Goal: Task Accomplishment & Management: Manage account settings

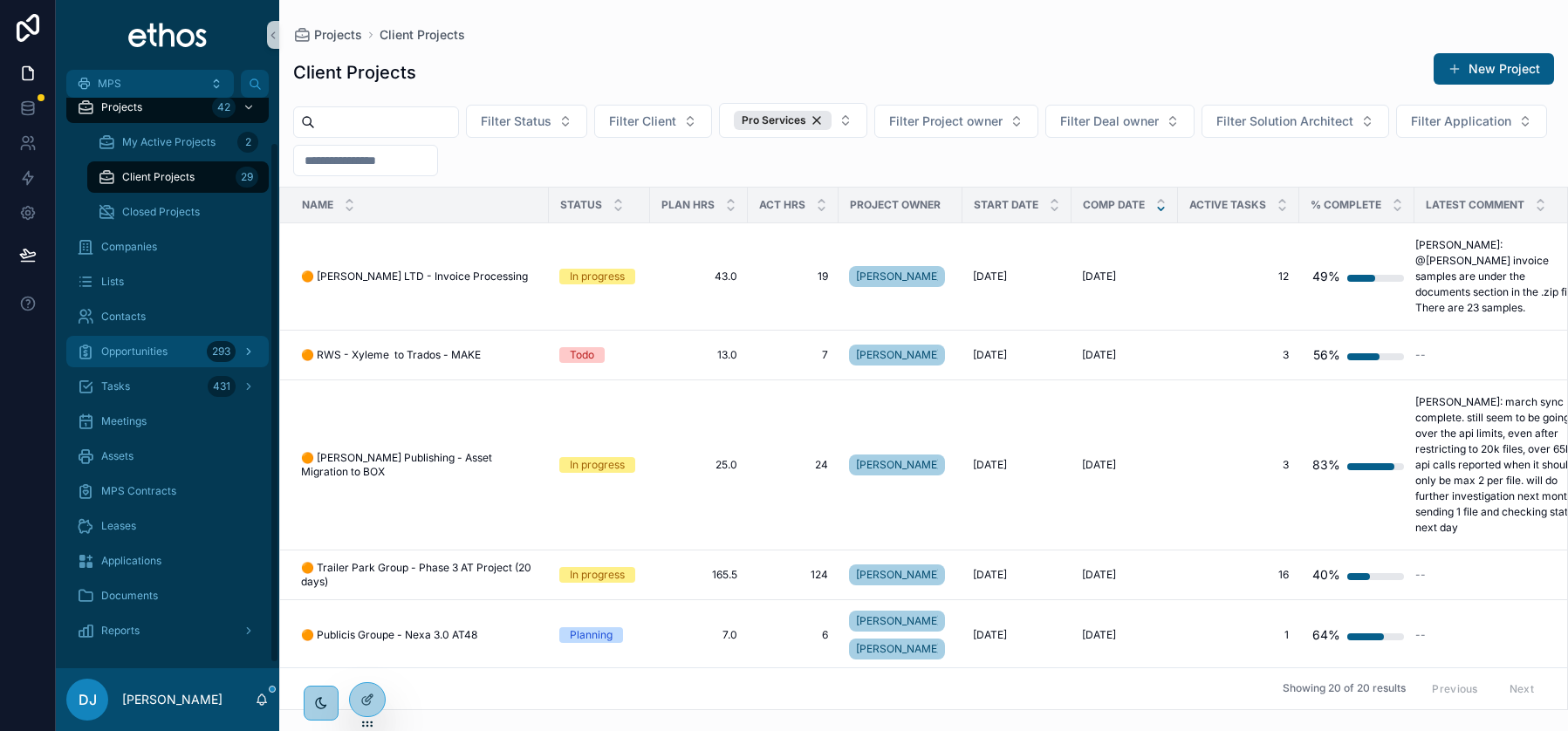
scroll to position [54, 0]
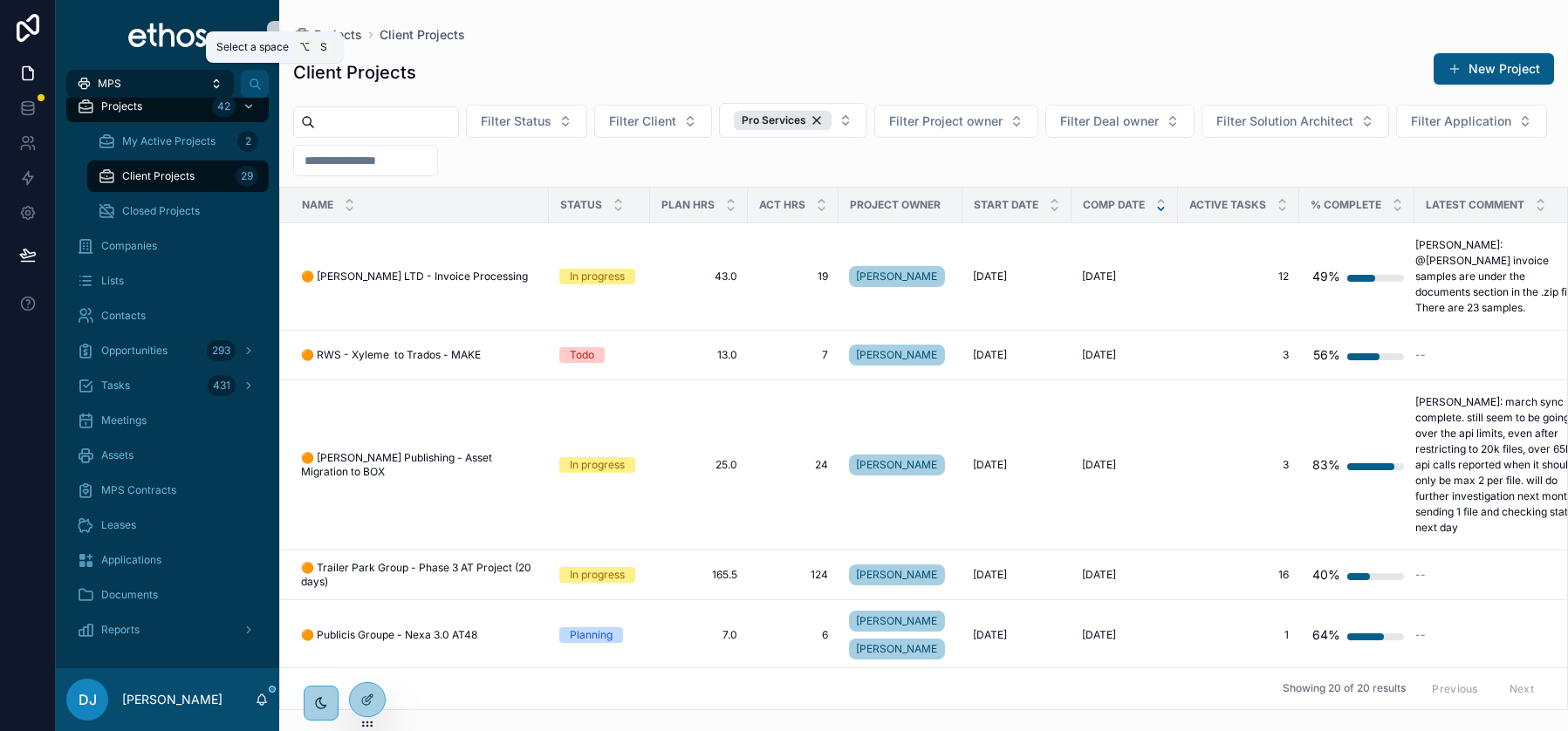
click at [198, 84] on button "MPS" at bounding box center [150, 84] width 167 height 28
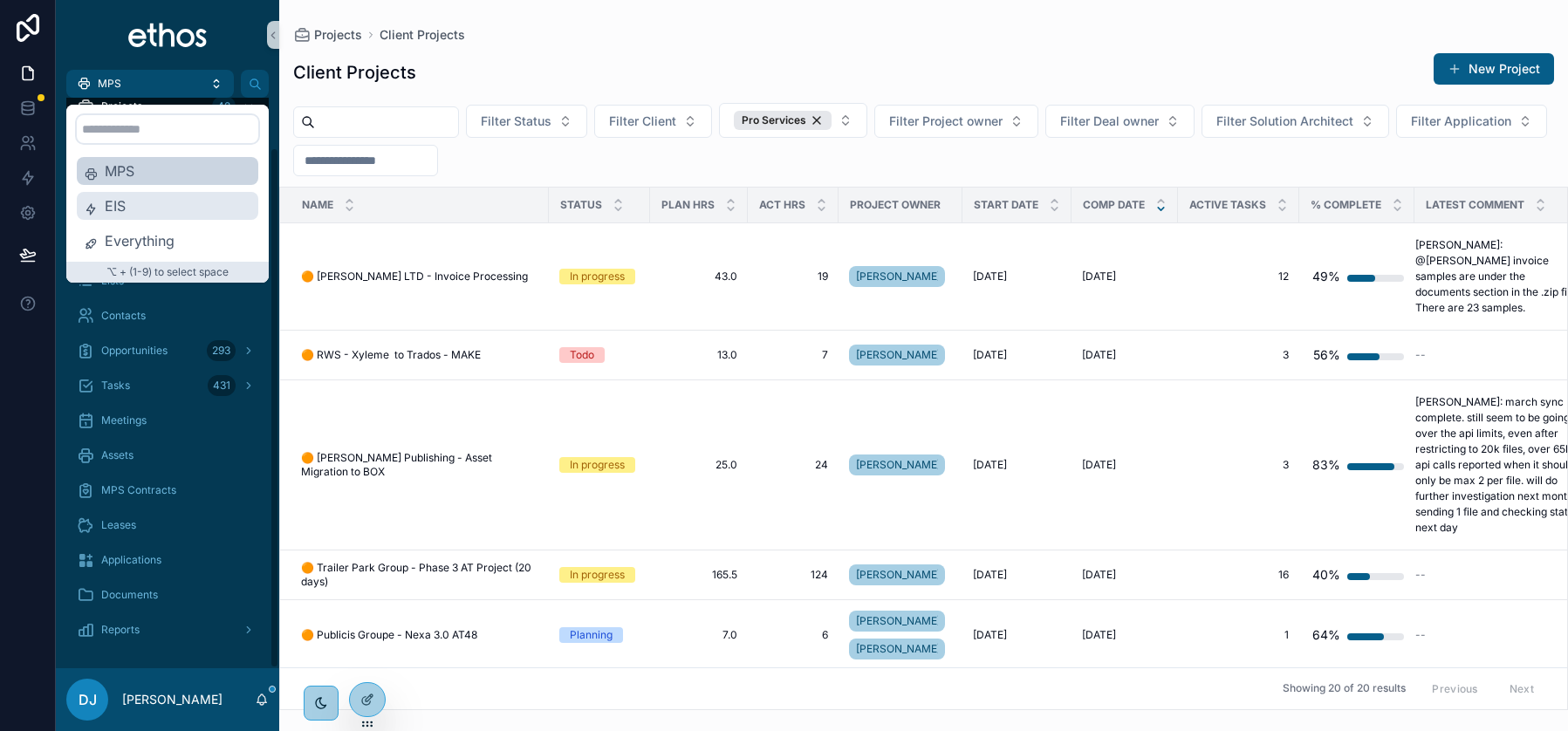
click at [134, 209] on span "EIS" at bounding box center [178, 206] width 147 height 21
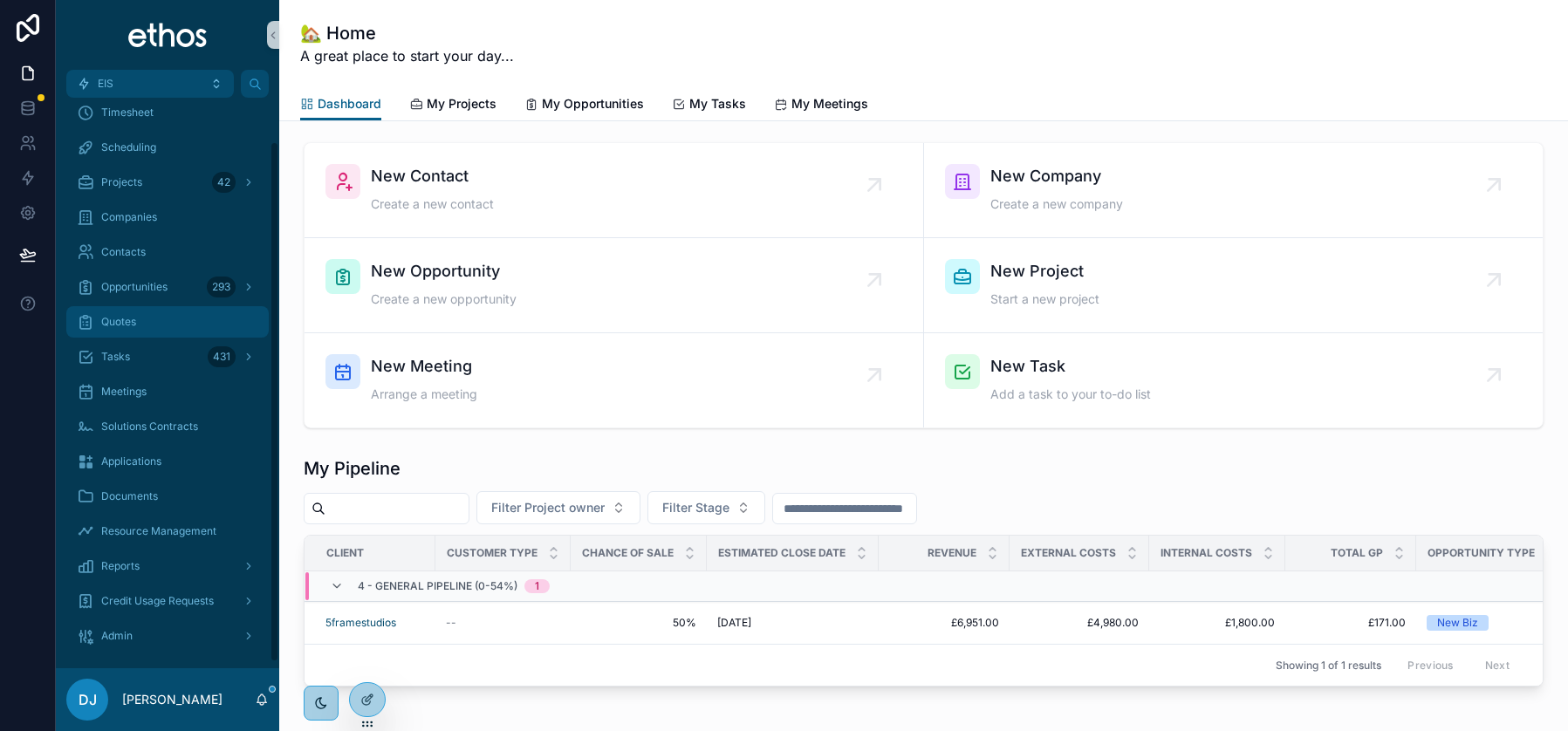
scroll to position [51, 0]
click at [132, 421] on span "Solutions Contracts" at bounding box center [150, 423] width 97 height 14
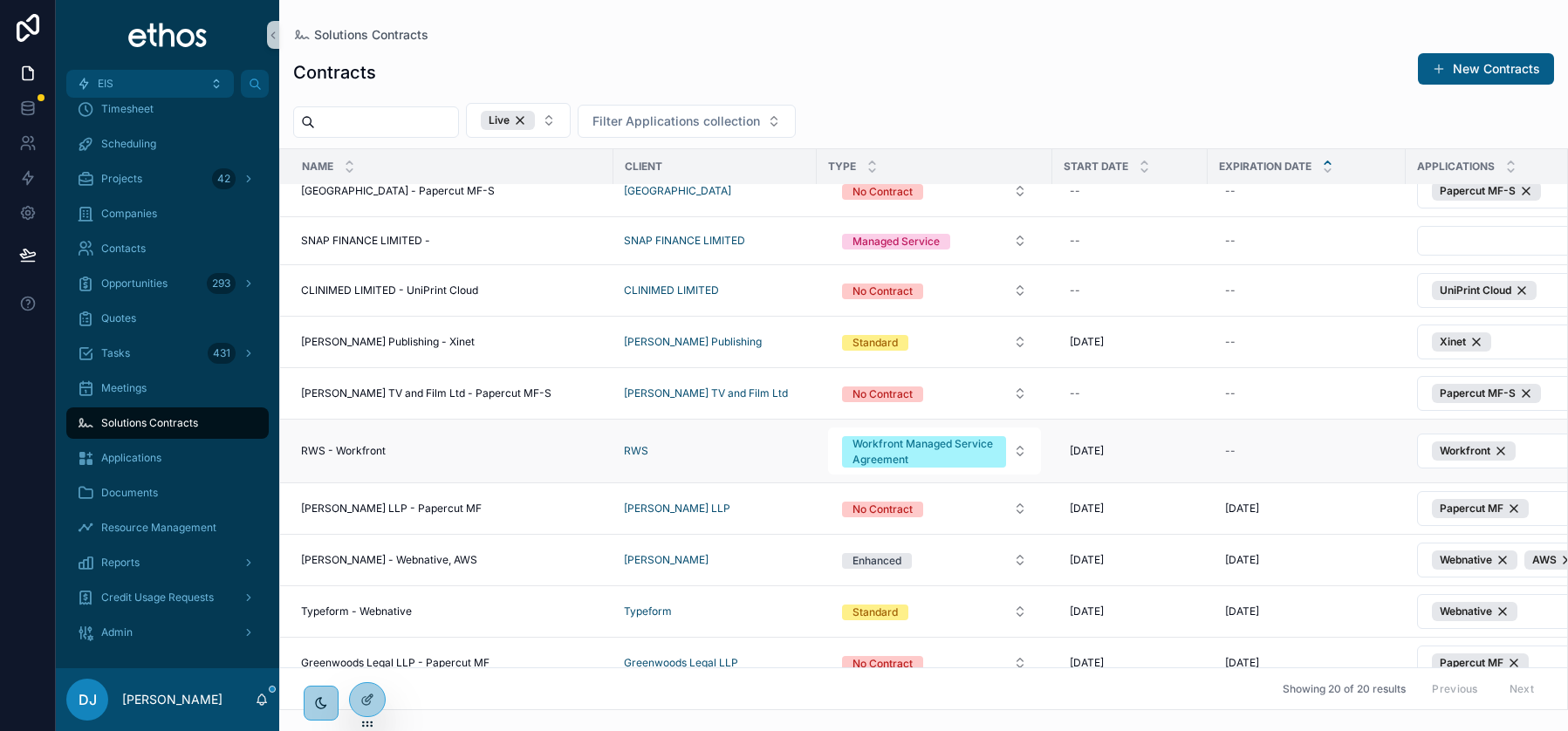
scroll to position [171, 0]
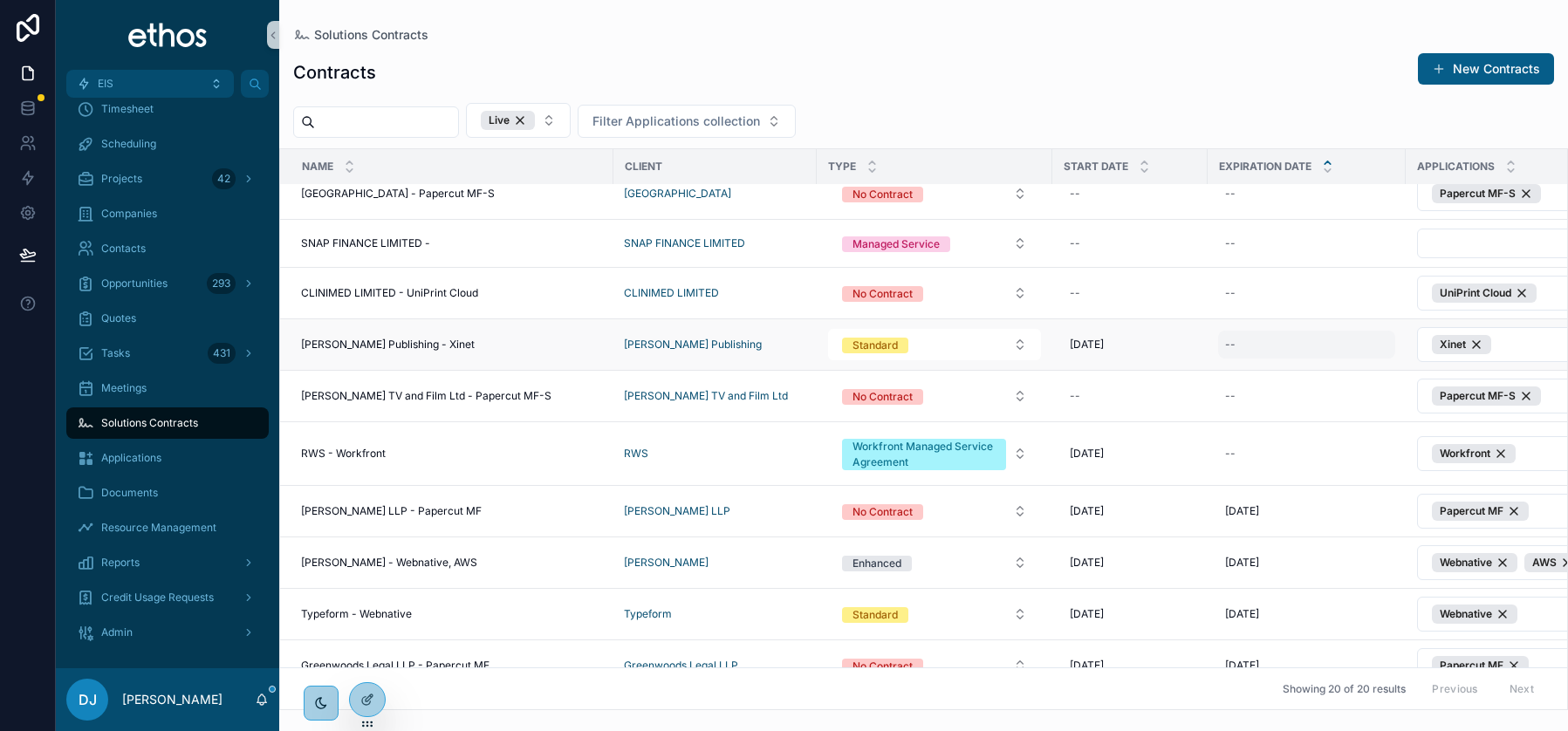
click at [1241, 344] on div "--" at bounding box center [1306, 345] width 178 height 28
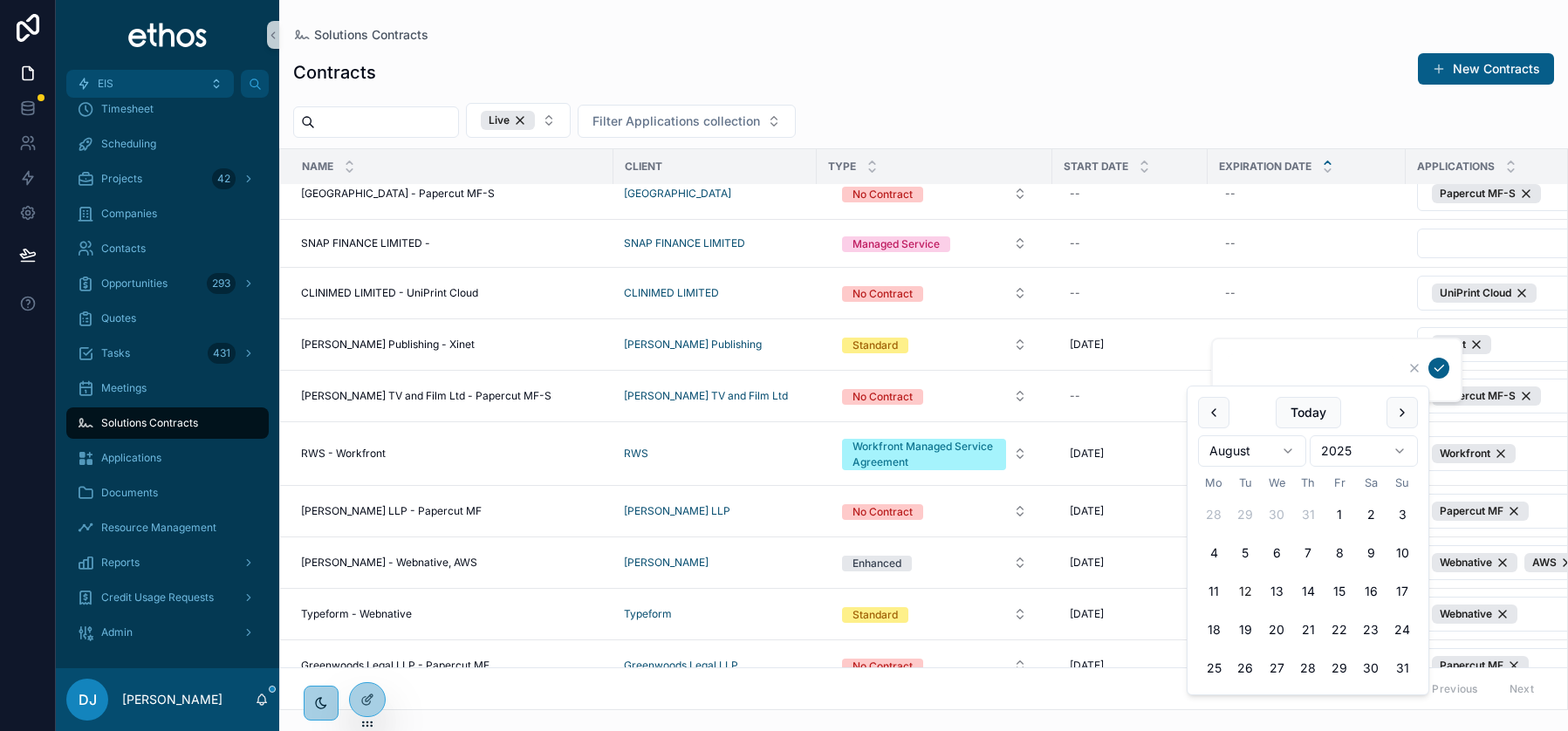
click at [1394, 447] on html "EIS Home Timesheet Scheduling Projects 42 Companies Contacts Opportunities 293 …" at bounding box center [784, 366] width 1568 height 731
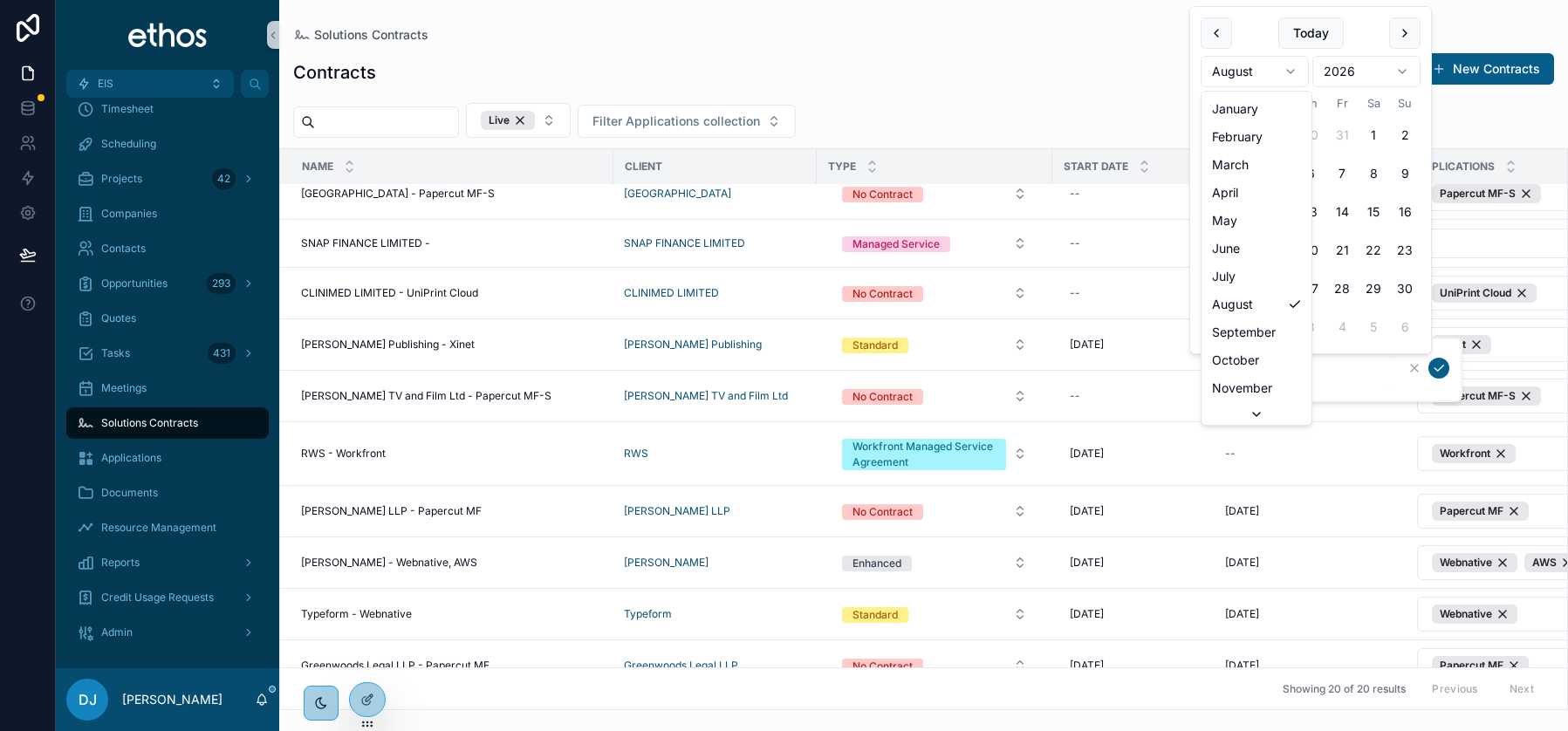
click at [1279, 71] on html "EIS Home Timesheet Scheduling Projects 42 Companies Contacts Opportunities 293 …" at bounding box center [784, 366] width 1568 height 731
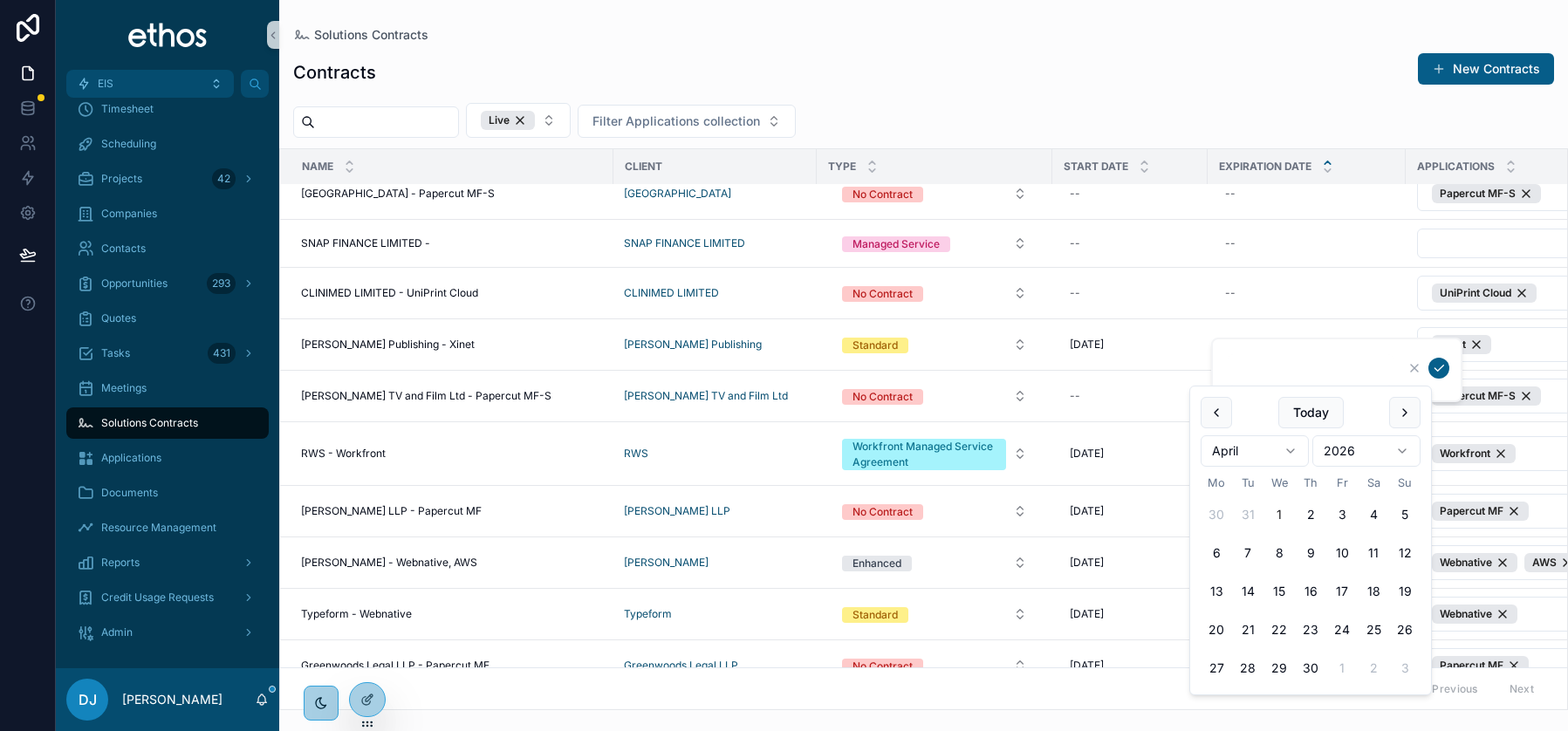
click at [1276, 509] on button "1" at bounding box center [1279, 515] width 32 height 32
type input "**********"
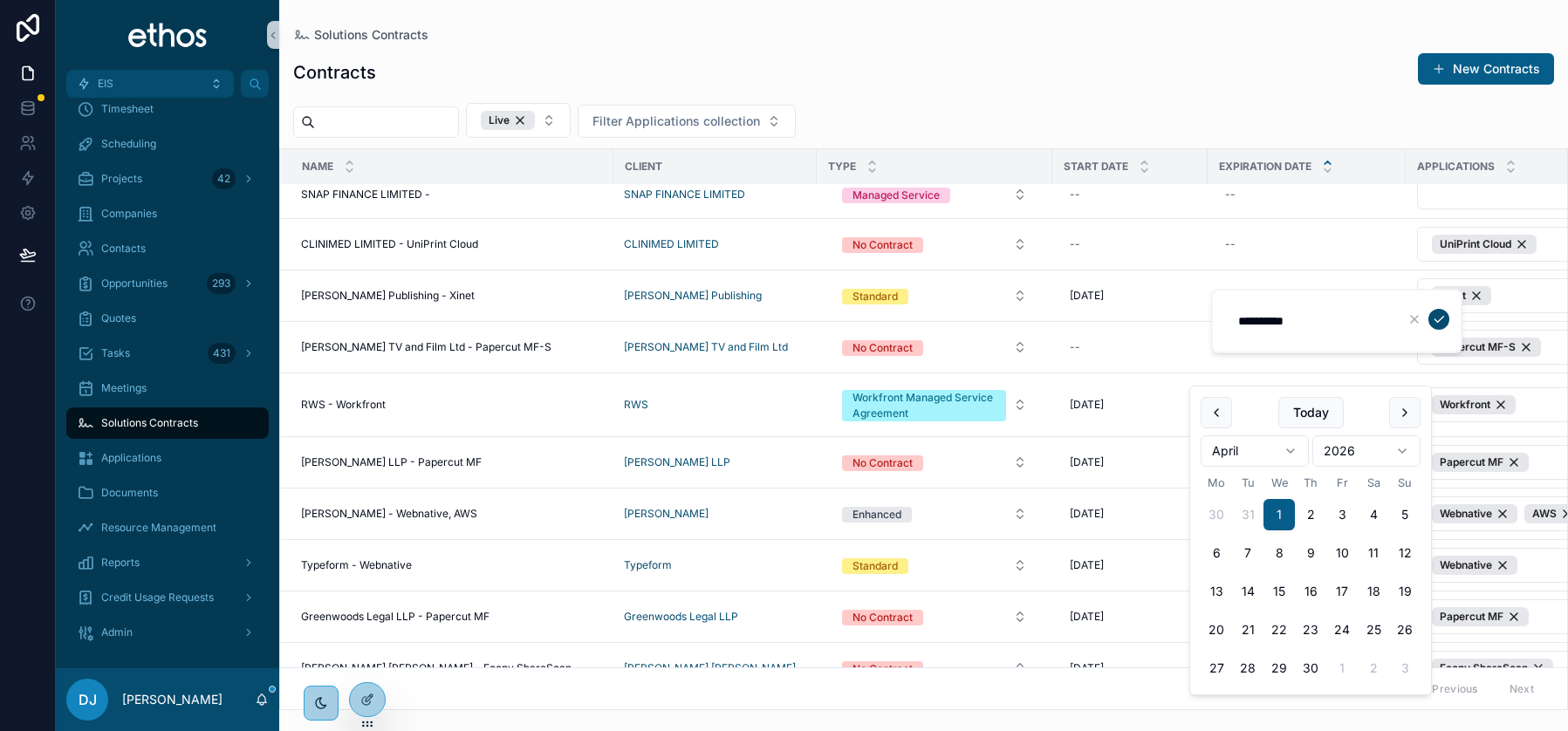
click at [1441, 319] on icon "scrollable content" at bounding box center [1438, 320] width 8 height 7
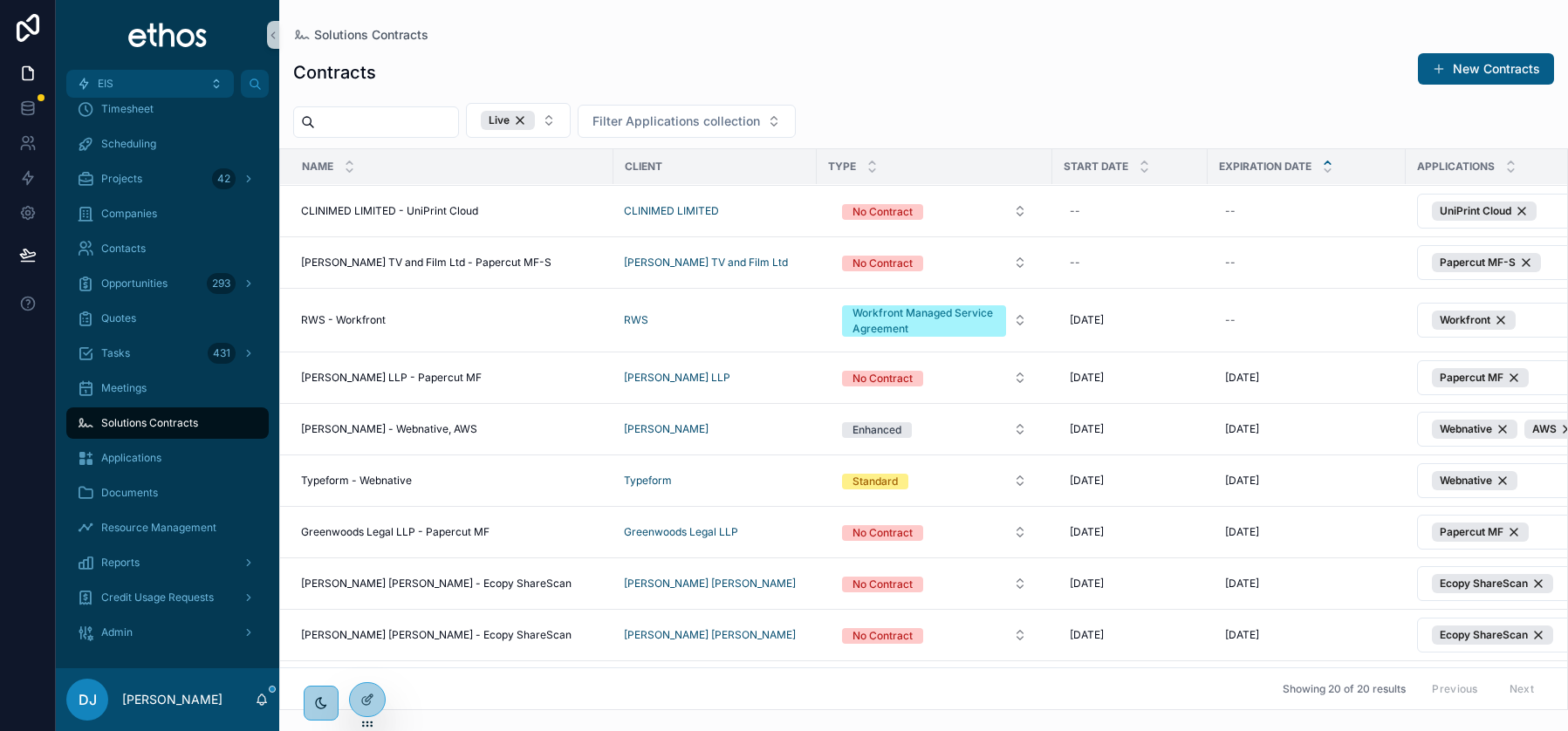
scroll to position [555, 0]
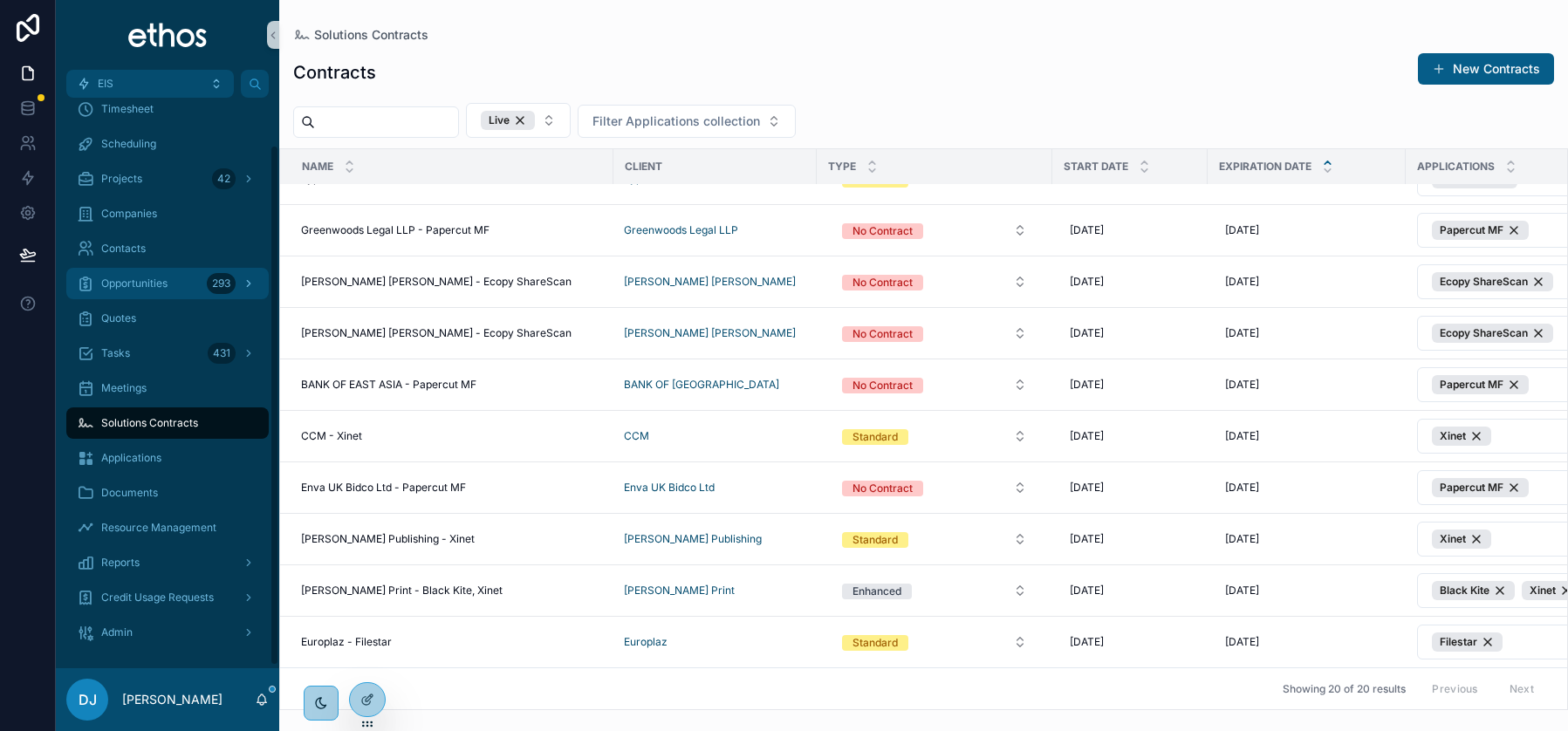
click at [127, 282] on span "Opportunities" at bounding box center [134, 283] width 66 height 14
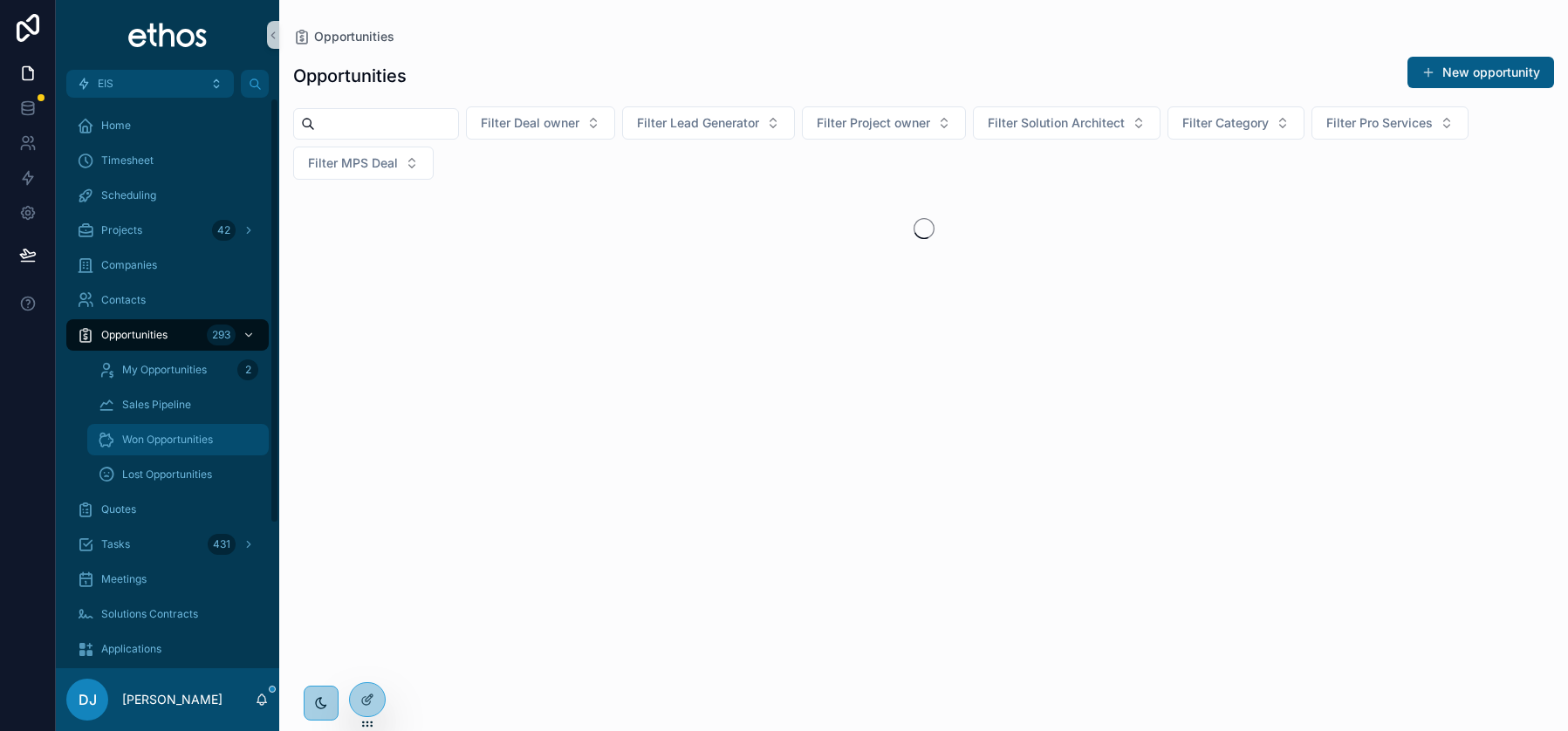
click at [169, 438] on span "Won Opportunities" at bounding box center [167, 439] width 91 height 14
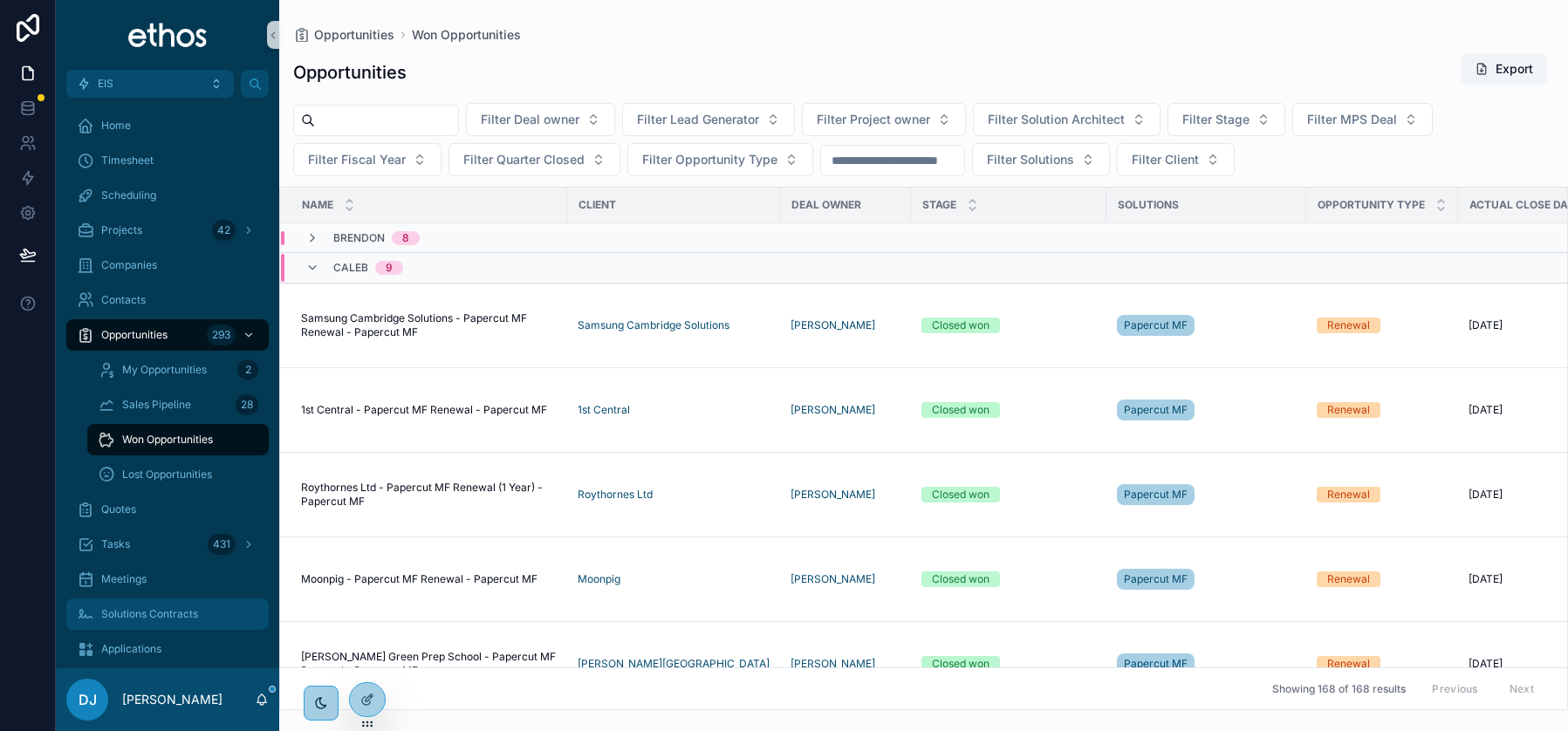
click at [156, 612] on span "Solutions Contracts" at bounding box center [150, 614] width 97 height 14
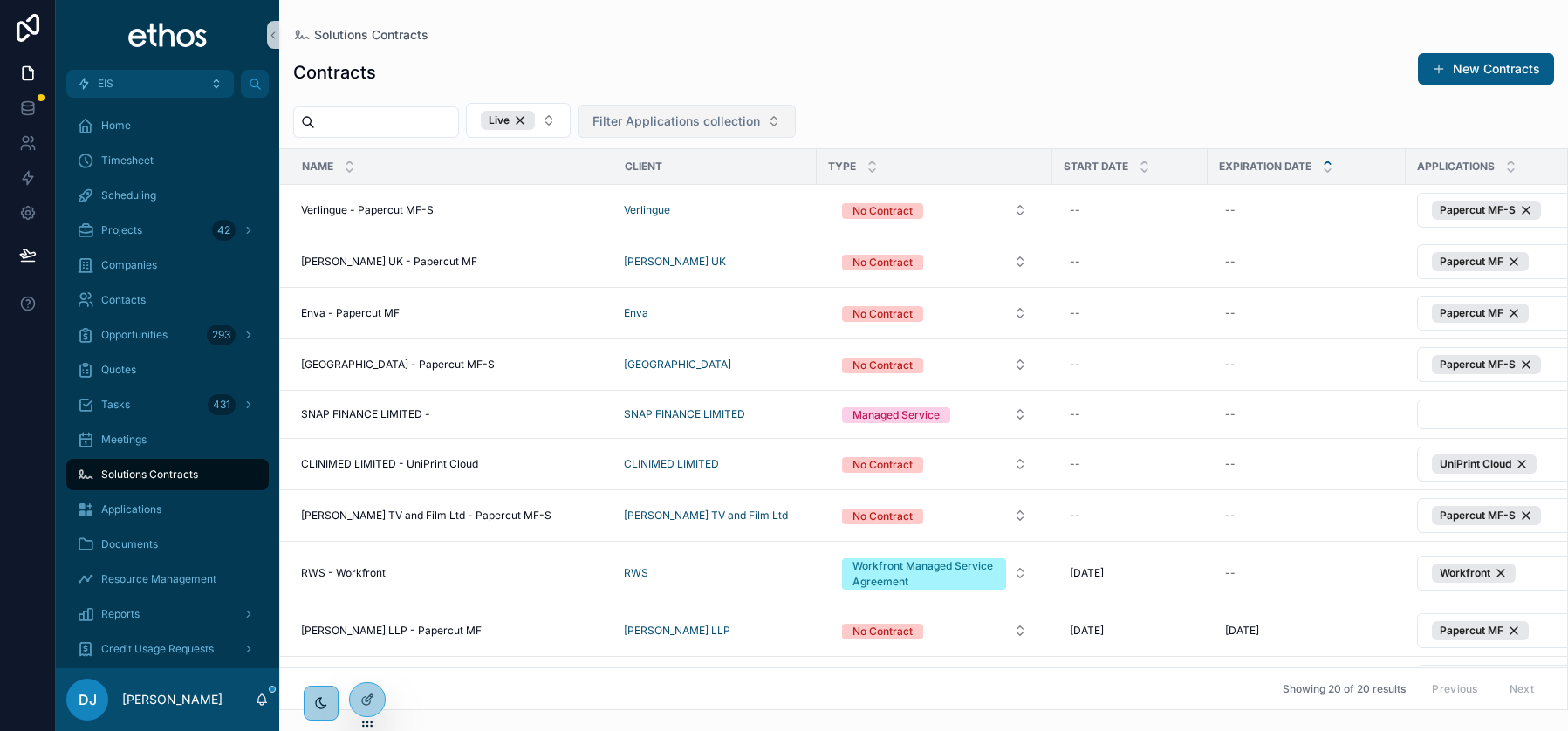
click at [685, 122] on span "Filter Applications collection" at bounding box center [676, 121] width 167 height 18
click at [763, 64] on div "Contracts New Contracts" at bounding box center [923, 72] width 1261 height 40
click at [142, 330] on span "Opportunities" at bounding box center [134, 335] width 66 height 14
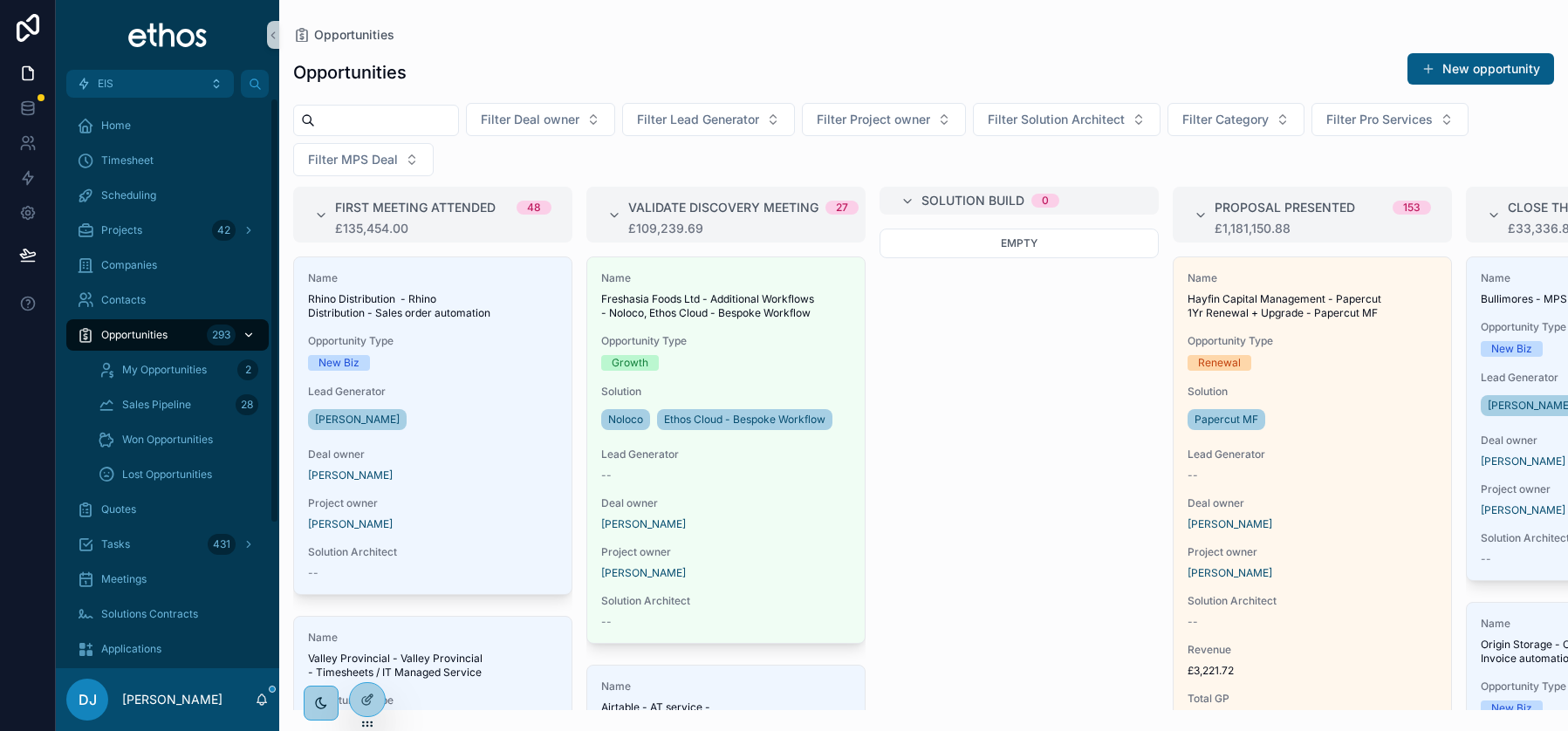
drag, startPoint x: 142, startPoint y: 330, endPoint x: 151, endPoint y: 333, distance: 9.5
click at [151, 333] on span "Opportunities" at bounding box center [134, 335] width 66 height 14
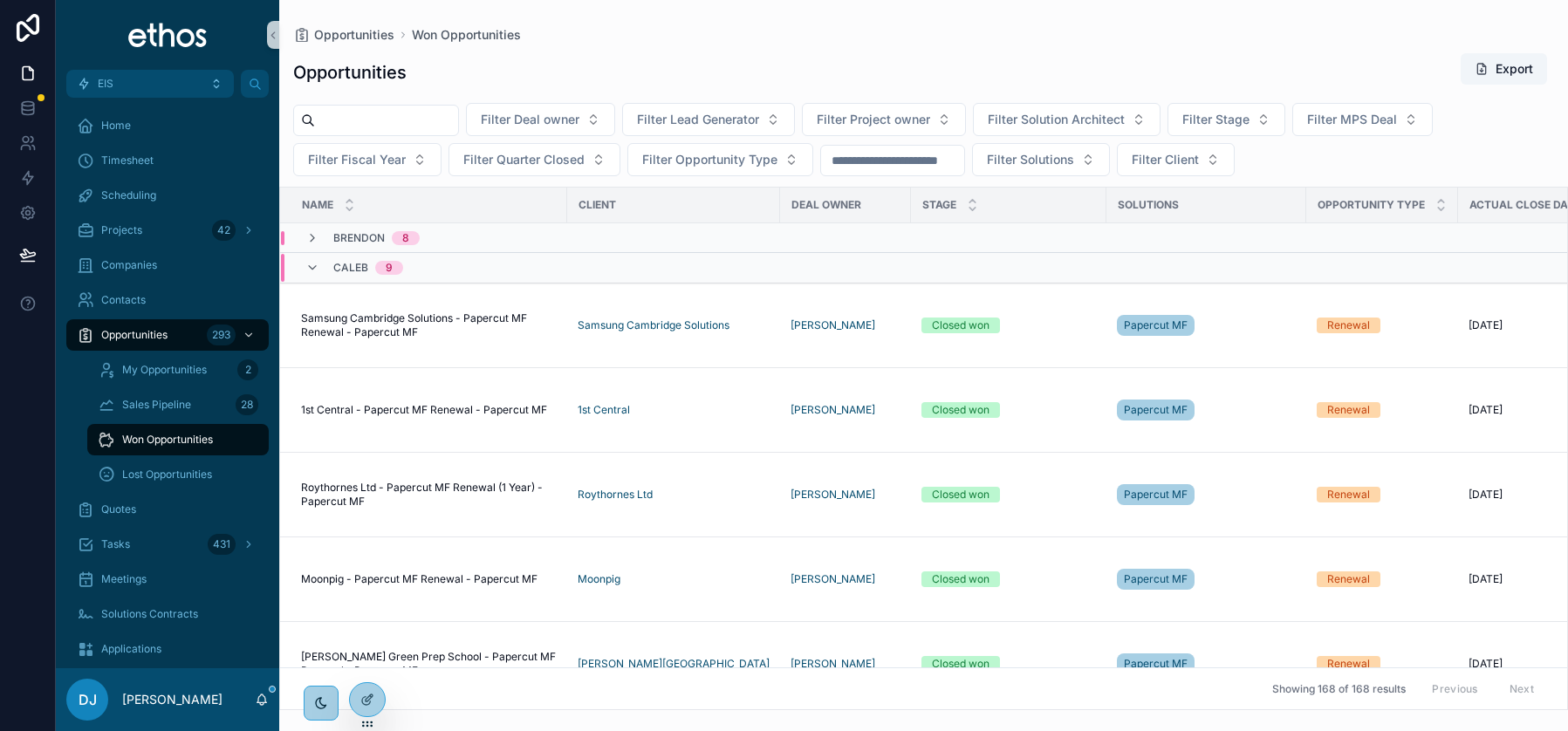
scroll to position [1, 0]
click at [575, 120] on span "Filter Deal owner" at bounding box center [530, 120] width 99 height 18
type input "****"
click at [532, 195] on span "[PERSON_NAME]" at bounding box center [553, 190] width 175 height 18
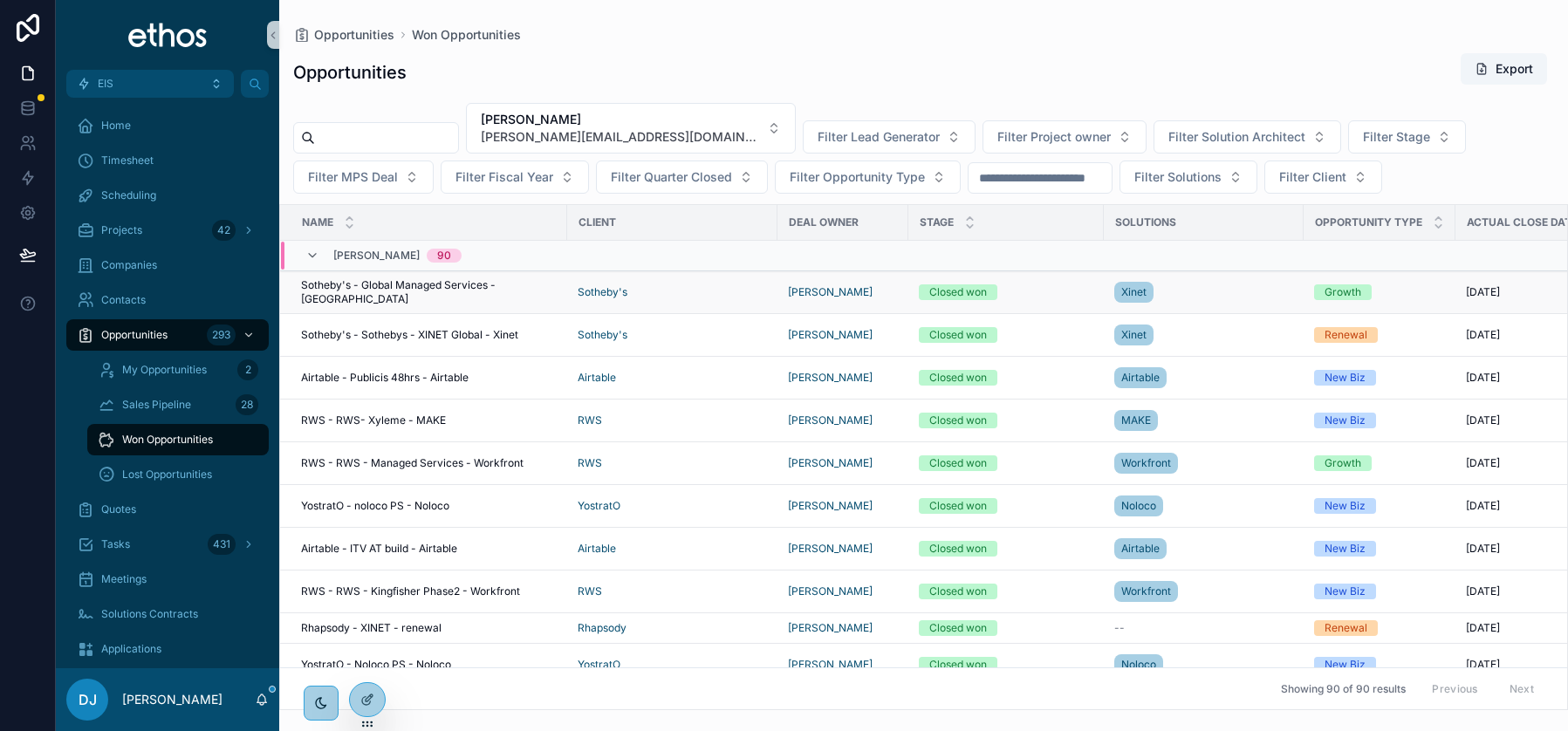
click at [469, 290] on span "Sotheby's - Global Managed Services - [GEOGRAPHIC_DATA]" at bounding box center [429, 293] width 256 height 28
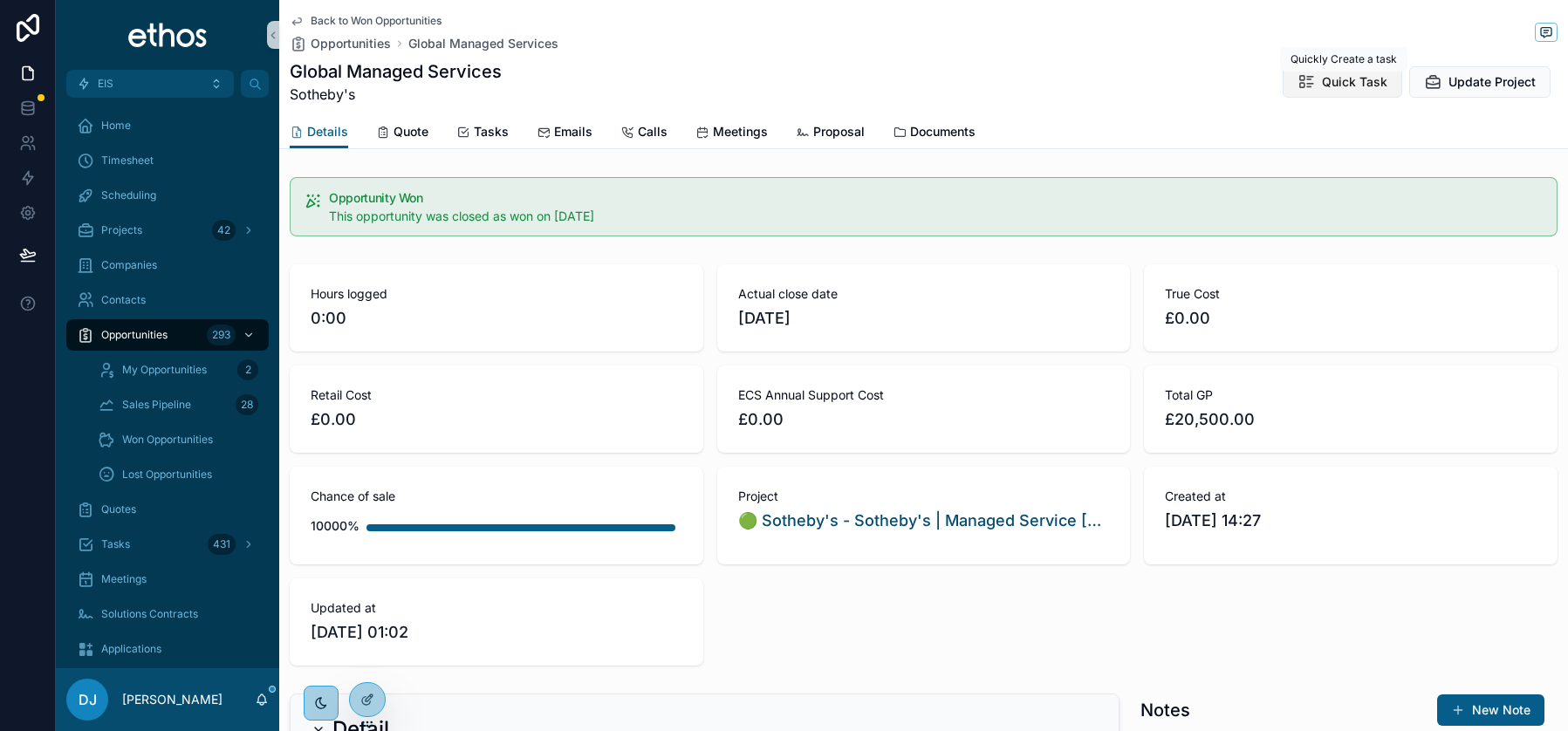
click at [1328, 87] on span "Quick Task" at bounding box center [1355, 81] width 65 height 18
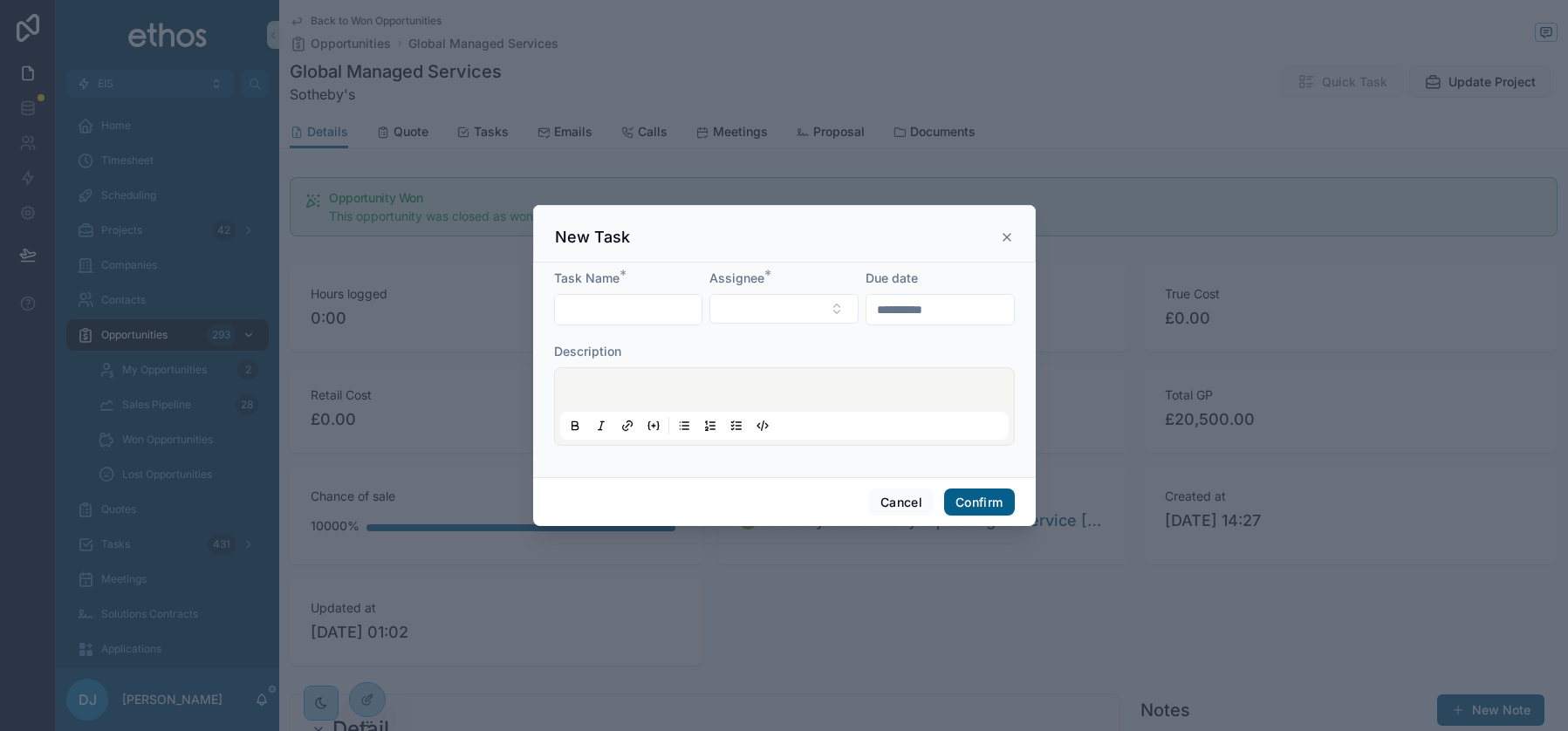
click at [1011, 235] on icon at bounding box center [1006, 236] width 14 height 14
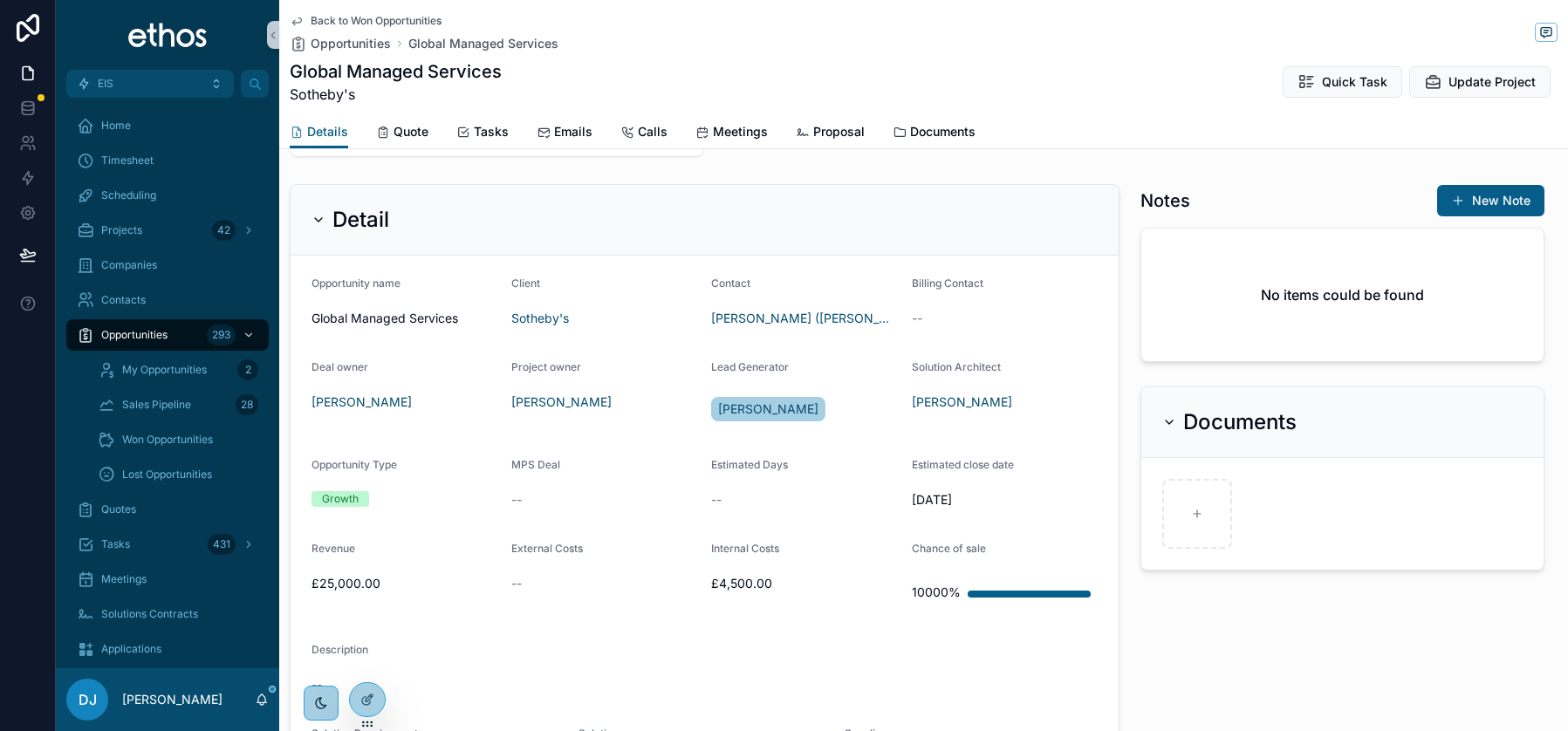
scroll to position [498, 0]
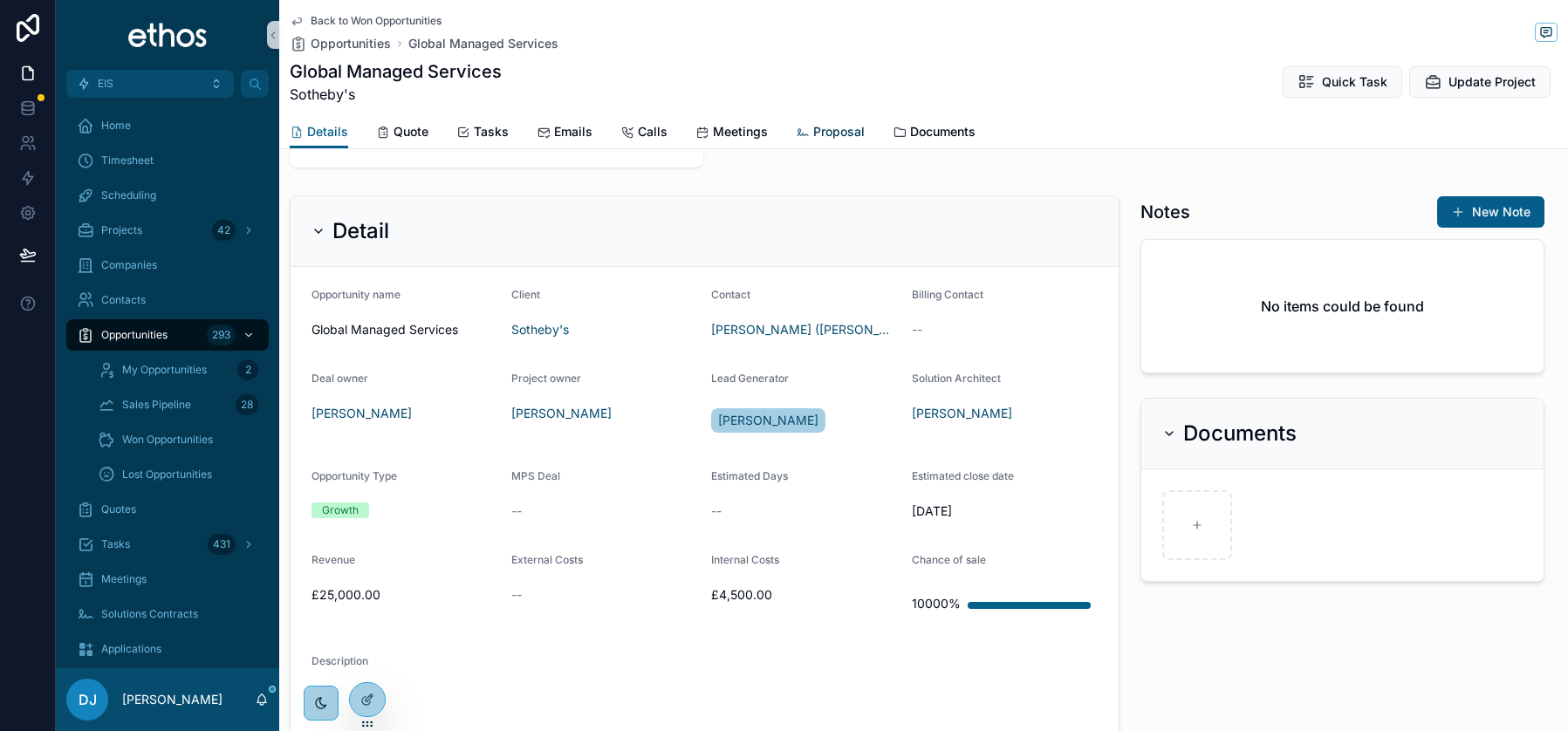
click at [825, 125] on span "Proposal" at bounding box center [838, 132] width 51 height 18
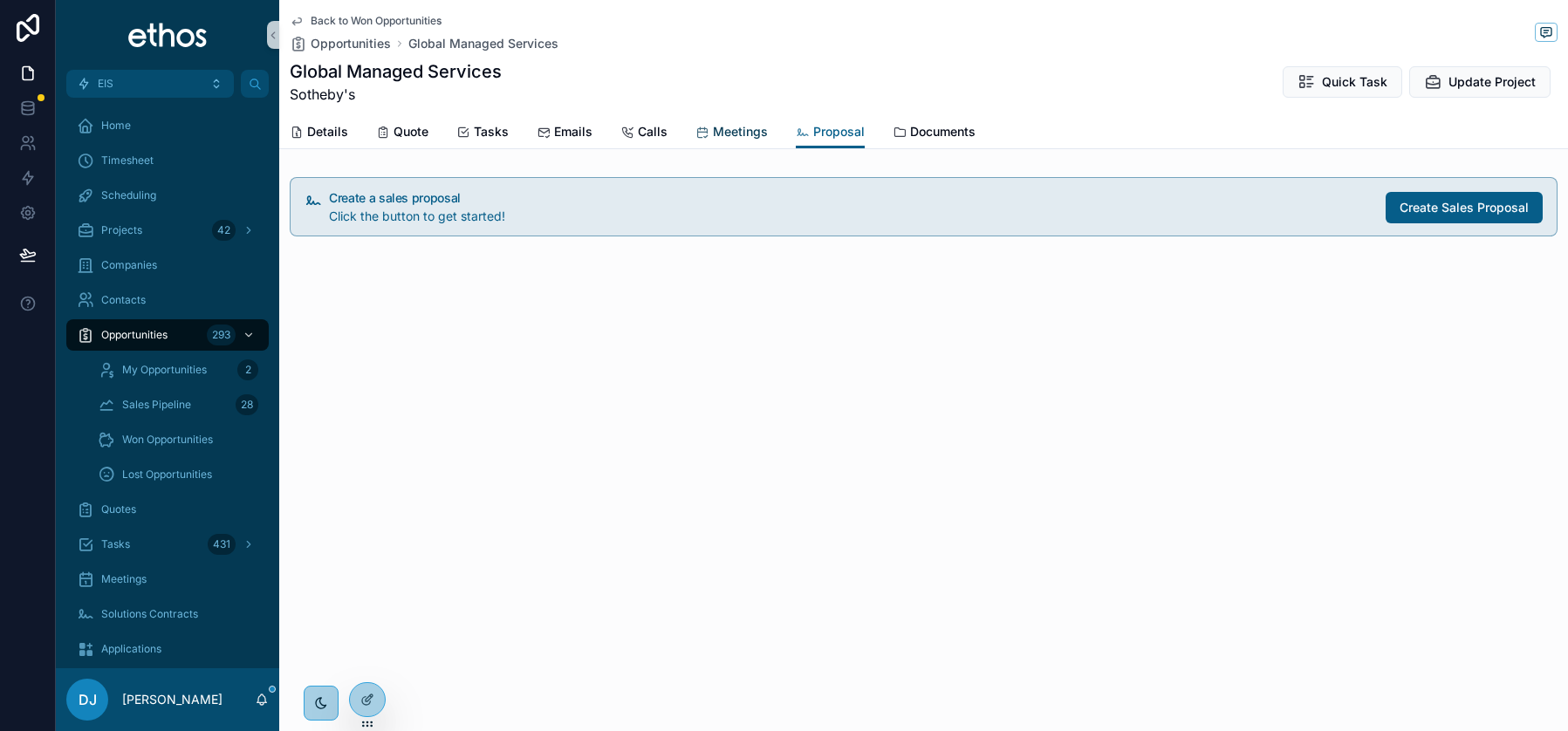
click at [713, 131] on span "Meetings" at bounding box center [740, 132] width 55 height 18
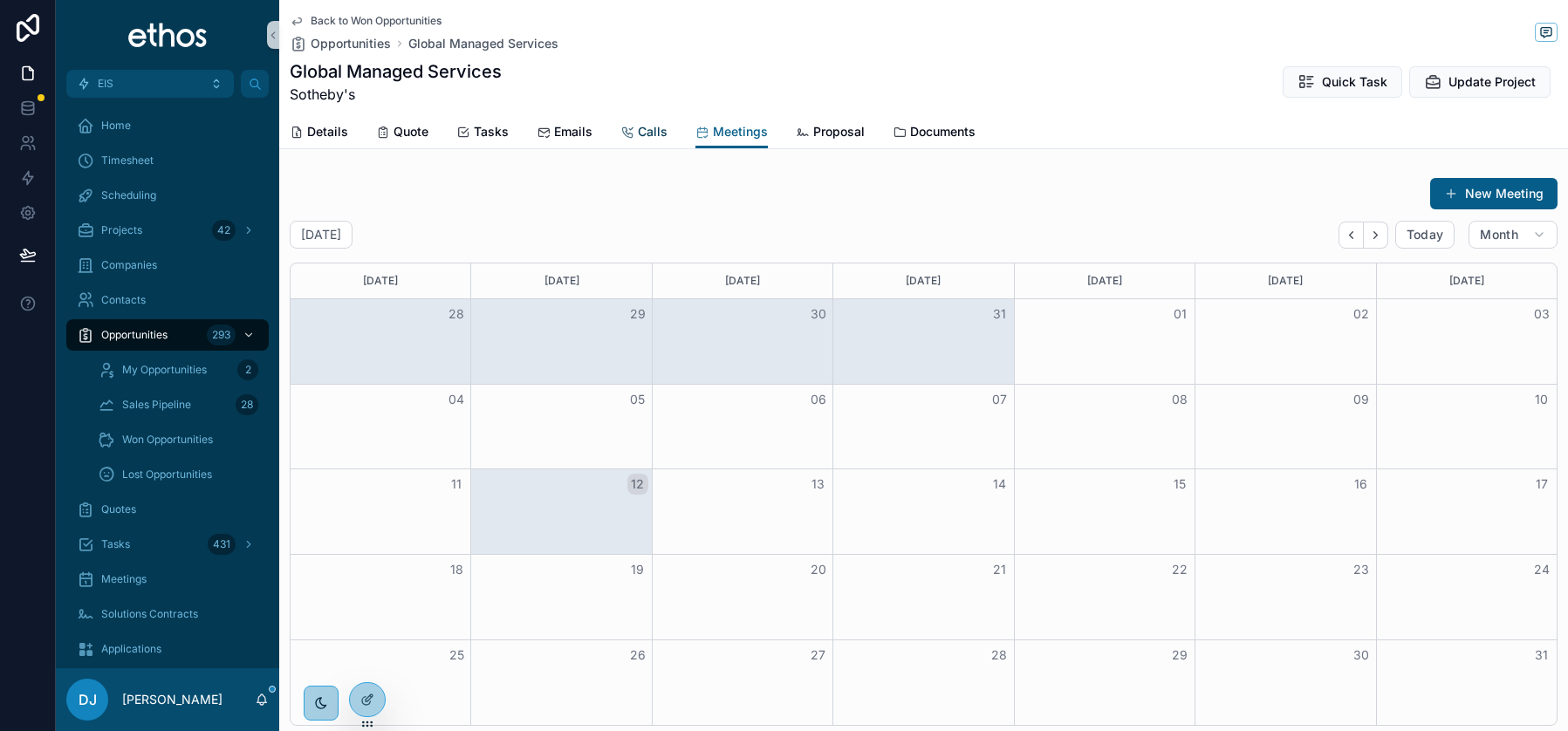
drag, startPoint x: 655, startPoint y: 128, endPoint x: 612, endPoint y: 134, distance: 43.4
click at [655, 128] on span "Calls" at bounding box center [653, 132] width 30 height 18
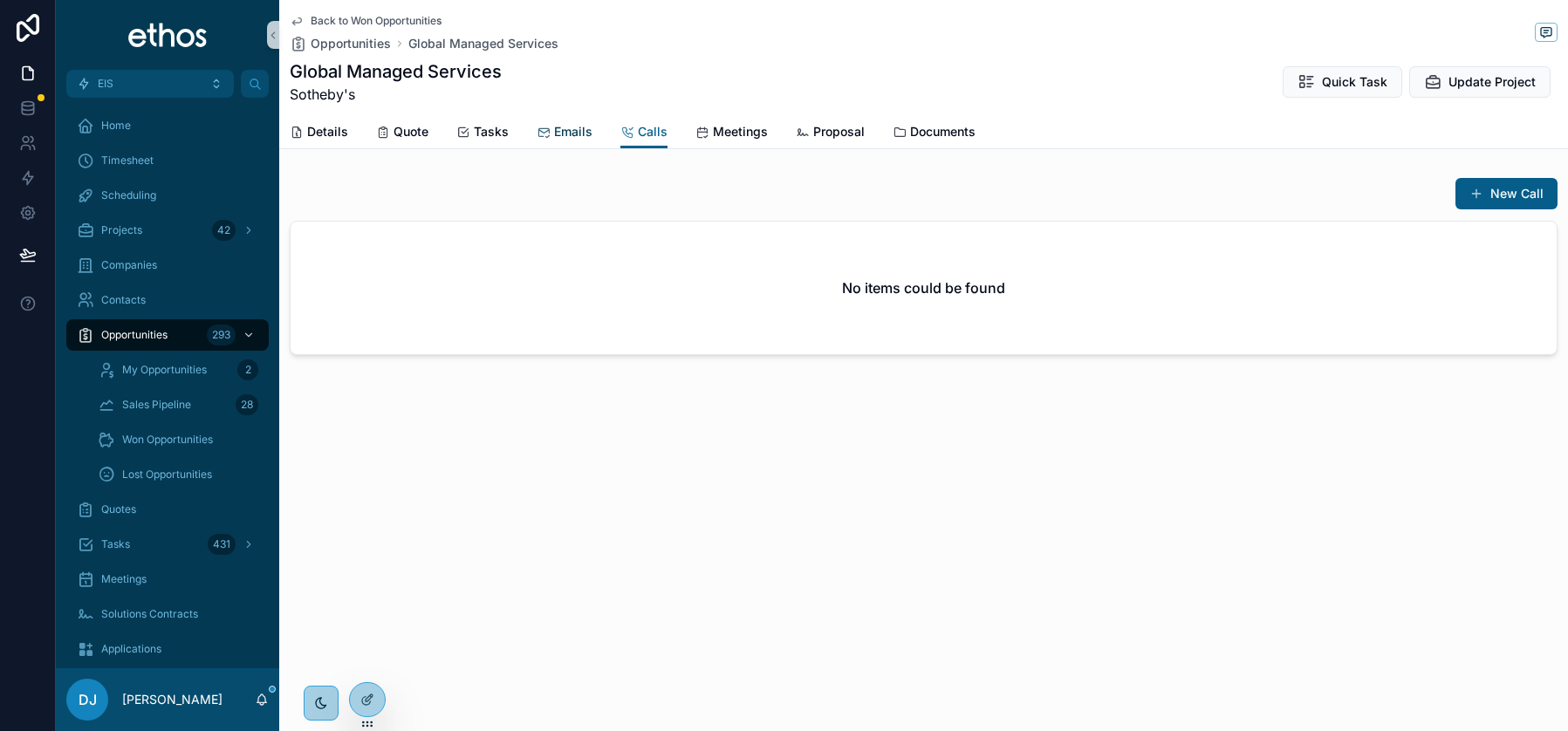
click at [568, 132] on span "Emails" at bounding box center [573, 132] width 38 height 18
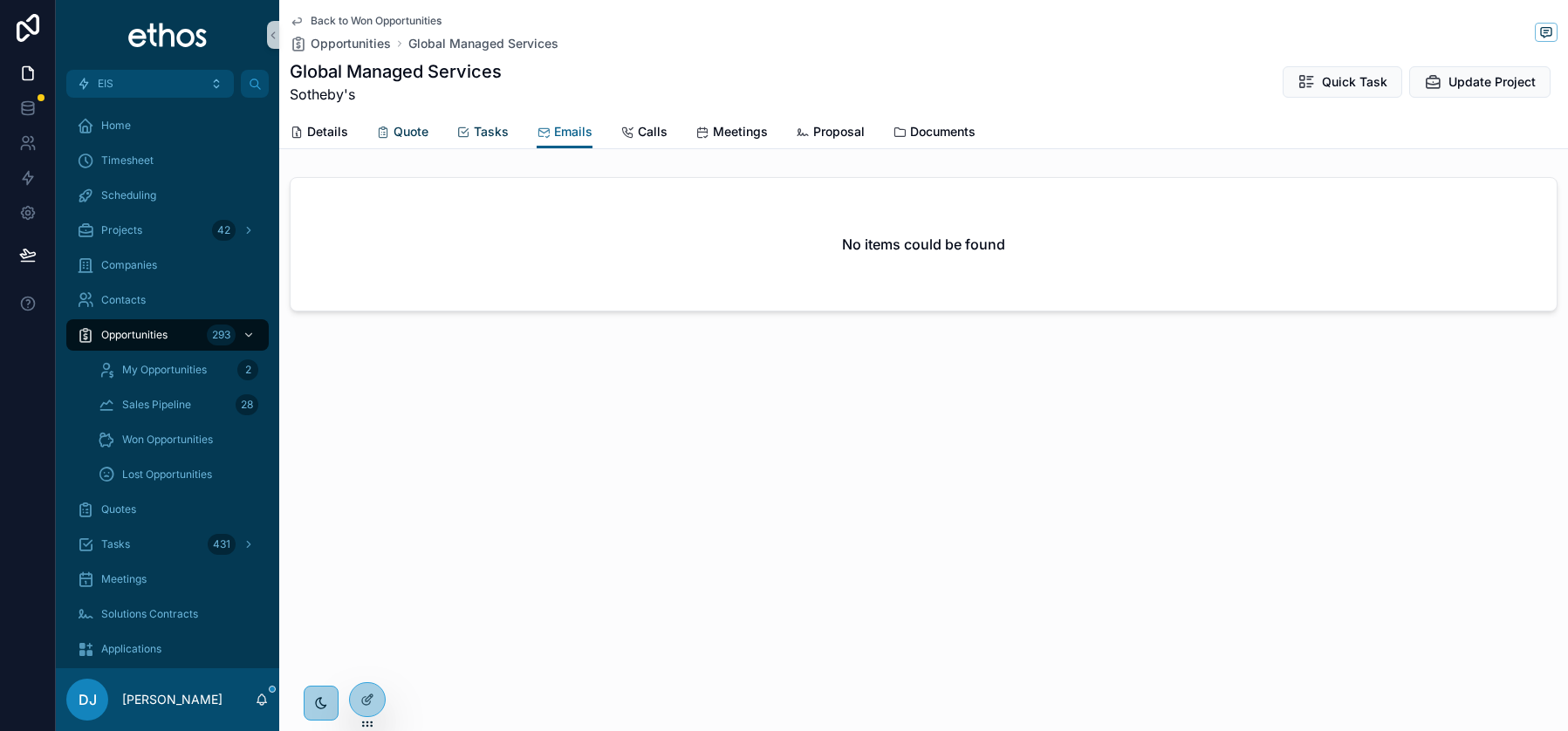
drag, startPoint x: 482, startPoint y: 137, endPoint x: 415, endPoint y: 132, distance: 67.2
click at [482, 137] on span "Tasks" at bounding box center [491, 132] width 35 height 18
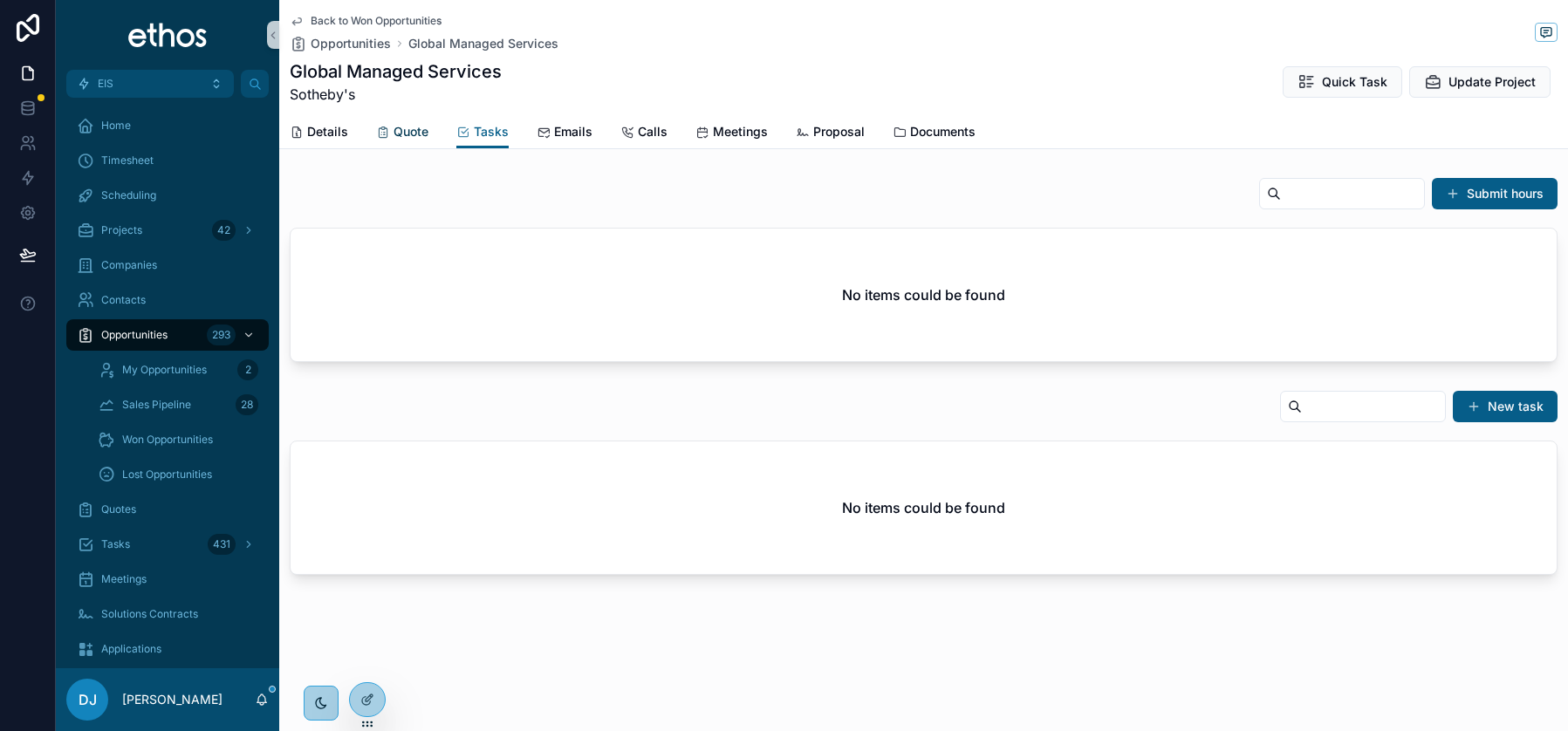
click at [406, 138] on span "Quote" at bounding box center [410, 132] width 35 height 18
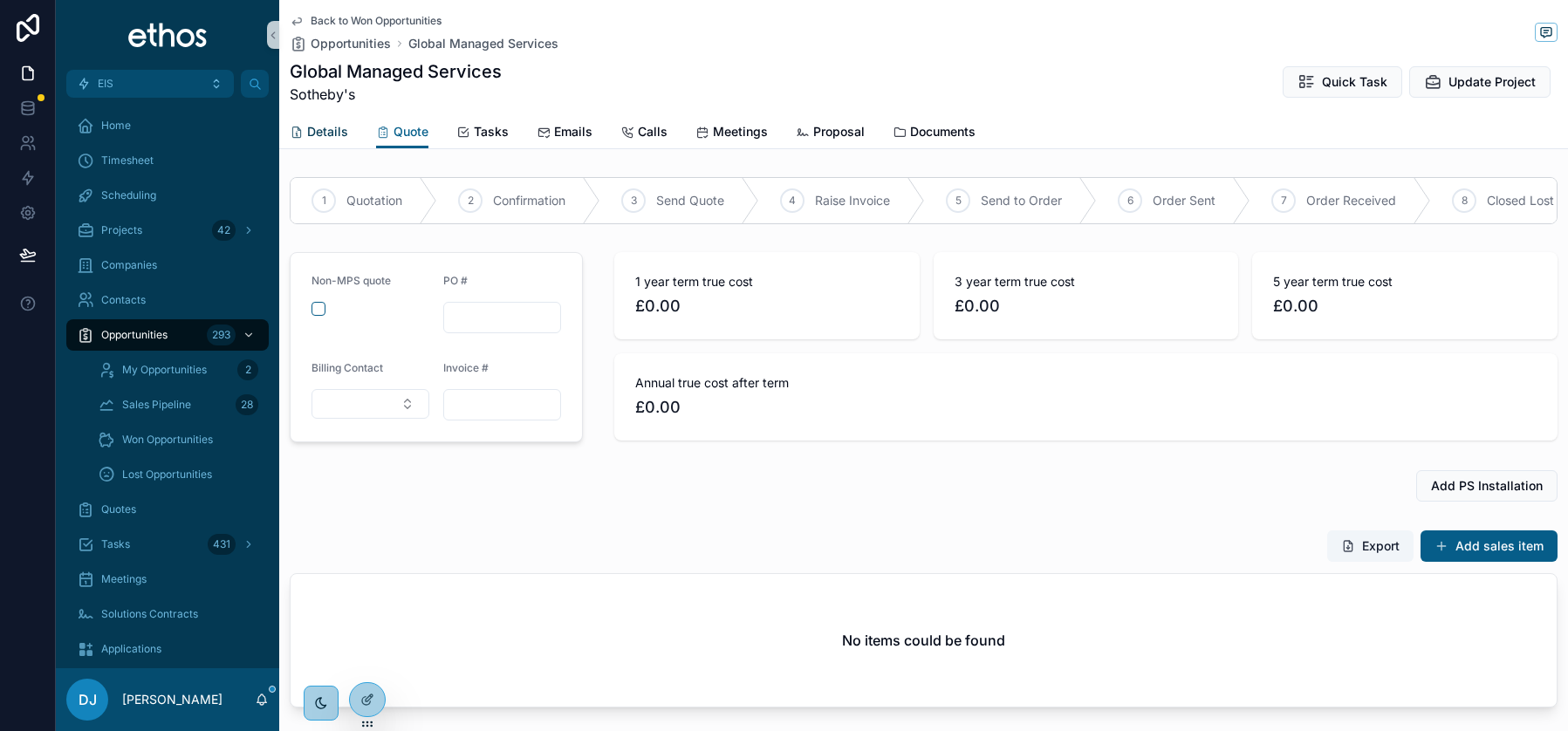
click at [320, 125] on span "Details" at bounding box center [328, 132] width 41 height 18
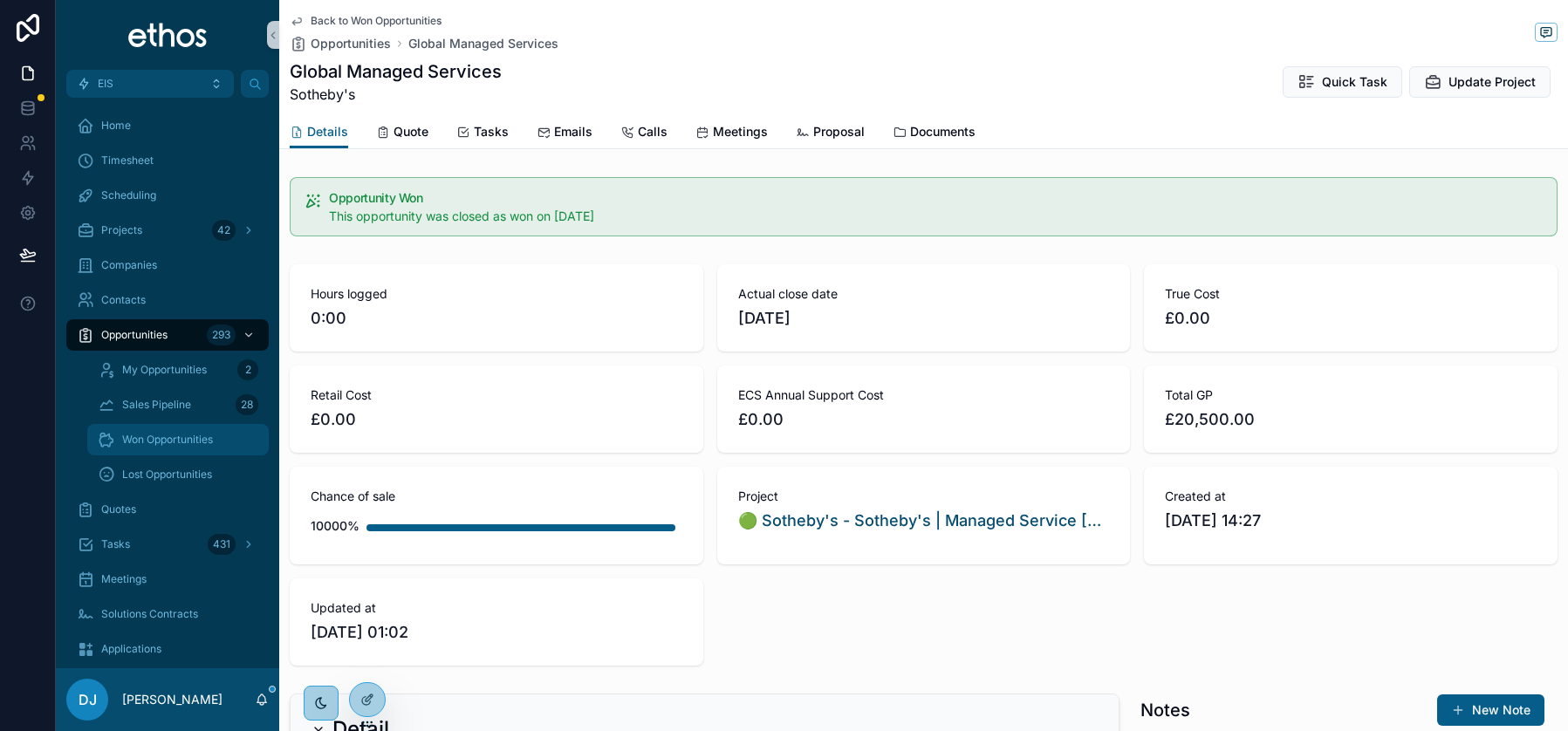
click at [159, 437] on span "Won Opportunities" at bounding box center [167, 439] width 91 height 14
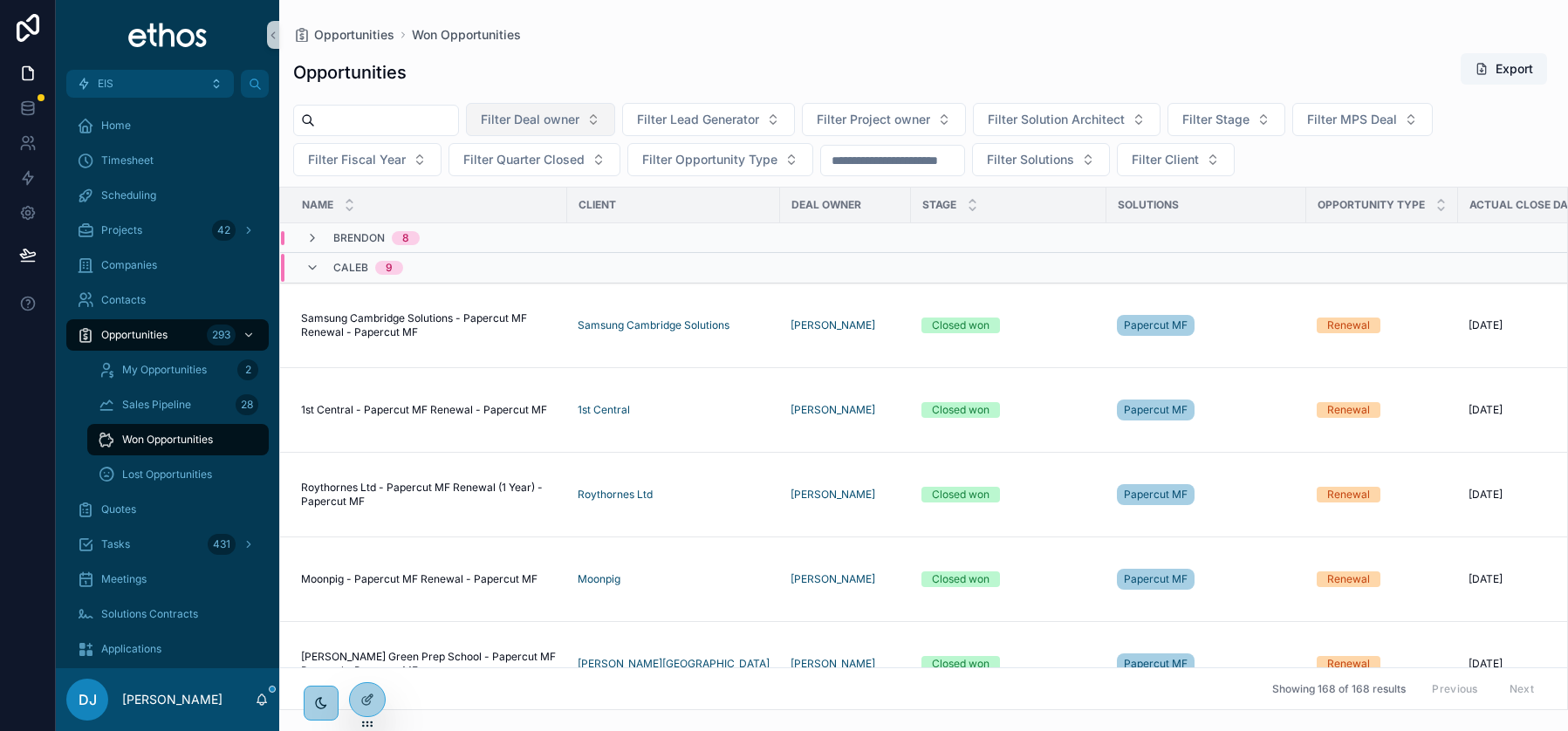
click at [607, 112] on button "Filter Deal owner" at bounding box center [541, 119] width 150 height 33
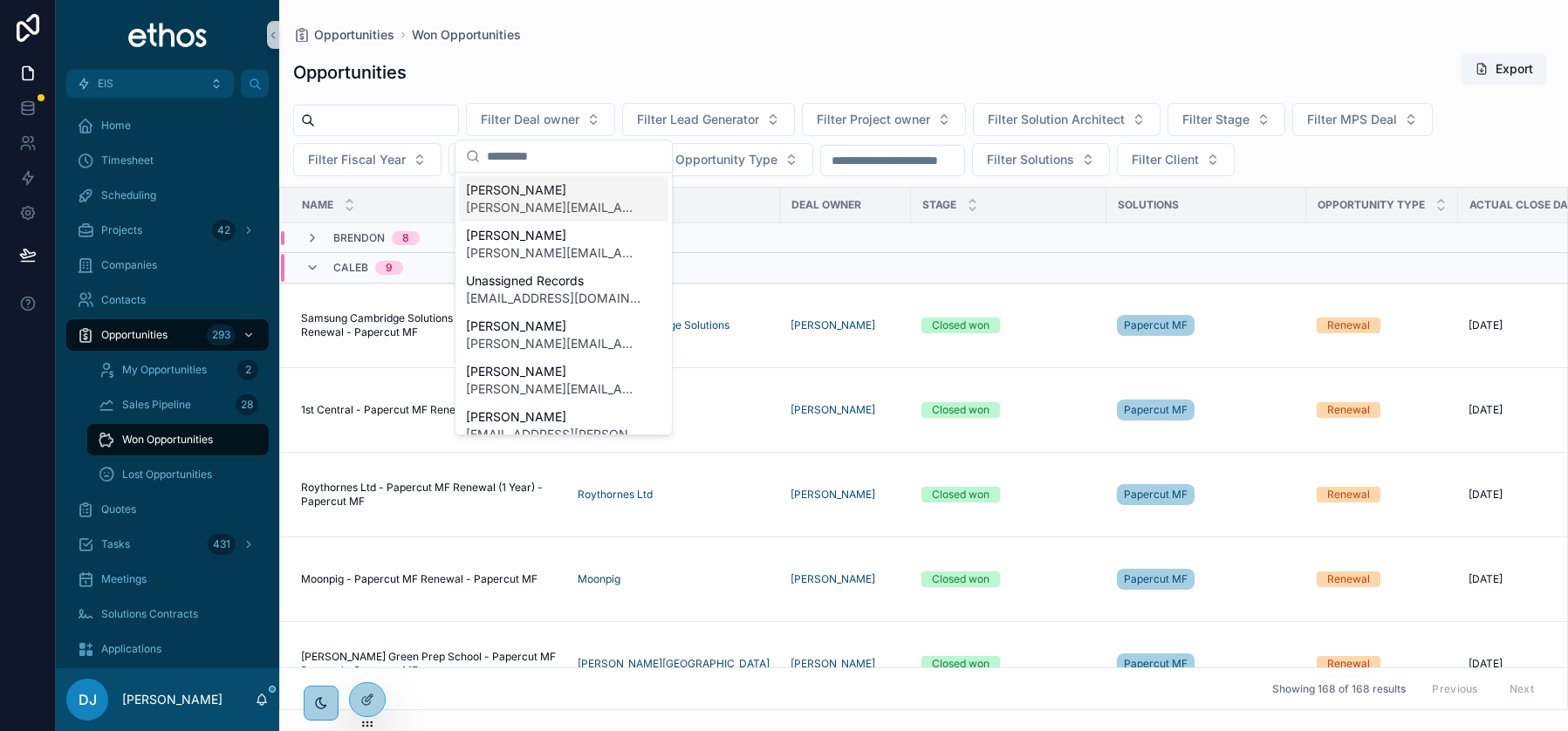
click at [535, 160] on input "scrollable content" at bounding box center [574, 156] width 175 height 32
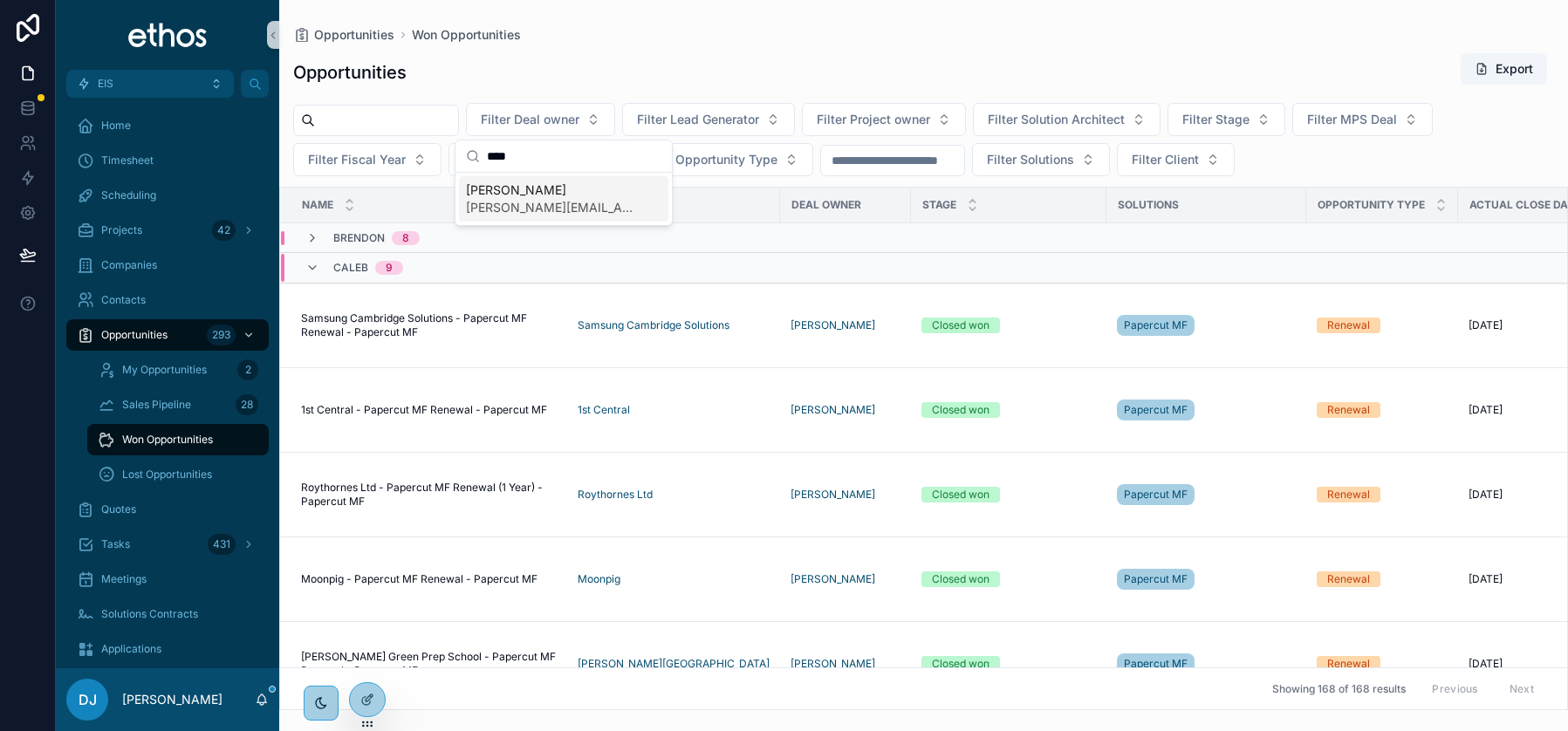
type input "****"
click at [528, 207] on span "[PERSON_NAME][EMAIL_ADDRESS][DOMAIN_NAME]" at bounding box center [553, 208] width 175 height 18
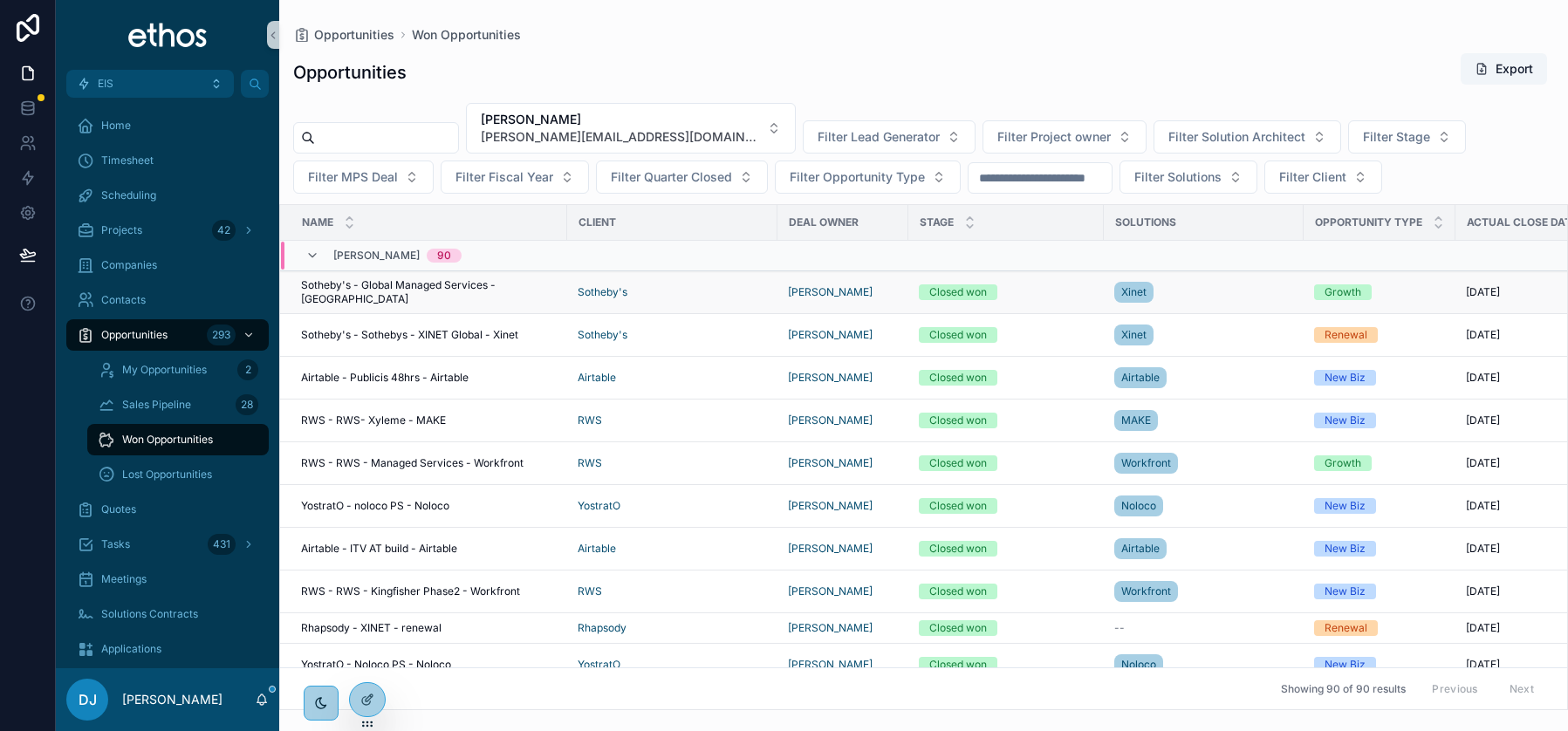
click at [415, 290] on span "Sotheby's - Global Managed Services - [GEOGRAPHIC_DATA]" at bounding box center [429, 293] width 256 height 28
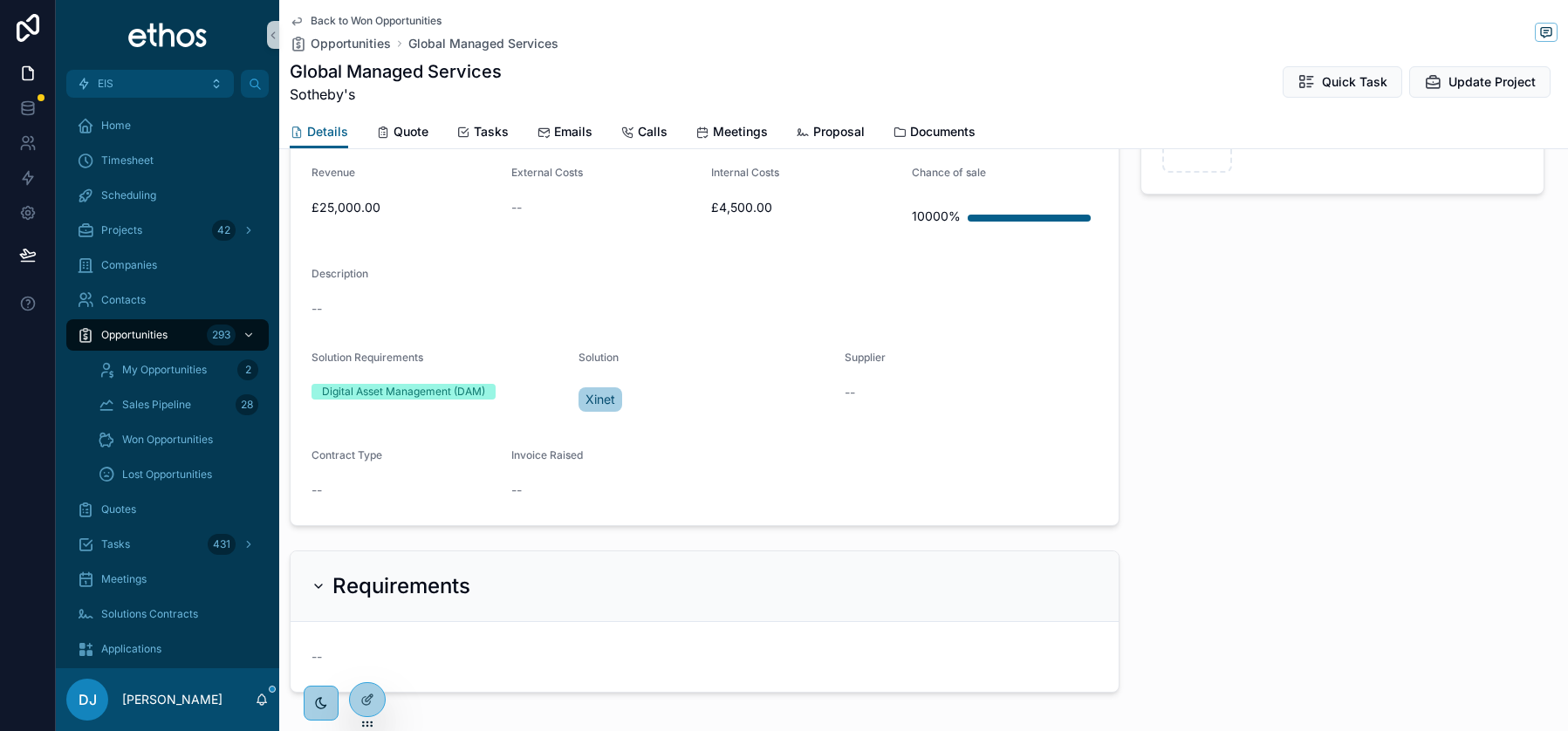
scroll to position [884, 0]
click at [323, 494] on div "--" at bounding box center [404, 492] width 186 height 18
drag, startPoint x: 315, startPoint y: 493, endPoint x: 335, endPoint y: 485, distance: 21.5
click at [315, 493] on span "--" at bounding box center [316, 492] width 10 height 18
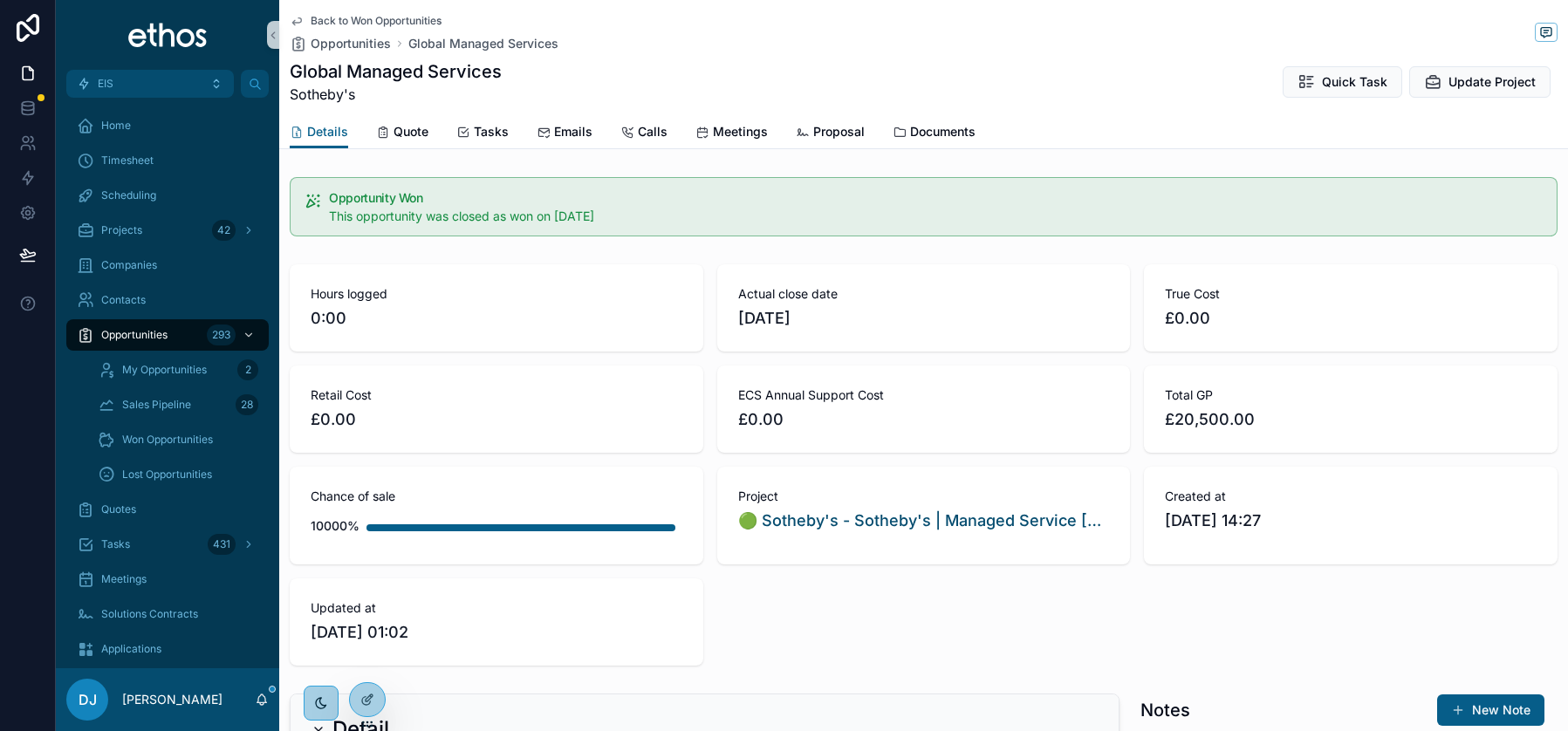
scroll to position [1, 0]
click at [33, 175] on icon at bounding box center [28, 178] width 18 height 18
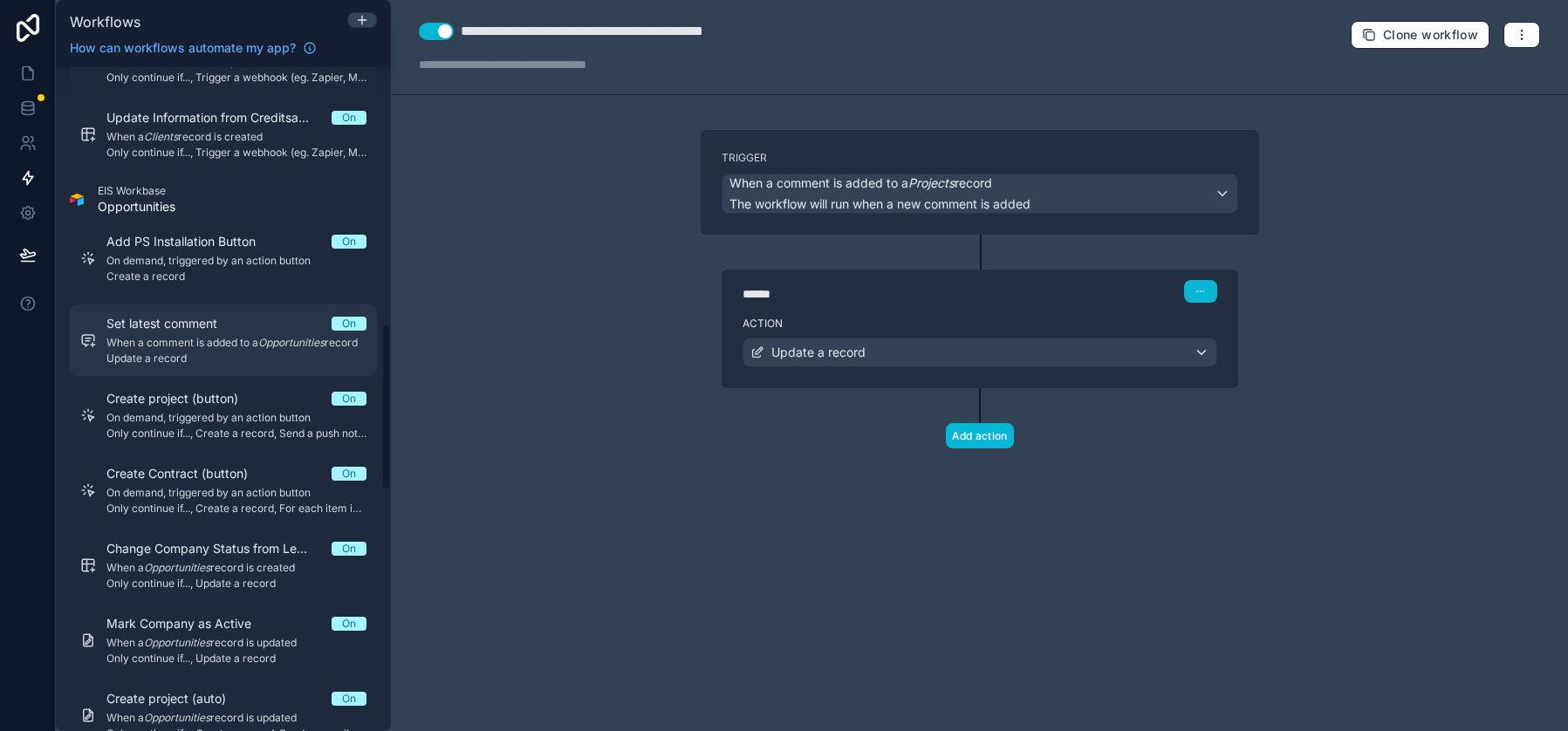
scroll to position [1026, 0]
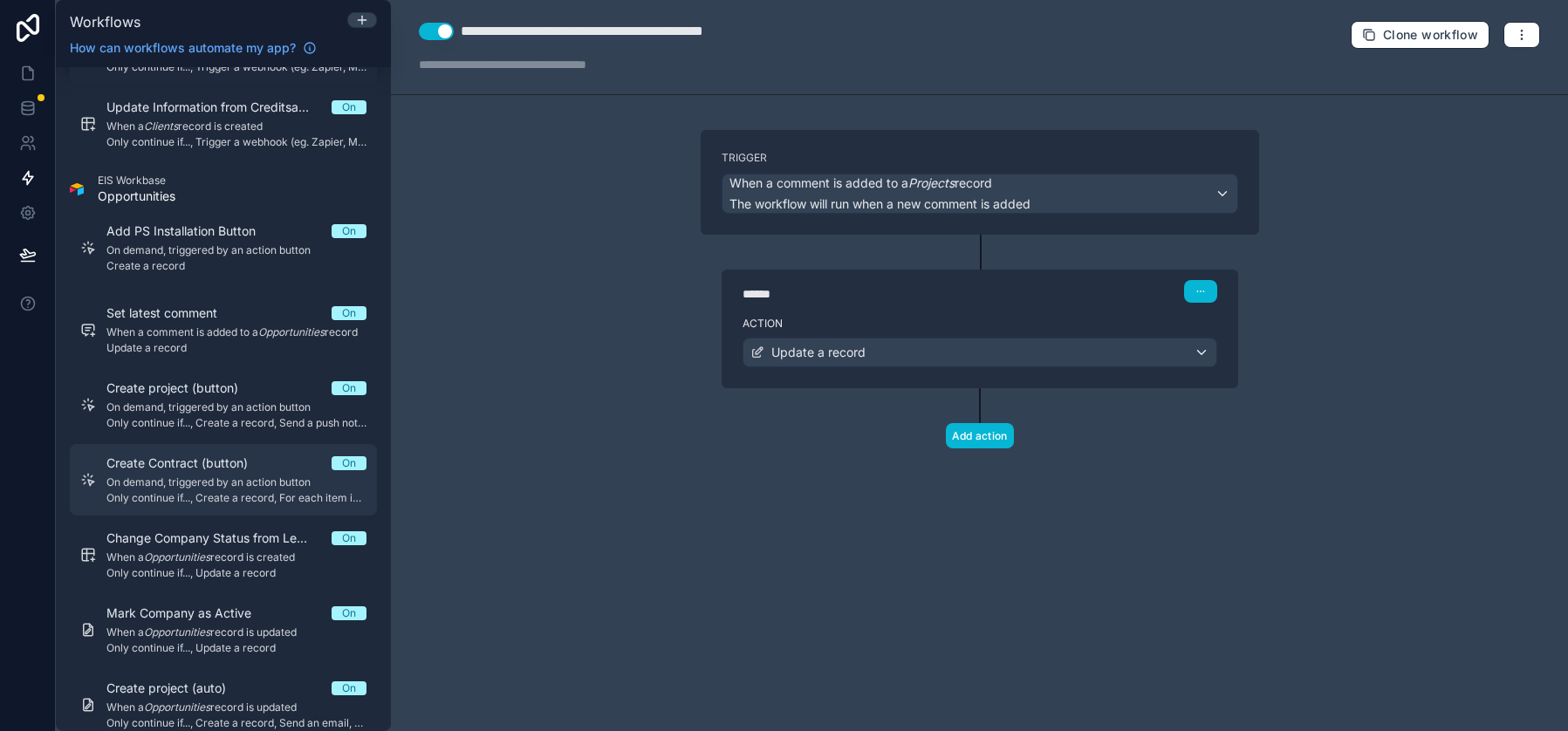
click at [167, 473] on div "Create Contract (button) On On demand, triggered by an action button Only conti…" at bounding box center [236, 480] width 260 height 50
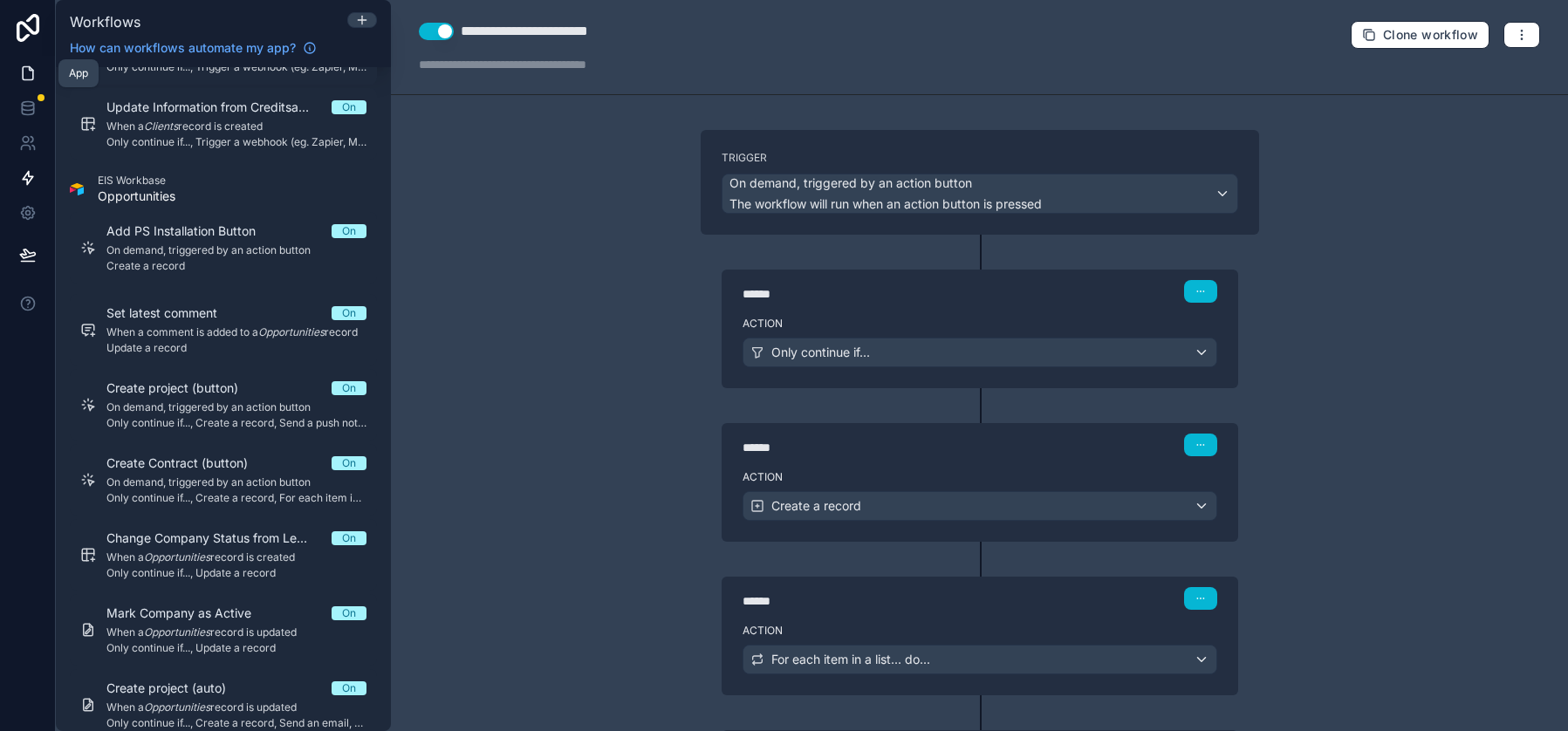
click at [26, 73] on icon at bounding box center [28, 73] width 18 height 18
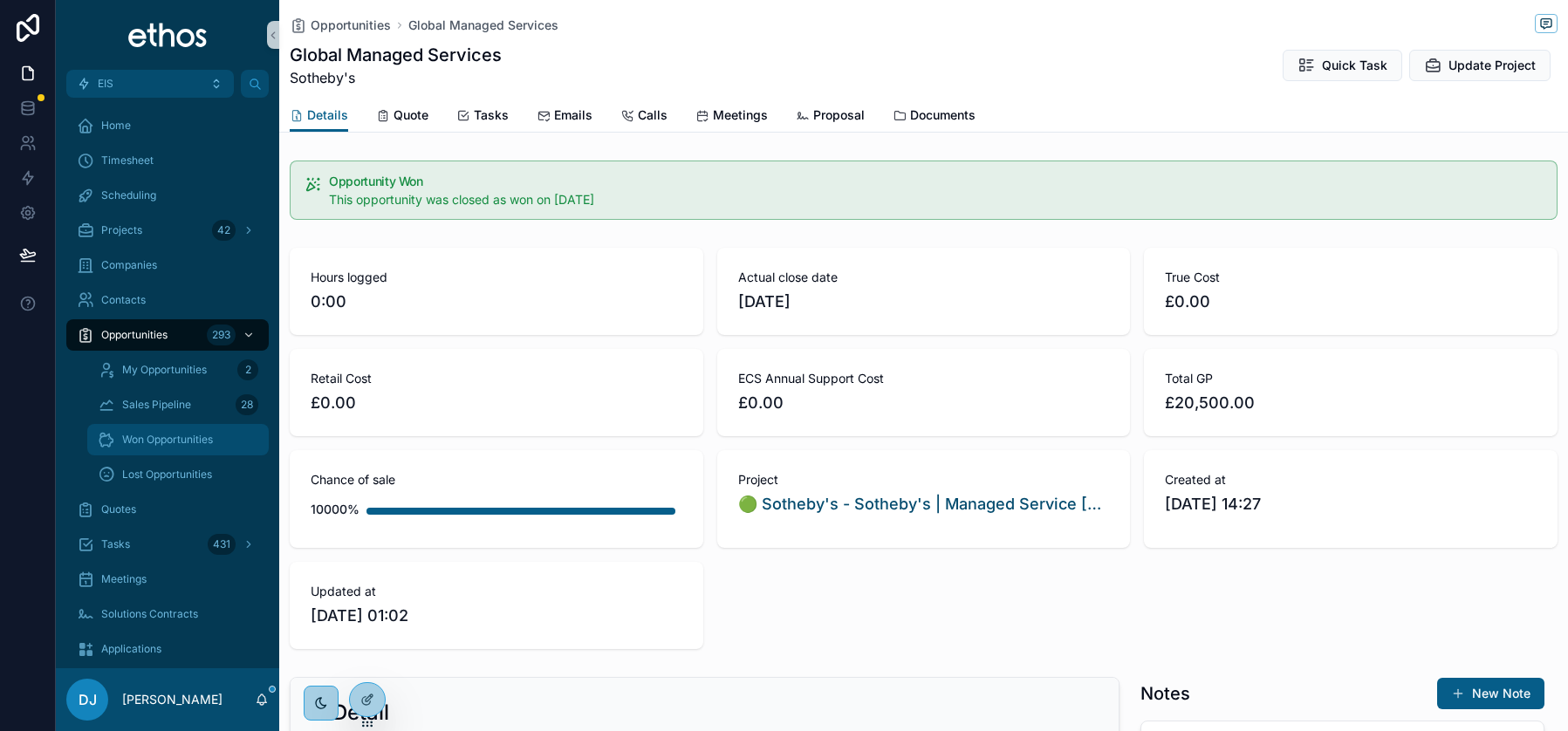
click at [167, 437] on span "Won Opportunities" at bounding box center [167, 439] width 91 height 14
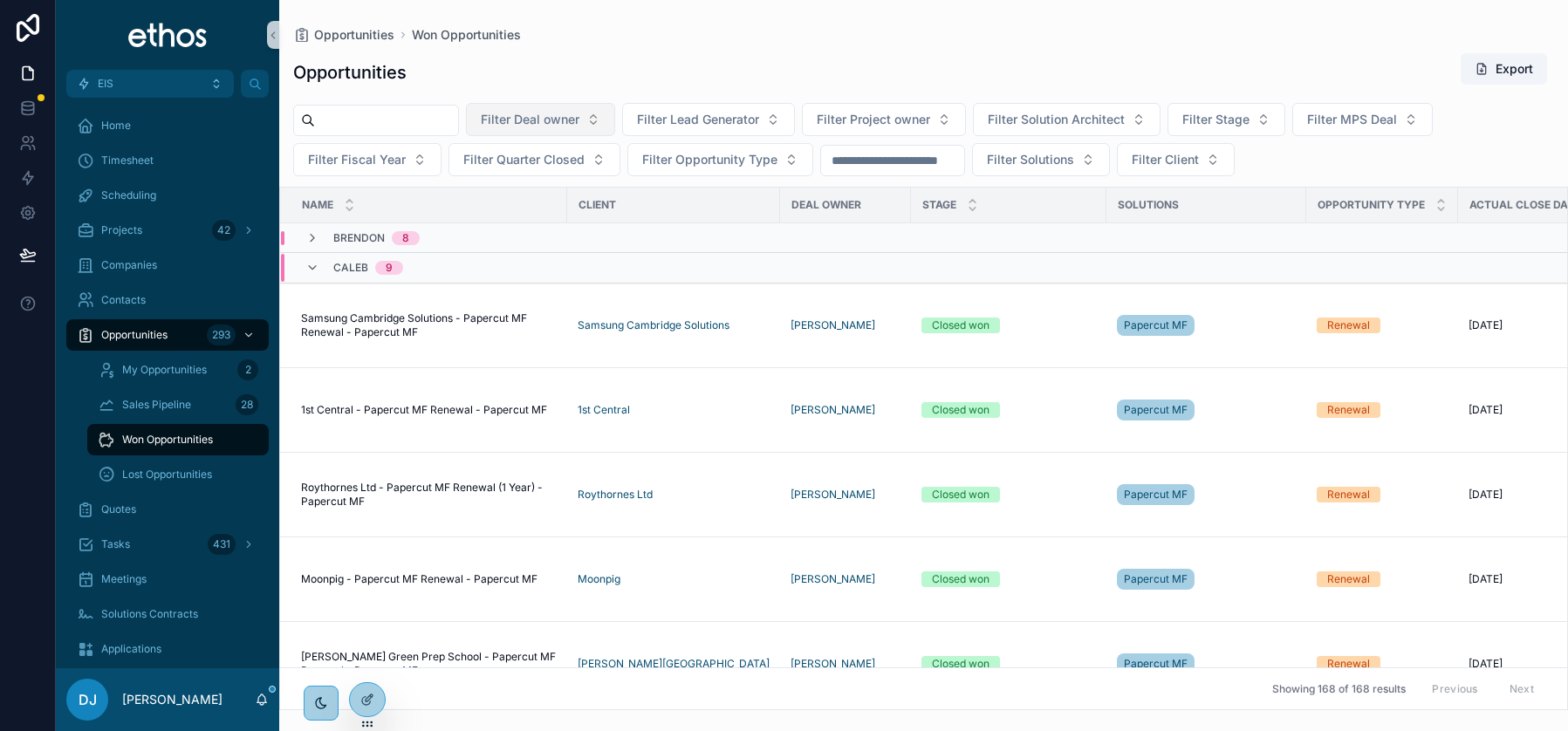
click at [573, 122] on span "Filter Deal owner" at bounding box center [530, 120] width 99 height 18
type input "****"
click at [533, 199] on span "[PERSON_NAME][EMAIL_ADDRESS][DOMAIN_NAME]" at bounding box center [553, 208] width 175 height 18
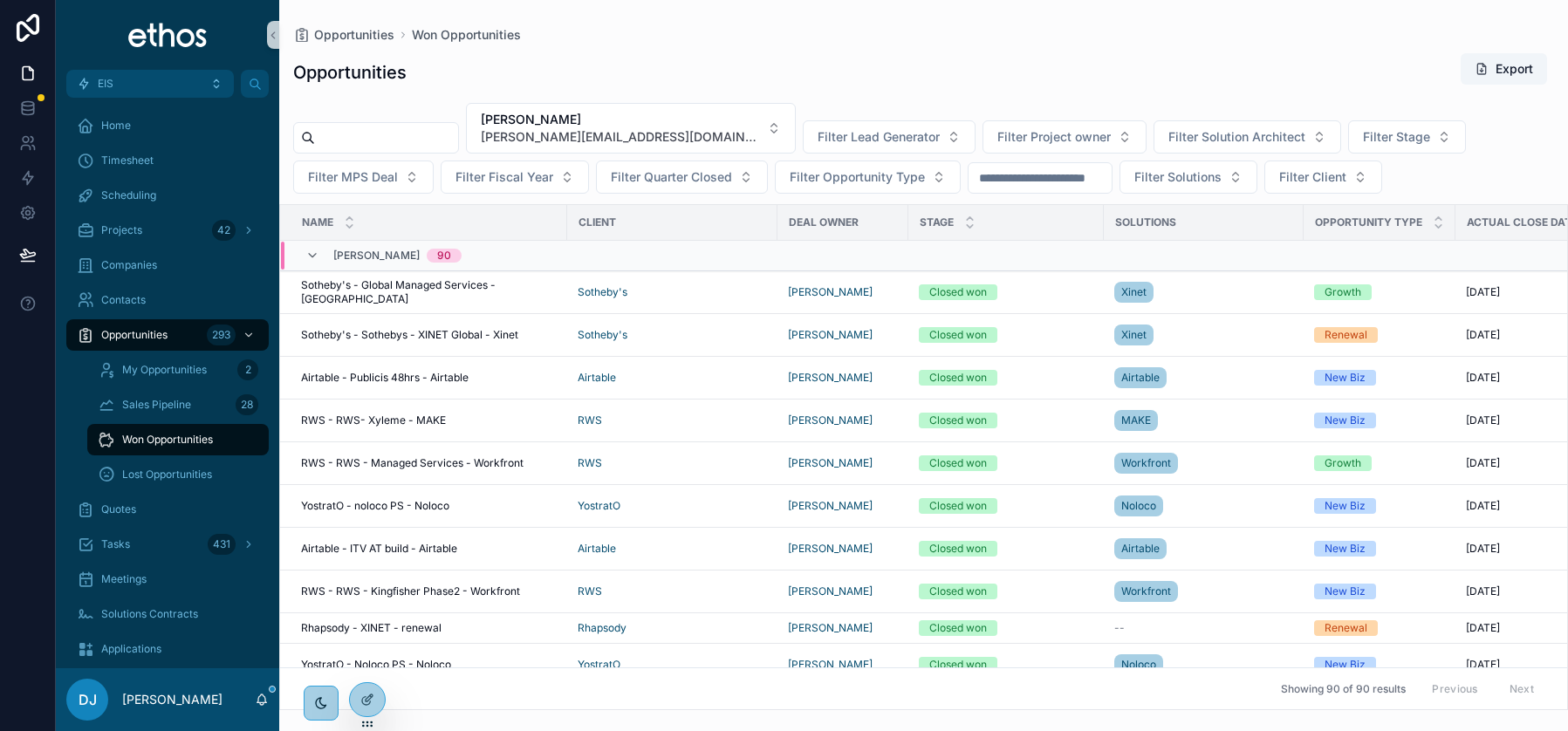
click at [419, 294] on span "Sotheby's - Global Managed Services - [GEOGRAPHIC_DATA]" at bounding box center [429, 293] width 256 height 28
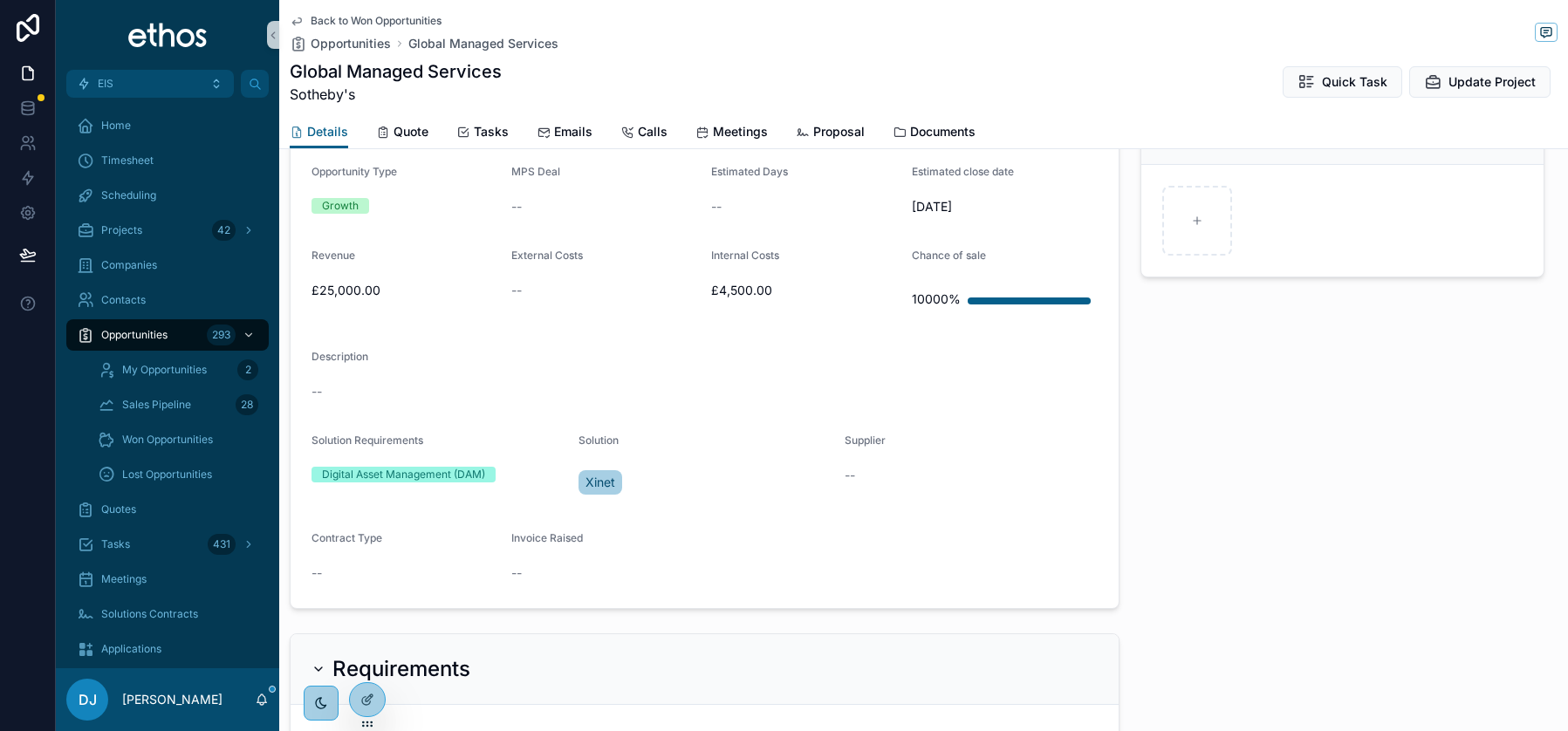
scroll to position [805, 0]
click at [135, 329] on span "Opportunities" at bounding box center [134, 335] width 66 height 14
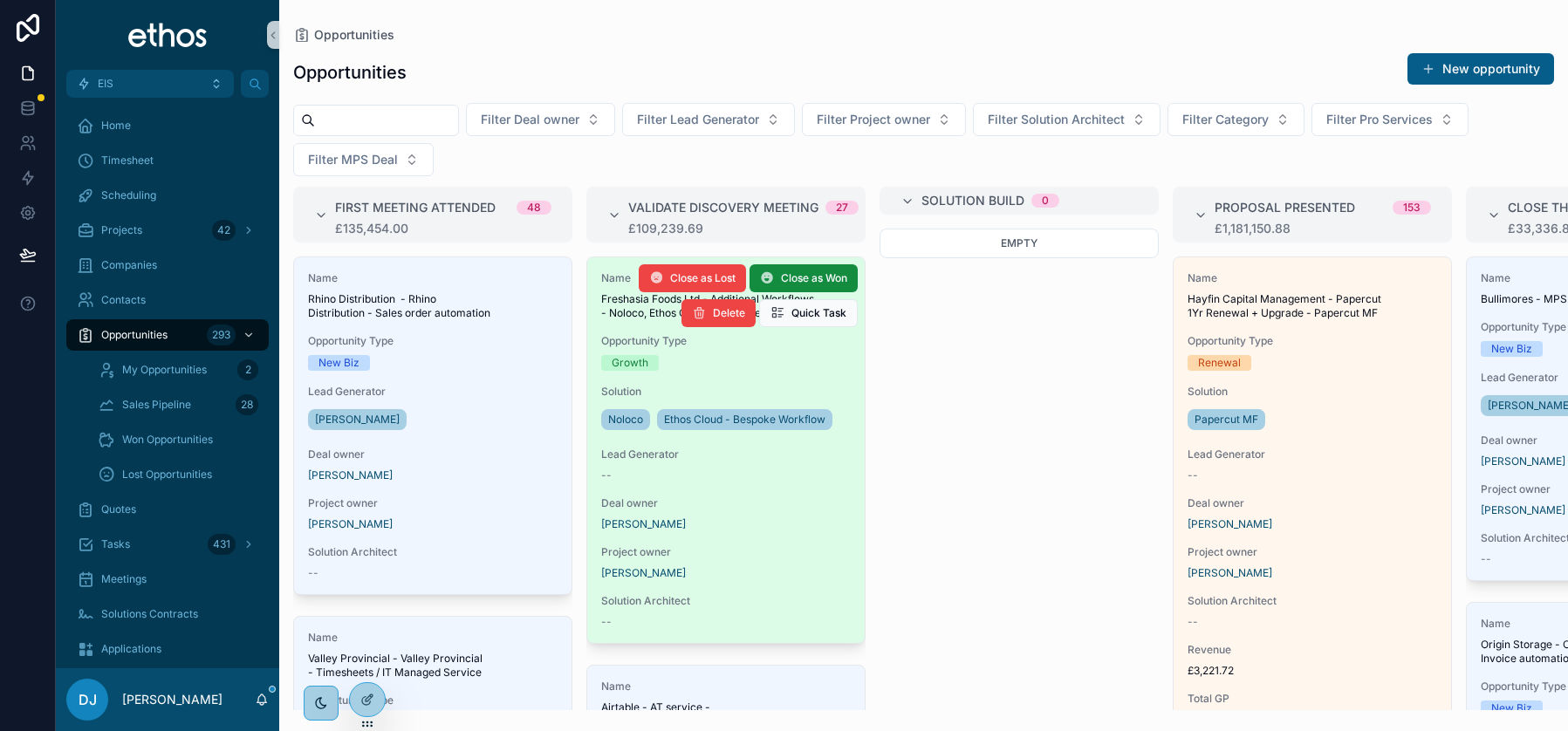
click at [760, 494] on div "Name Freshasia Foods Ltd - Additional Workflows - Noloco, Ethos Cloud - Bespoke…" at bounding box center [725, 450] width 278 height 386
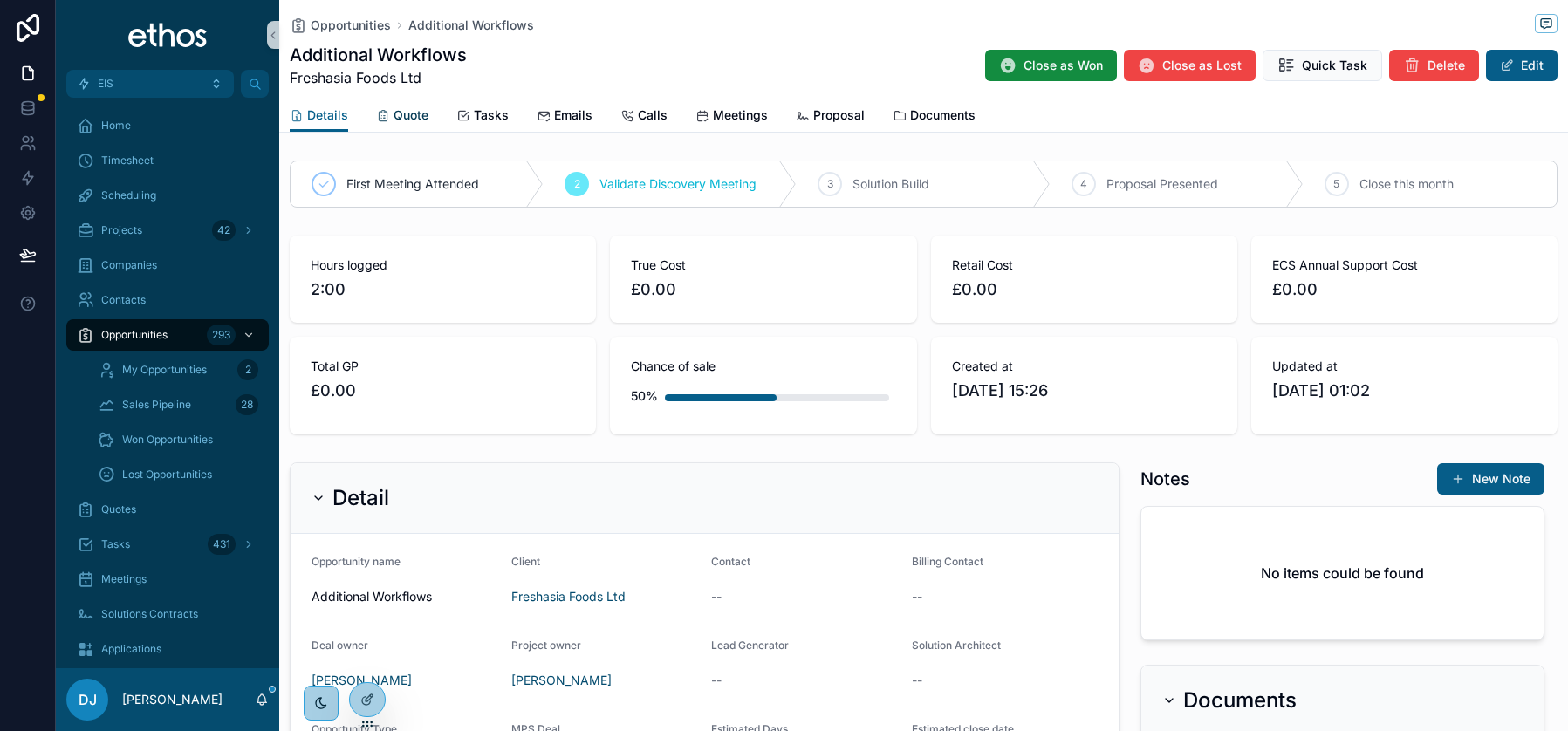
click at [406, 113] on span "Quote" at bounding box center [410, 115] width 35 height 18
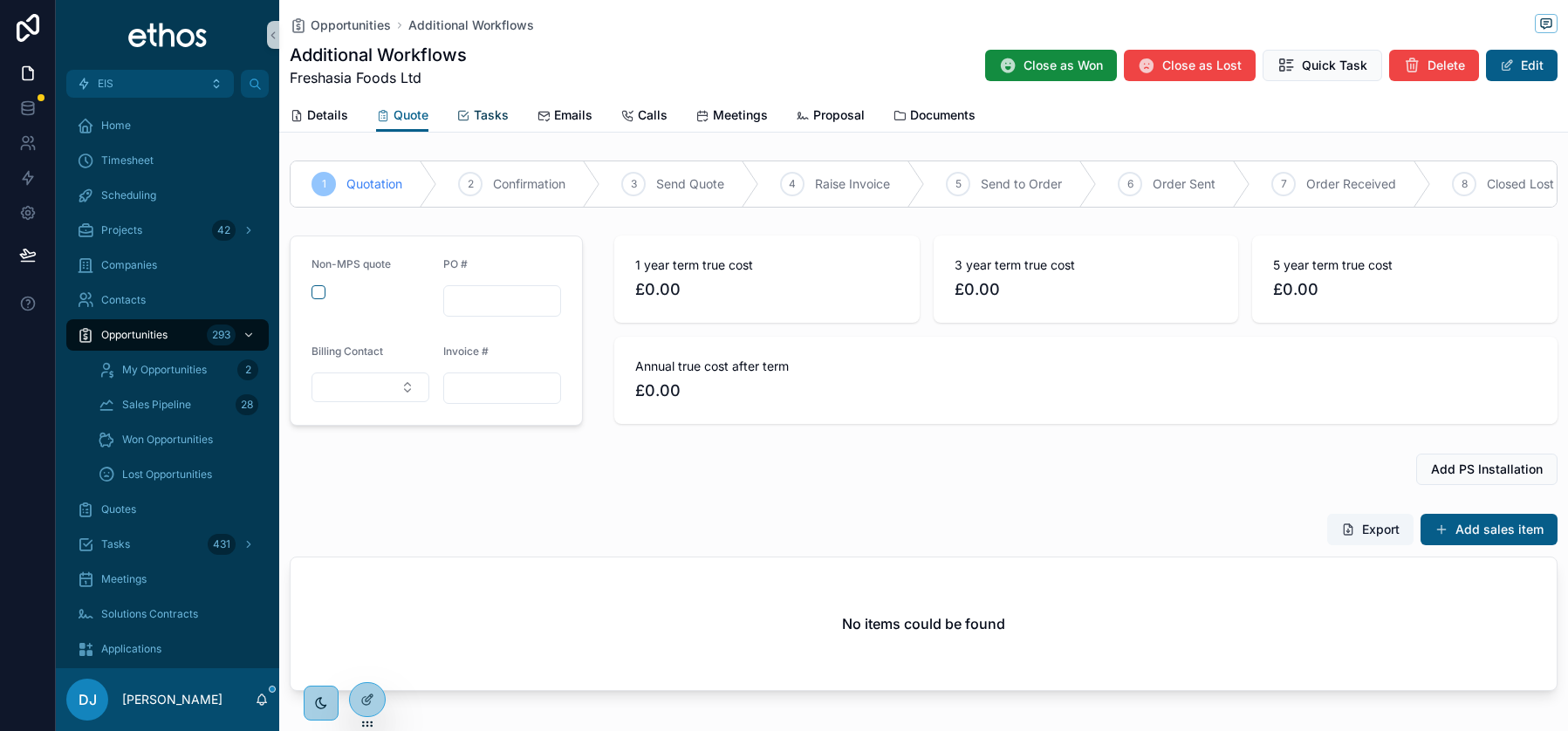
click at [483, 117] on span "Tasks" at bounding box center [491, 115] width 35 height 18
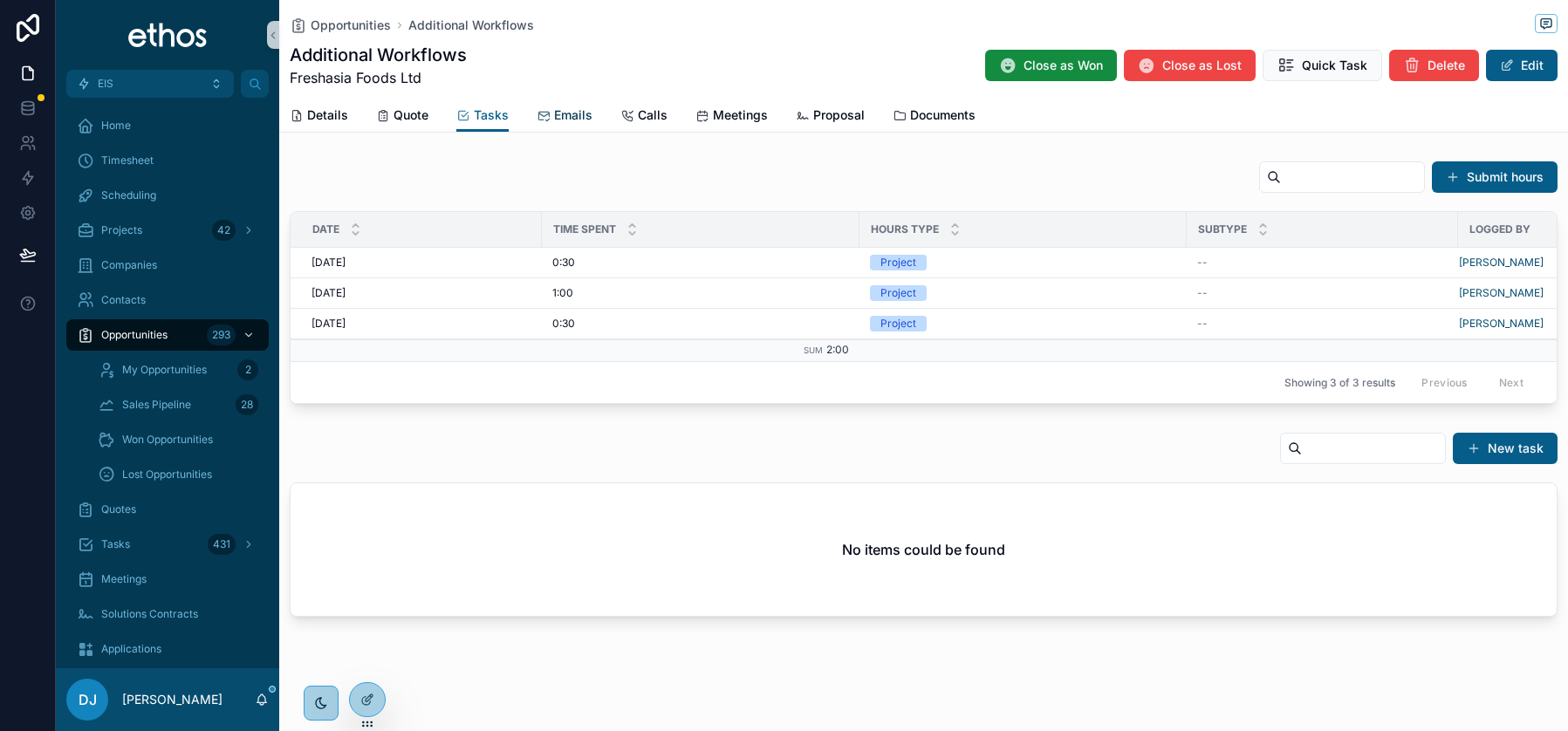
click at [563, 112] on span "Emails" at bounding box center [573, 115] width 38 height 18
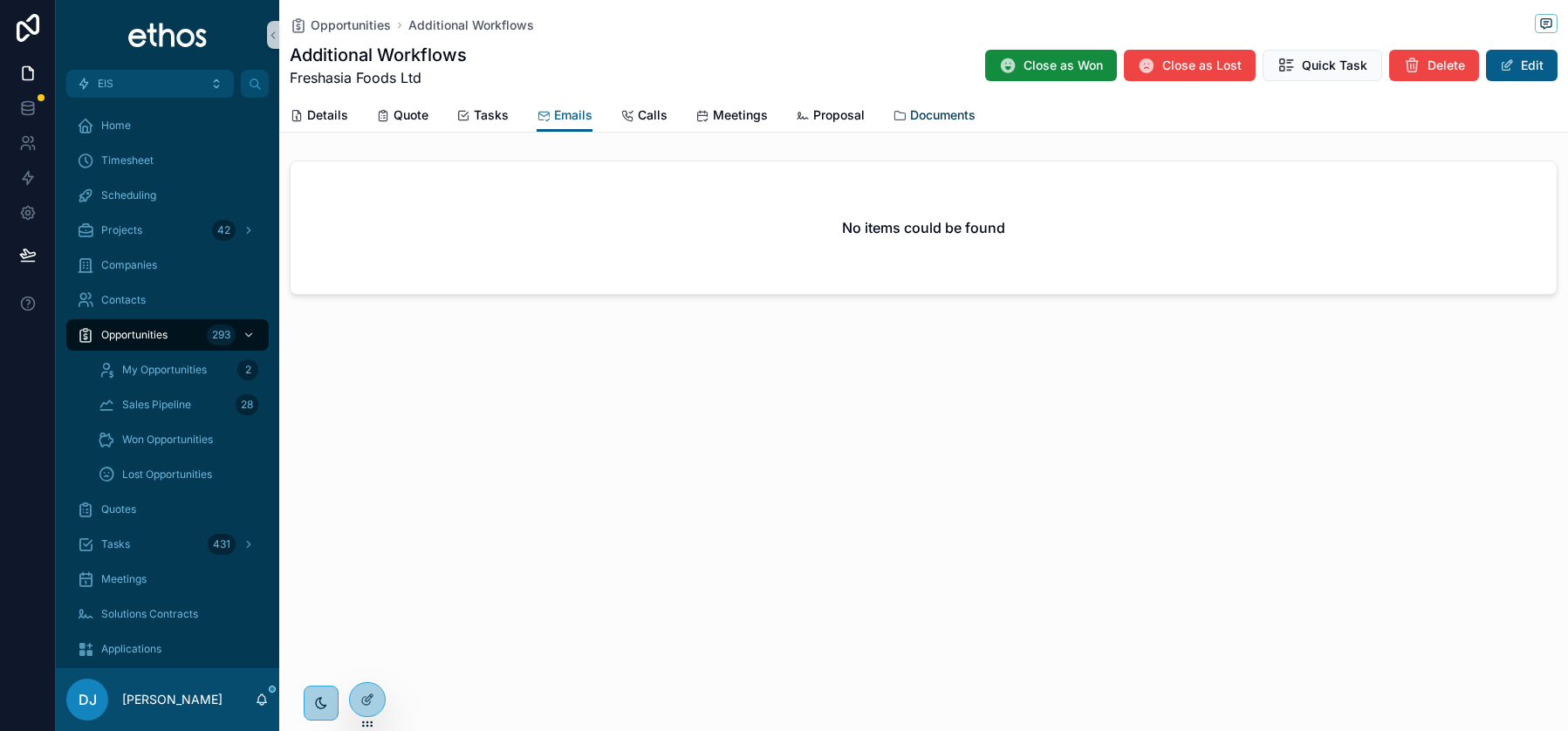
click at [902, 114] on div "Documents" at bounding box center [934, 115] width 83 height 18
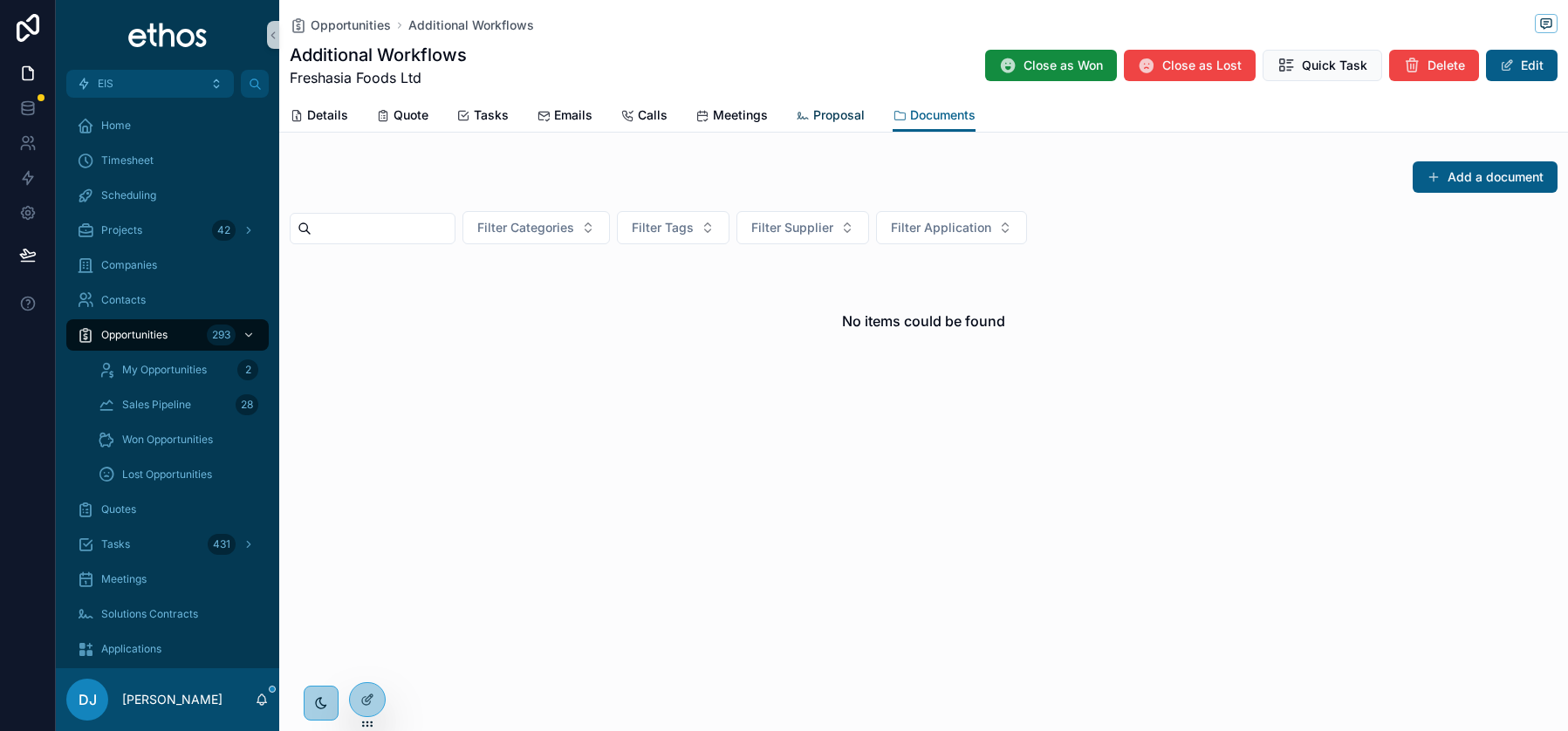
click at [822, 115] on span "Proposal" at bounding box center [838, 115] width 51 height 18
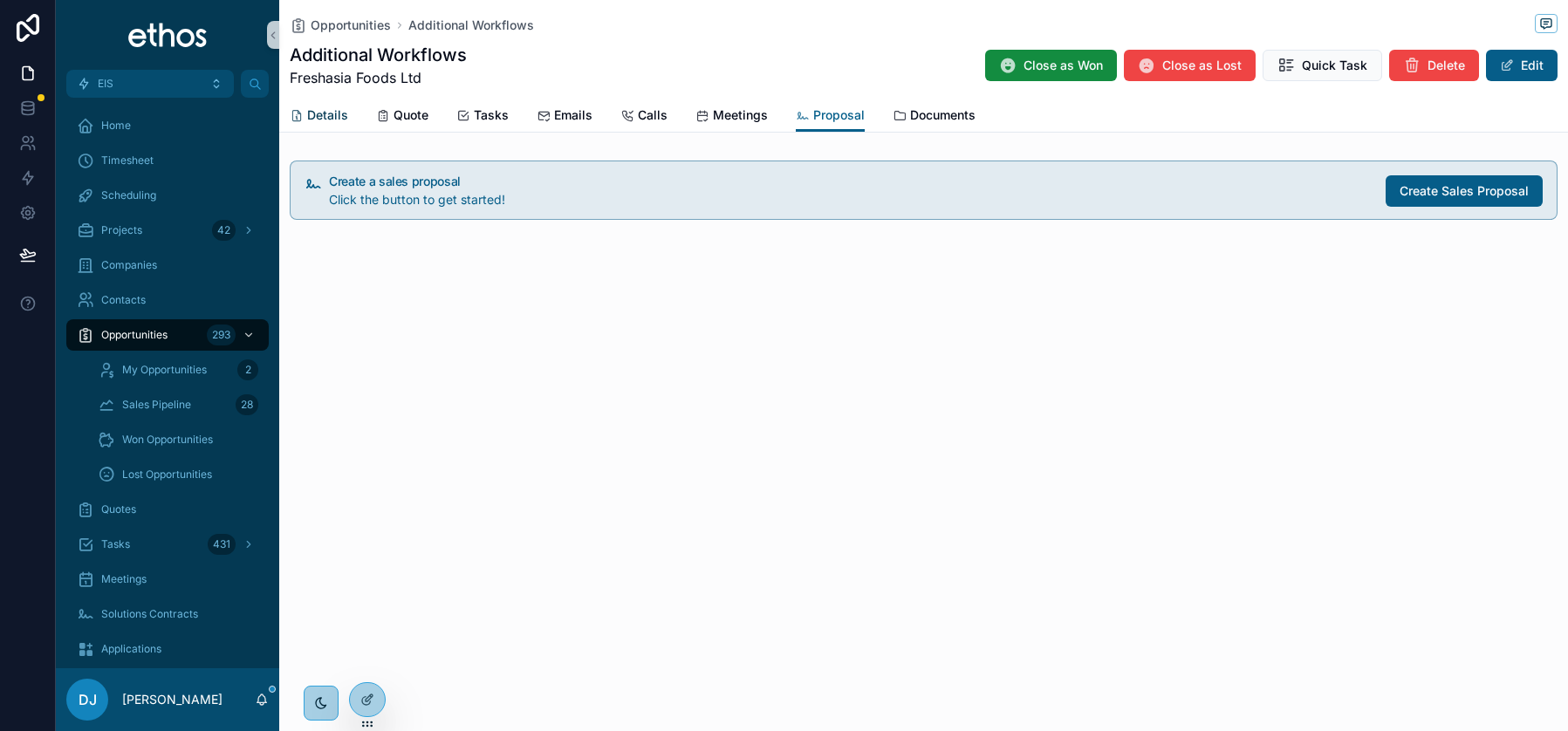
click at [313, 113] on span "Details" at bounding box center [328, 115] width 41 height 18
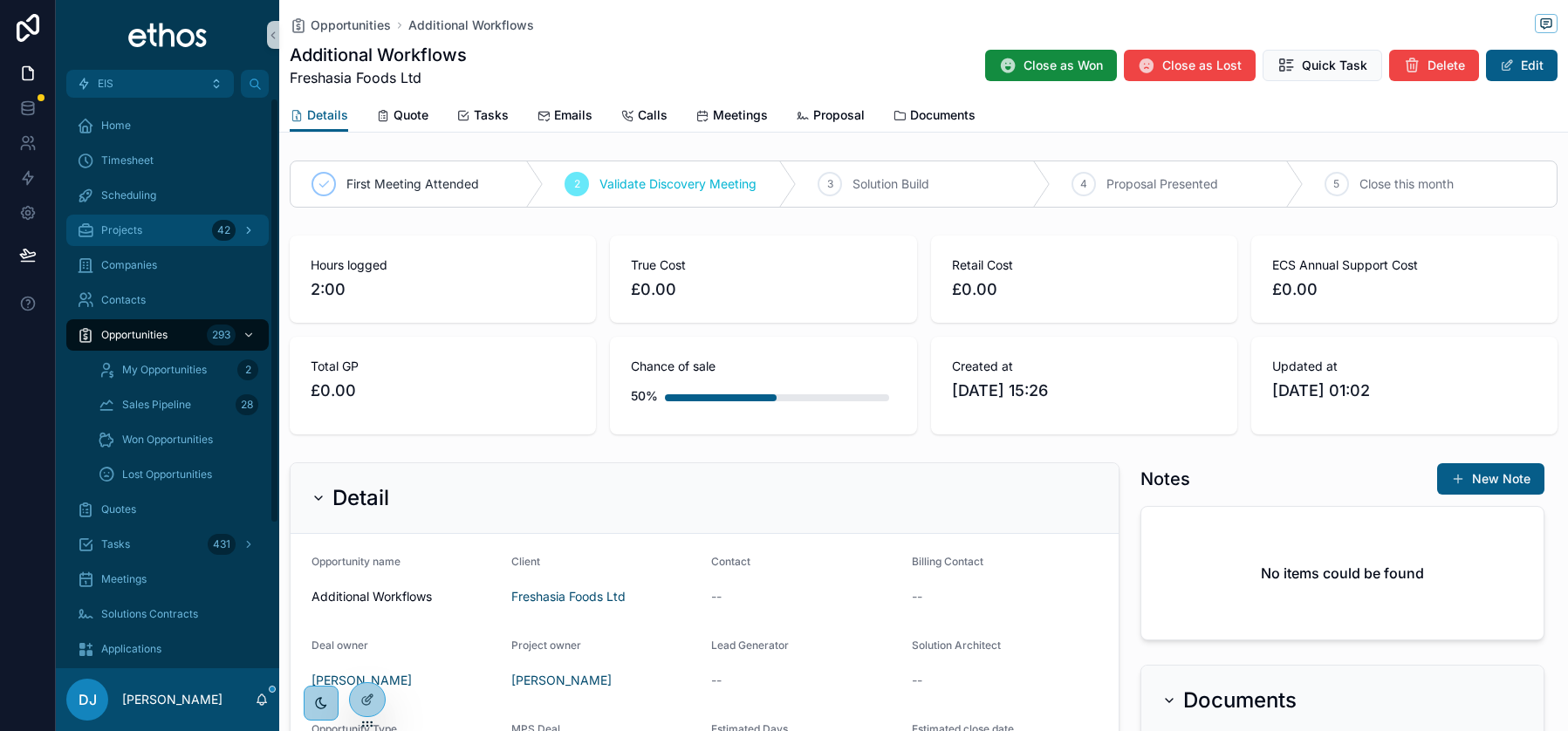
click at [122, 231] on span "Projects" at bounding box center [121, 230] width 41 height 14
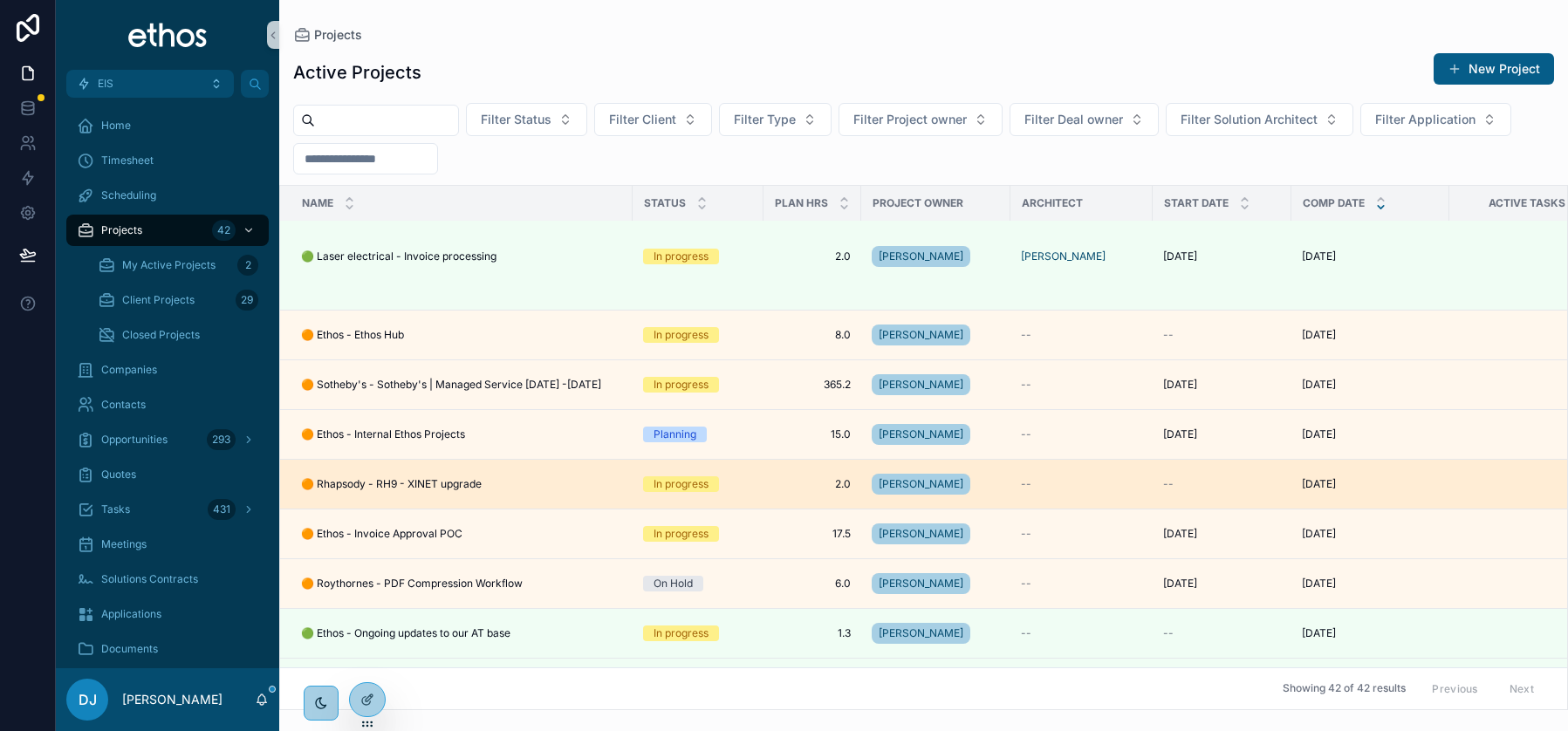
scroll to position [825, 0]
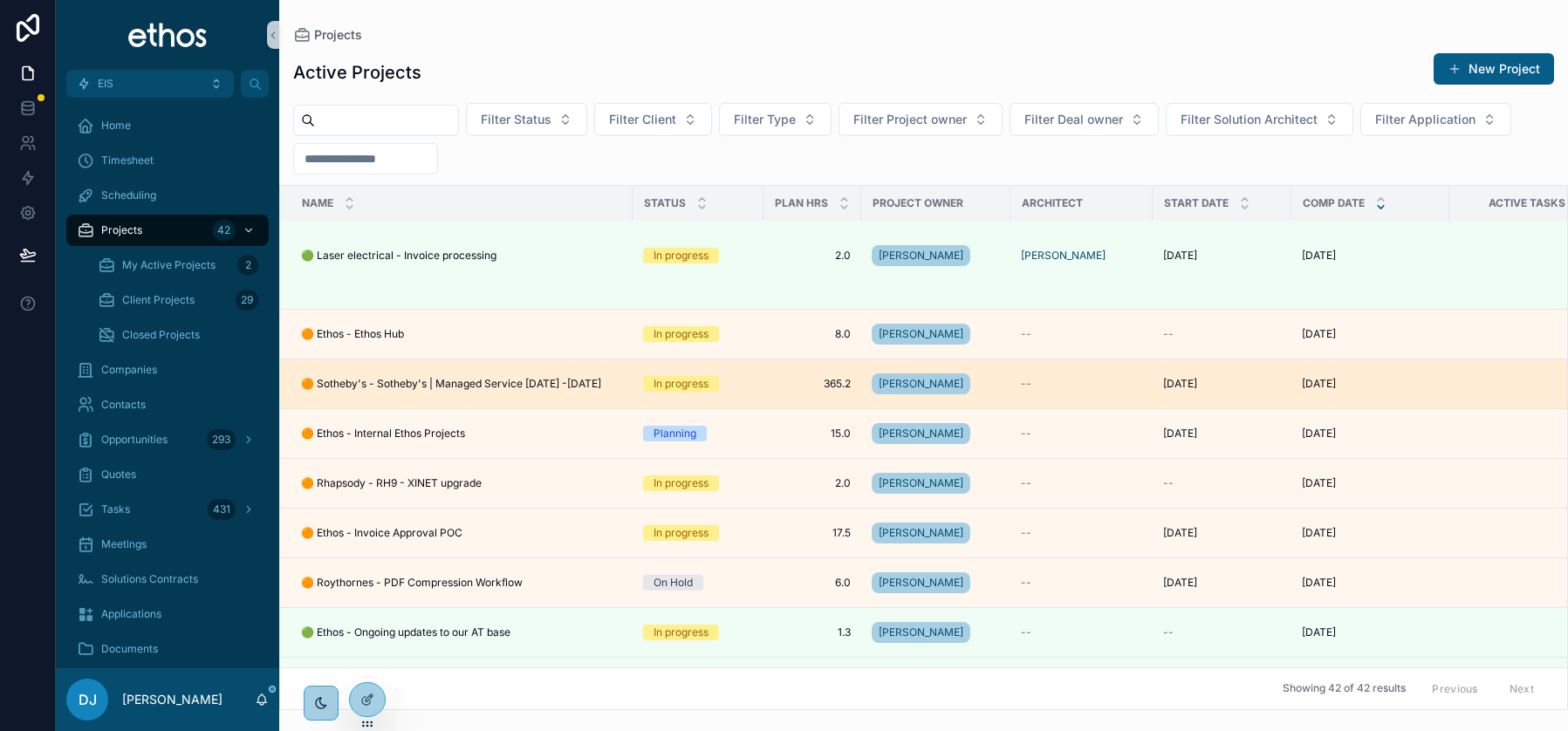
click at [405, 377] on span "🟠 Sotheby's - Sotheby's | Managed Service [DATE] -[DATE]" at bounding box center [450, 383] width 300 height 14
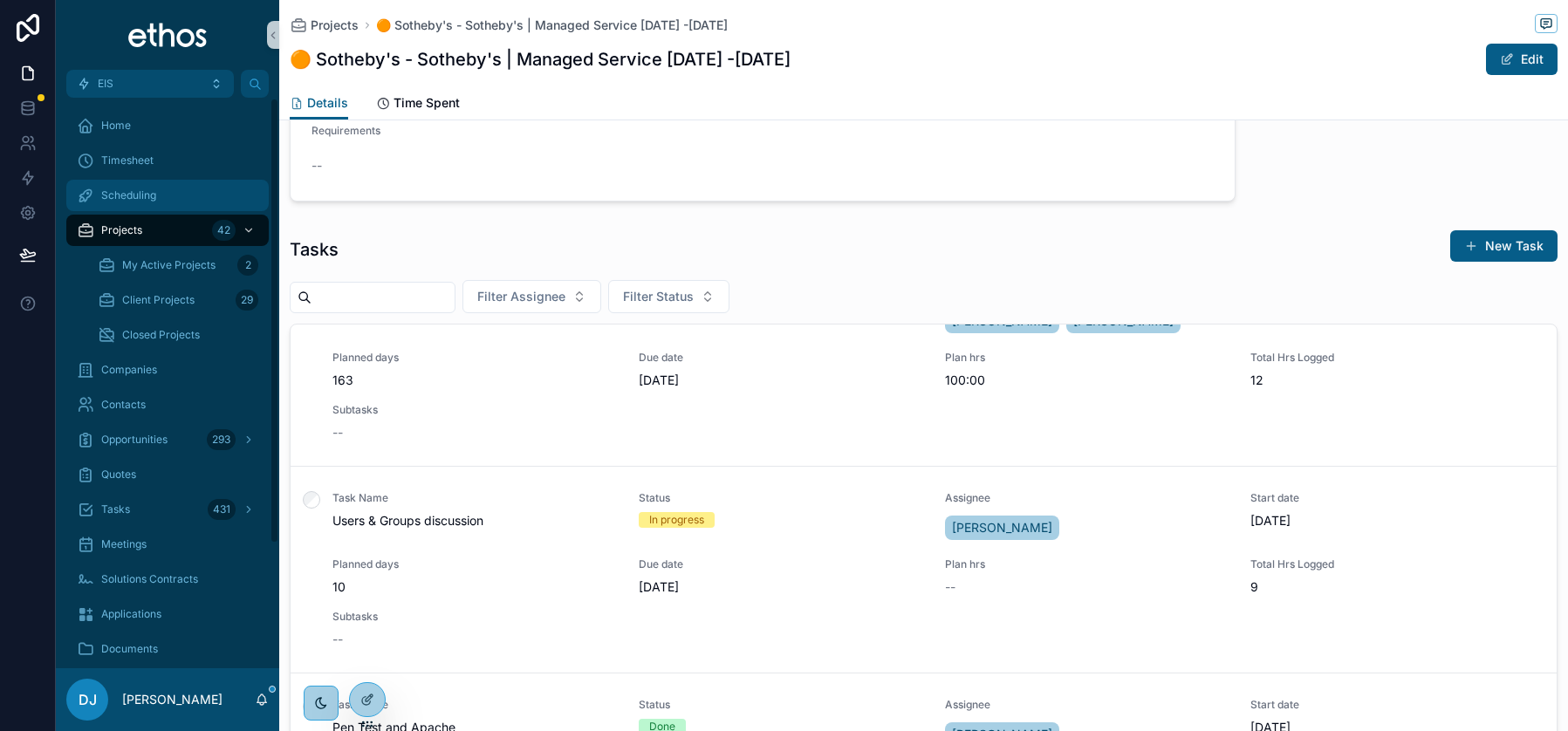
scroll to position [2630, 0]
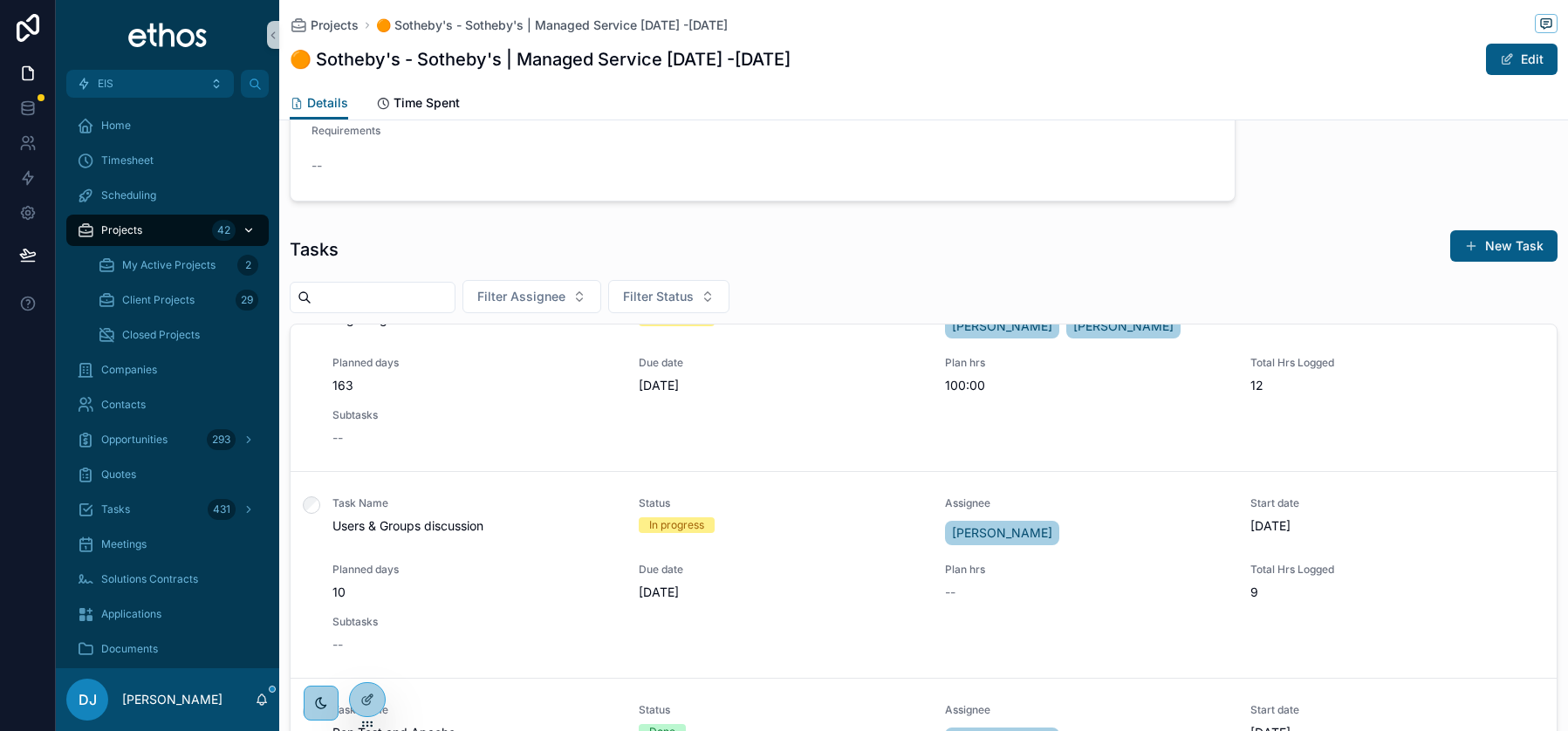
click at [120, 229] on span "Projects" at bounding box center [121, 230] width 41 height 14
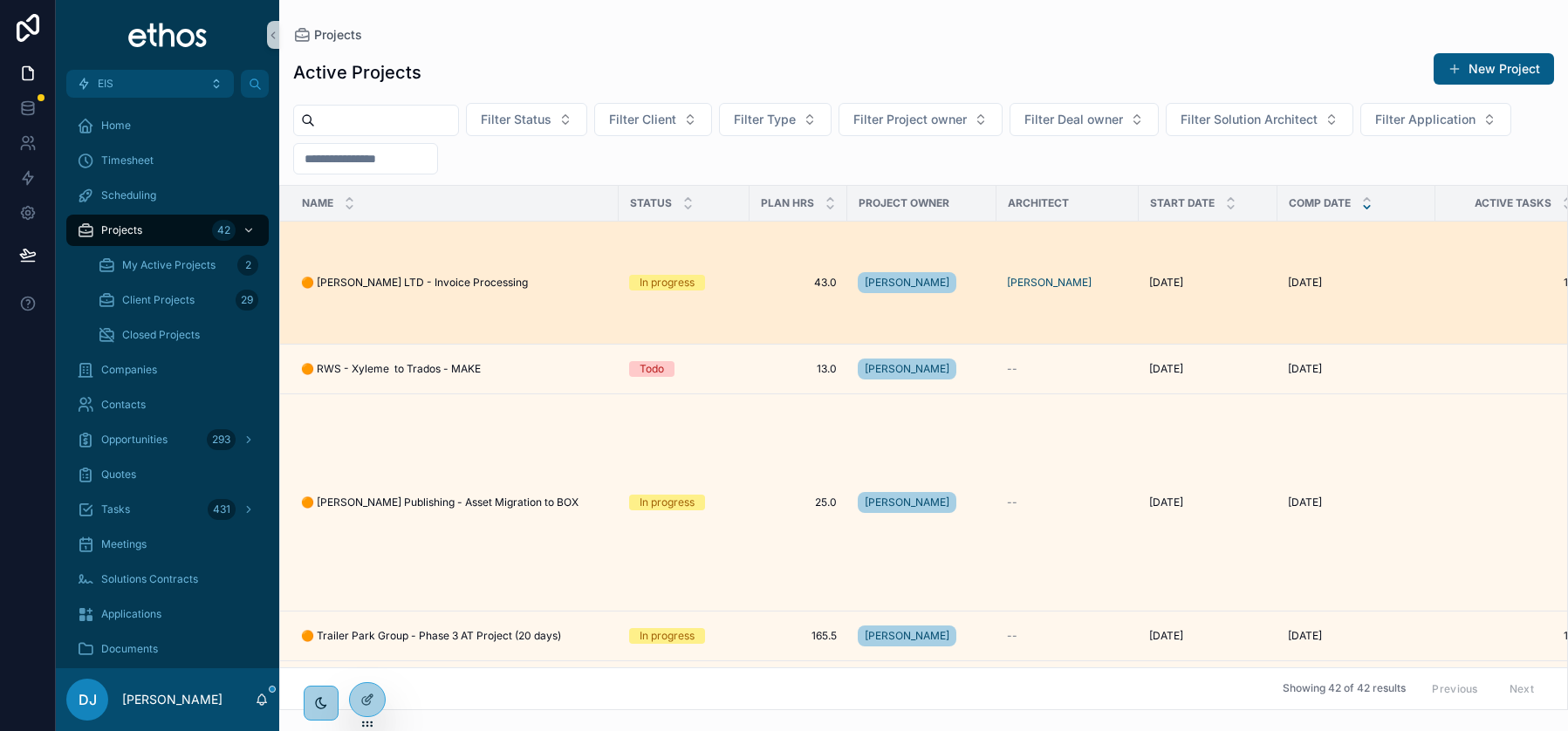
click at [379, 280] on span "🟠 [PERSON_NAME] LTD - Invoice Processing" at bounding box center [414, 282] width 227 height 14
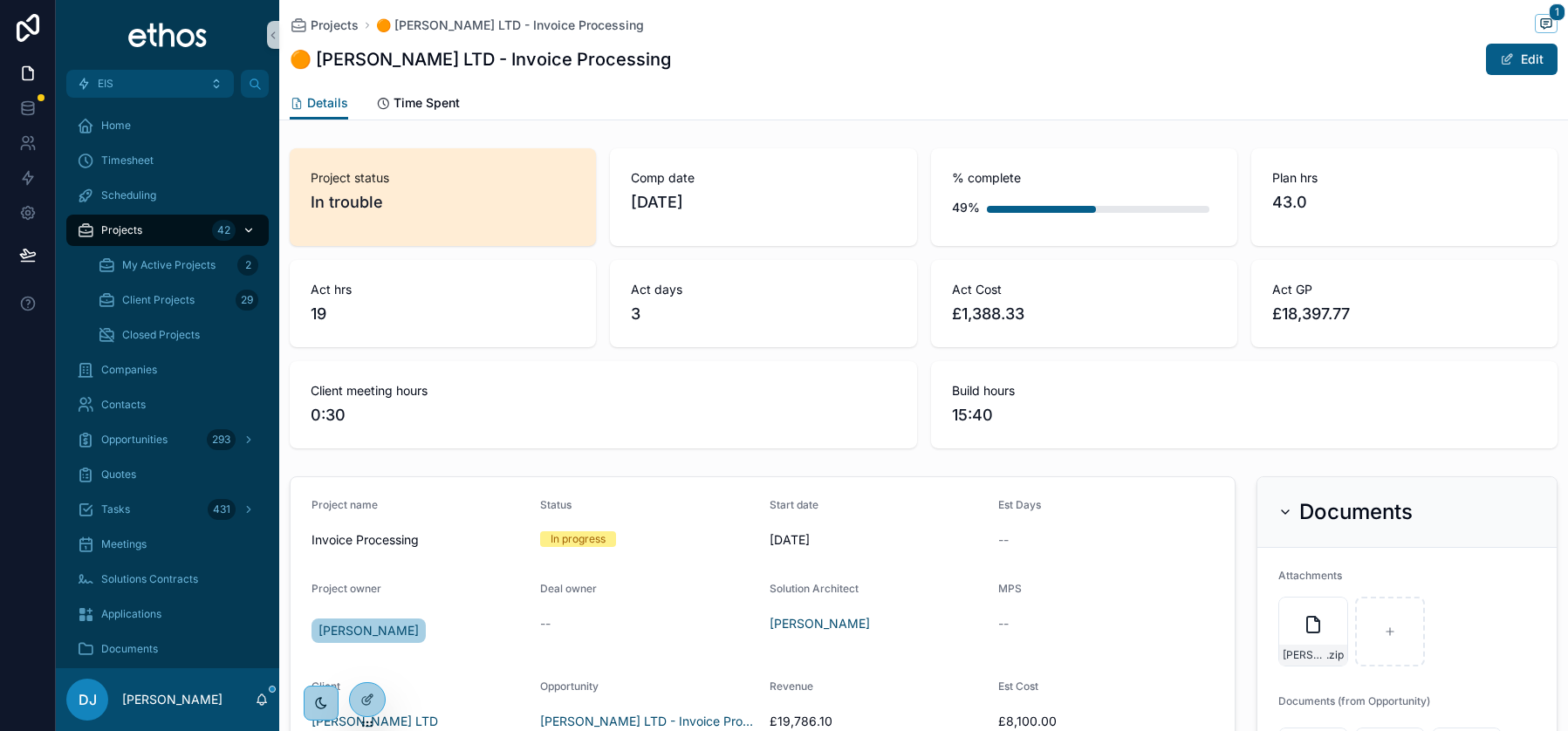
click at [125, 228] on span "Projects" at bounding box center [121, 230] width 41 height 14
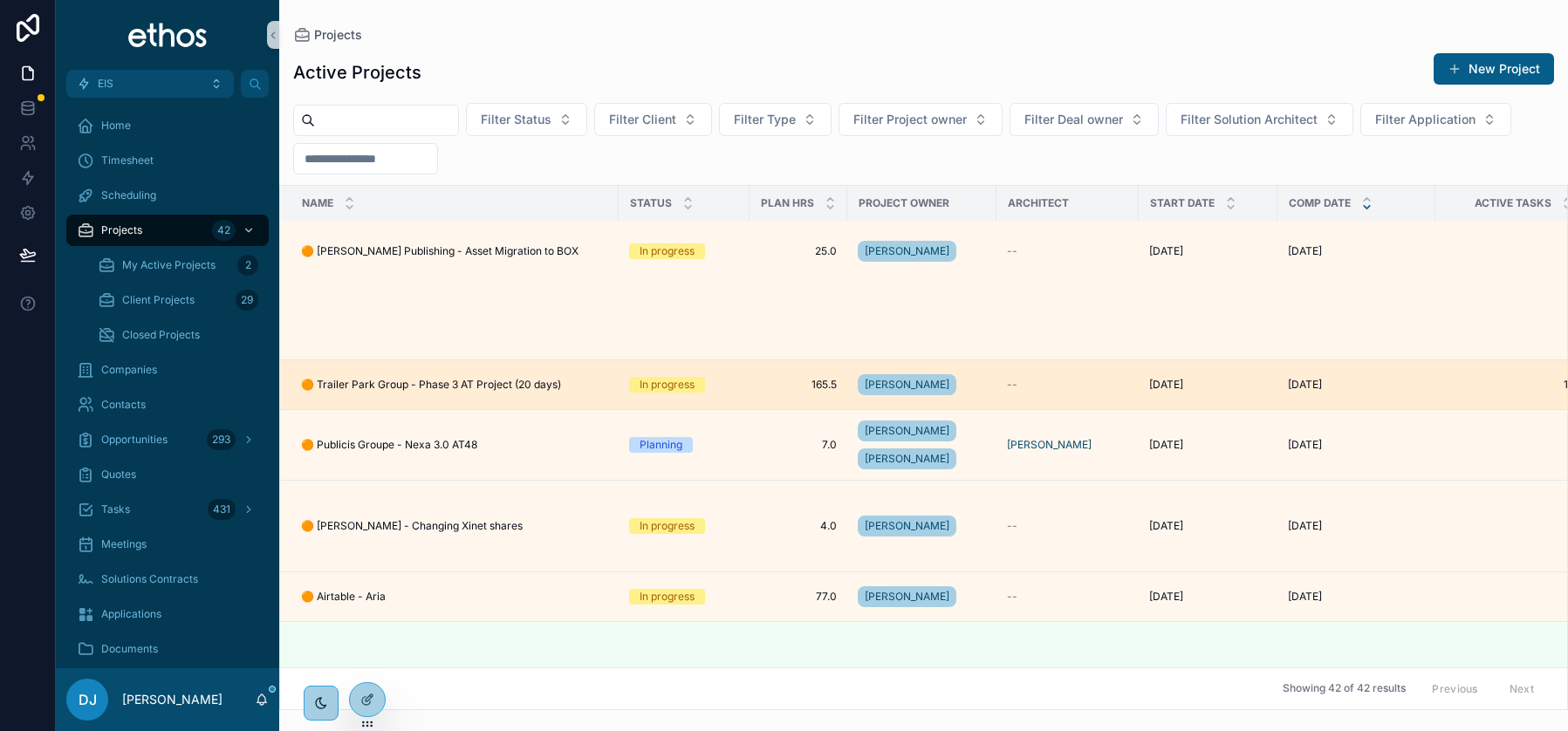
scroll to position [252, 0]
click at [399, 379] on span "🟠 Trailer Park Group - Phase 3 AT Project (20 days)" at bounding box center [431, 383] width 260 height 14
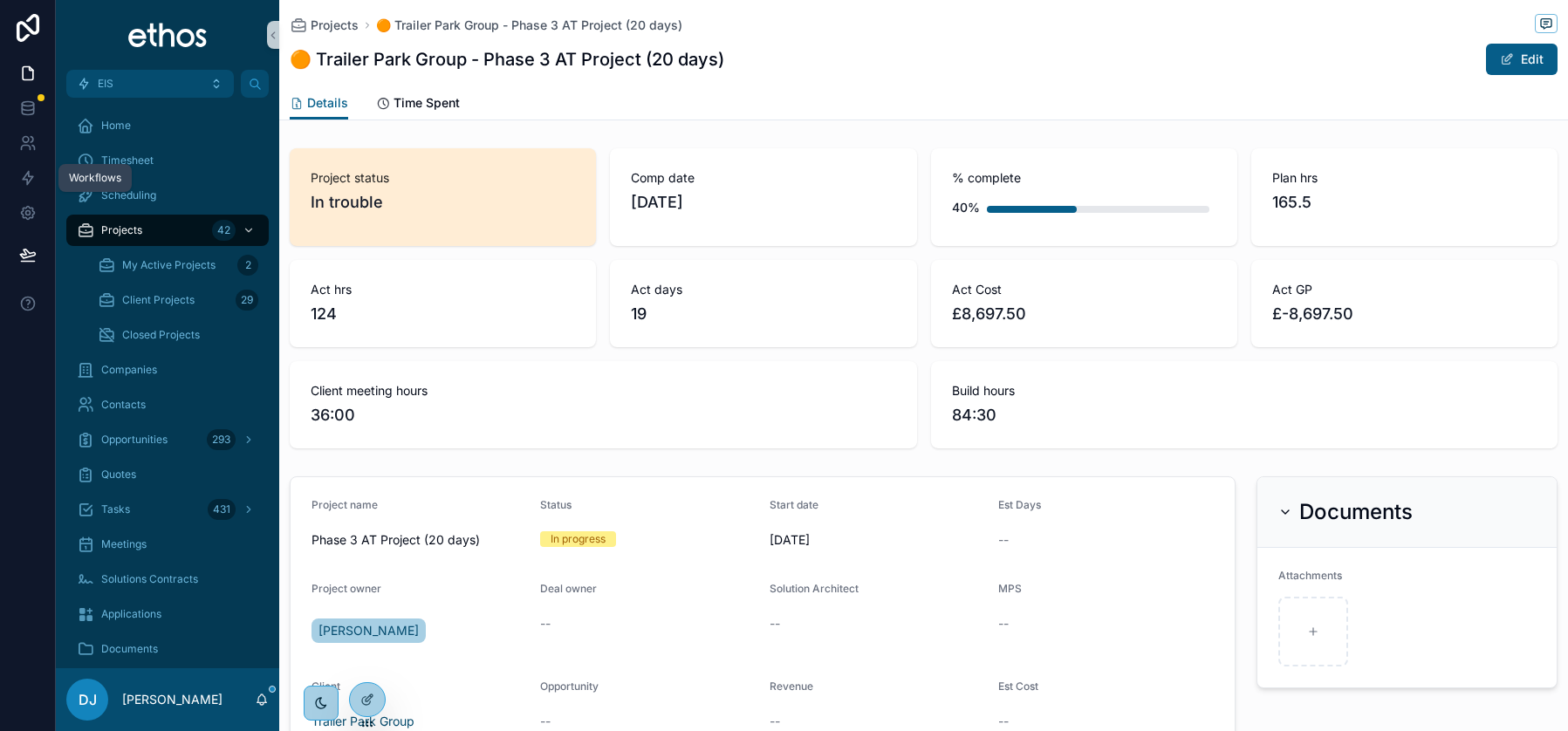
drag, startPoint x: 29, startPoint y: 180, endPoint x: 60, endPoint y: 188, distance: 32.0
click at [29, 180] on icon at bounding box center [27, 179] width 10 height 13
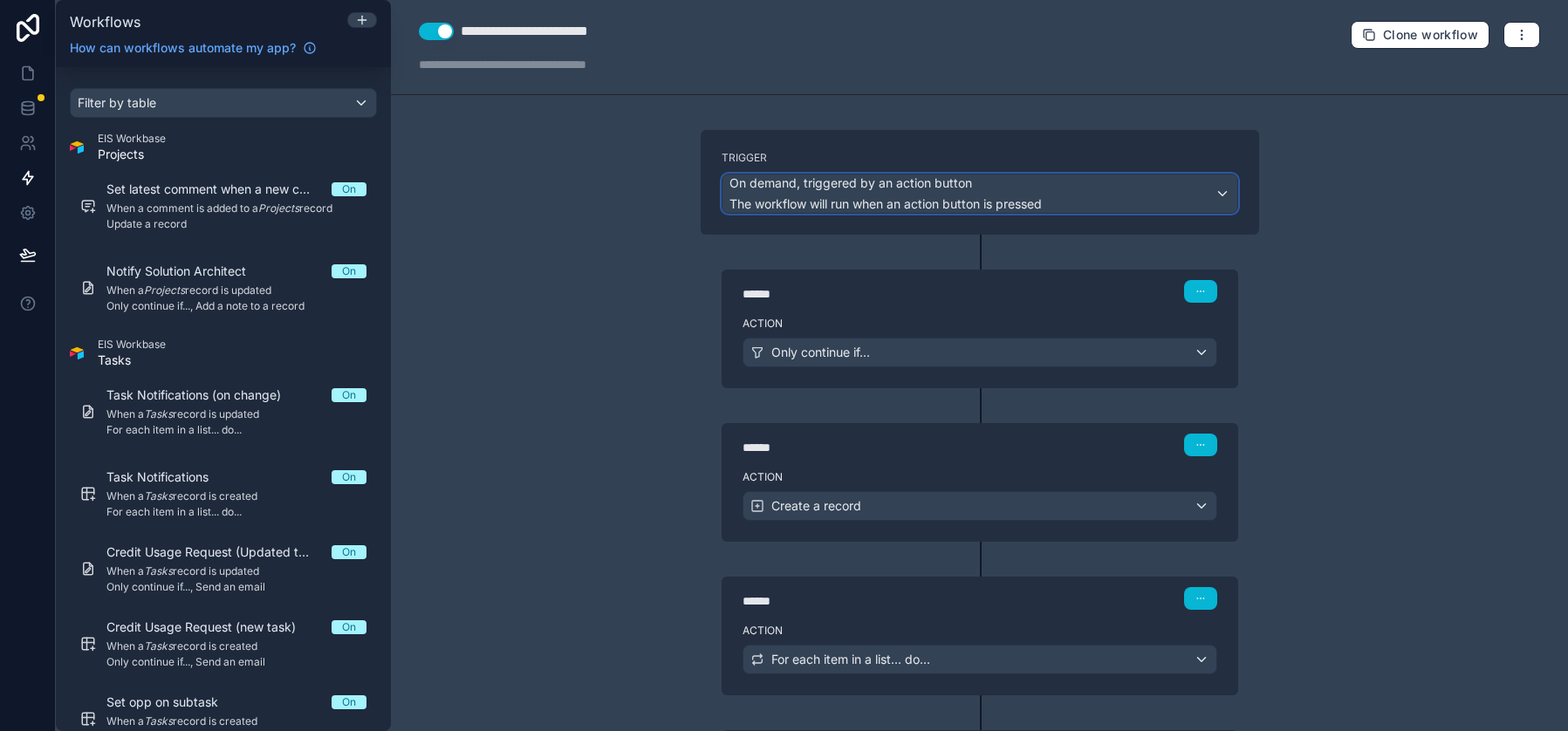
click at [1224, 192] on div "On demand, triggered by an action button The workflow will run when an action b…" at bounding box center [979, 194] width 515 height 38
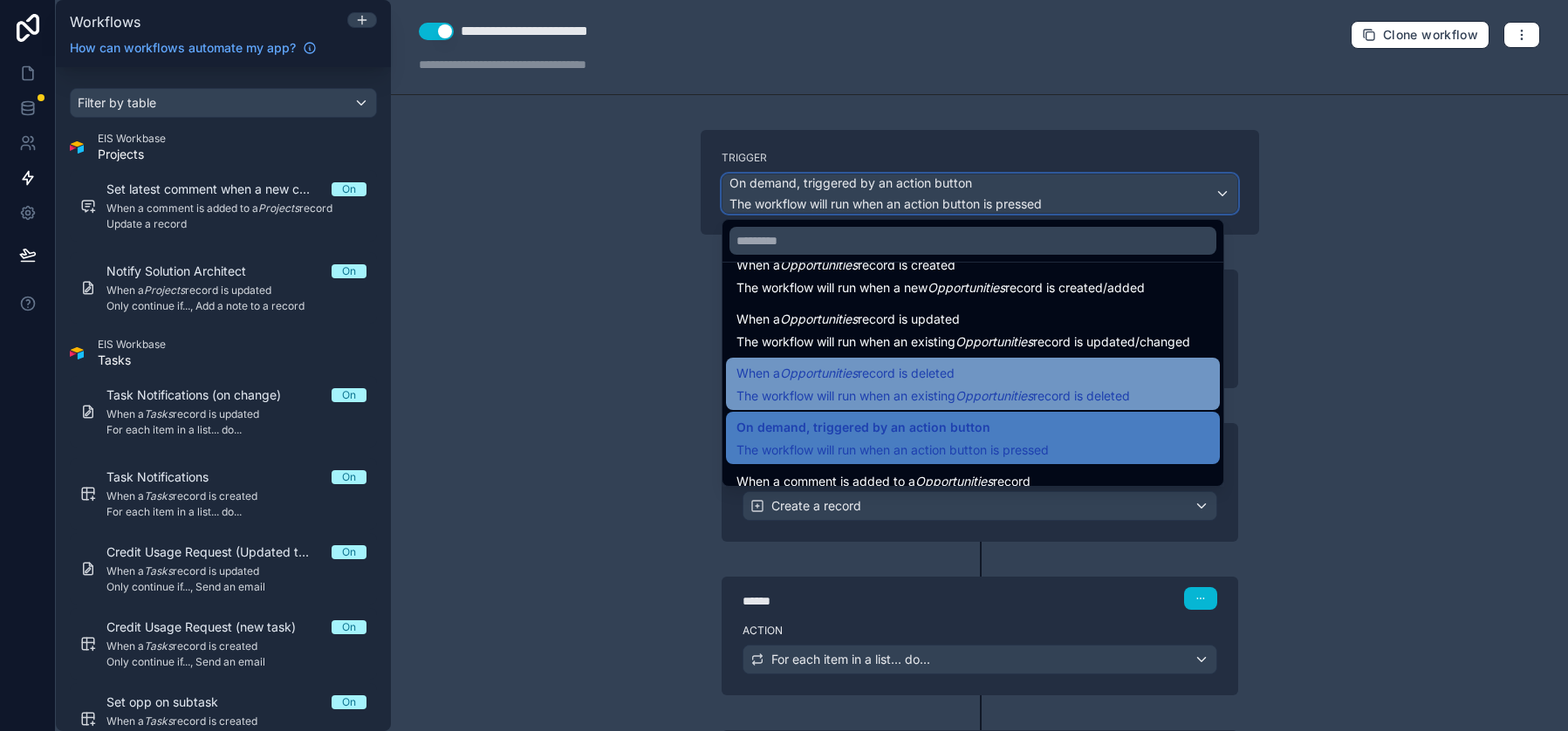
scroll to position [39, 0]
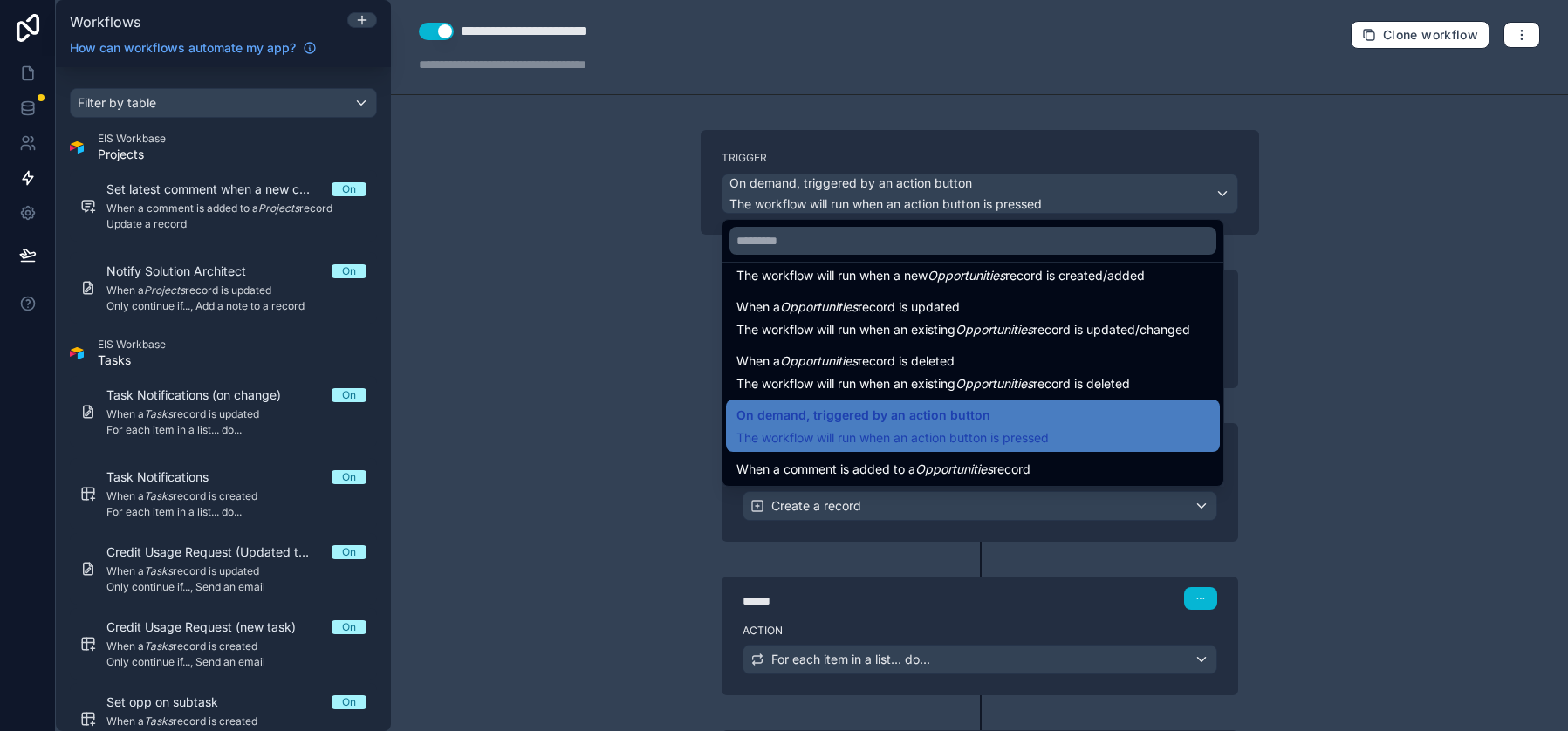
click at [610, 437] on div at bounding box center [784, 366] width 1568 height 731
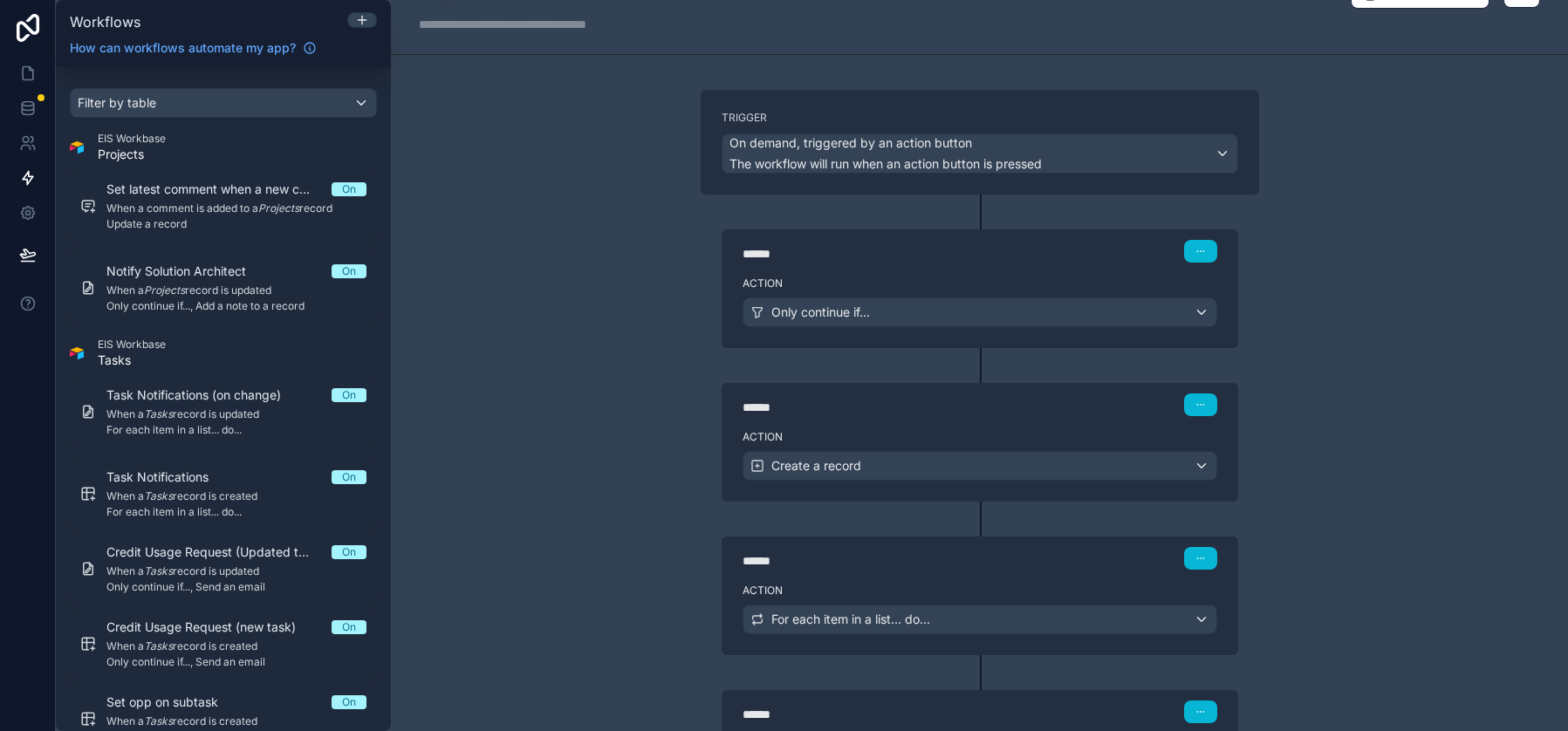
scroll to position [0, 0]
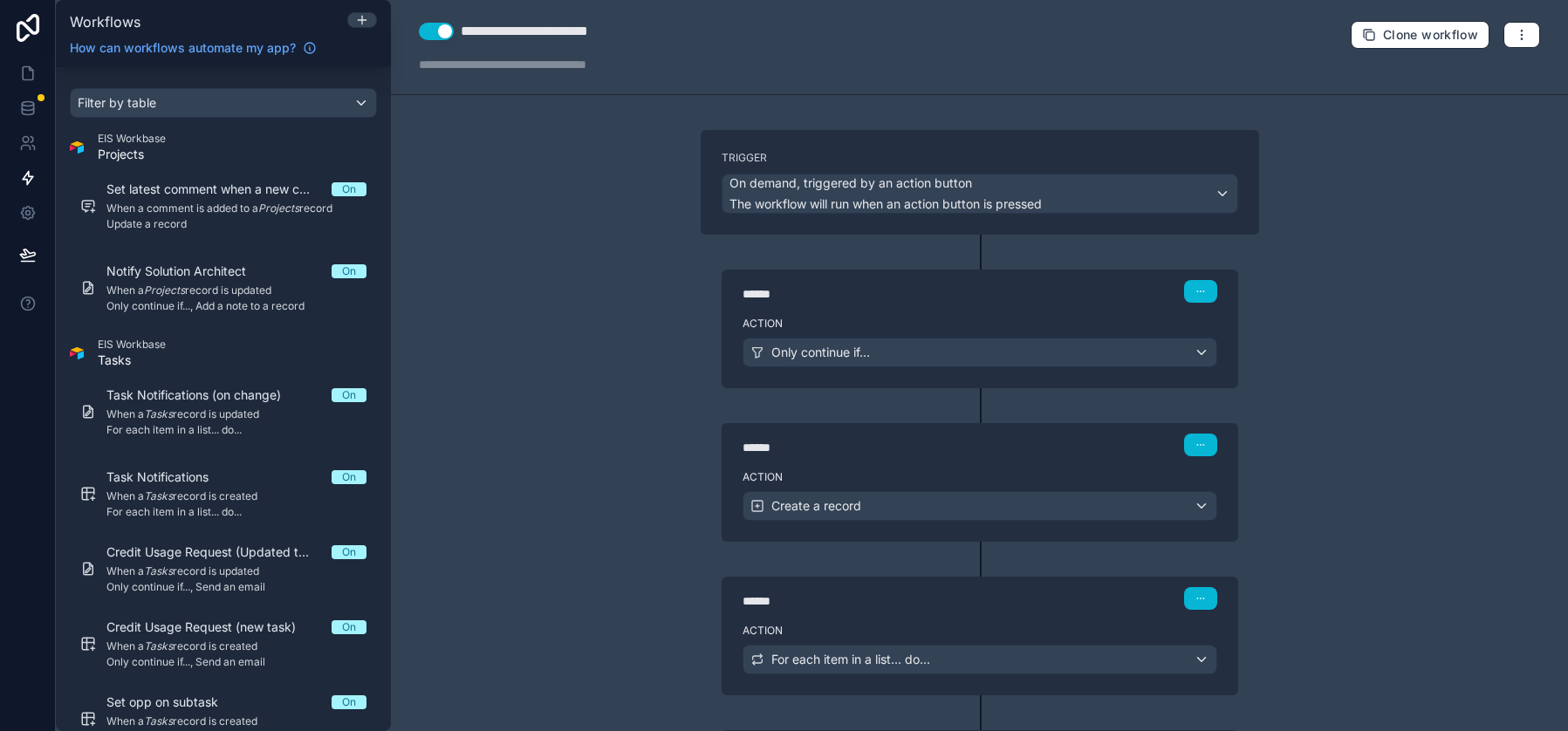
click at [1058, 351] on div "Only continue if..." at bounding box center [980, 352] width 473 height 28
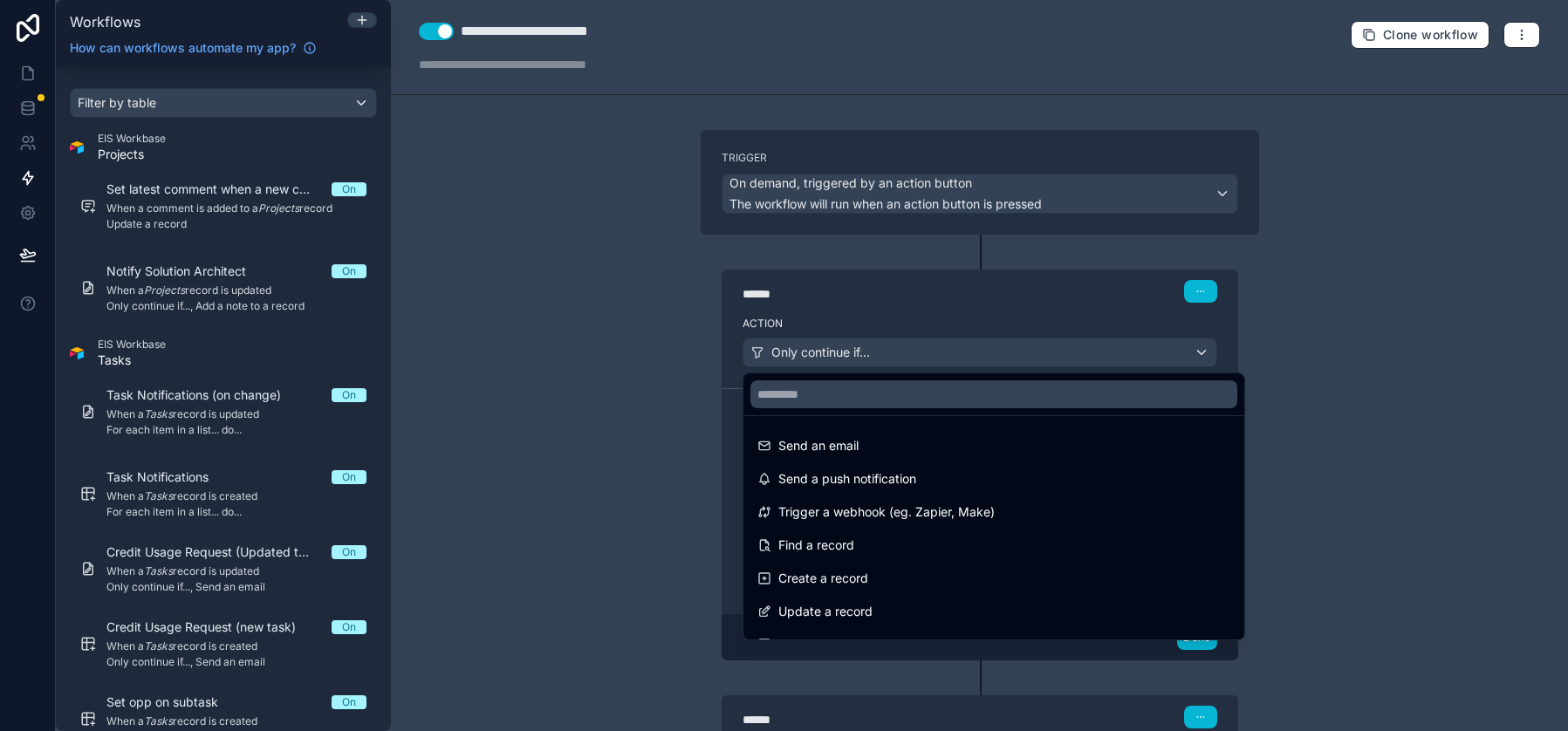
click at [1034, 295] on div at bounding box center [784, 366] width 1568 height 731
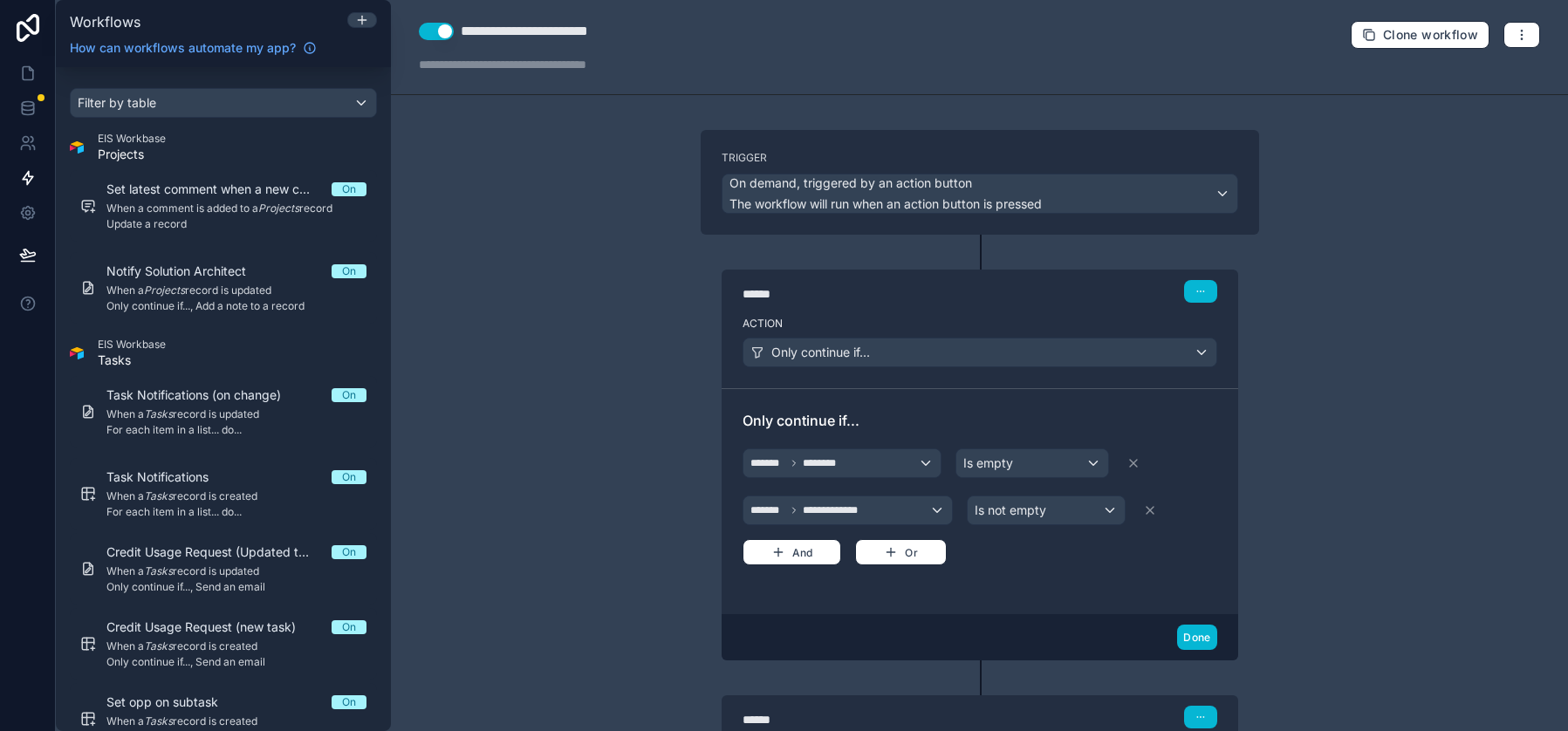
click at [609, 494] on div "**********" at bounding box center [979, 366] width 1177 height 731
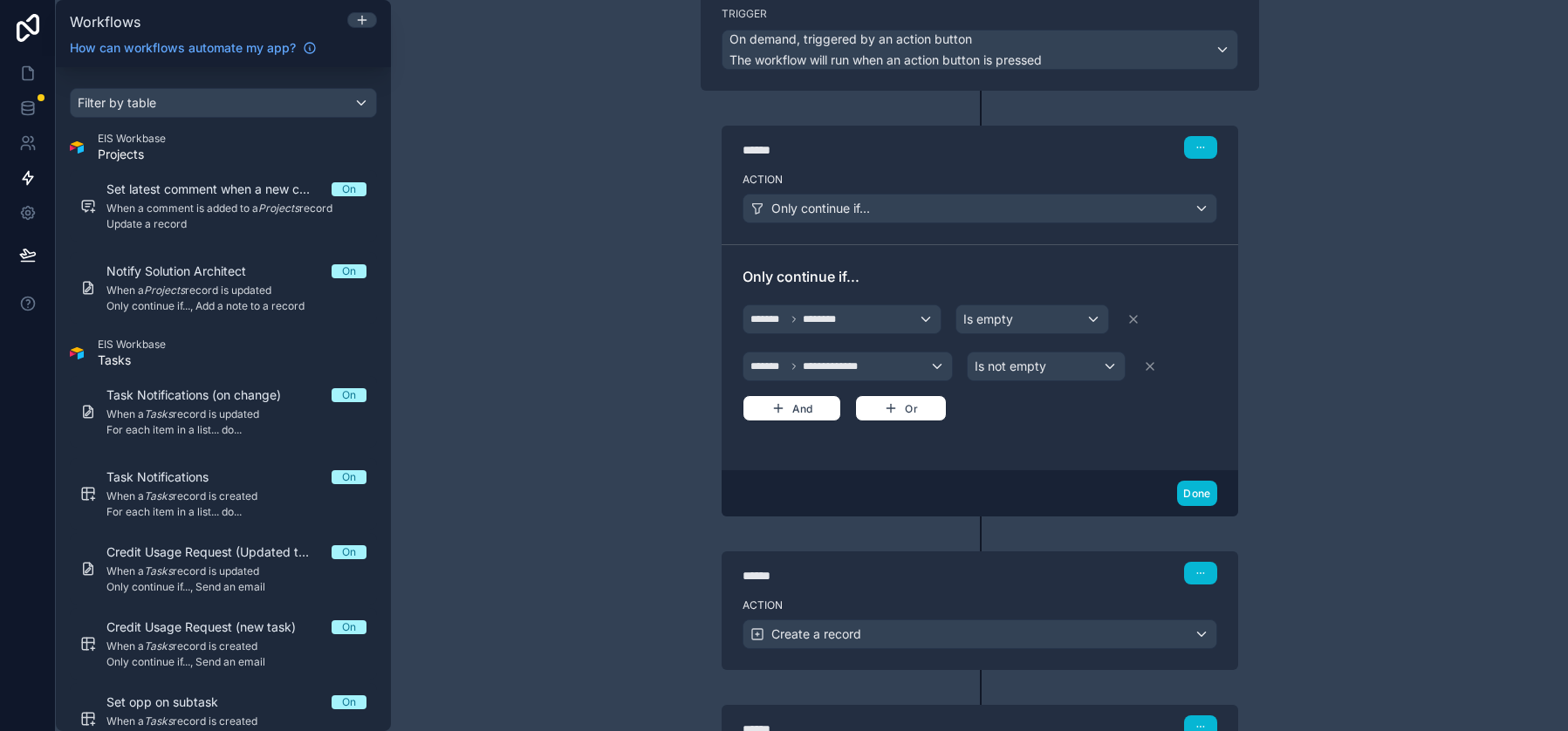
scroll to position [140, 0]
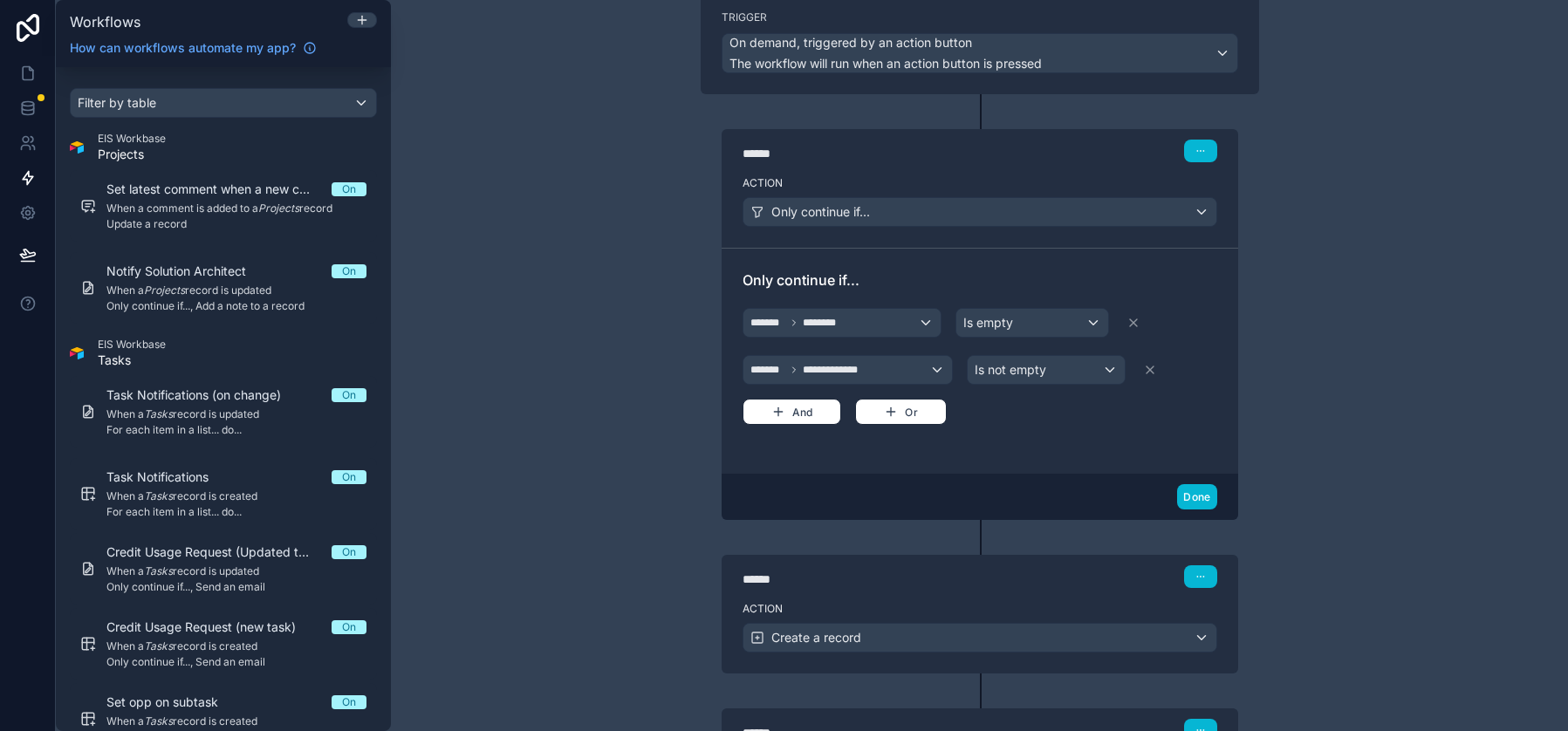
click at [605, 486] on div "**********" at bounding box center [979, 366] width 1177 height 731
drag, startPoint x: 509, startPoint y: 228, endPoint x: 497, endPoint y: 222, distance: 13.4
click at [509, 228] on div "**********" at bounding box center [979, 366] width 1177 height 731
click at [27, 69] on icon at bounding box center [28, 73] width 18 height 18
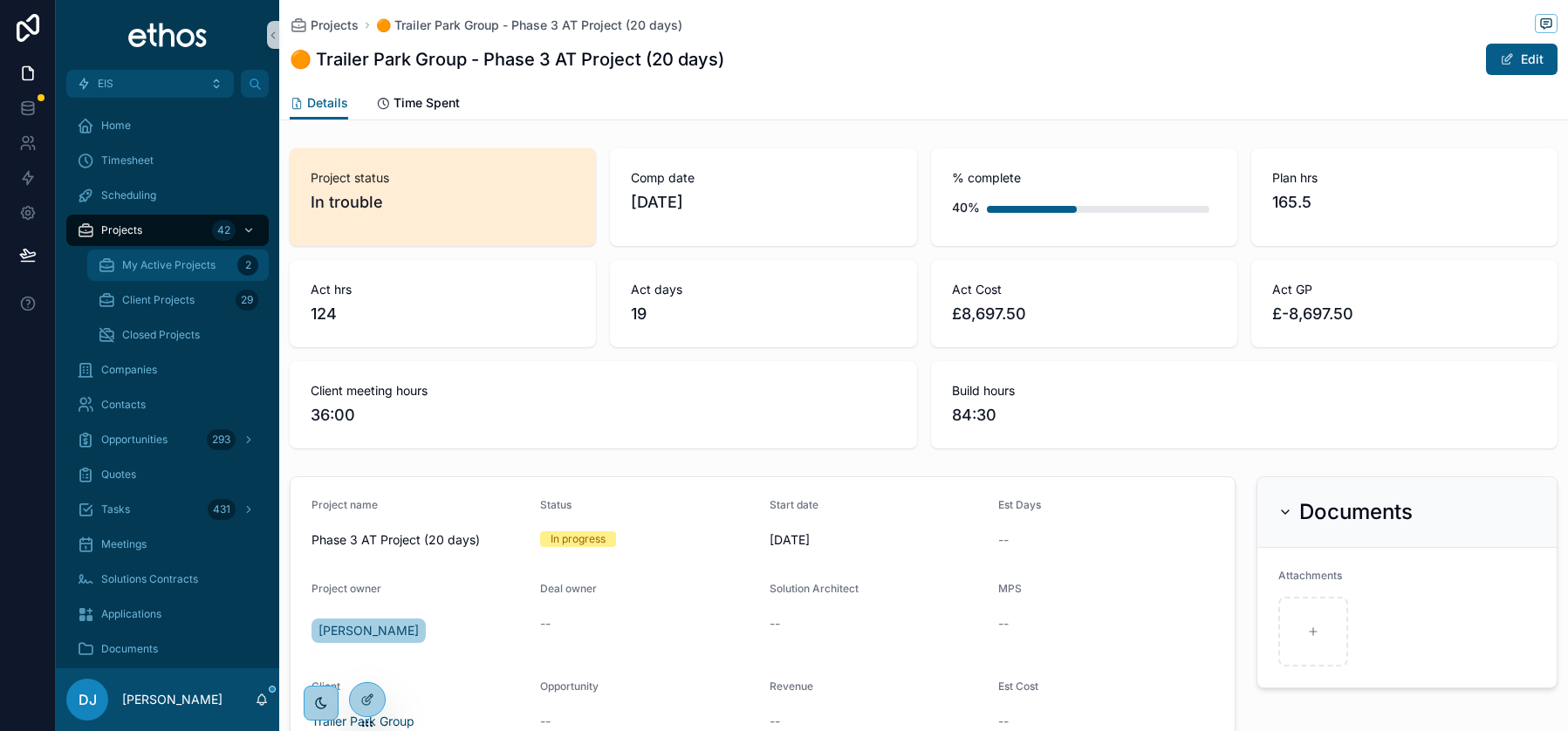
scroll to position [1, 0]
click at [124, 226] on span "Projects" at bounding box center [121, 229] width 41 height 14
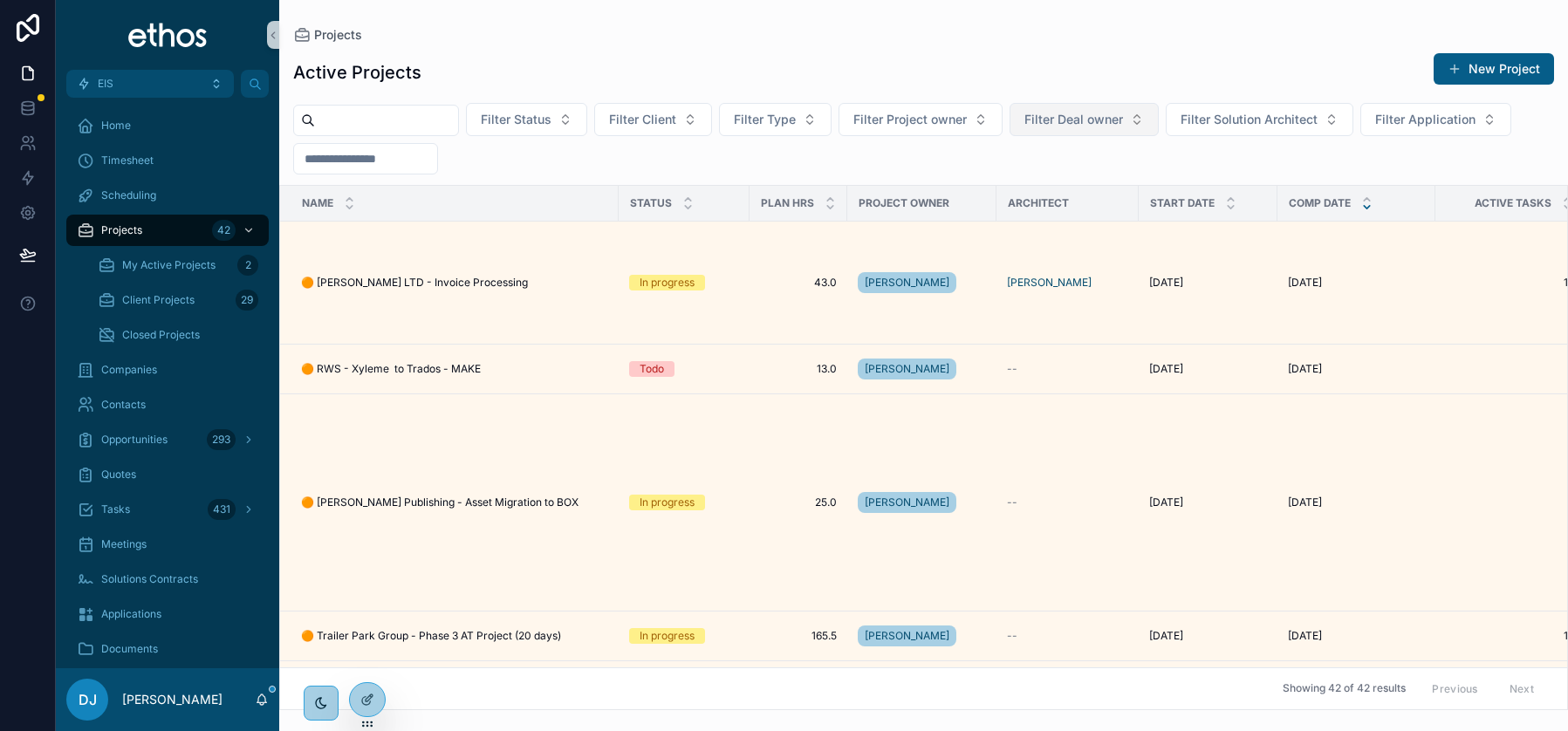
click at [1123, 115] on span "Filter Deal owner" at bounding box center [1074, 120] width 99 height 18
type input "****"
click at [1058, 191] on span "[PERSON_NAME]" at bounding box center [1094, 190] width 175 height 18
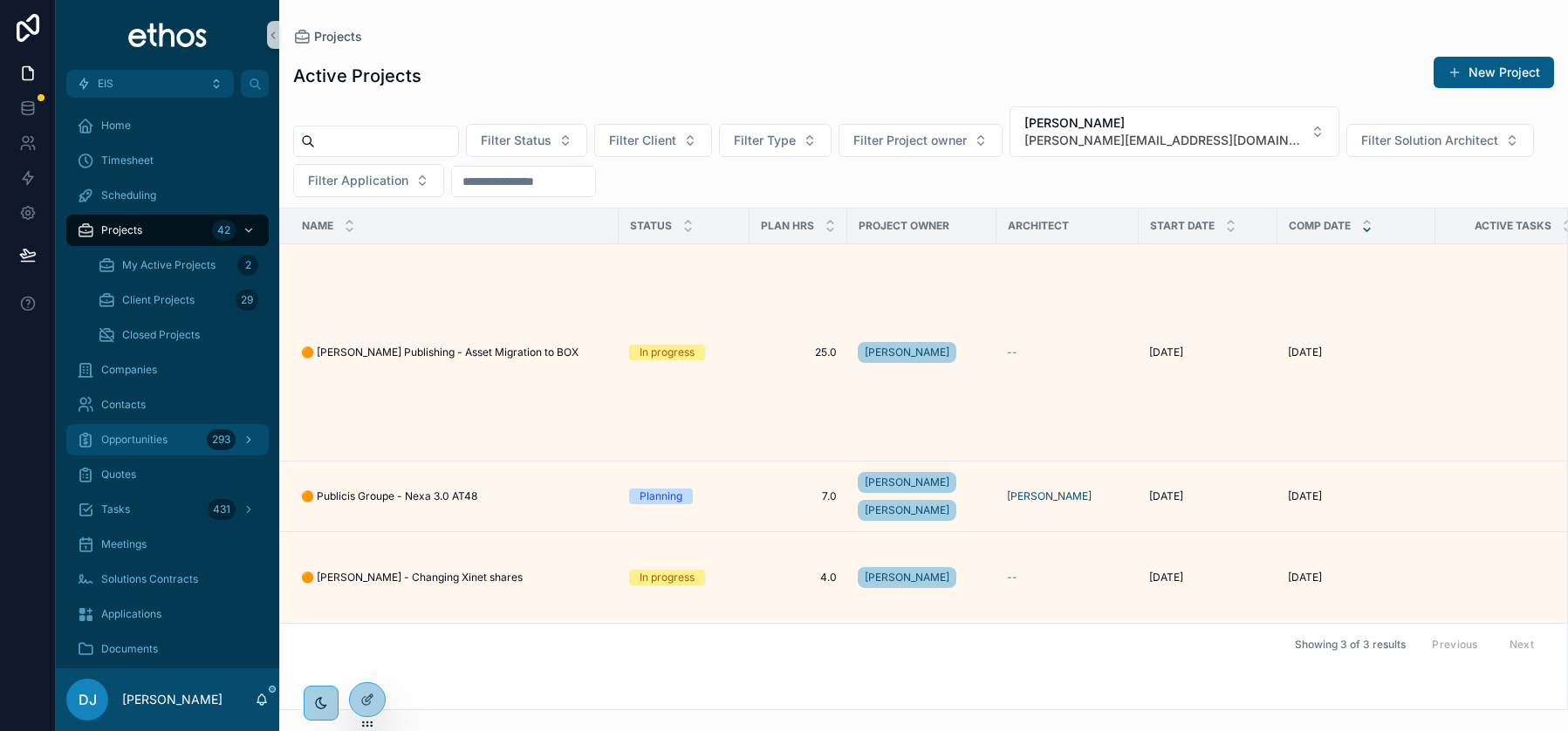
click at [137, 434] on span "Opportunities" at bounding box center [134, 439] width 66 height 14
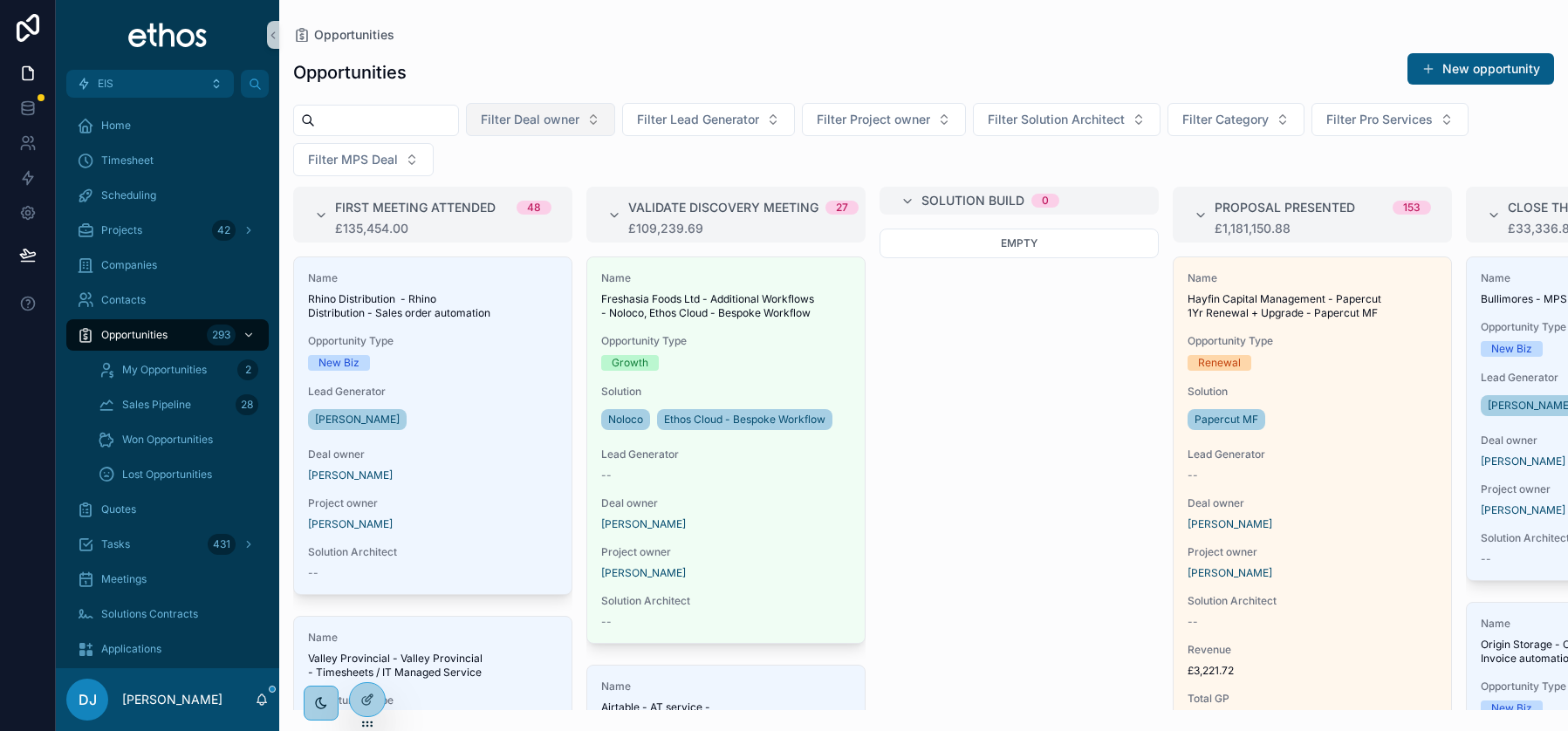
click at [577, 111] on span "Filter Deal owner" at bounding box center [530, 120] width 99 height 18
type input "****"
click at [515, 202] on span "[PERSON_NAME][EMAIL_ADDRESS][DOMAIN_NAME]" at bounding box center [553, 208] width 175 height 18
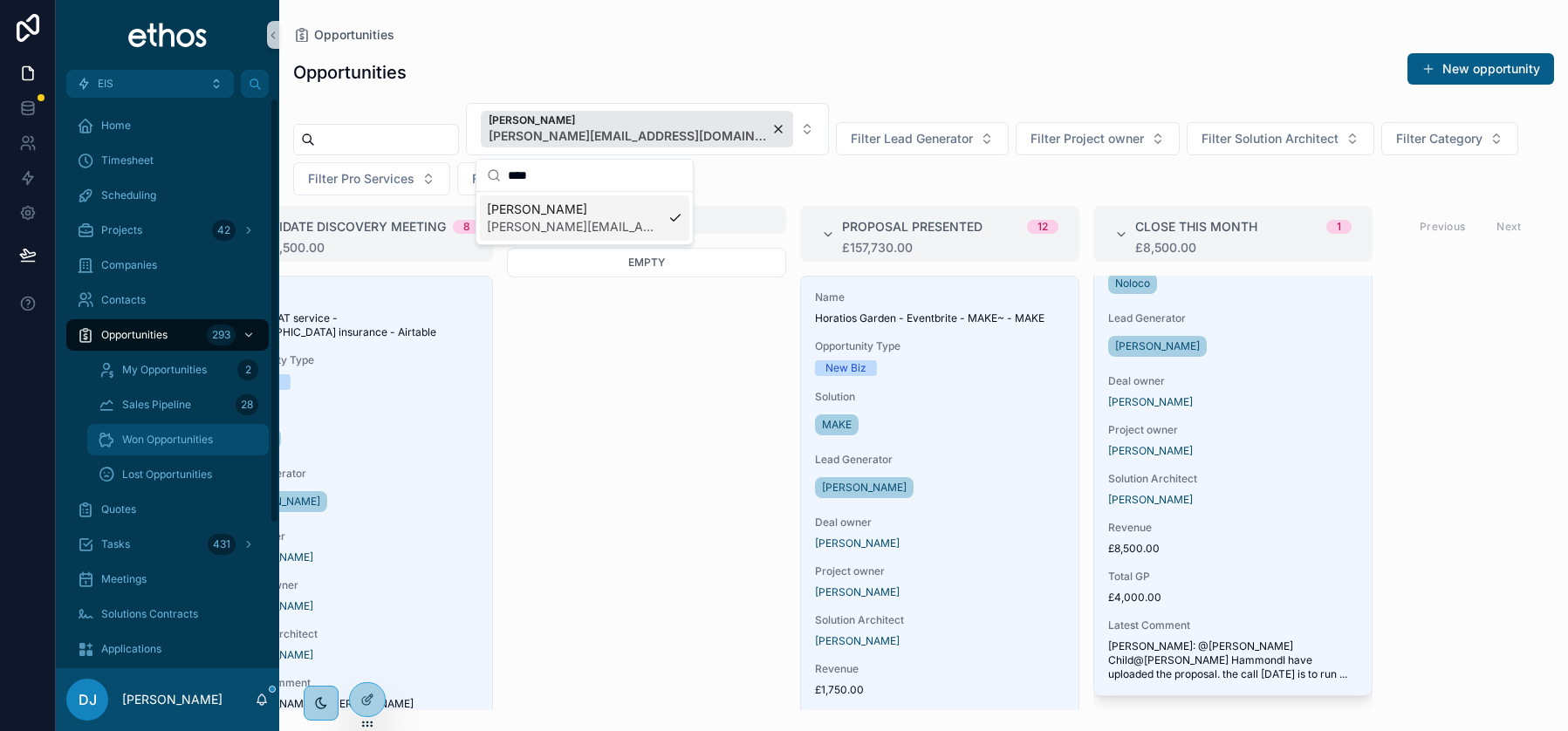
click at [145, 436] on span "Won Opportunities" at bounding box center [167, 439] width 91 height 14
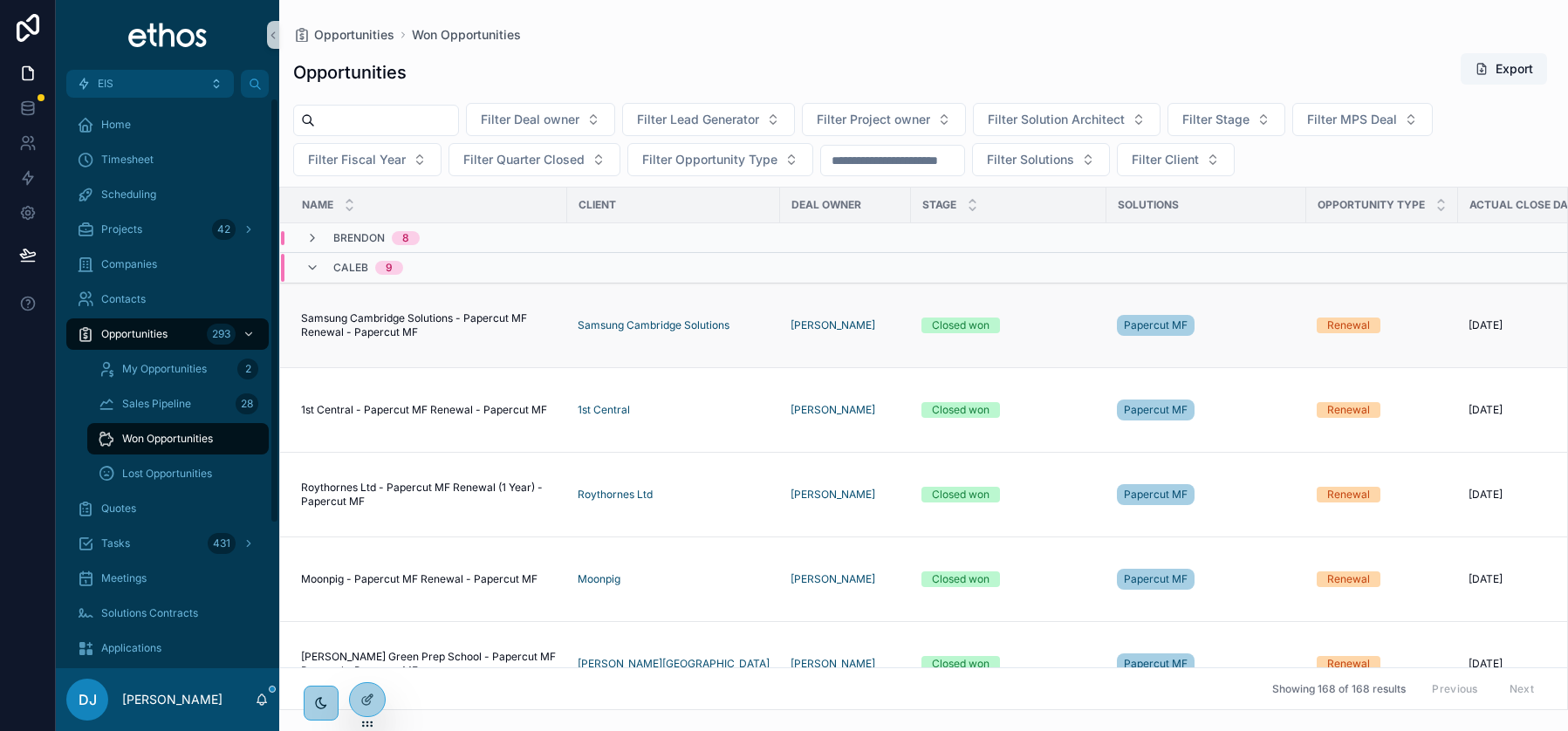
scroll to position [2, 0]
click at [564, 112] on span "Filter Deal owner" at bounding box center [530, 120] width 99 height 18
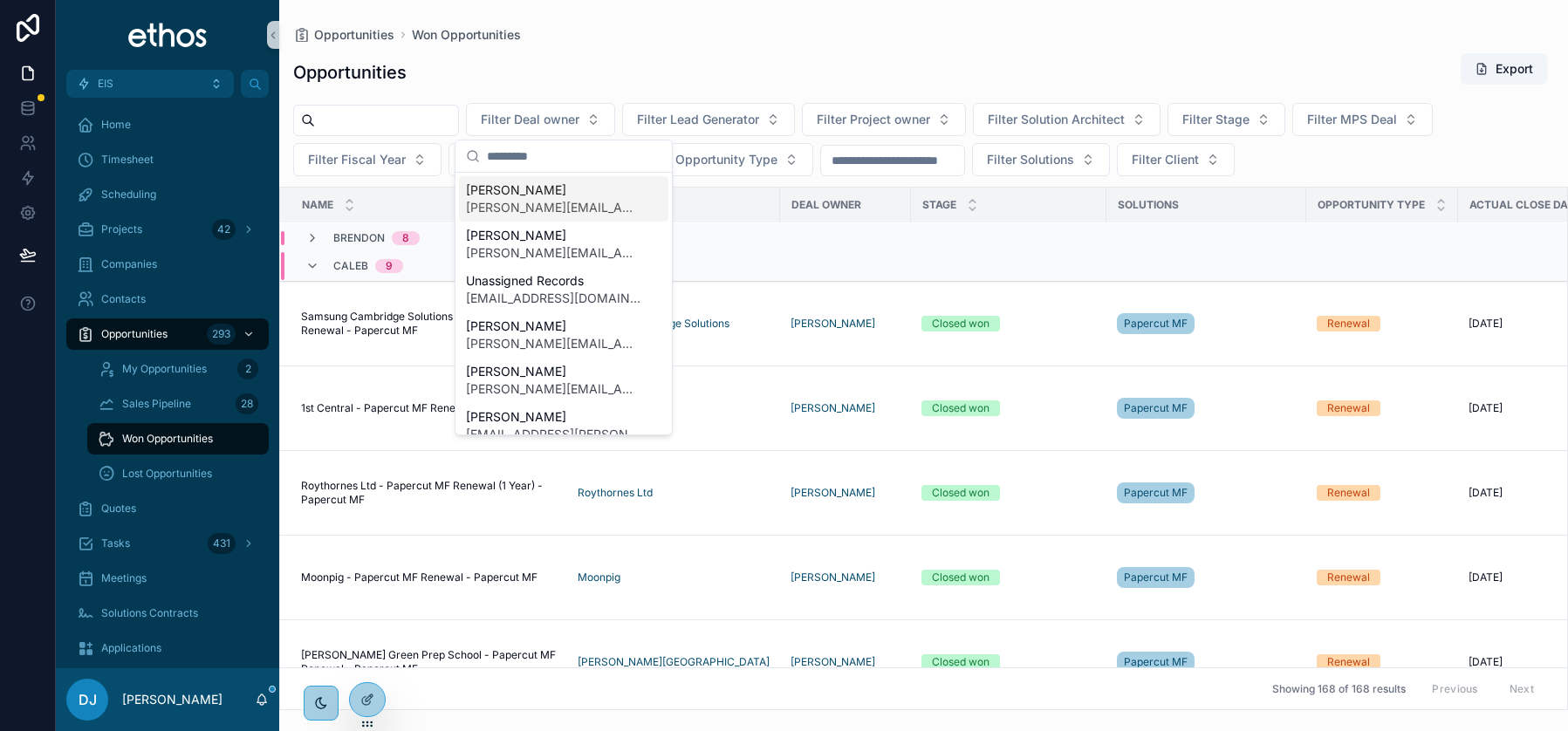
click at [545, 159] on input "scrollable content" at bounding box center [574, 156] width 175 height 32
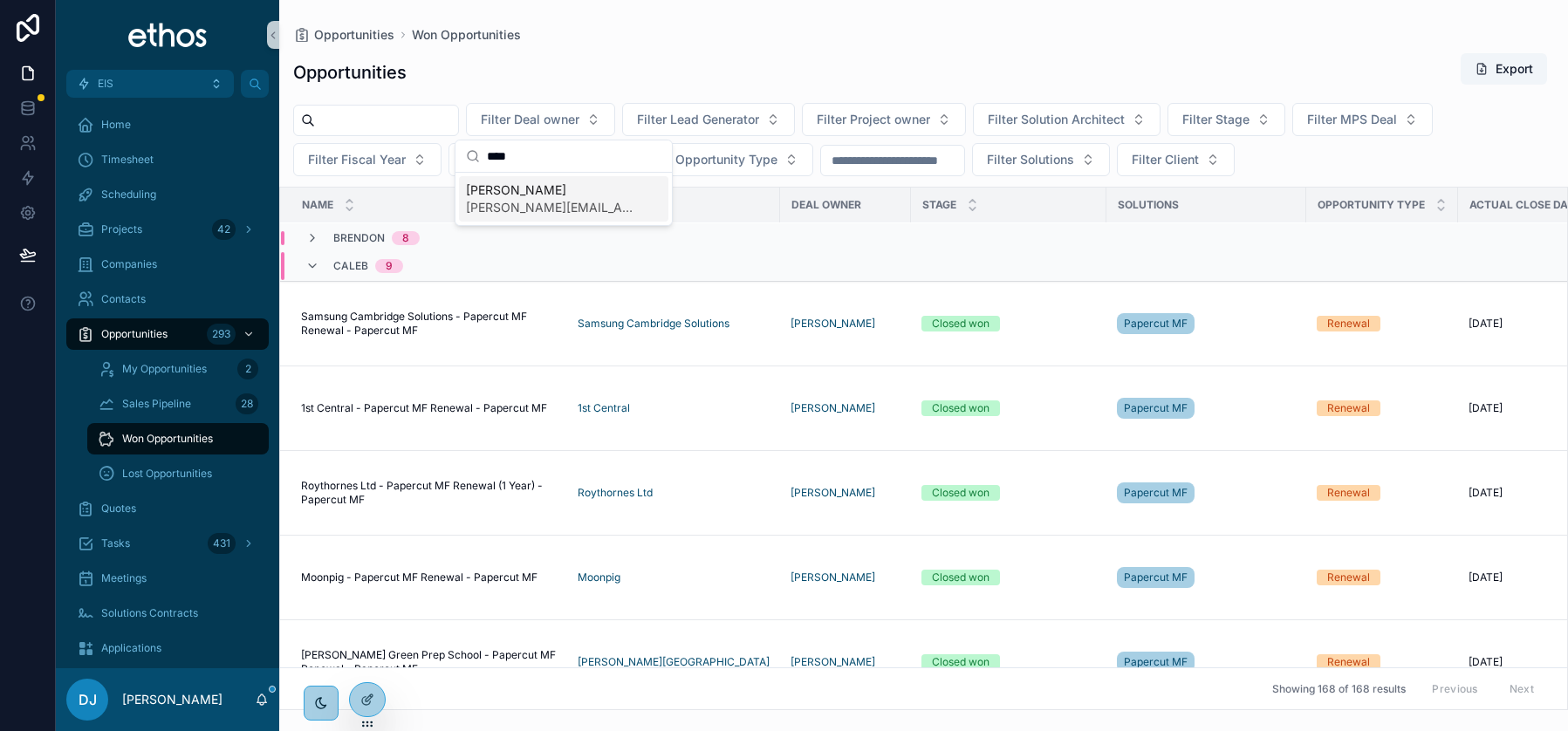
type input "****"
click at [512, 192] on span "[PERSON_NAME]" at bounding box center [553, 190] width 175 height 18
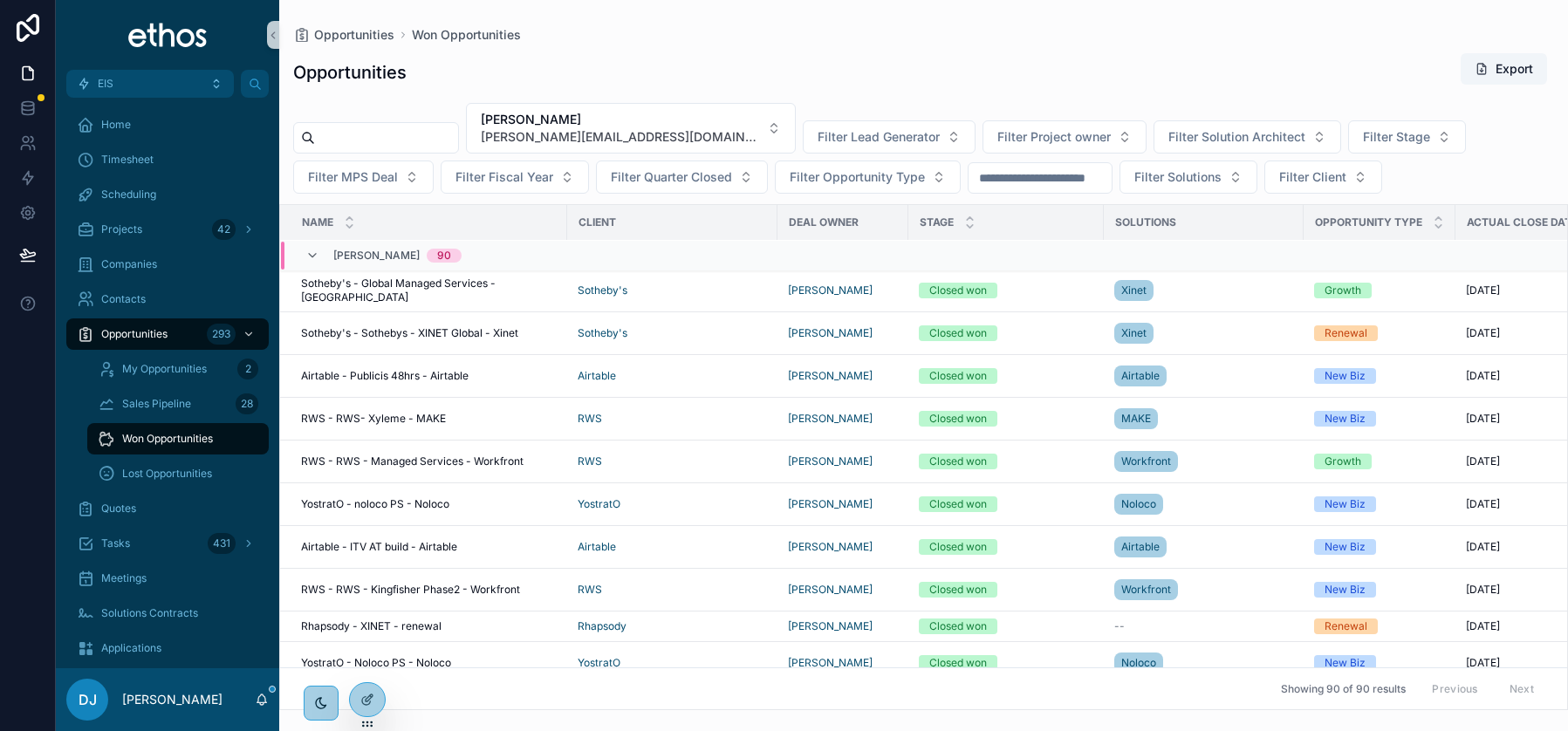
click at [454, 289] on span "Sotheby's - Global Managed Services - [GEOGRAPHIC_DATA]" at bounding box center [429, 291] width 256 height 28
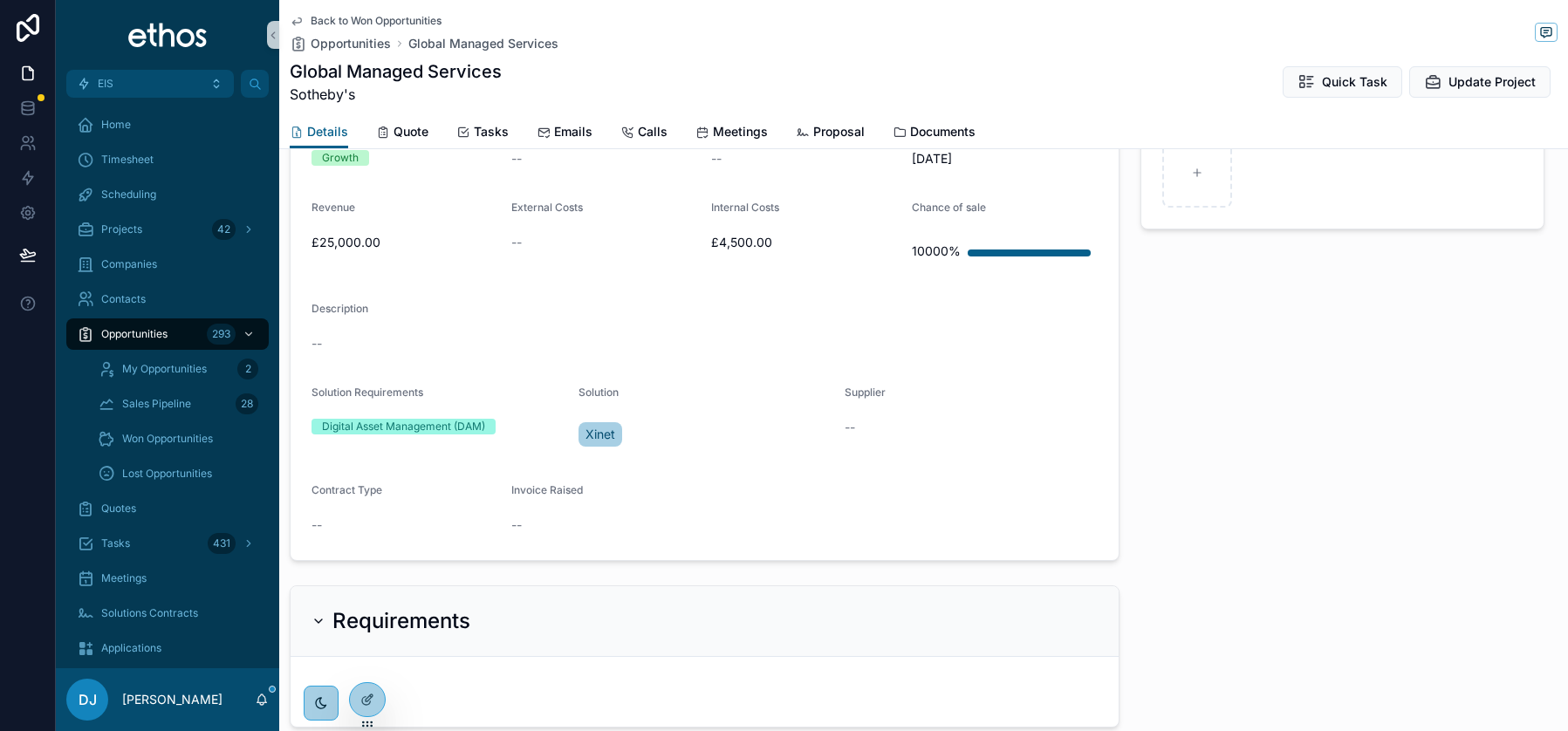
scroll to position [967, 0]
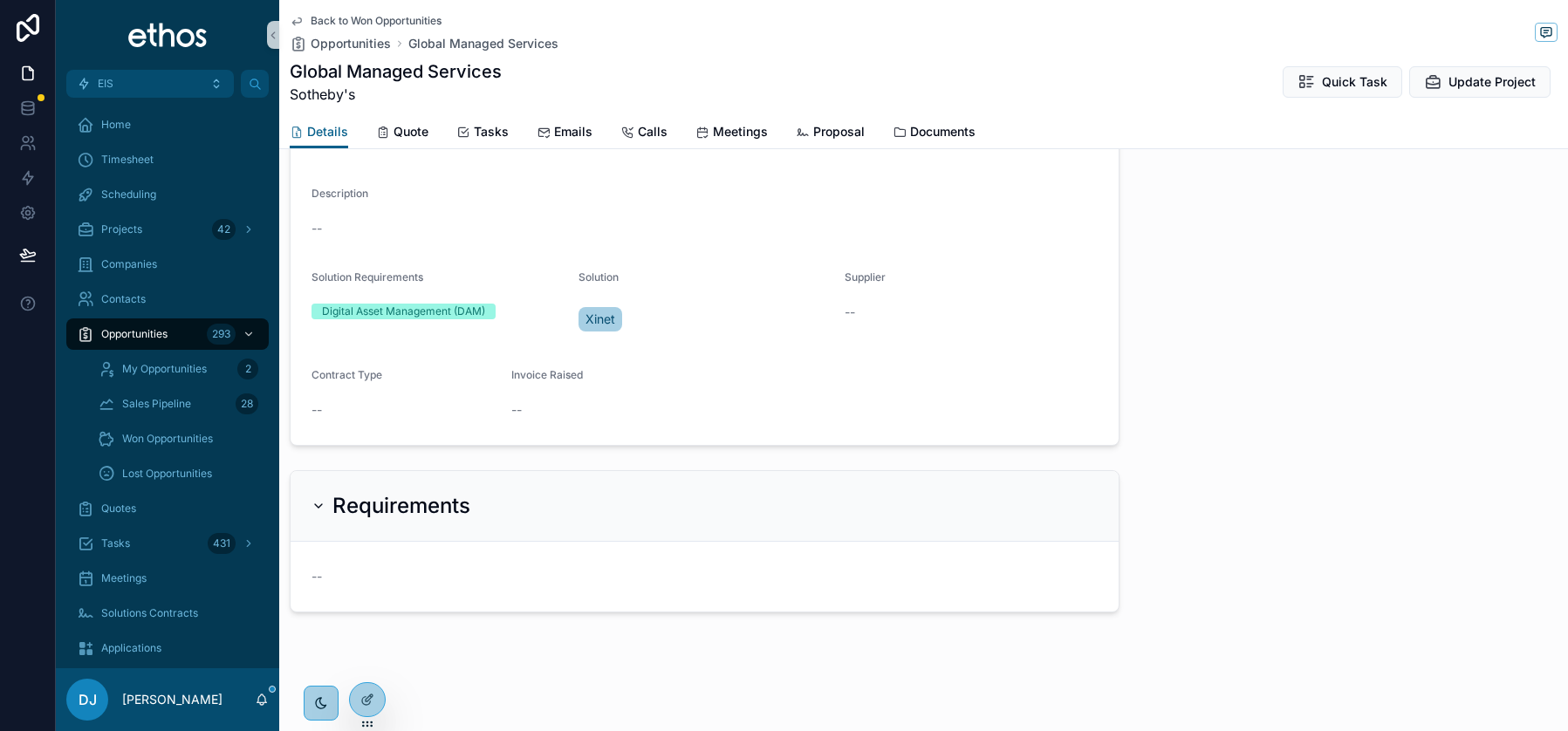
click at [321, 405] on span "--" at bounding box center [316, 410] width 10 height 18
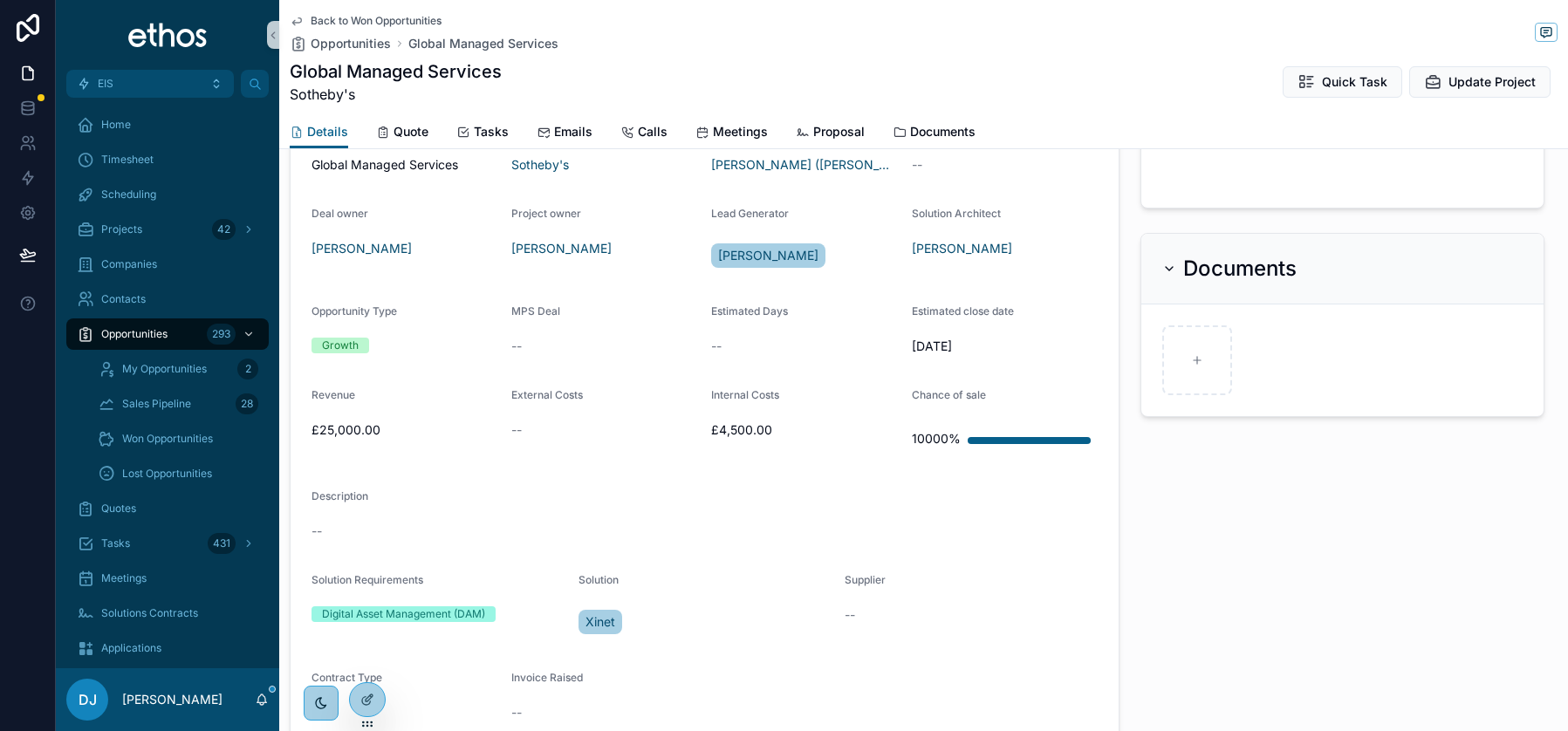
scroll to position [660, 0]
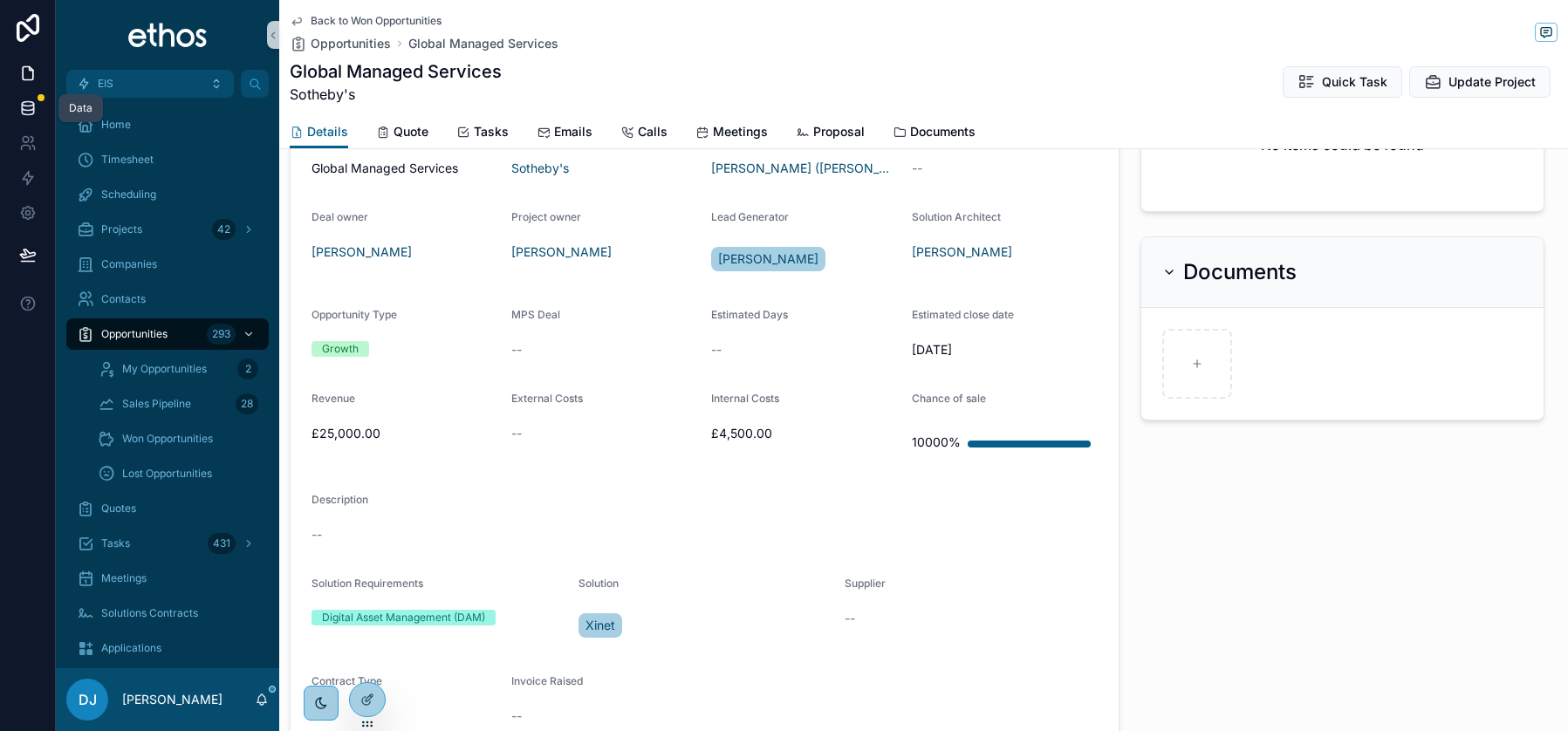
click at [30, 103] on icon at bounding box center [28, 108] width 18 height 18
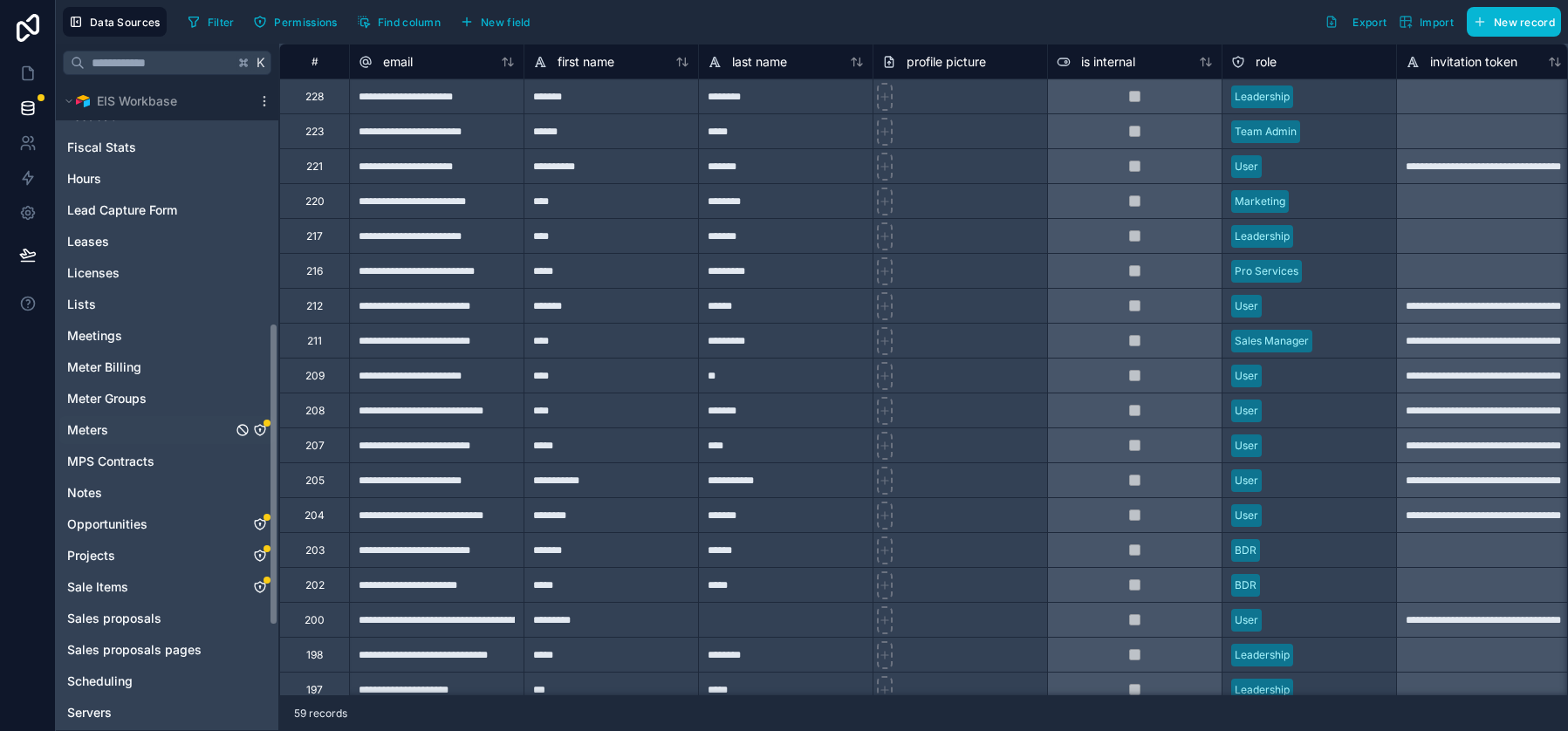
scroll to position [517, 0]
drag, startPoint x: 107, startPoint y: 520, endPoint x: 328, endPoint y: 476, distance: 225.3
click at [107, 520] on span "Opportunities" at bounding box center [107, 523] width 80 height 18
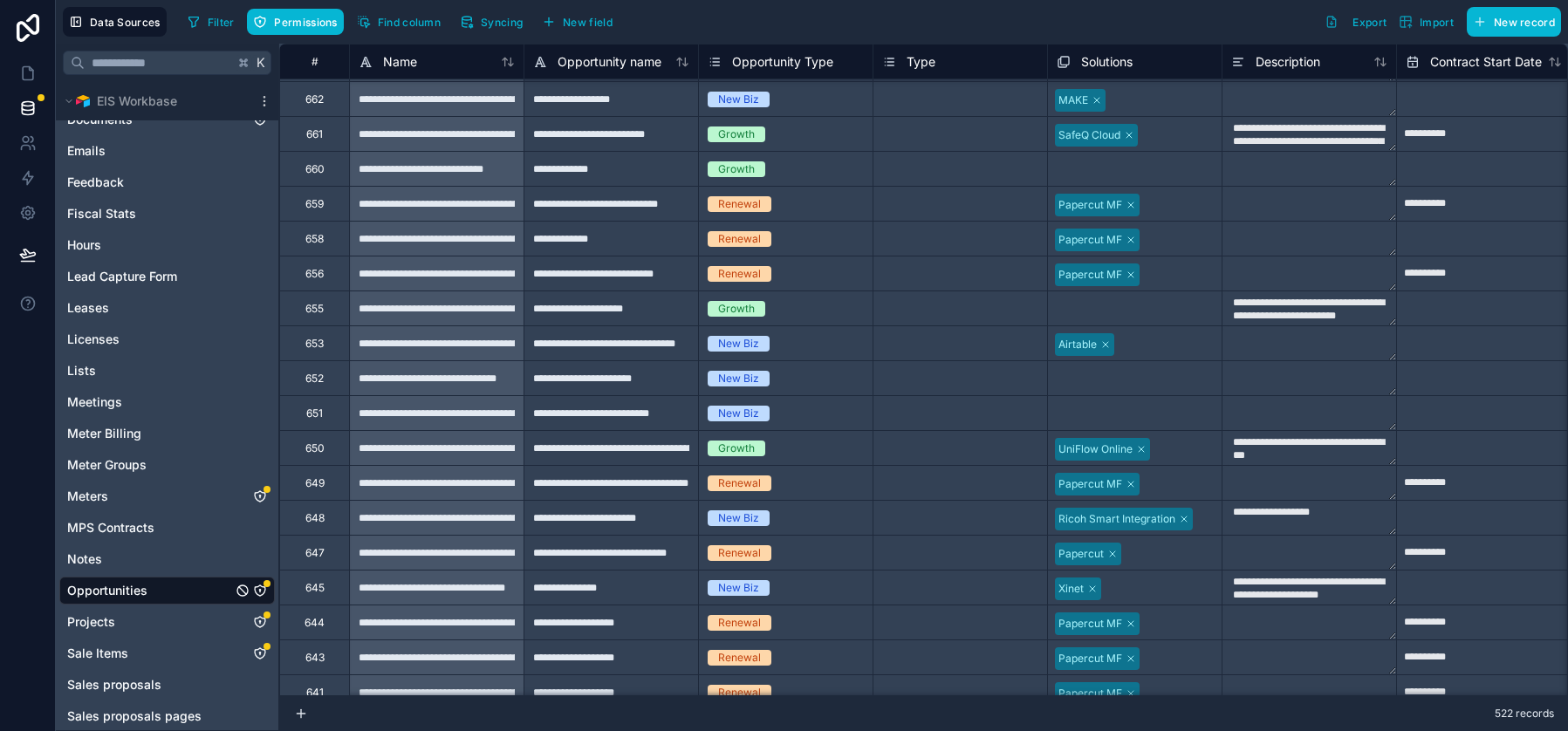
scroll to position [689, 0]
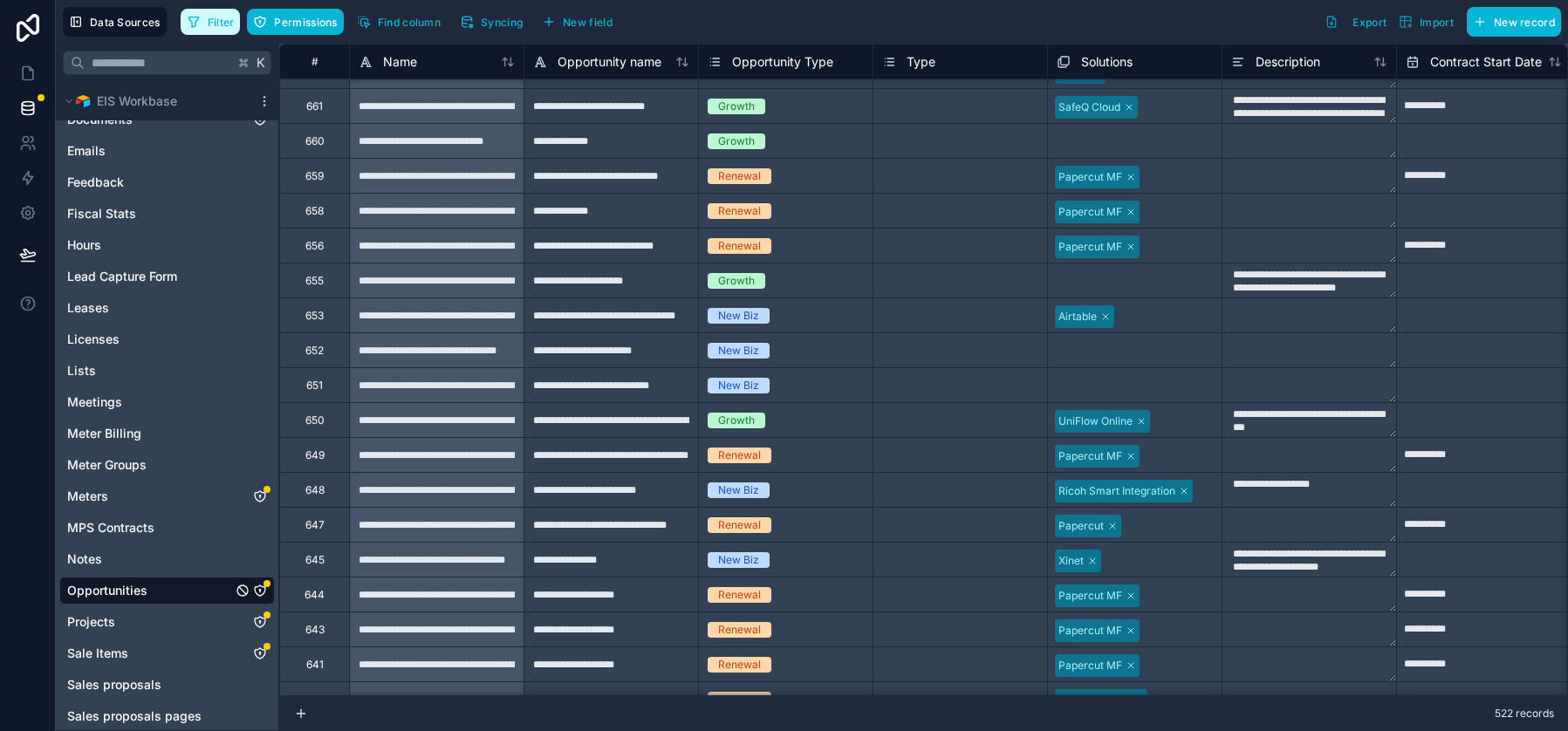
click at [213, 22] on span "Filter" at bounding box center [221, 22] width 27 height 13
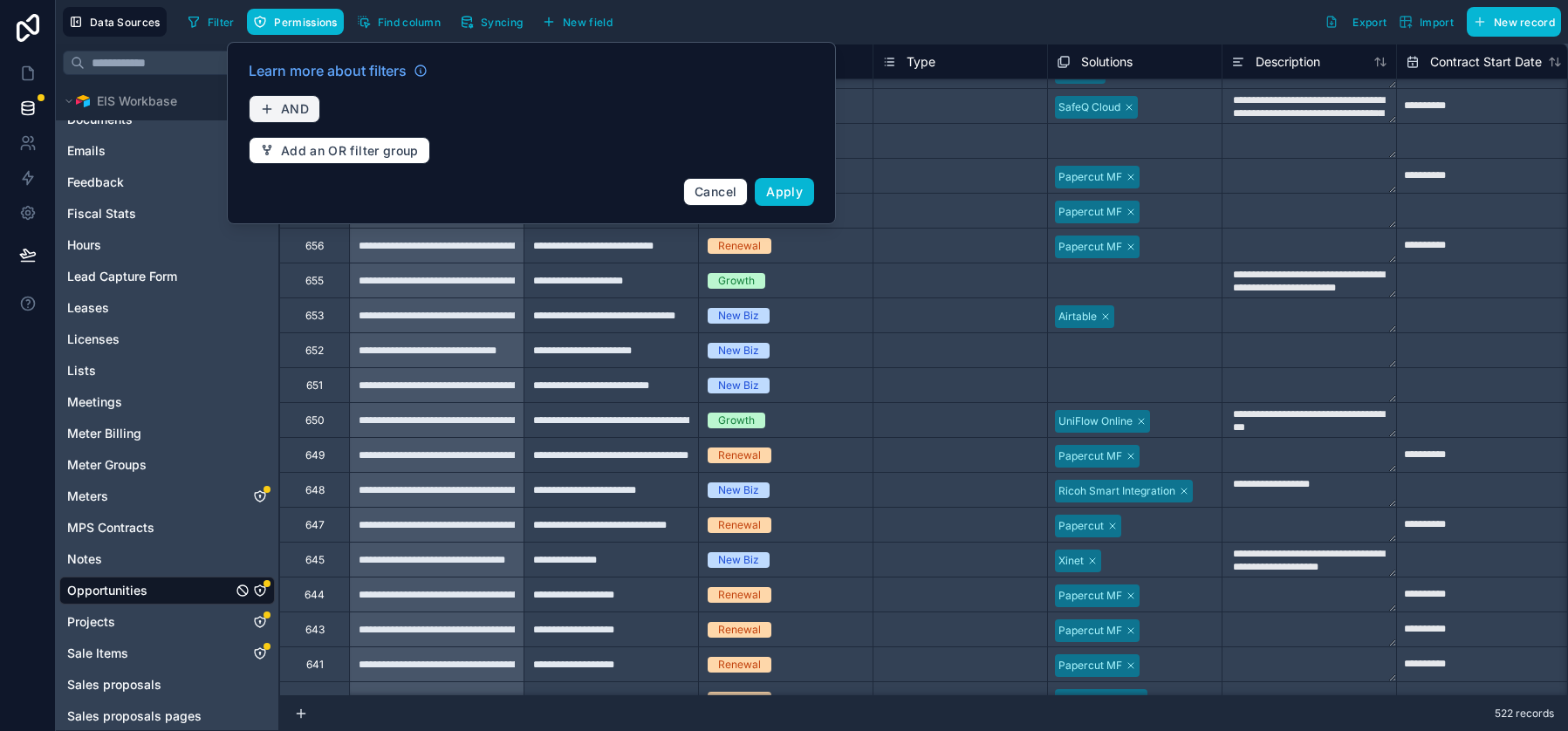
click at [272, 107] on icon "button" at bounding box center [266, 108] width 14 height 14
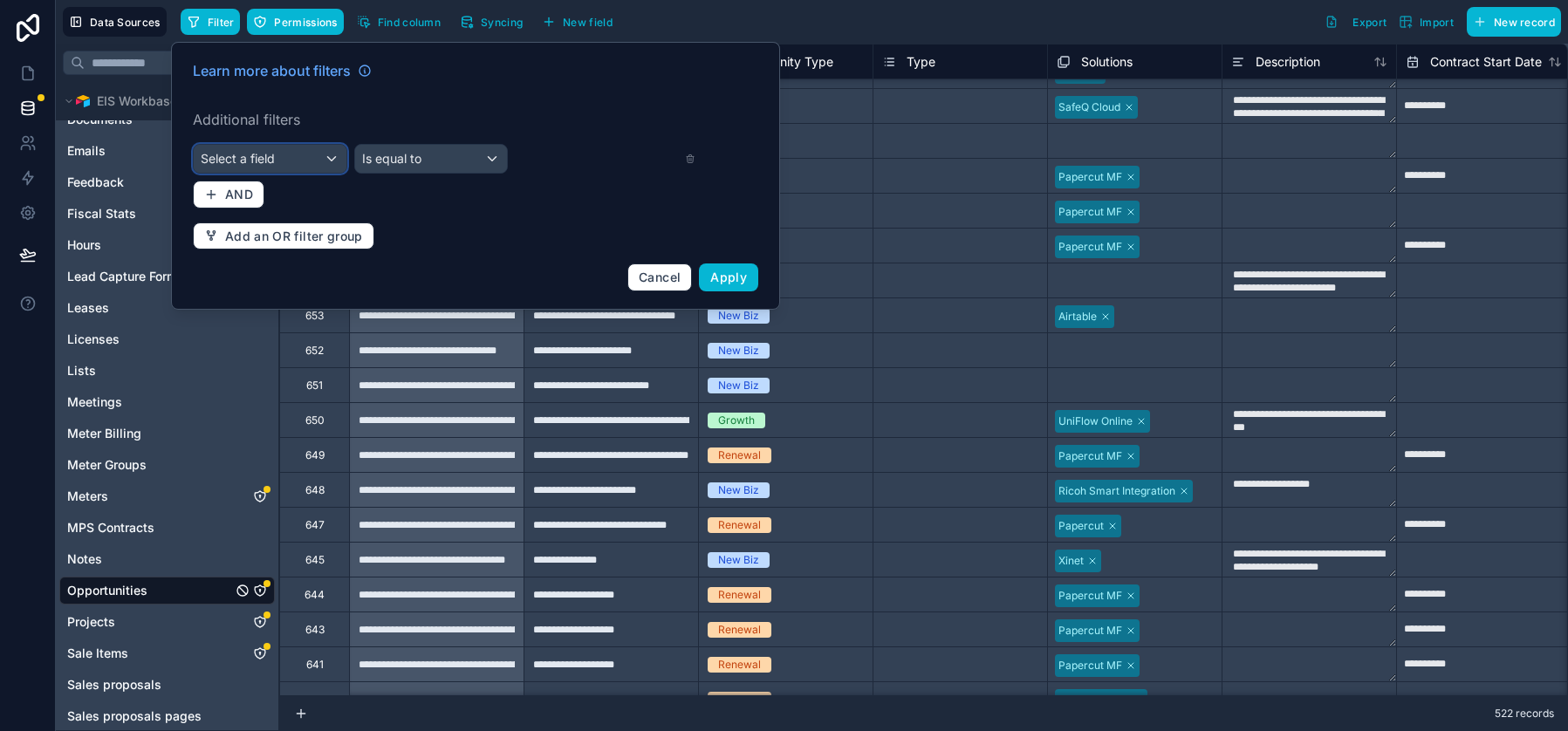
click at [303, 153] on div "Select a field" at bounding box center [269, 159] width 152 height 28
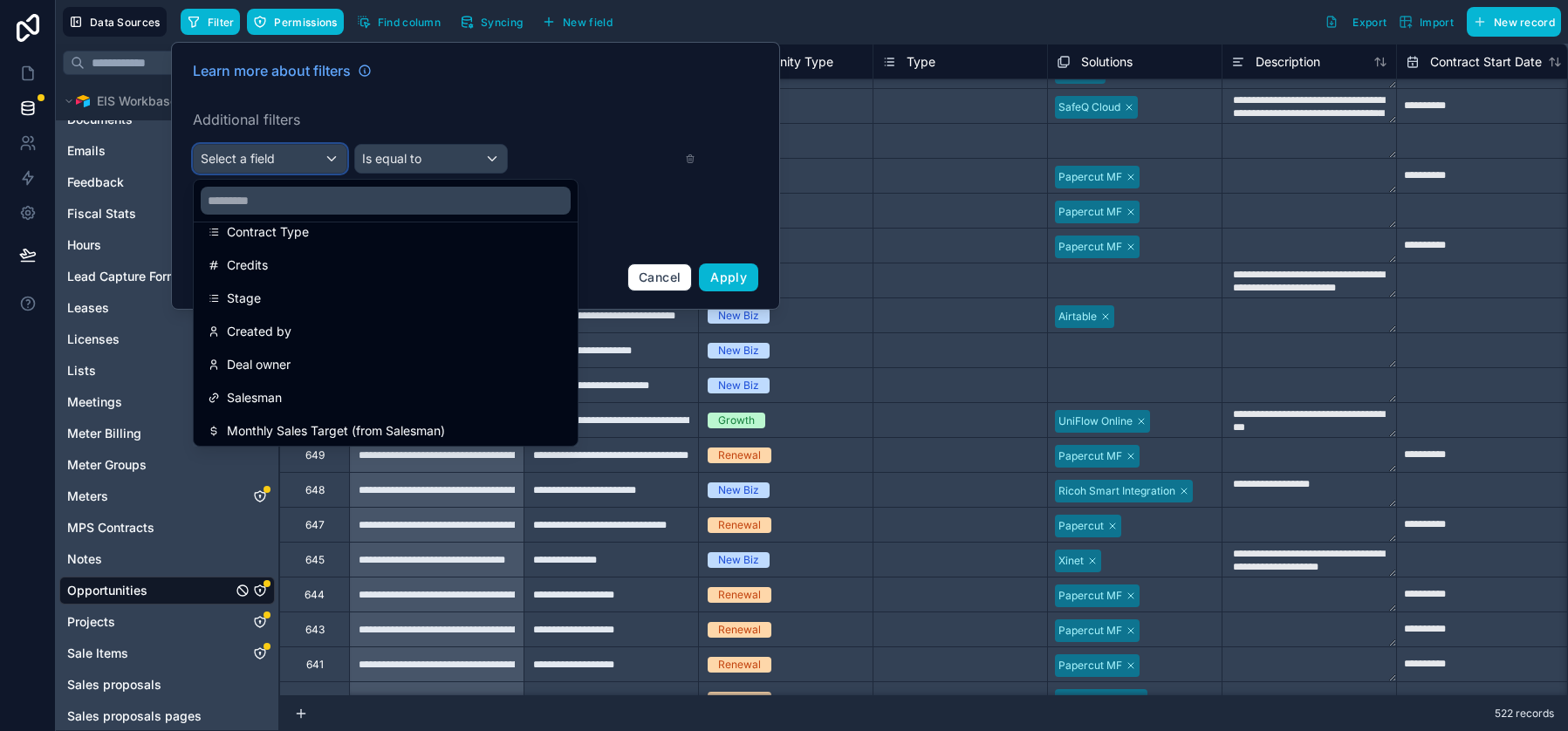
scroll to position [425, 0]
click at [295, 360] on div "Deal owner" at bounding box center [385, 358] width 356 height 21
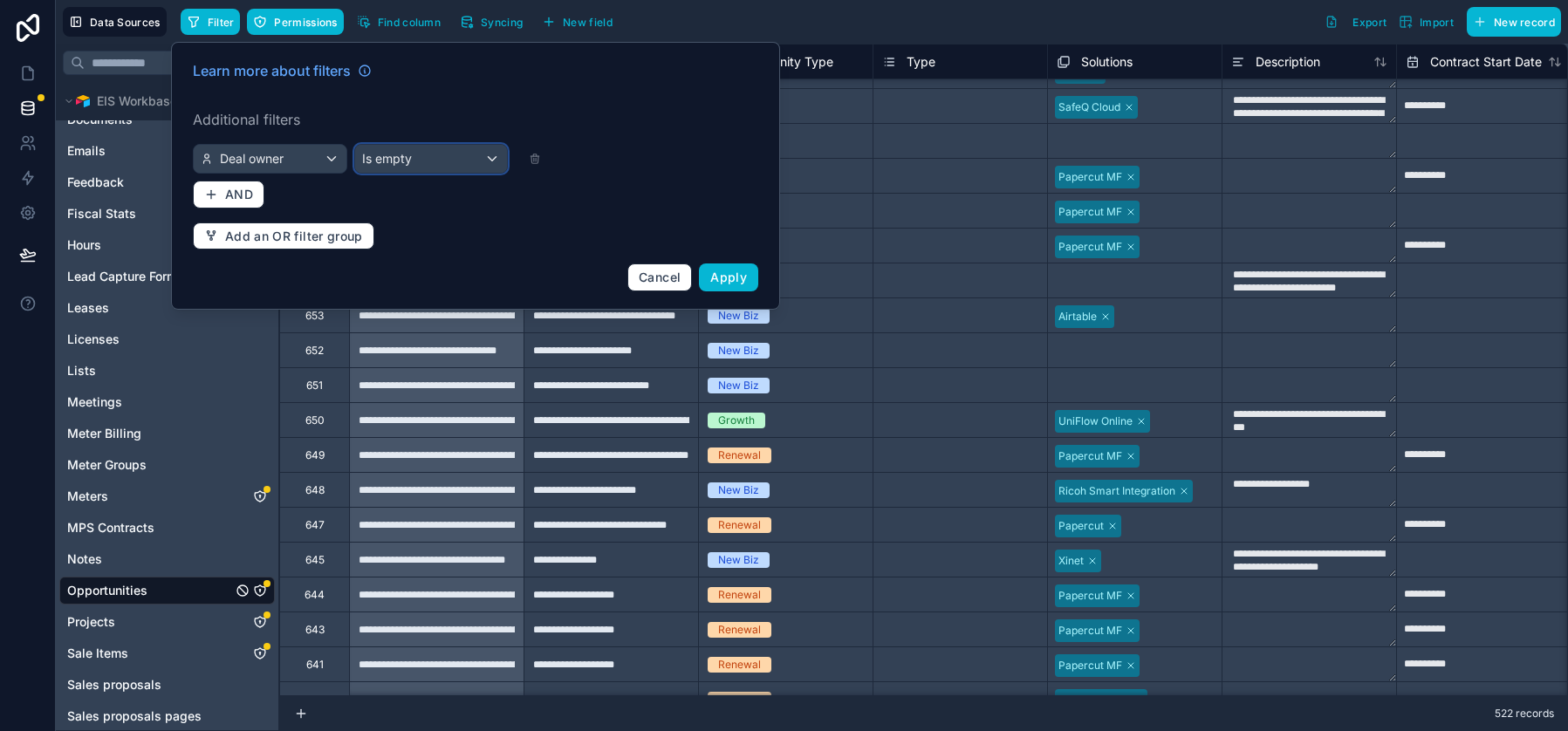
click at [492, 159] on div "Is empty" at bounding box center [431, 159] width 152 height 28
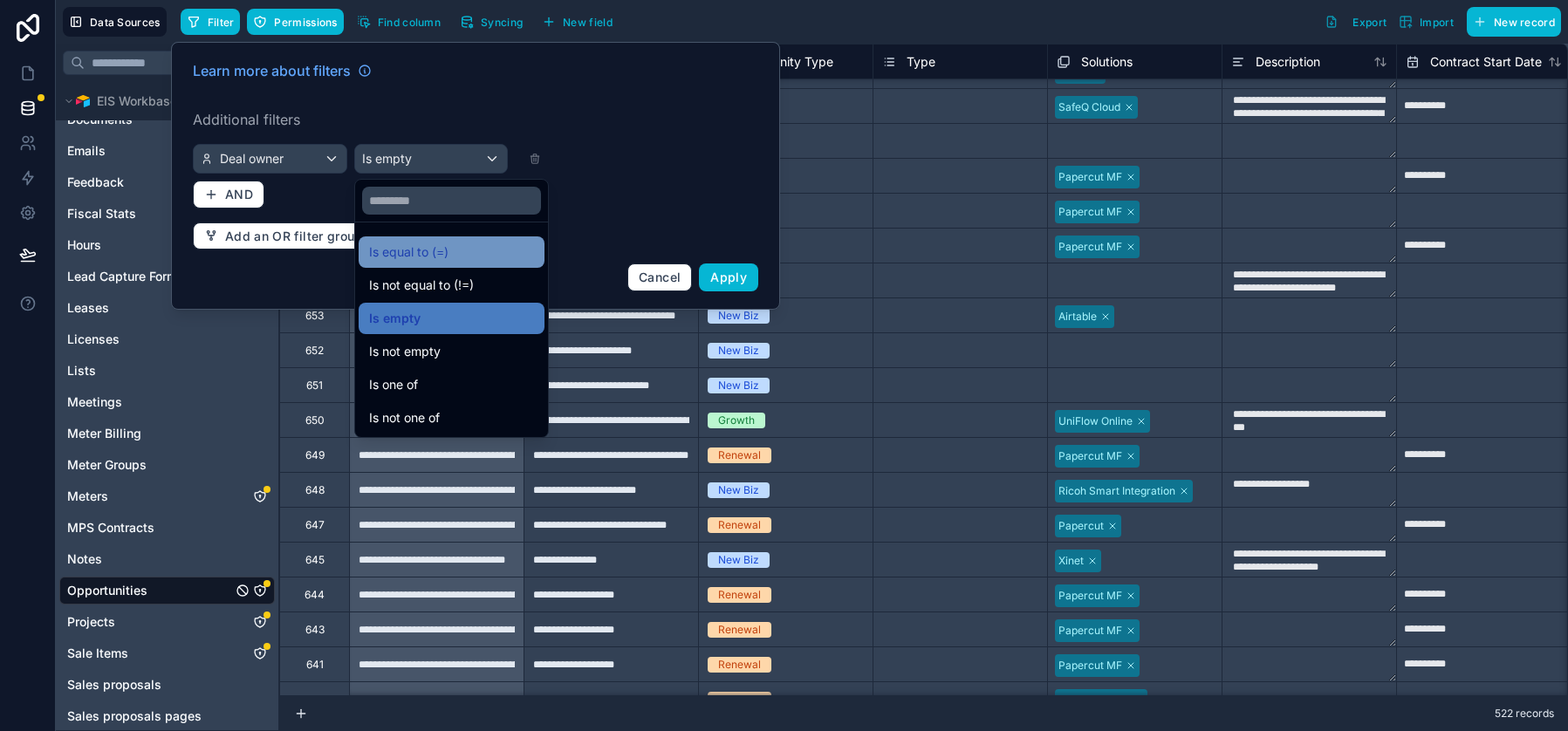
click at [415, 251] on span "Is equal to (=)" at bounding box center [408, 252] width 79 height 21
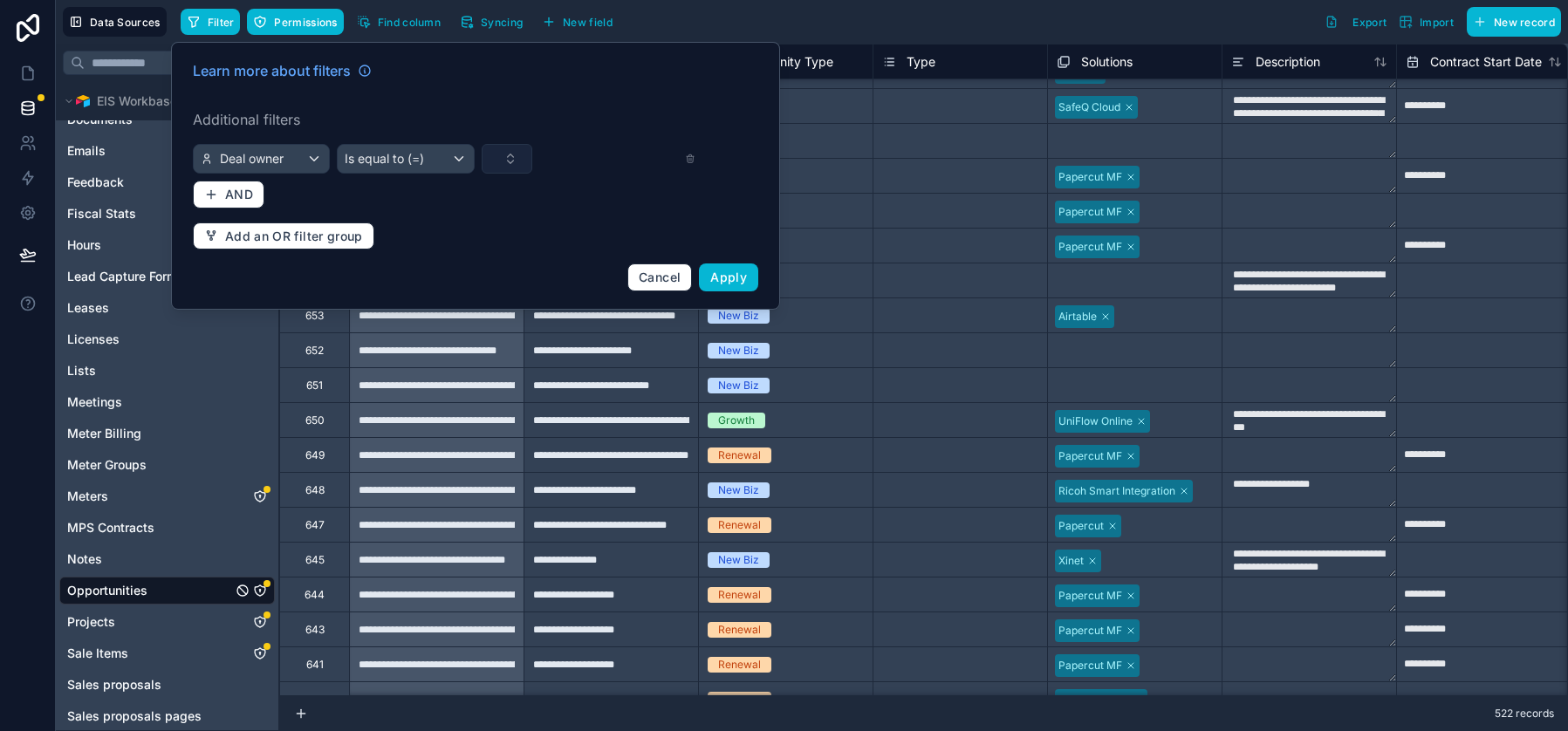
click at [508, 163] on button "Select Button" at bounding box center [506, 159] width 50 height 30
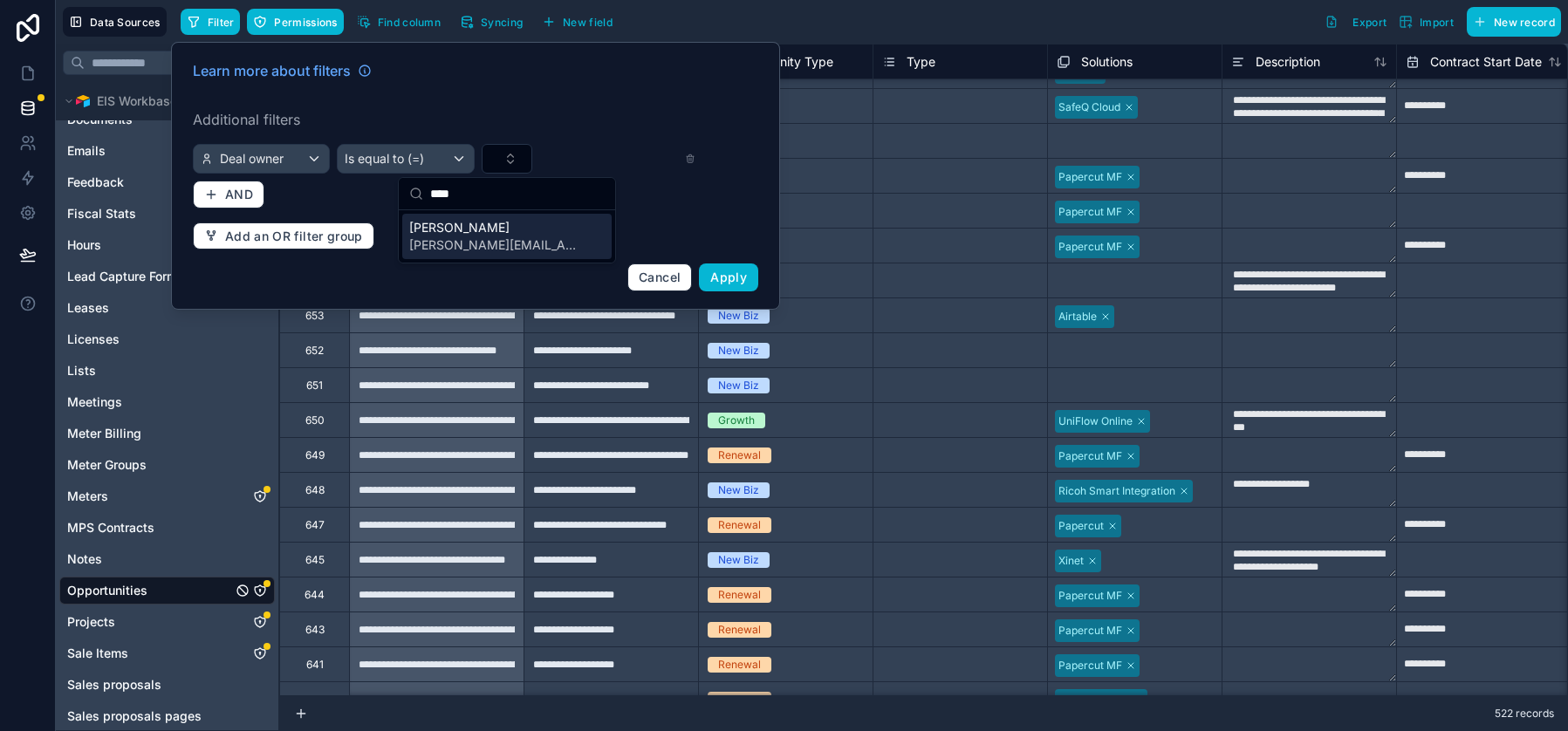
type input "****"
click at [464, 232] on span "[PERSON_NAME]" at bounding box center [496, 227] width 175 height 18
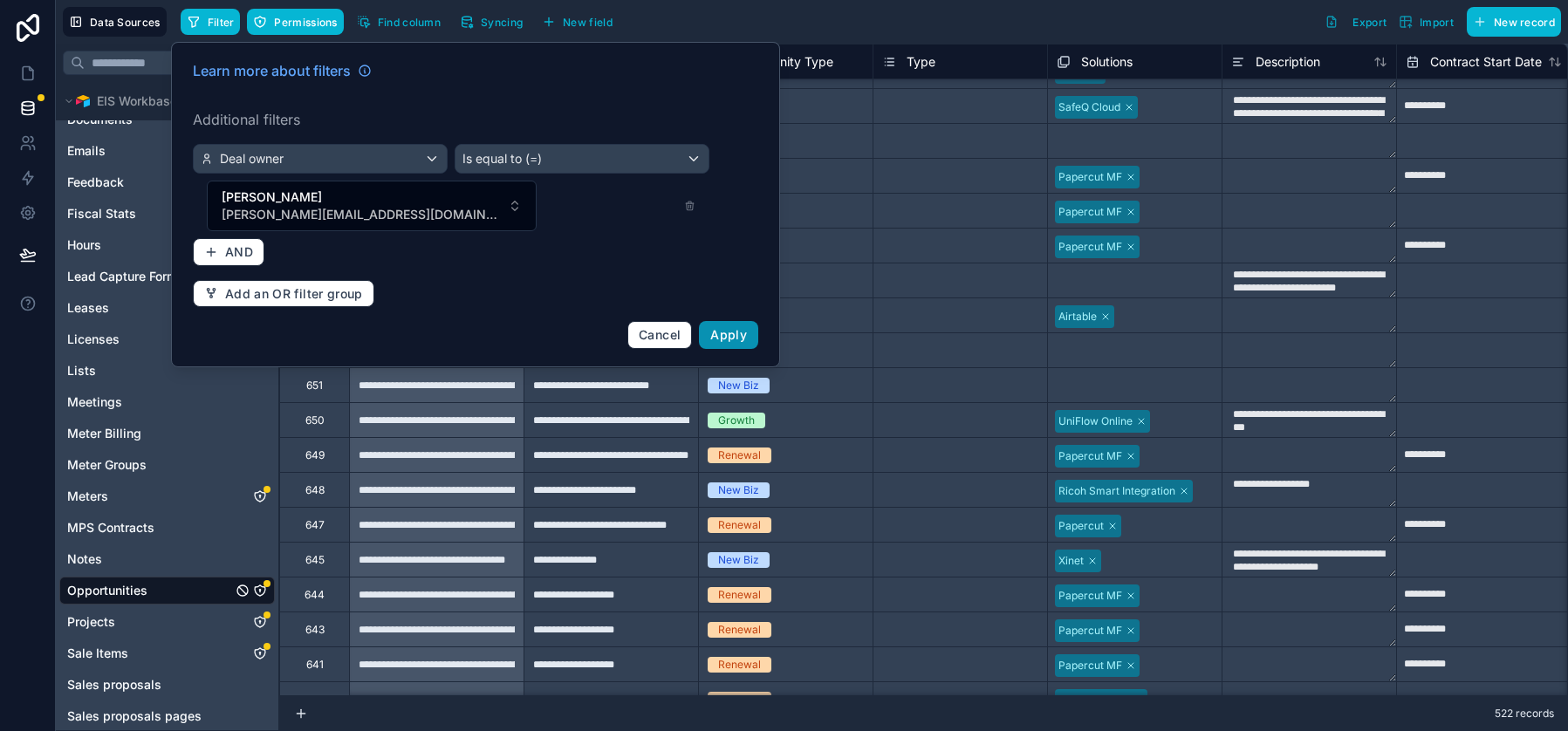
click at [727, 327] on span "Apply" at bounding box center [728, 335] width 36 height 15
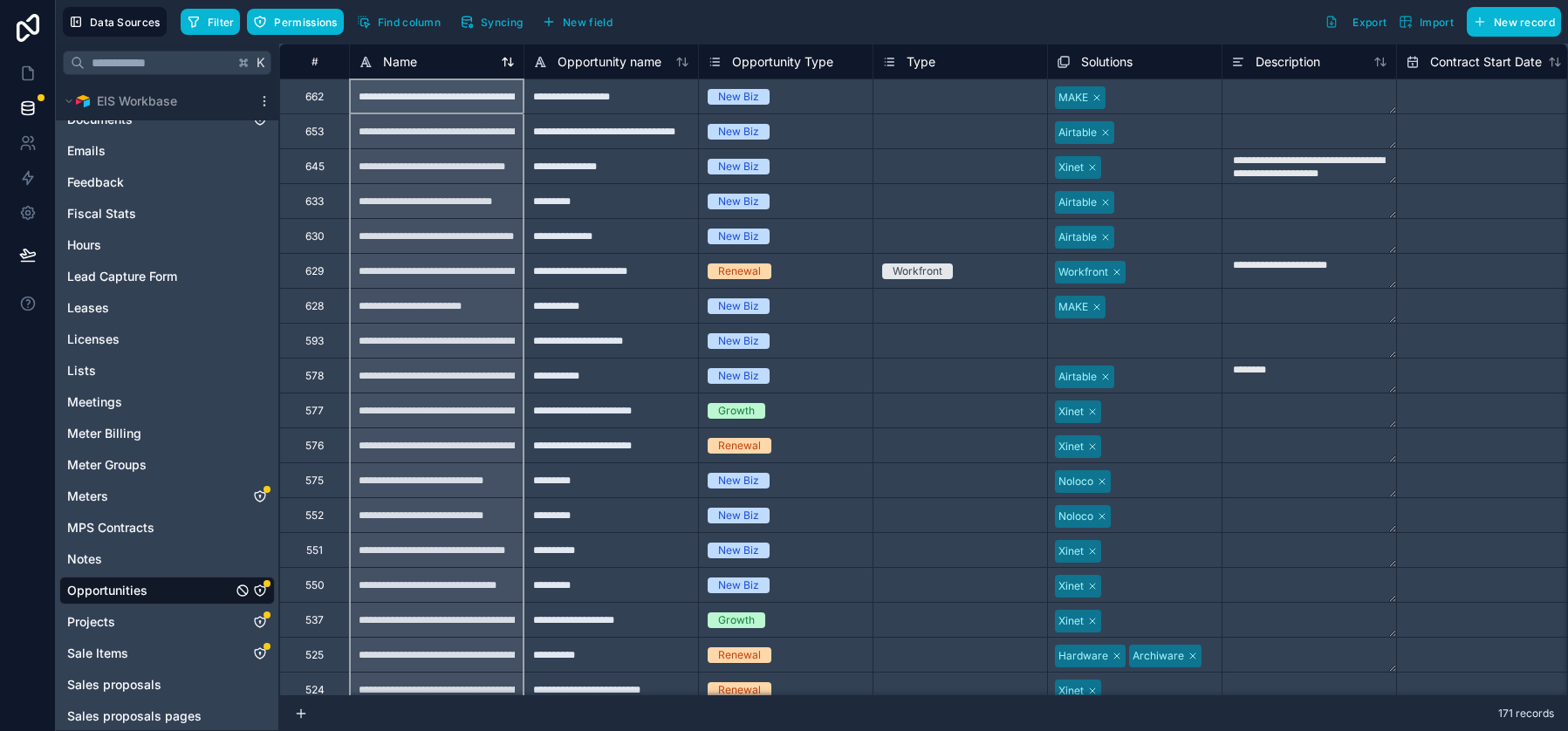
drag, startPoint x: 524, startPoint y: 61, endPoint x: 475, endPoint y: 61, distance: 49.0
click at [475, 60] on div "Name" at bounding box center [436, 62] width 174 height 21
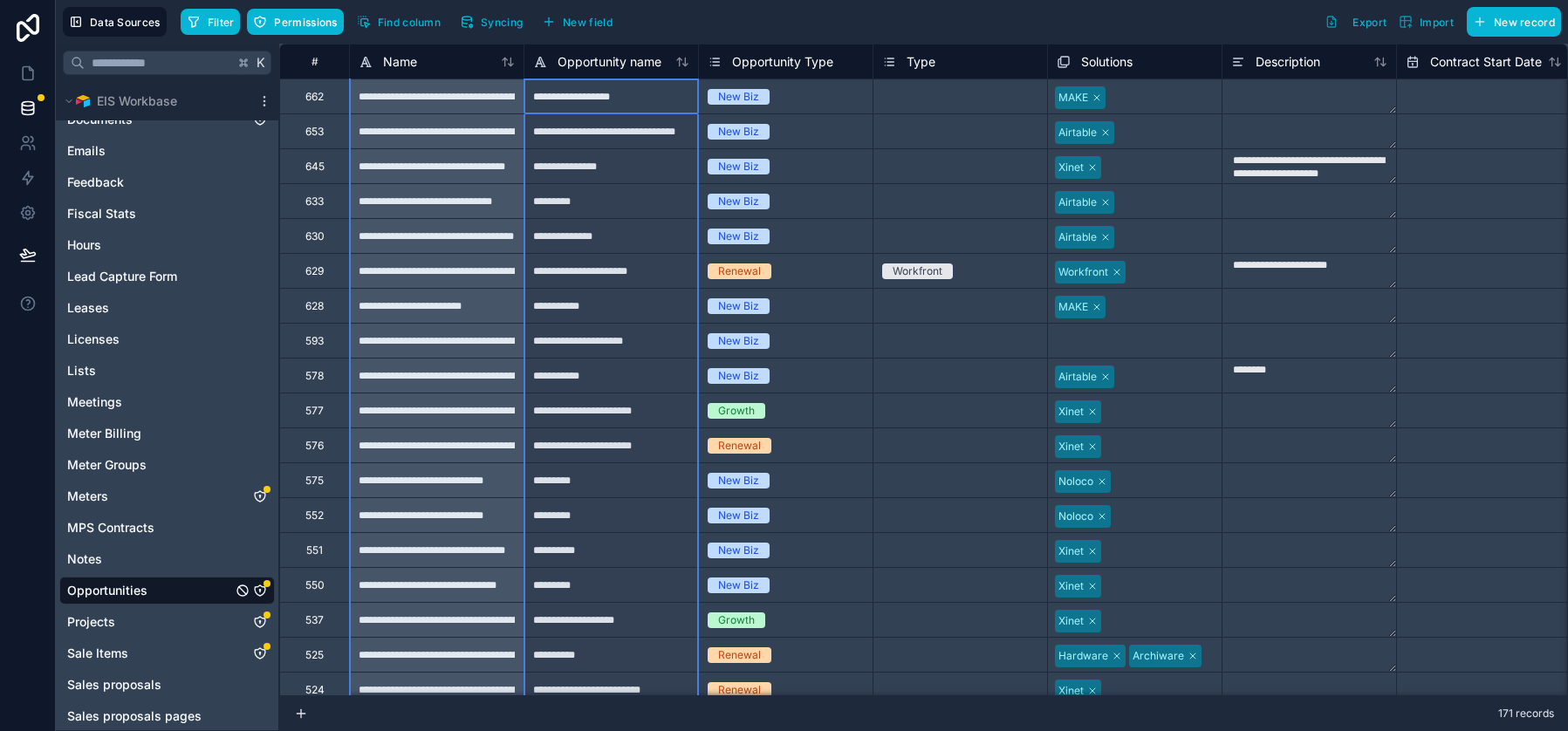
click at [524, 66] on div "Opportunity name" at bounding box center [611, 62] width 174 height 21
click at [523, 64] on div "Opportunity name" at bounding box center [610, 61] width 175 height 35
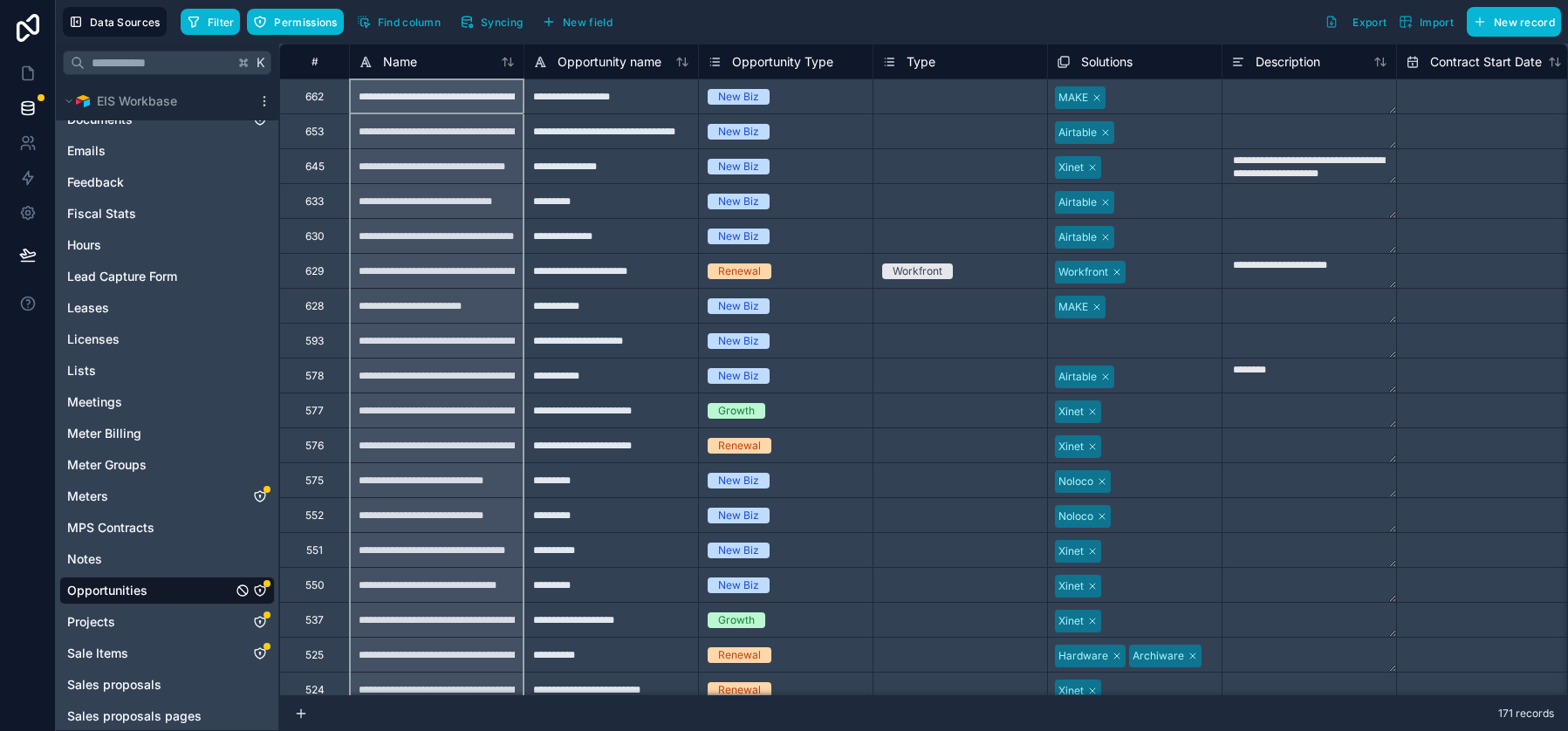
click at [970, 409] on div "Select a Type" at bounding box center [961, 410] width 174 height 18
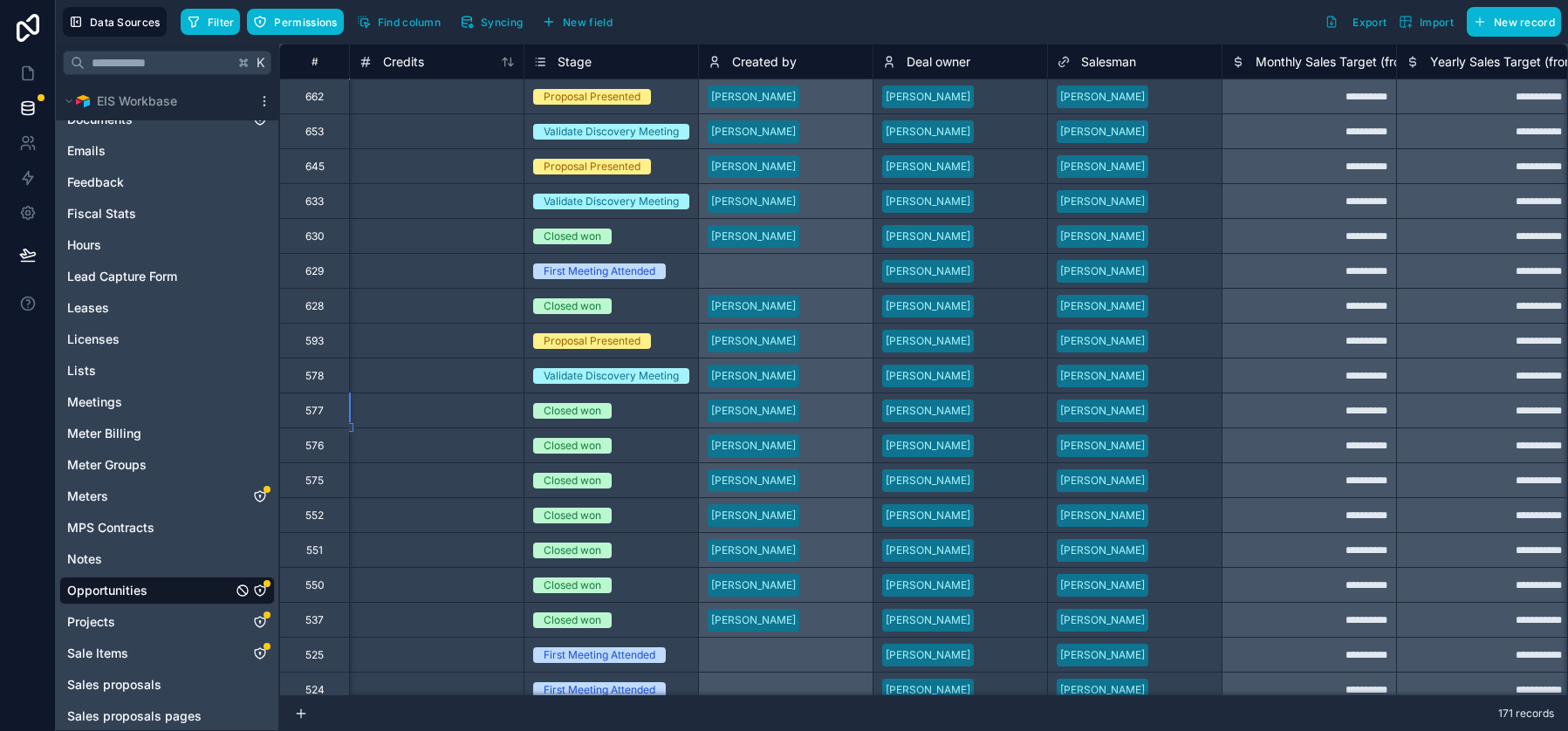
scroll to position [0, 1396]
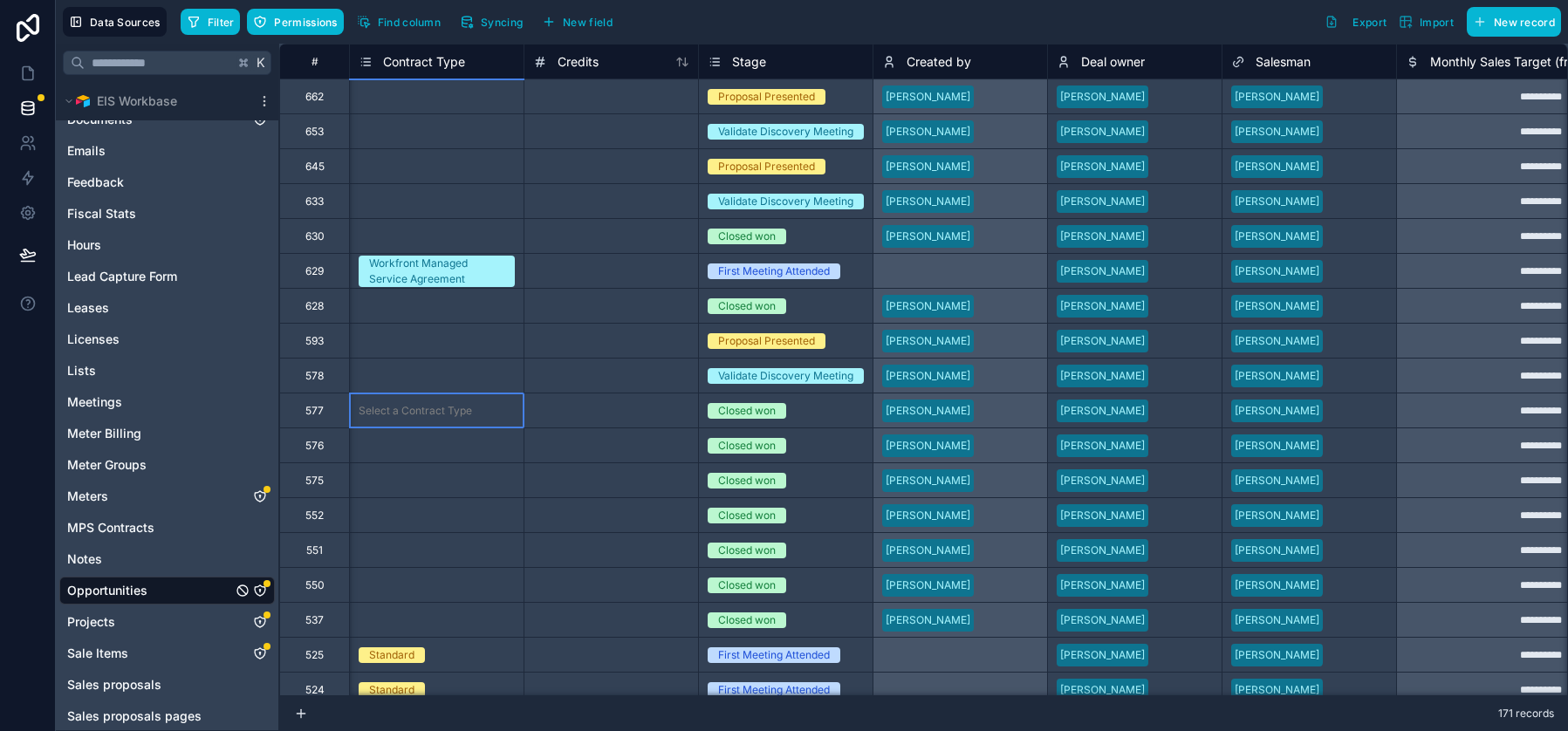
click at [471, 408] on div "Select a Contract Type" at bounding box center [436, 410] width 174 height 18
click at [472, 408] on div "Select a Contract Type" at bounding box center [436, 410] width 174 height 18
click at [448, 418] on div "Select a Contract Type" at bounding box center [436, 410] width 174 height 18
click at [448, 415] on div "Select a Contract Type" at bounding box center [415, 410] width 113 height 14
click at [420, 412] on div "Select a Contract Type" at bounding box center [415, 410] width 113 height 14
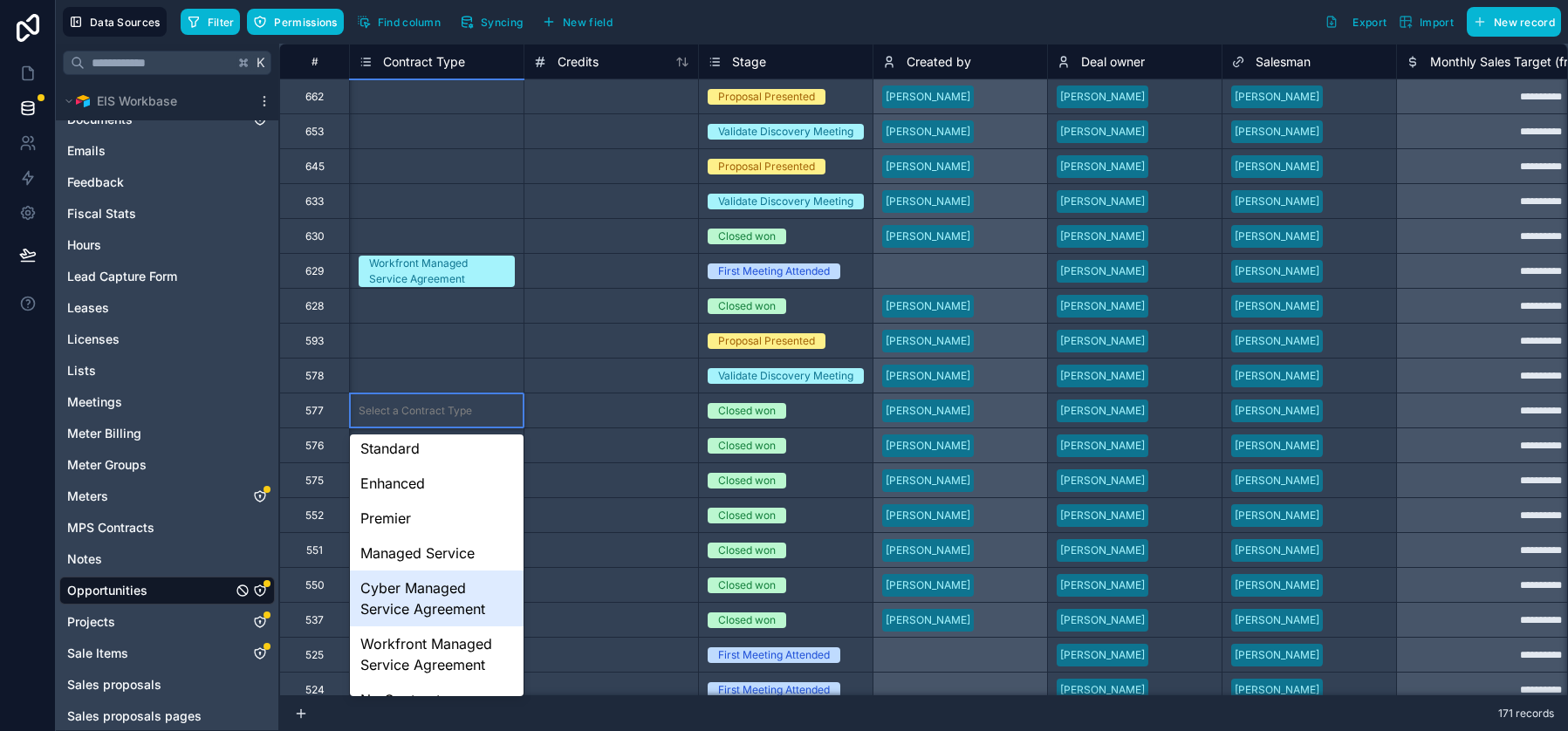
scroll to position [7, 0]
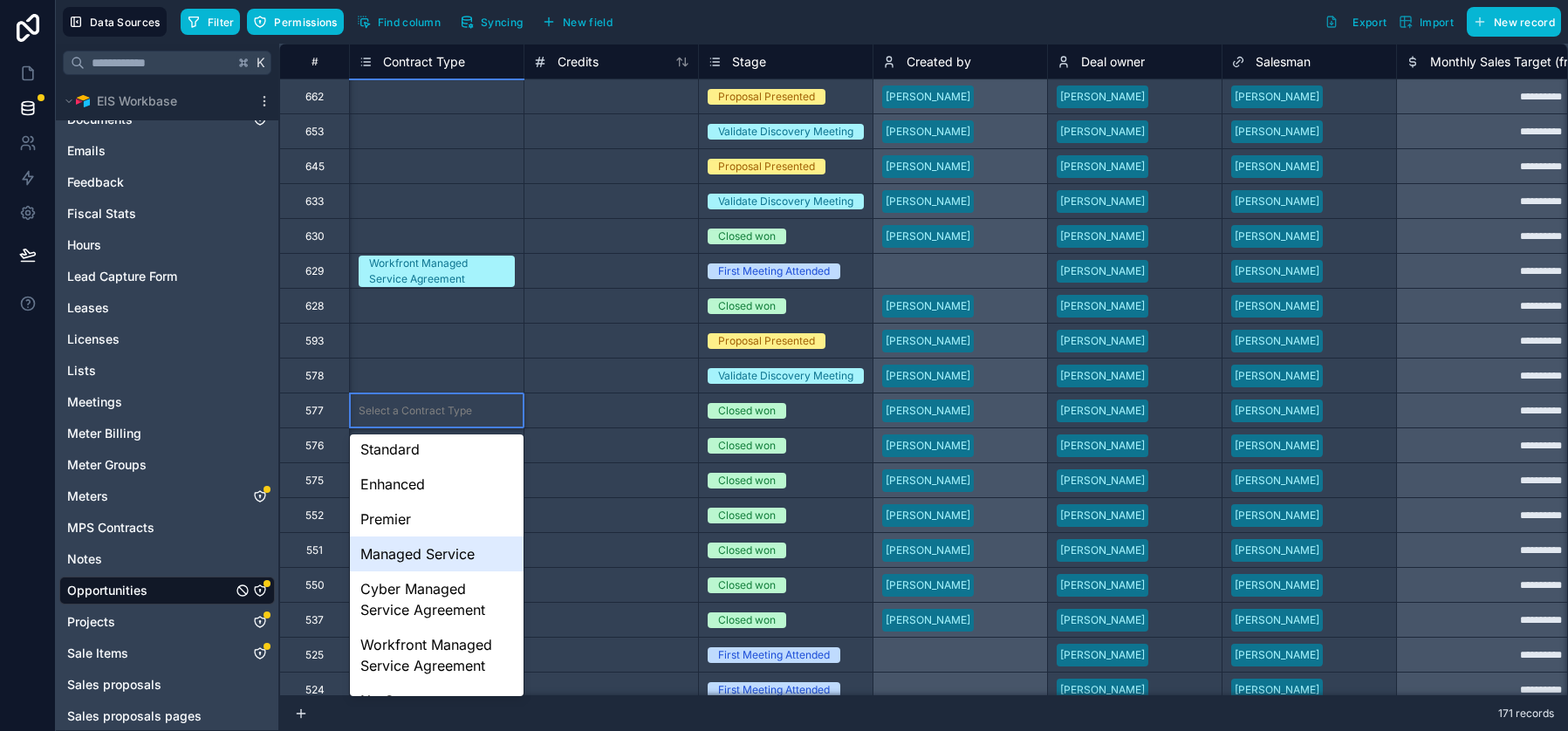
click at [428, 554] on div "Managed Service" at bounding box center [436, 553] width 174 height 35
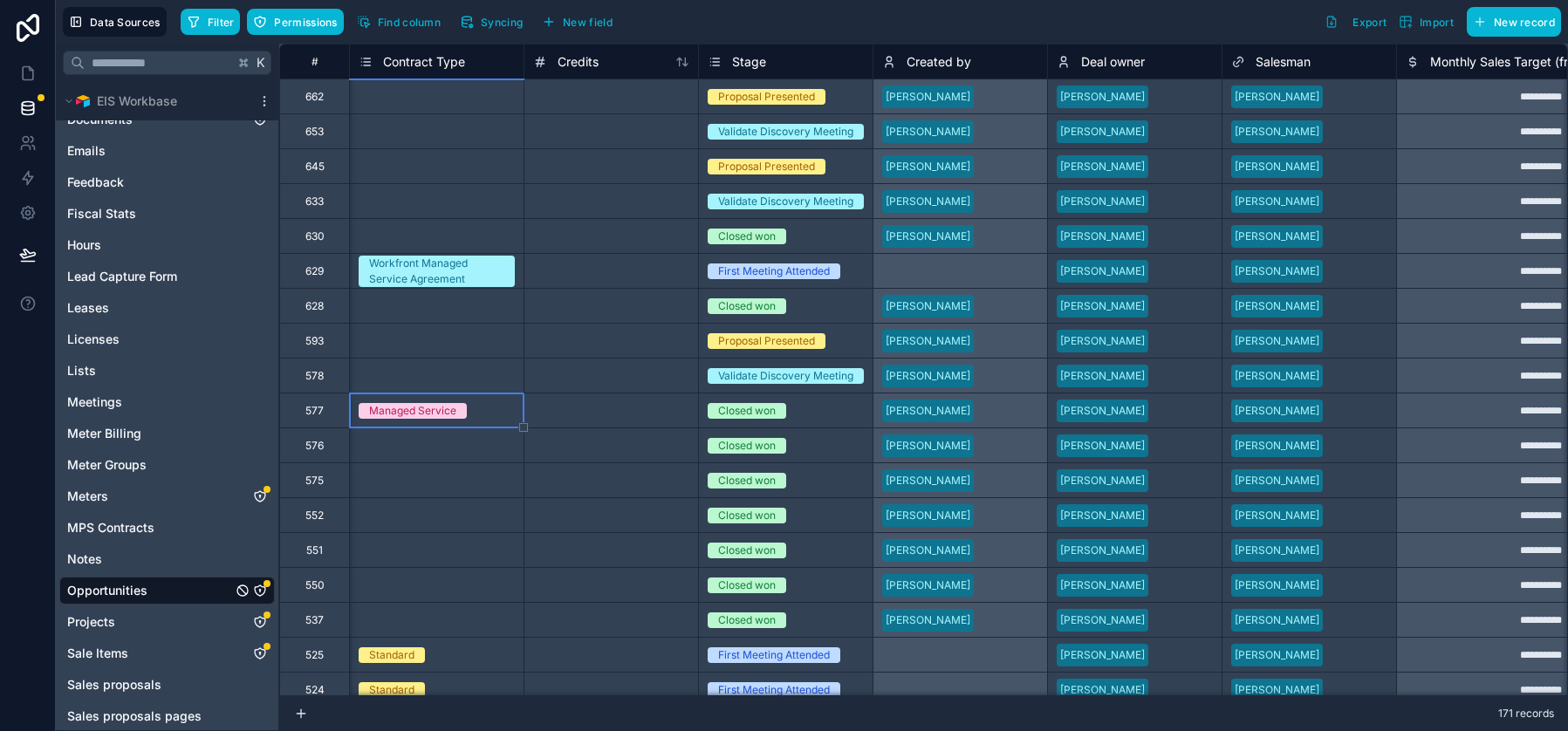
click at [480, 488] on div "Select a Contract Type" at bounding box center [436, 480] width 174 height 18
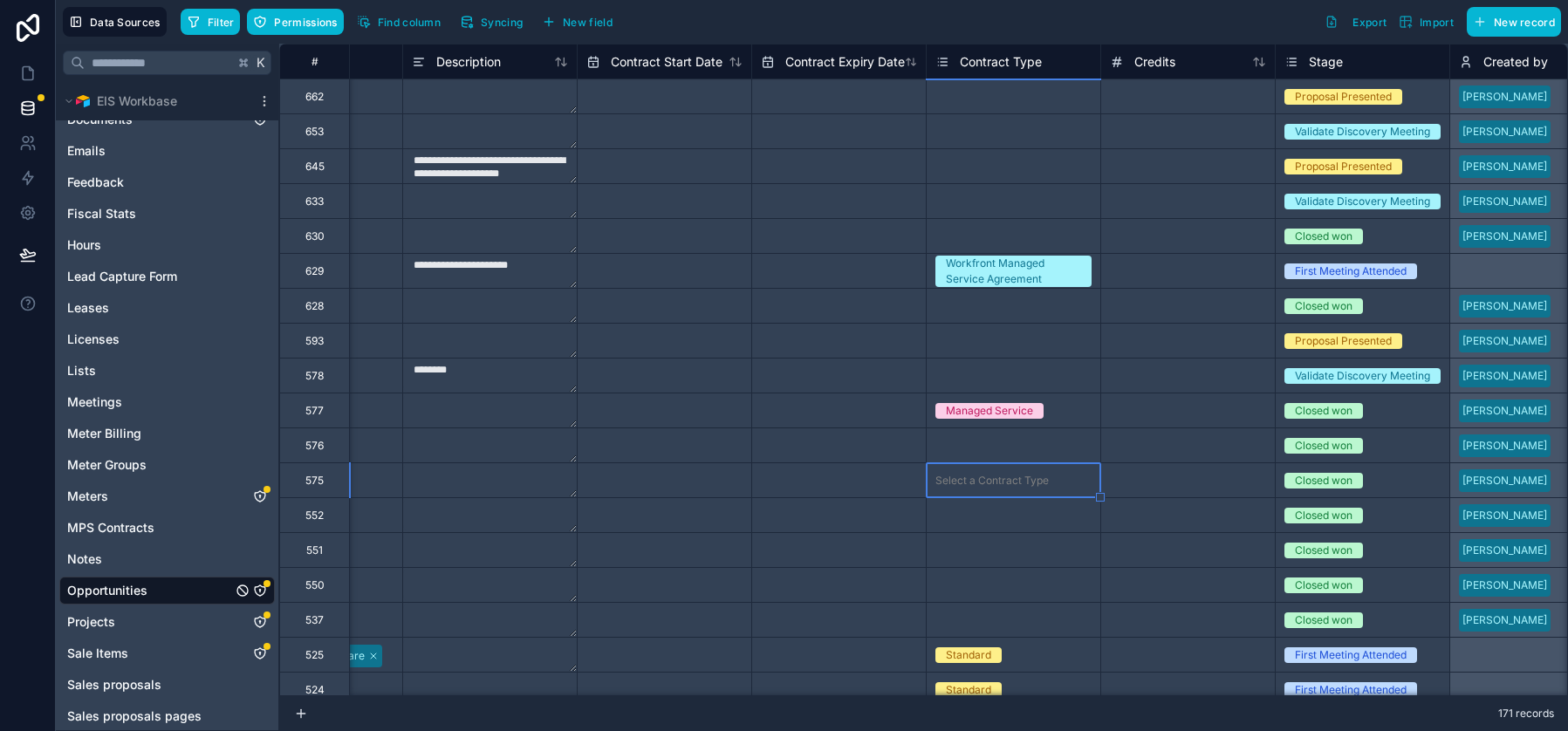
scroll to position [0, 816]
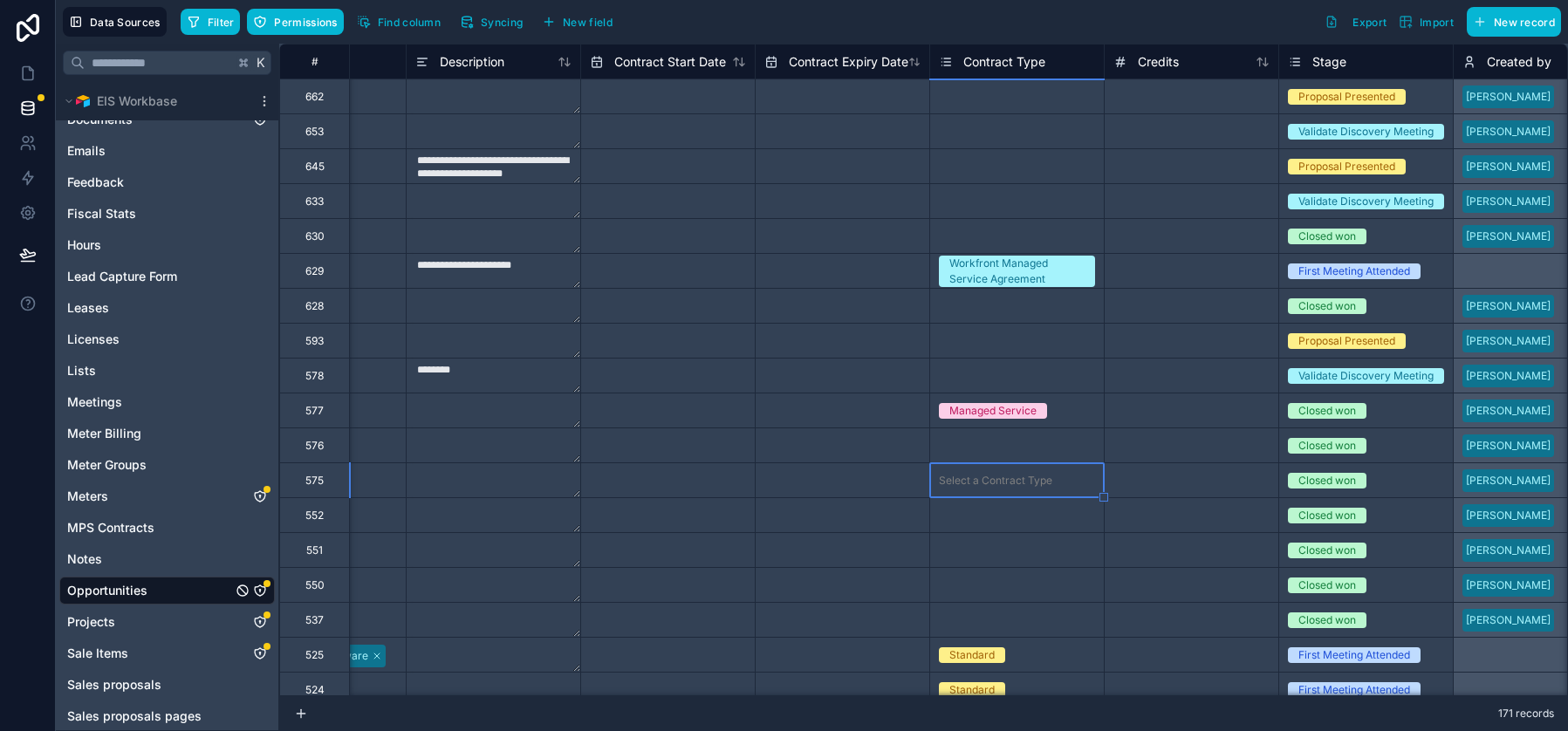
click at [972, 439] on div "Select a Contract Type" at bounding box center [995, 446] width 113 height 14
click at [980, 439] on div "Select a Contract Type" at bounding box center [995, 446] width 113 height 14
click at [981, 442] on div "Select a Contract Type" at bounding box center [995, 446] width 113 height 14
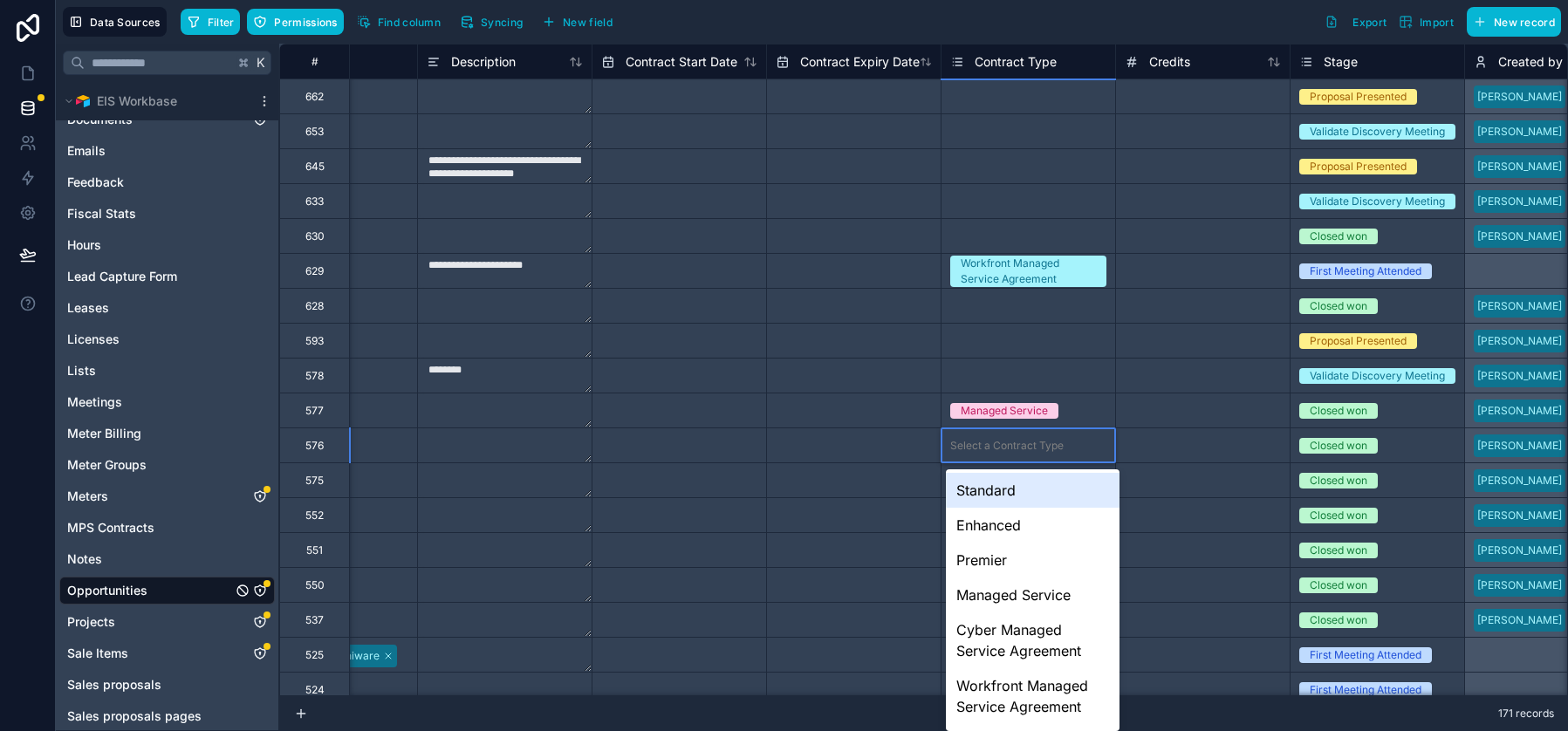
scroll to position [0, 796]
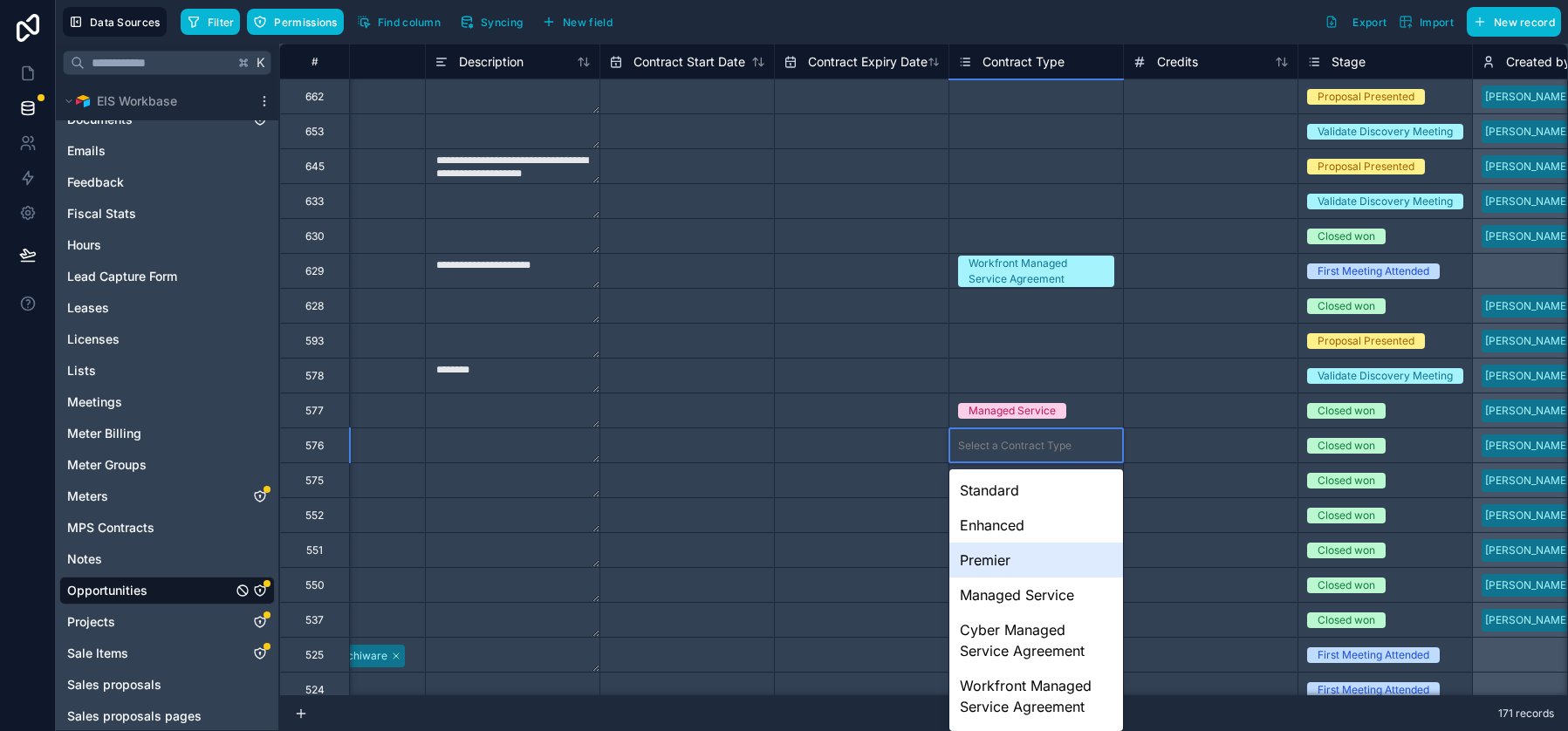
click at [991, 563] on div "Premier" at bounding box center [1036, 560] width 174 height 35
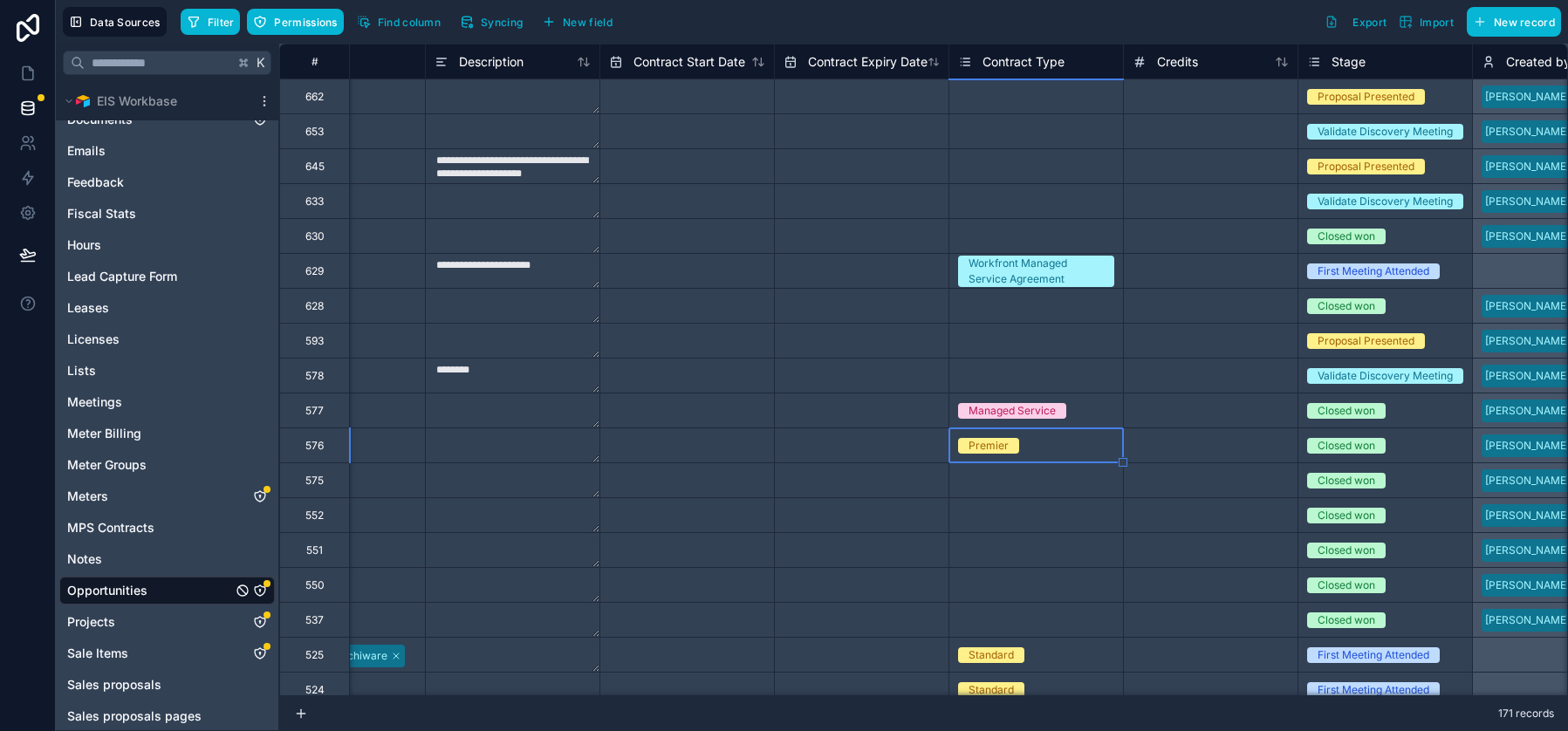
click at [774, 111] on input "text" at bounding box center [687, 97] width 174 height 28
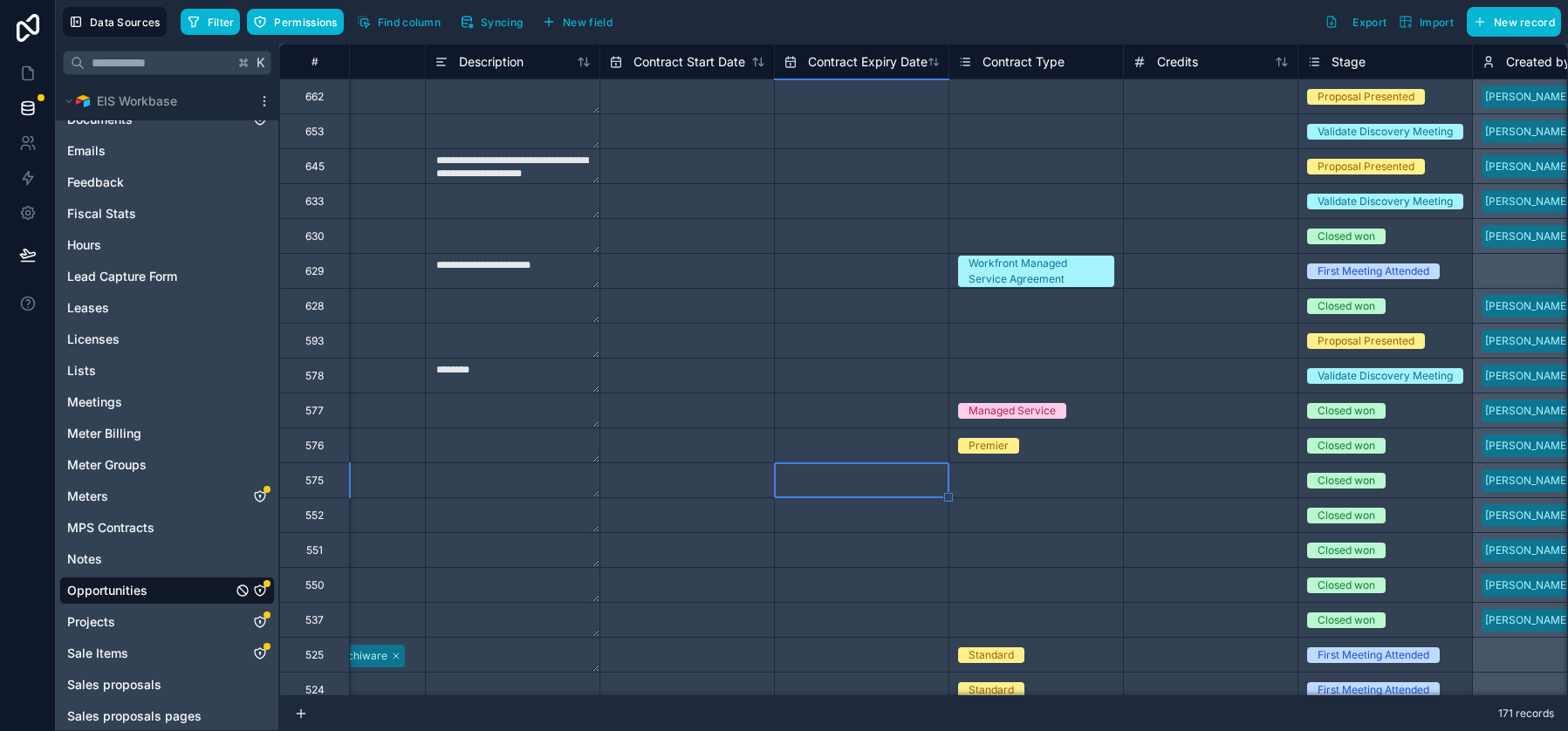
select select "****"
select select "*"
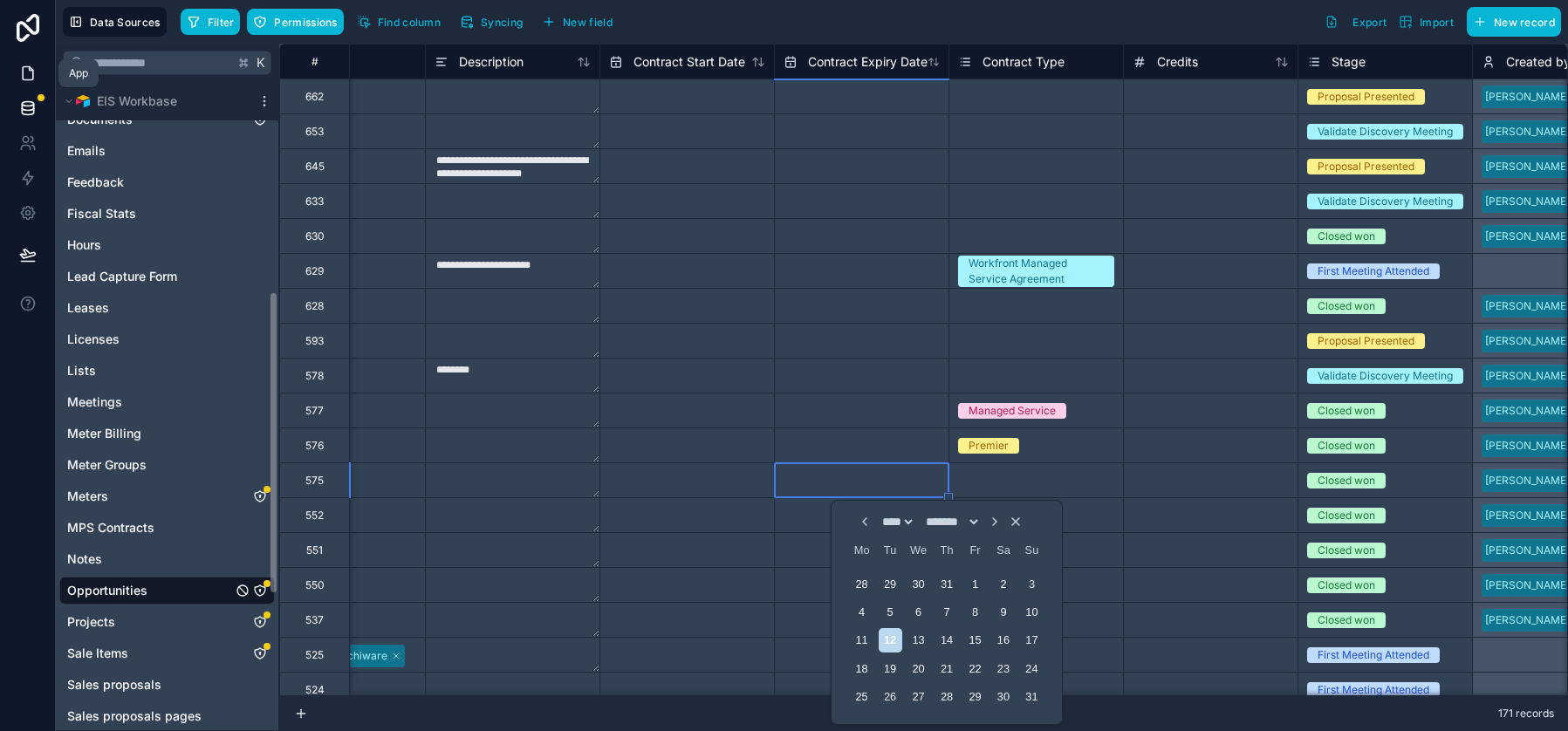
click at [21, 72] on icon at bounding box center [28, 73] width 18 height 18
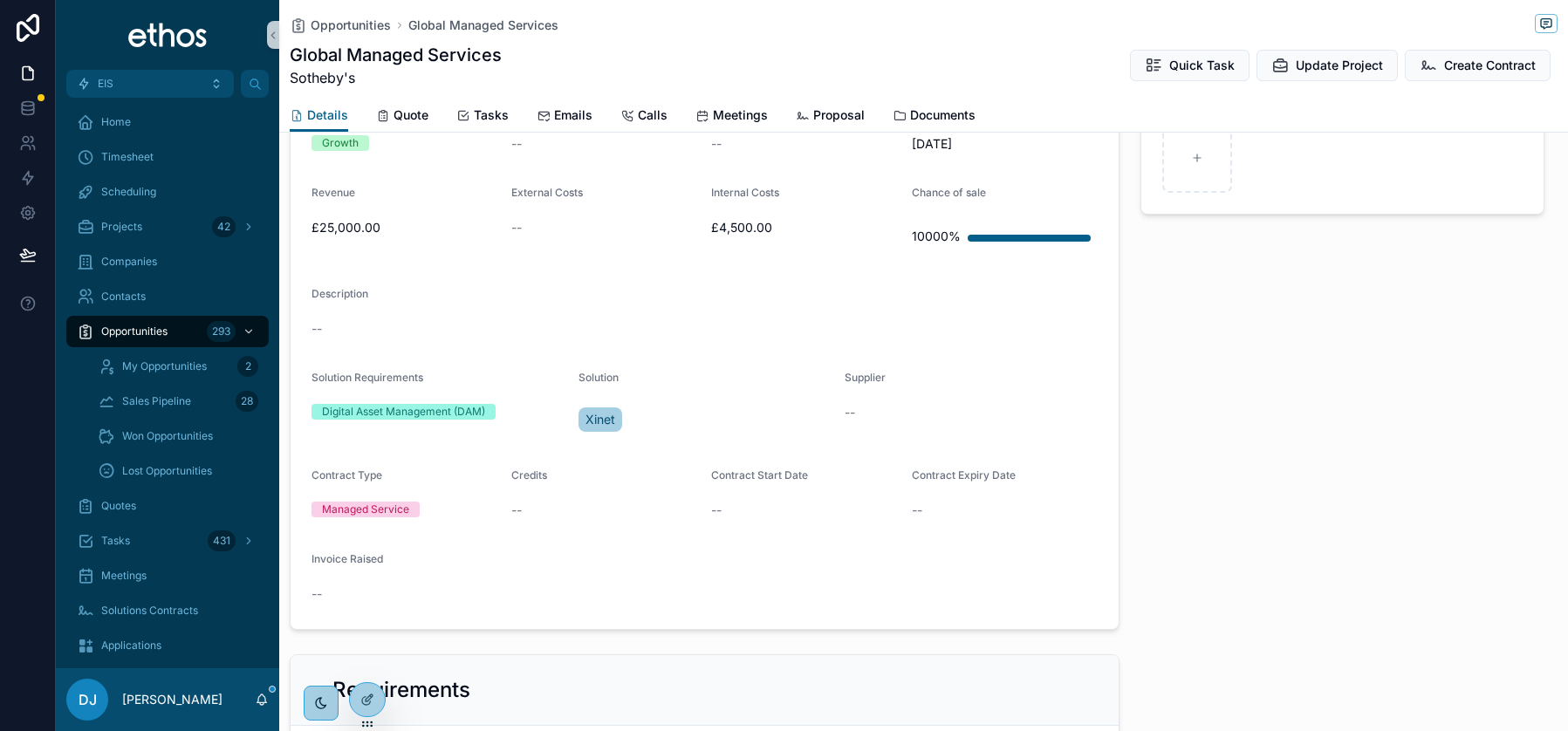
scroll to position [852, 0]
click at [721, 505] on span "--" at bounding box center [716, 508] width 10 height 18
drag, startPoint x: 757, startPoint y: 469, endPoint x: 813, endPoint y: 467, distance: 56.0
click at [758, 469] on span "Contract Start Date" at bounding box center [760, 473] width 97 height 13
click at [954, 477] on span "Contract Expiry Date" at bounding box center [963, 473] width 104 height 13
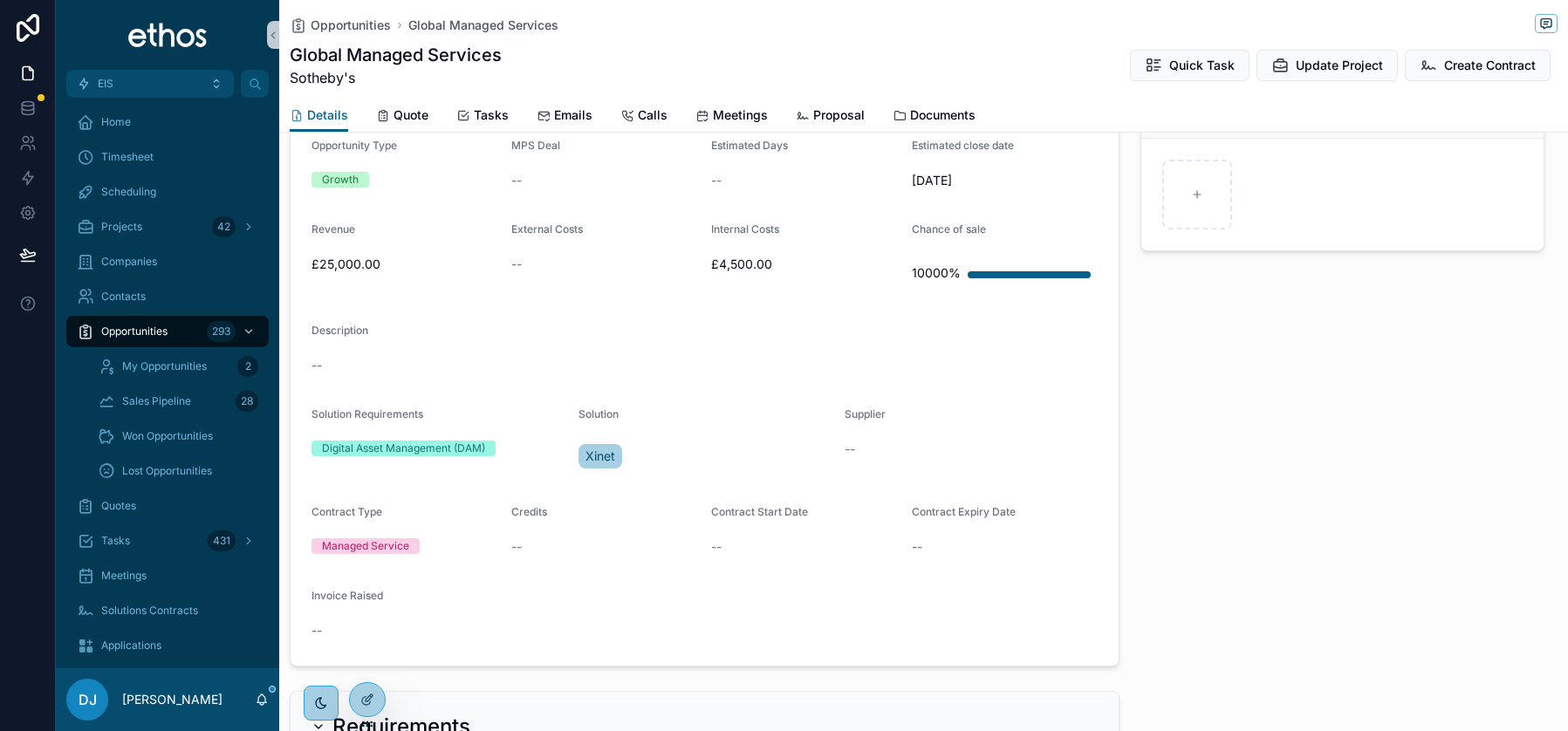
scroll to position [796, 0]
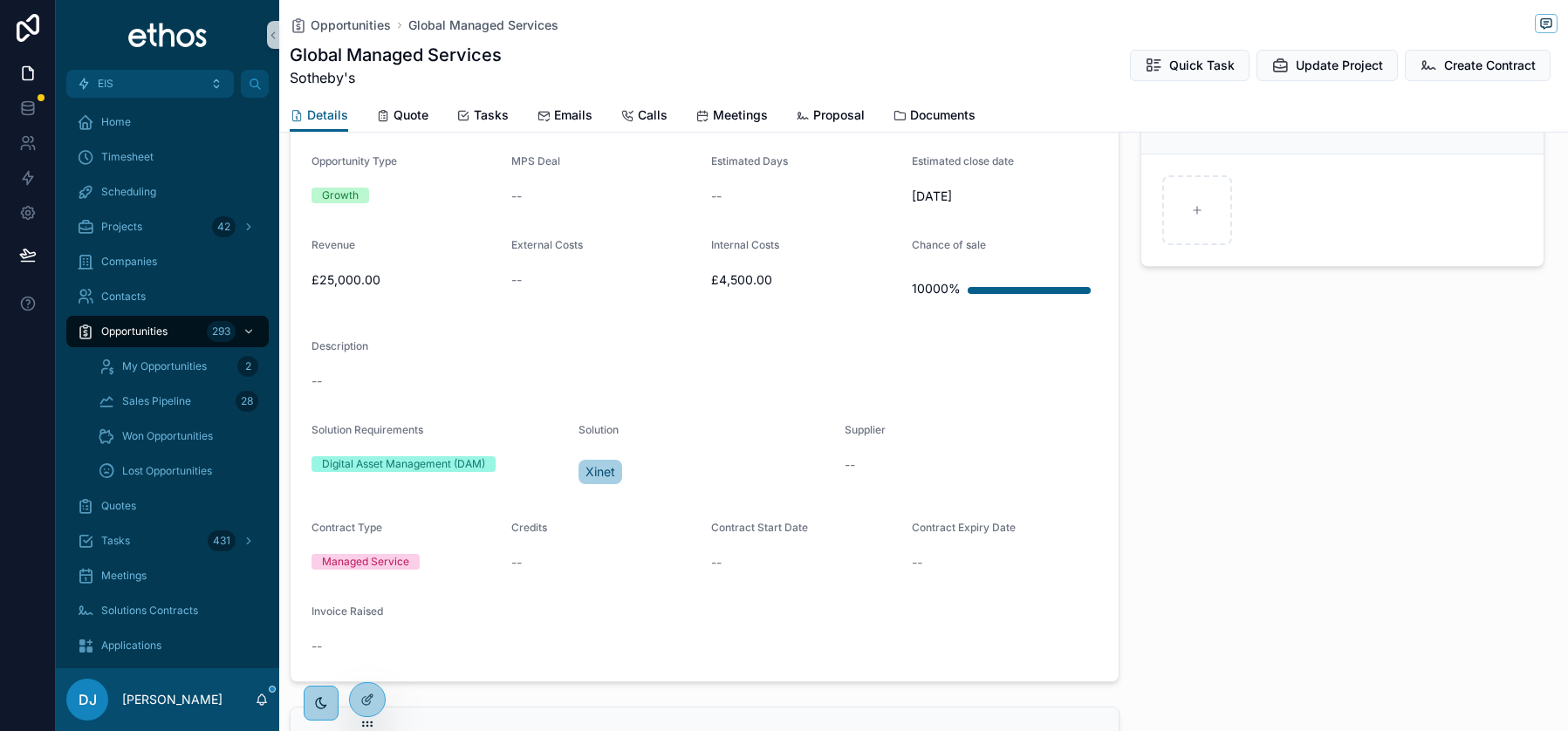
drag, startPoint x: 912, startPoint y: 193, endPoint x: 989, endPoint y: 200, distance: 77.3
click at [970, 194] on span "[DATE]" at bounding box center [1005, 196] width 186 height 18
click at [32, 177] on icon at bounding box center [27, 179] width 10 height 13
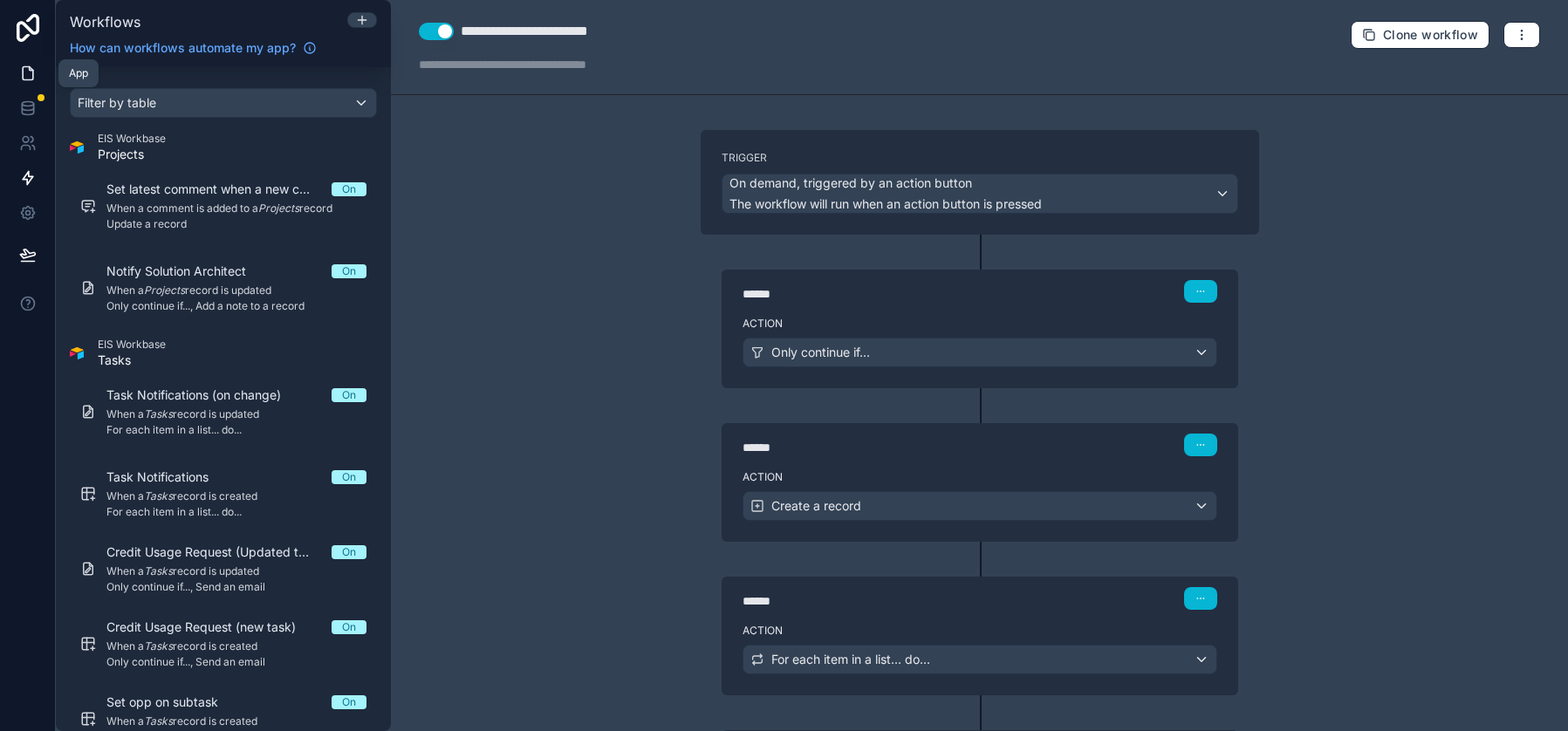
click at [24, 69] on icon at bounding box center [28, 73] width 18 height 18
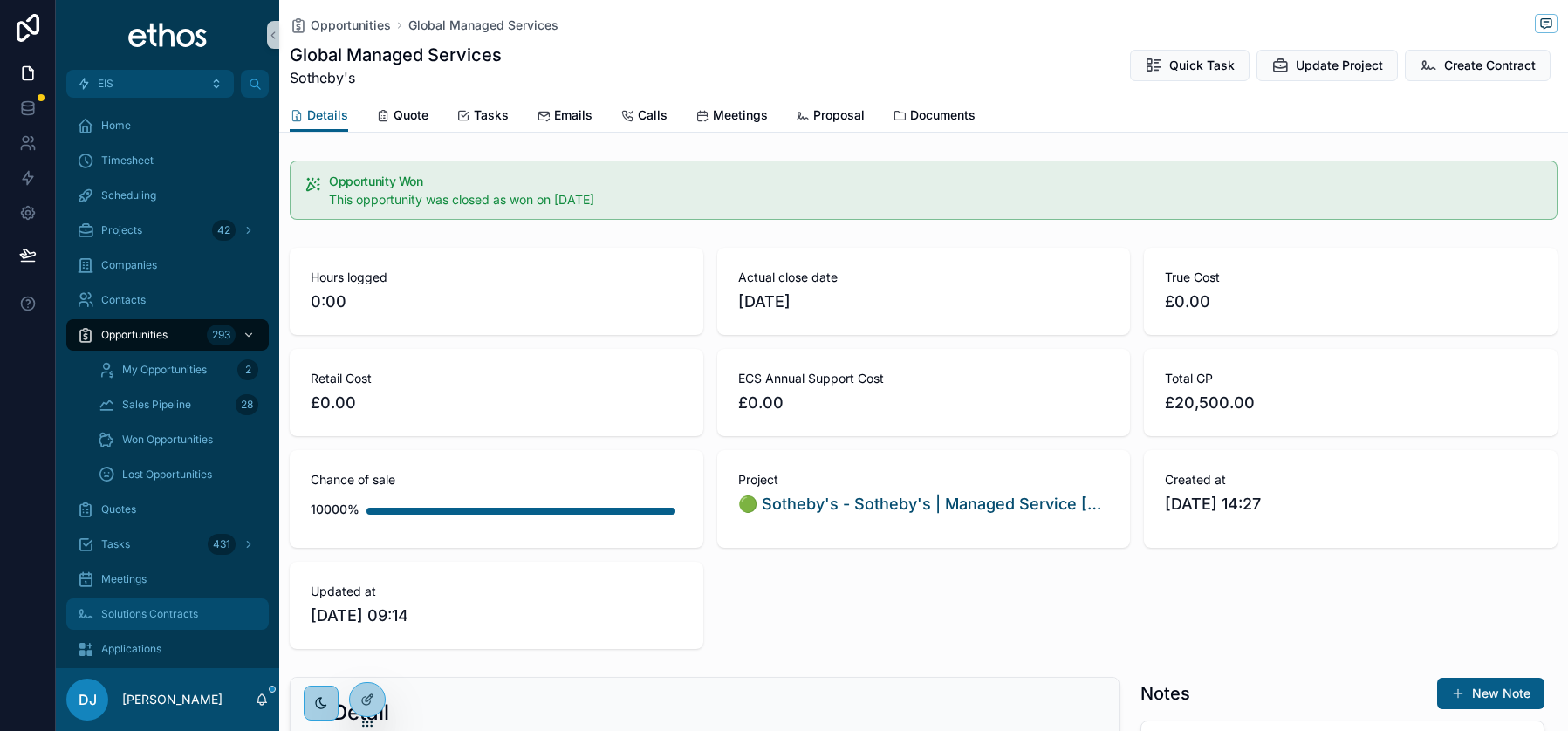
click at [148, 608] on span "Solutions Contracts" at bounding box center [150, 614] width 97 height 14
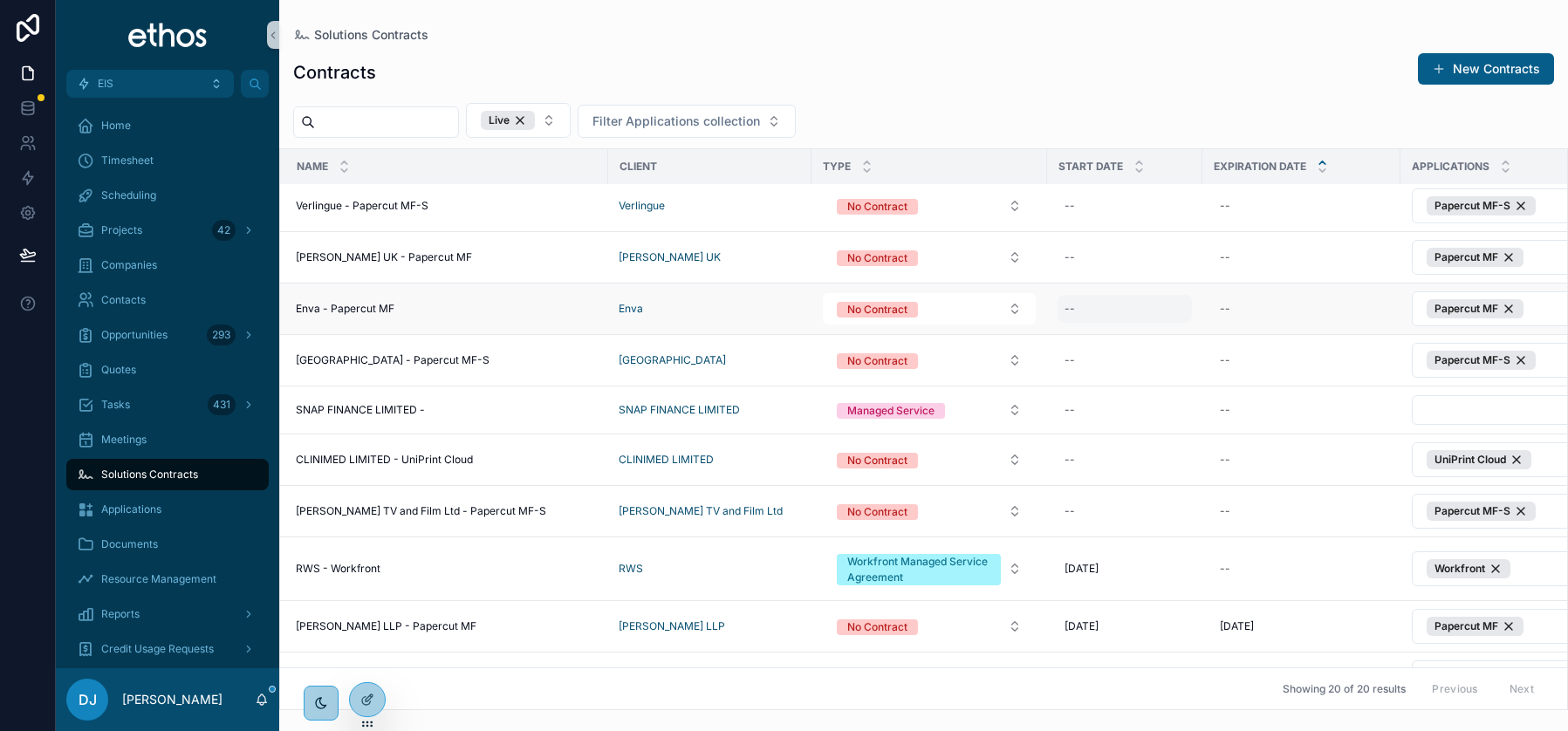
scroll to position [0, 4]
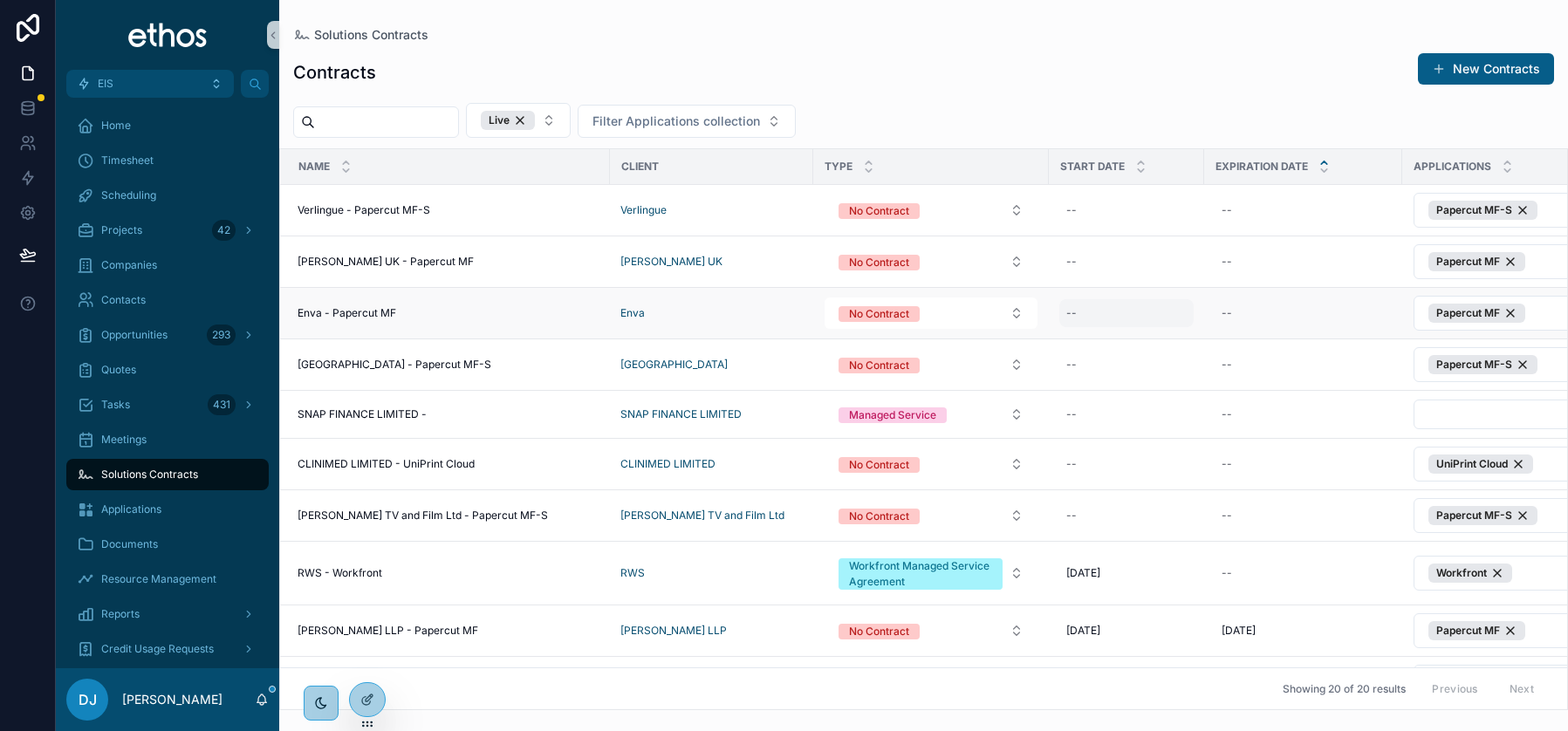
click at [1077, 312] on div "--" at bounding box center [1127, 313] width 135 height 28
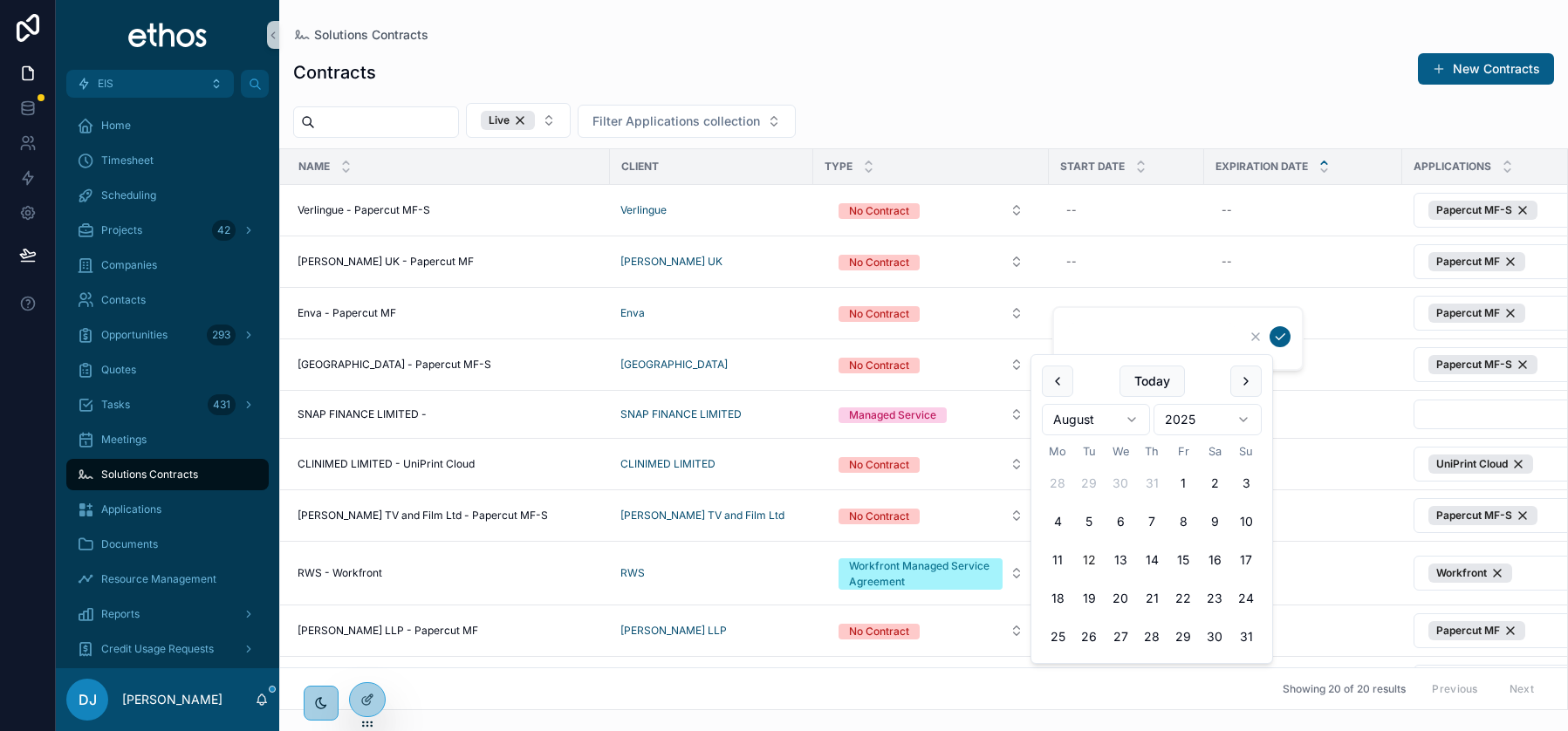
click at [1137, 64] on div "Contracts New Contracts" at bounding box center [923, 72] width 1261 height 40
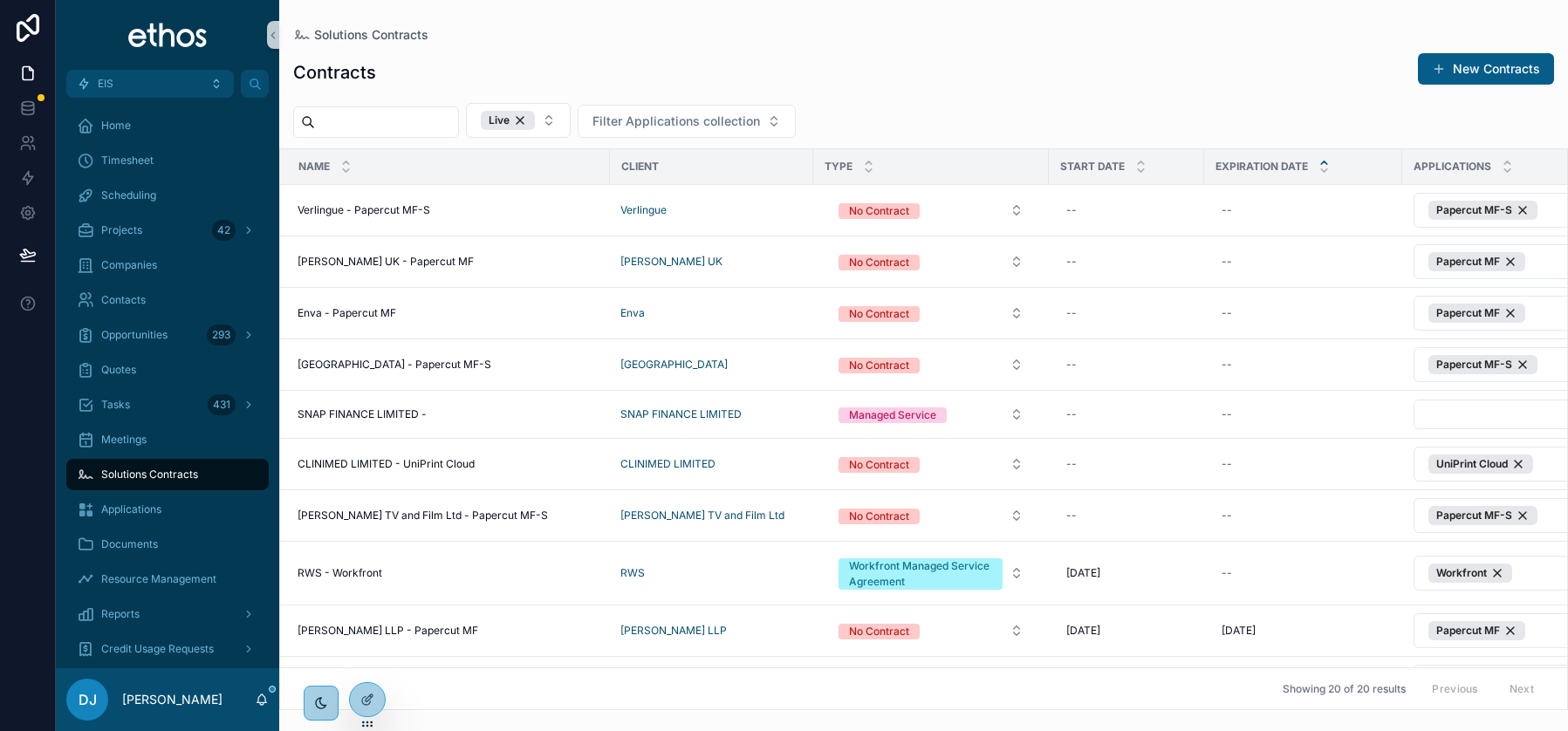
click at [583, 26] on div "Solutions Contracts Contracts New Contracts Live Filter Applications collection…" at bounding box center [923, 355] width 1289 height 710
click at [142, 330] on span "Opportunities" at bounding box center [134, 334] width 66 height 14
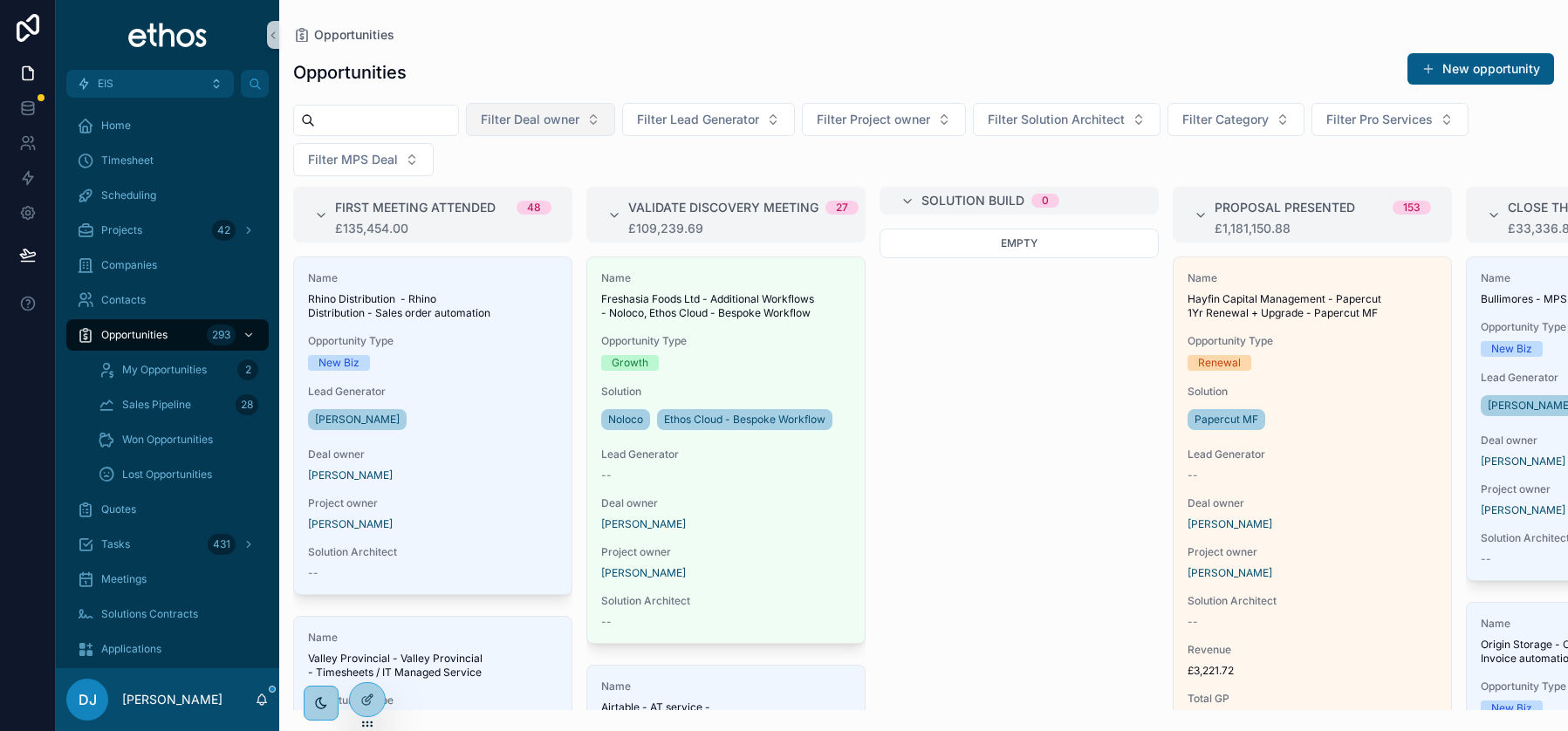
click at [579, 119] on span "Filter Deal owner" at bounding box center [530, 120] width 99 height 18
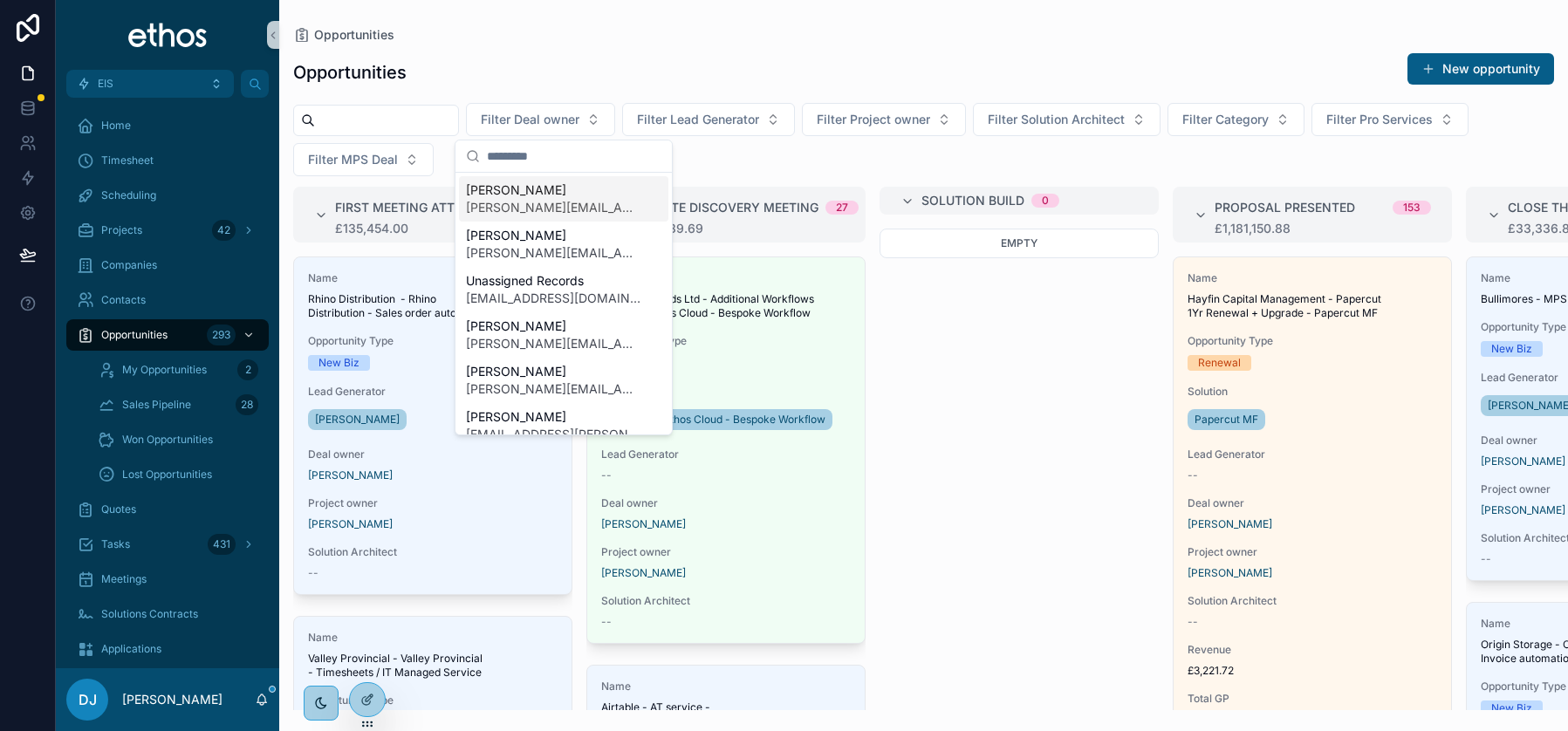
click at [544, 150] on input "scrollable content" at bounding box center [574, 156] width 175 height 32
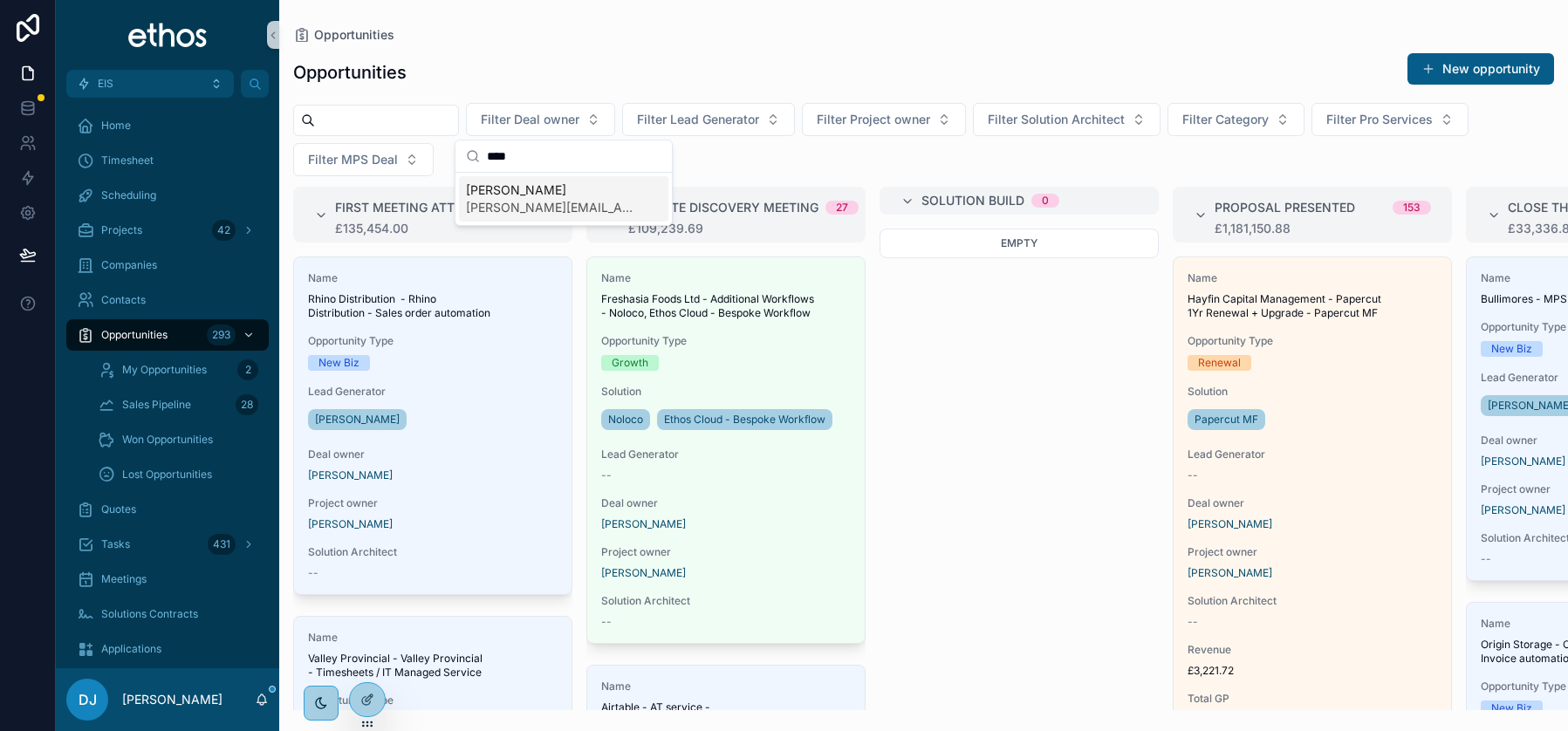
type input "****"
drag, startPoint x: 535, startPoint y: 194, endPoint x: 594, endPoint y: 191, distance: 59.1
click at [535, 194] on span "[PERSON_NAME]" at bounding box center [553, 190] width 175 height 18
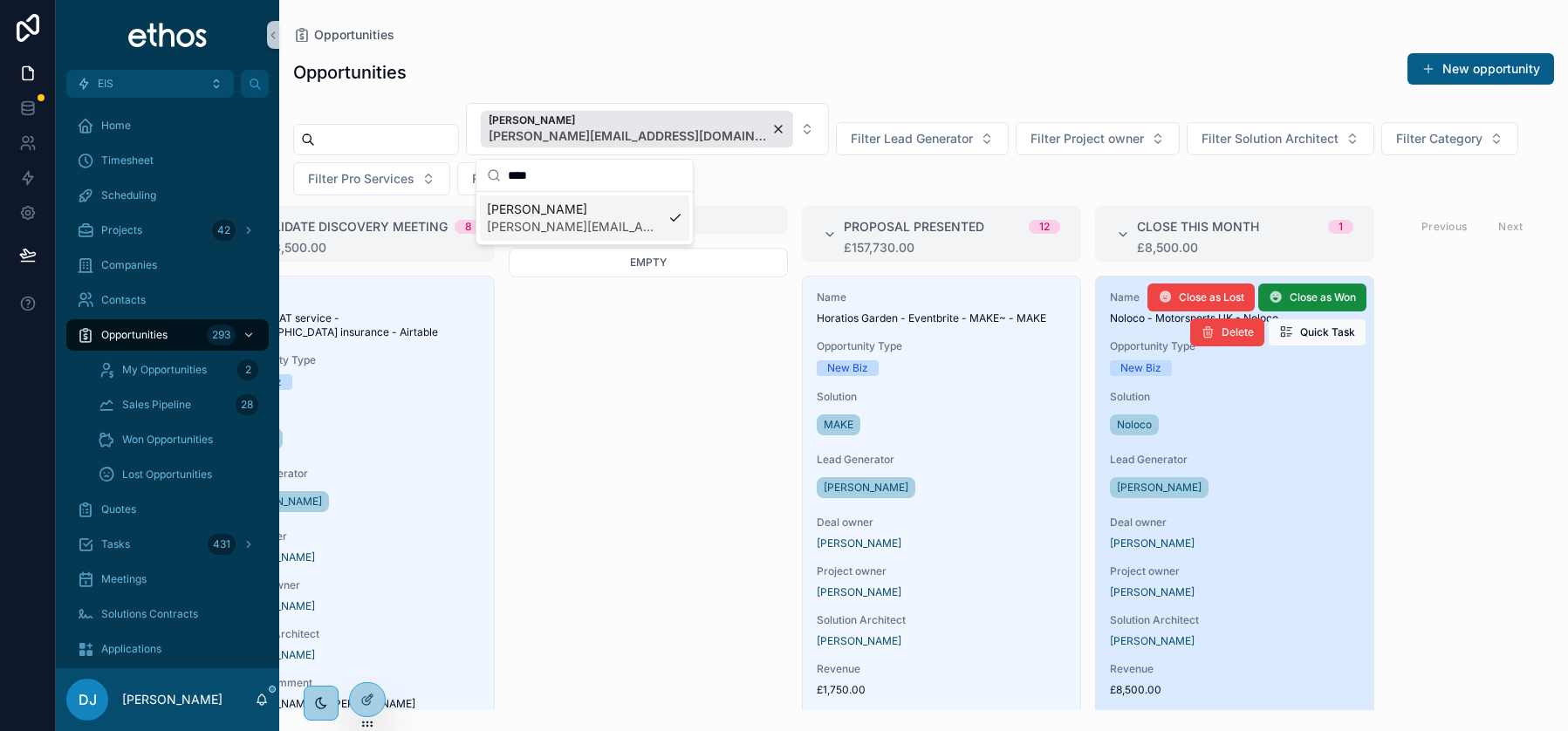
scroll to position [0, 373]
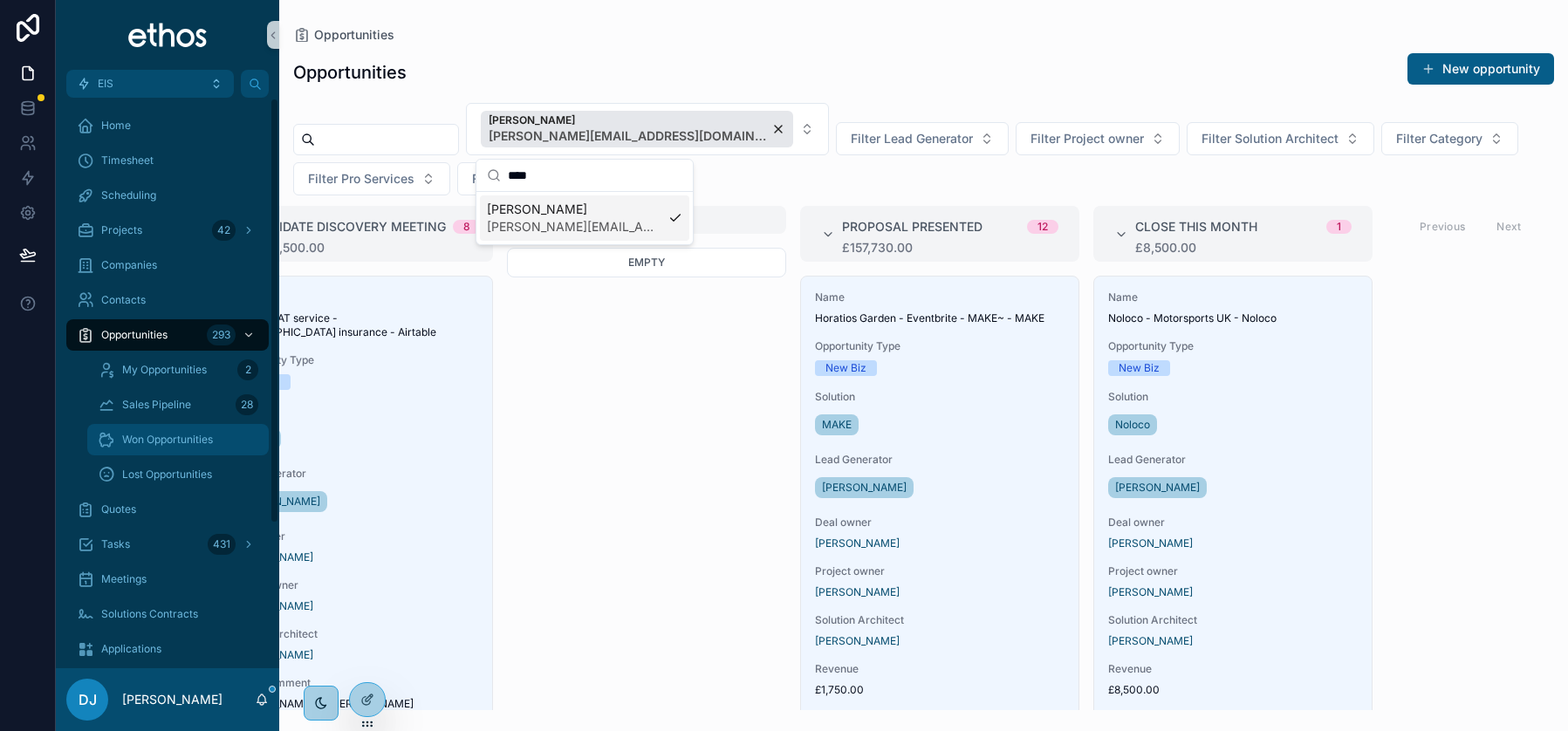
click at [180, 437] on span "Won Opportunities" at bounding box center [167, 439] width 91 height 14
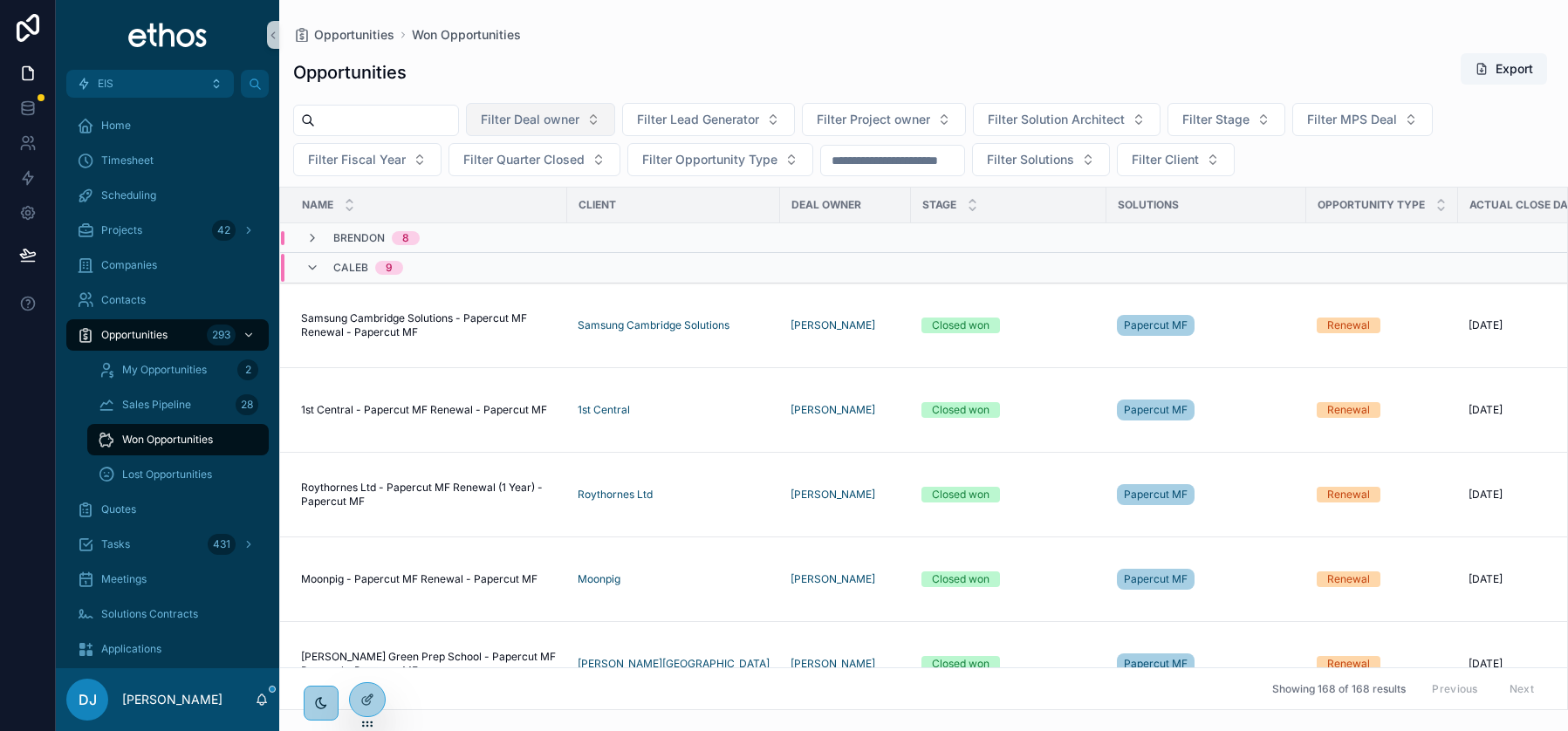
click at [579, 122] on span "Filter Deal owner" at bounding box center [530, 120] width 99 height 18
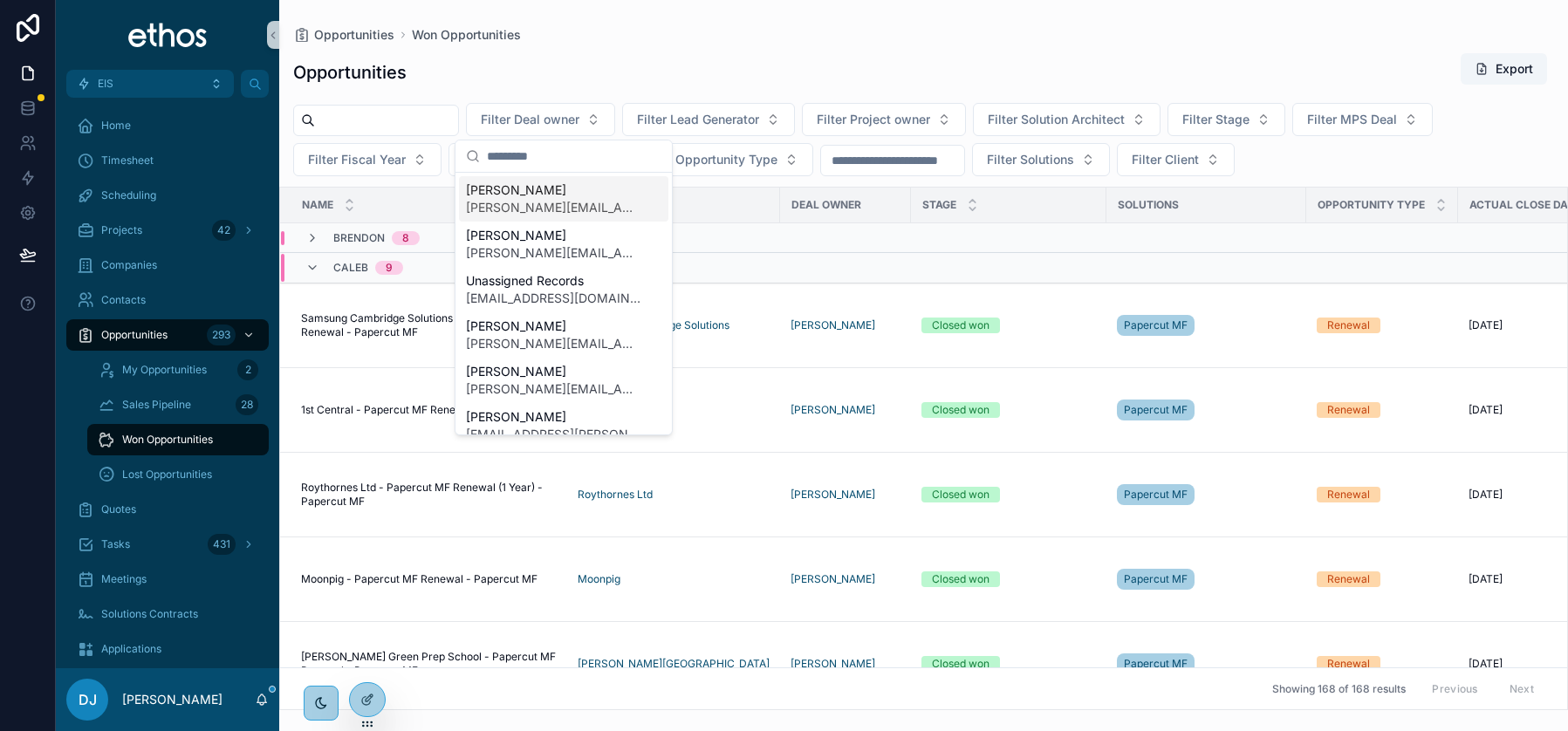
click at [549, 167] on input "scrollable content" at bounding box center [574, 156] width 175 height 32
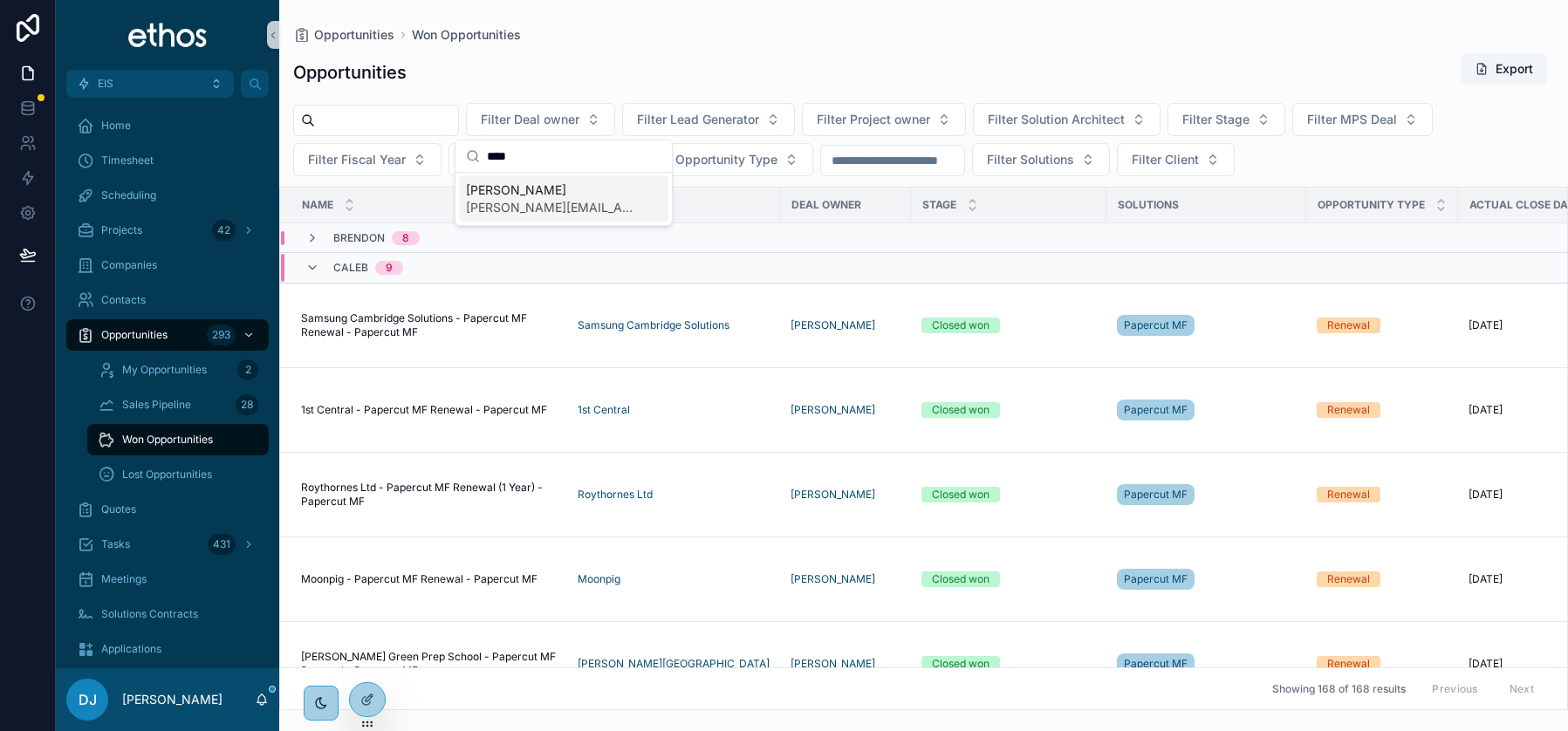
type input "****"
click at [542, 204] on span "[PERSON_NAME][EMAIL_ADDRESS][DOMAIN_NAME]" at bounding box center [553, 208] width 175 height 18
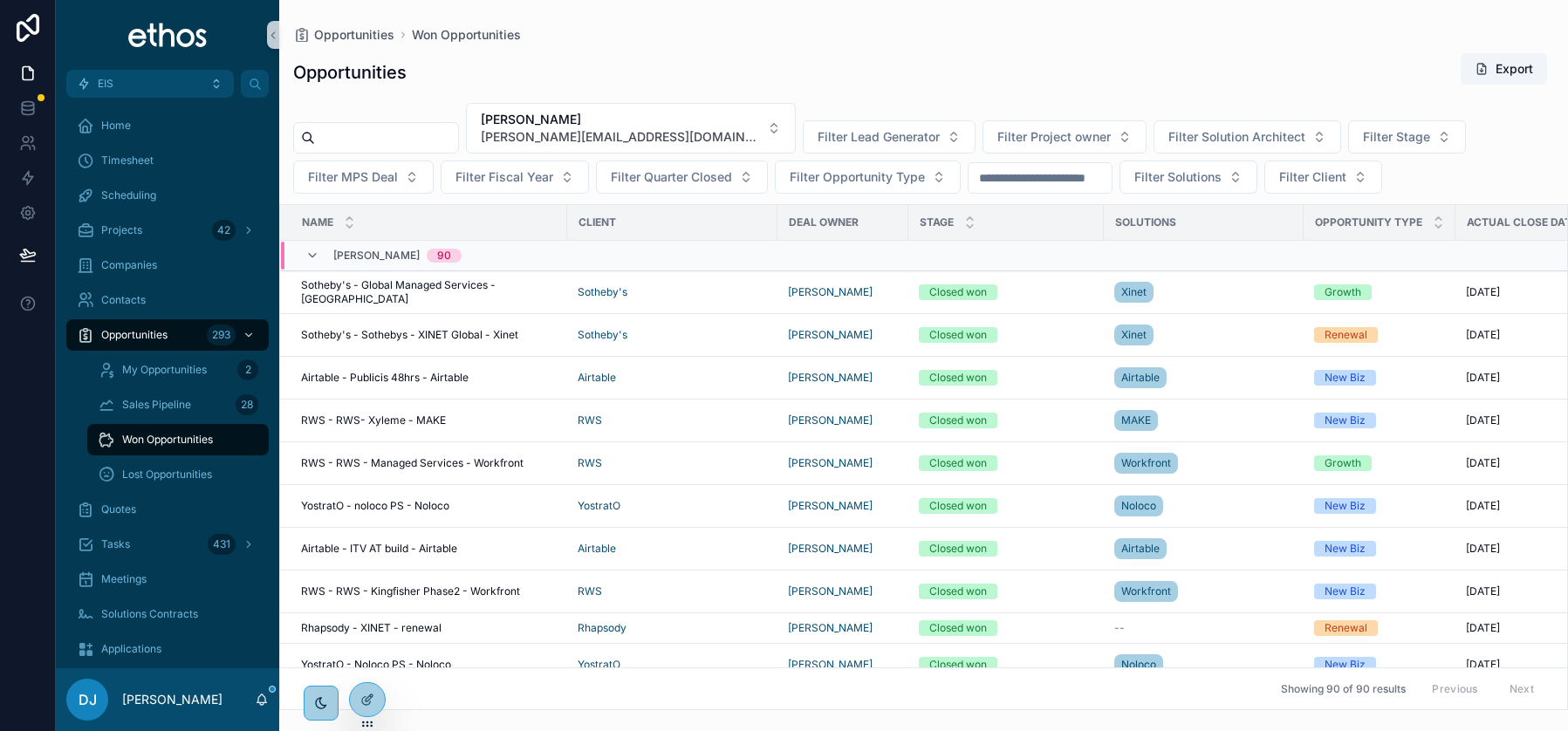
click at [427, 294] on span "Sotheby's - Global Managed Services - [GEOGRAPHIC_DATA]" at bounding box center [429, 293] width 256 height 28
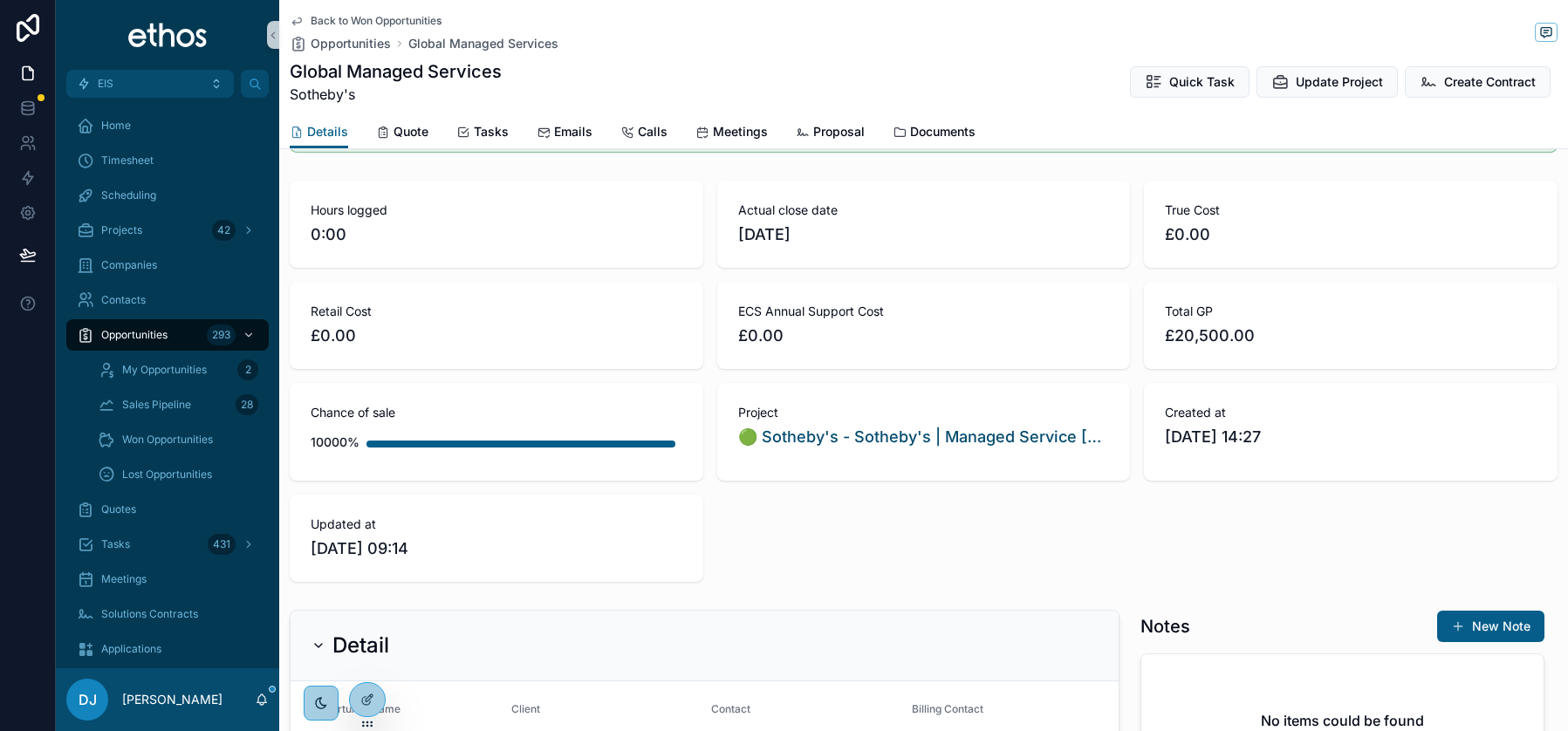
scroll to position [80, 0]
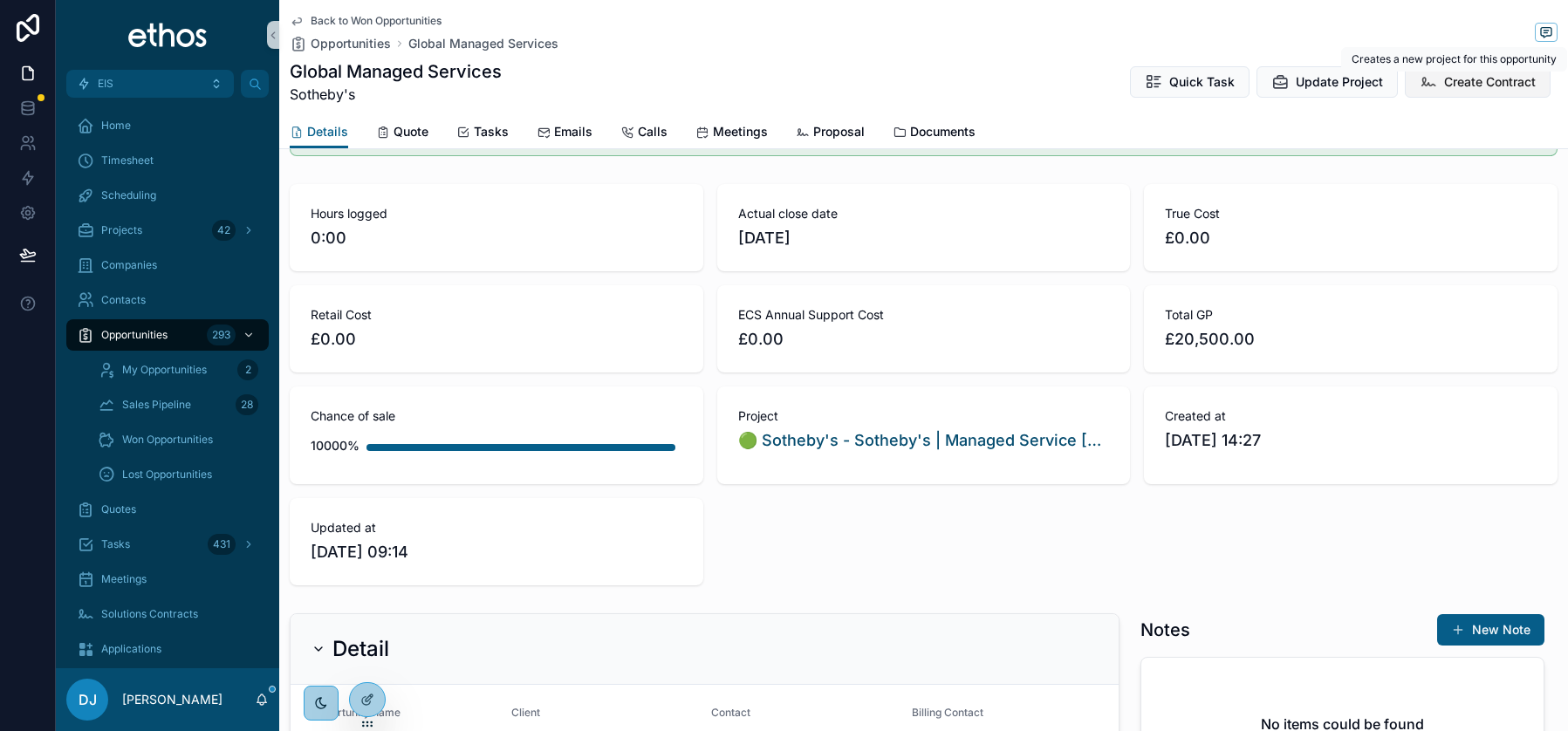
click at [1483, 78] on span "Create Contract" at bounding box center [1490, 81] width 92 height 18
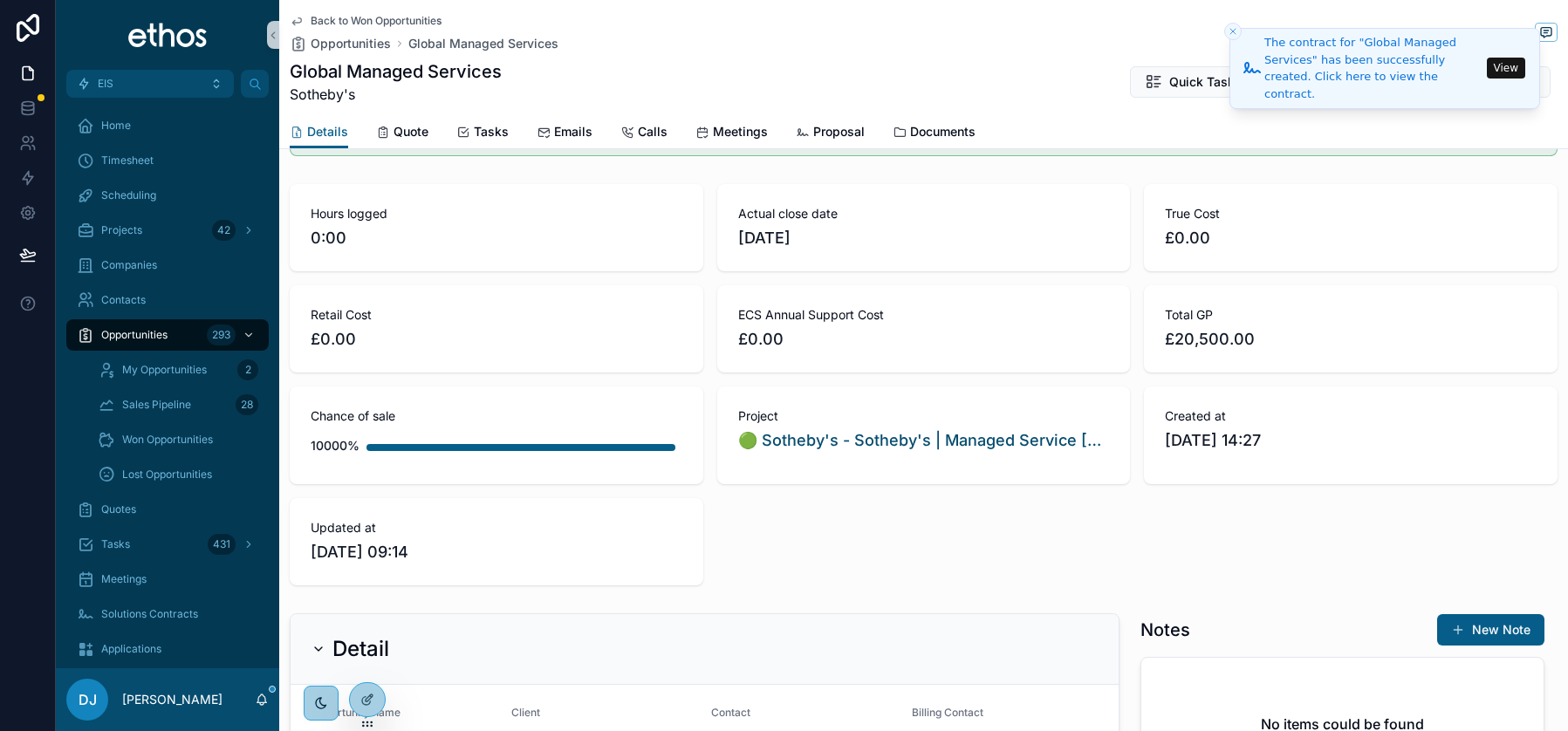
drag, startPoint x: 1233, startPoint y: 30, endPoint x: 1183, endPoint y: 33, distance: 50.1
click at [1233, 30] on icon "Close toast" at bounding box center [1233, 31] width 10 height 10
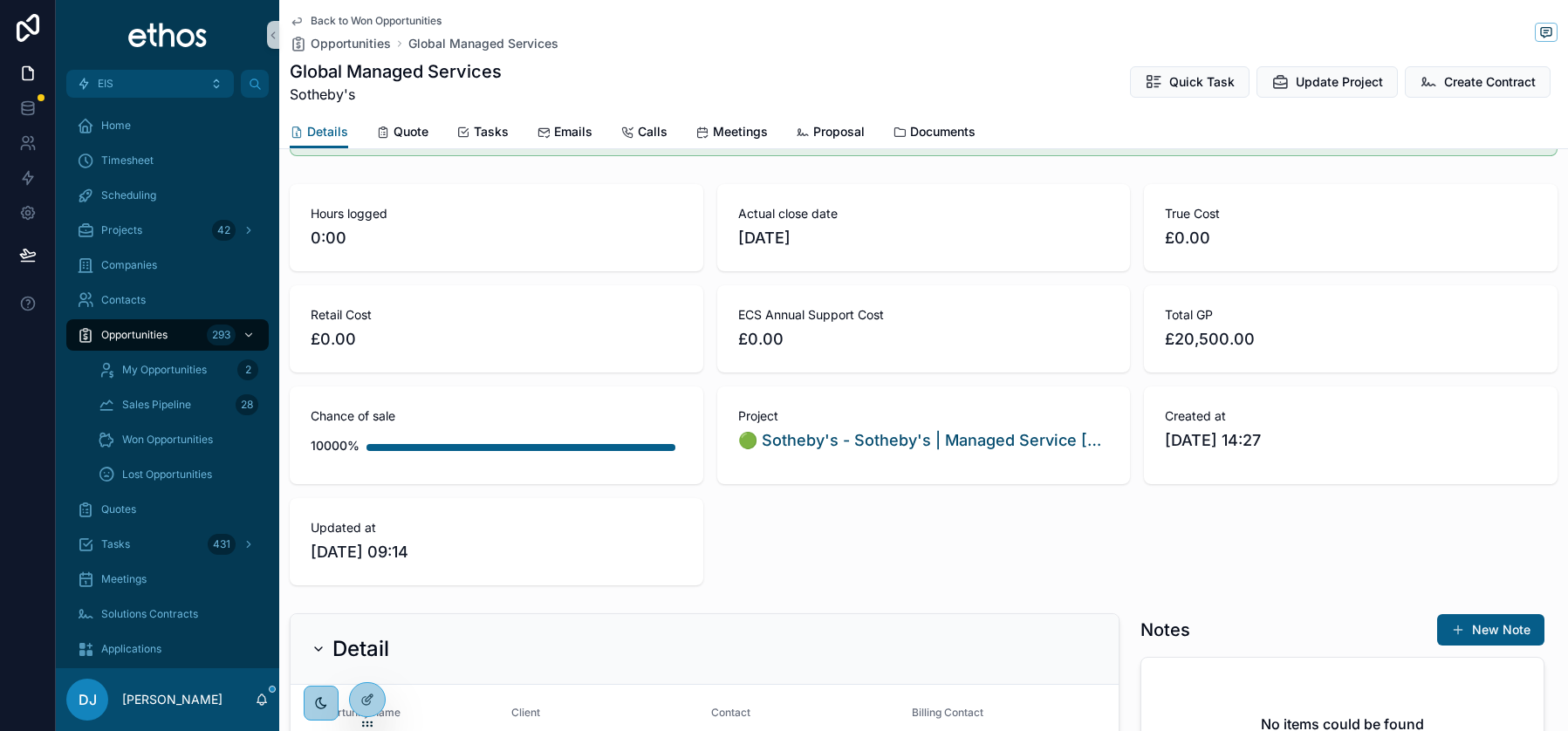
click at [651, 61] on div "Global Managed Services Sotheby's Quick Task Update Project Create Contract" at bounding box center [923, 81] width 1268 height 46
click at [340, 20] on span "Back to Won Opportunities" at bounding box center [376, 21] width 131 height 14
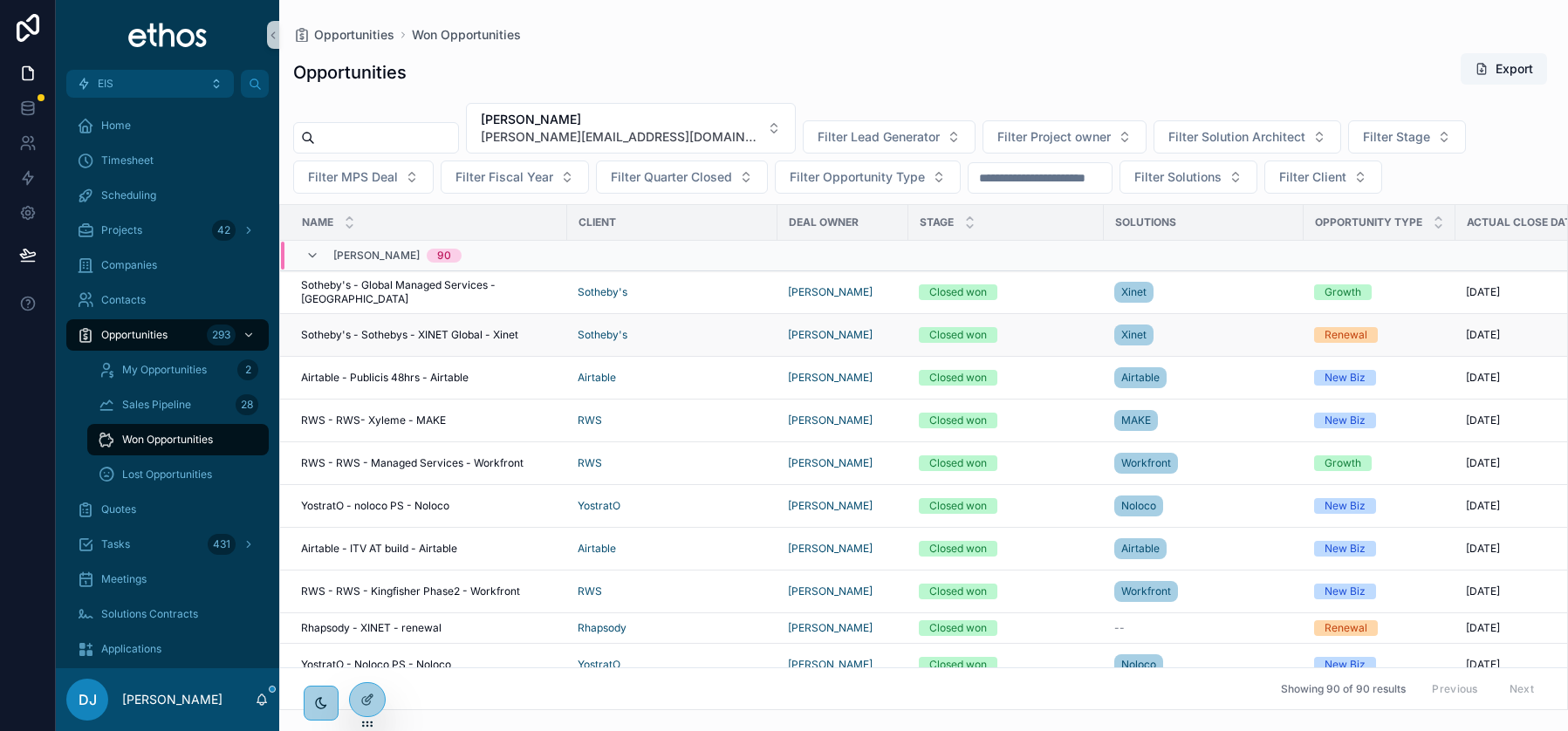
click at [441, 332] on span "Sotheby's - Sothebys - XINET Global - Xinet" at bounding box center [409, 335] width 217 height 14
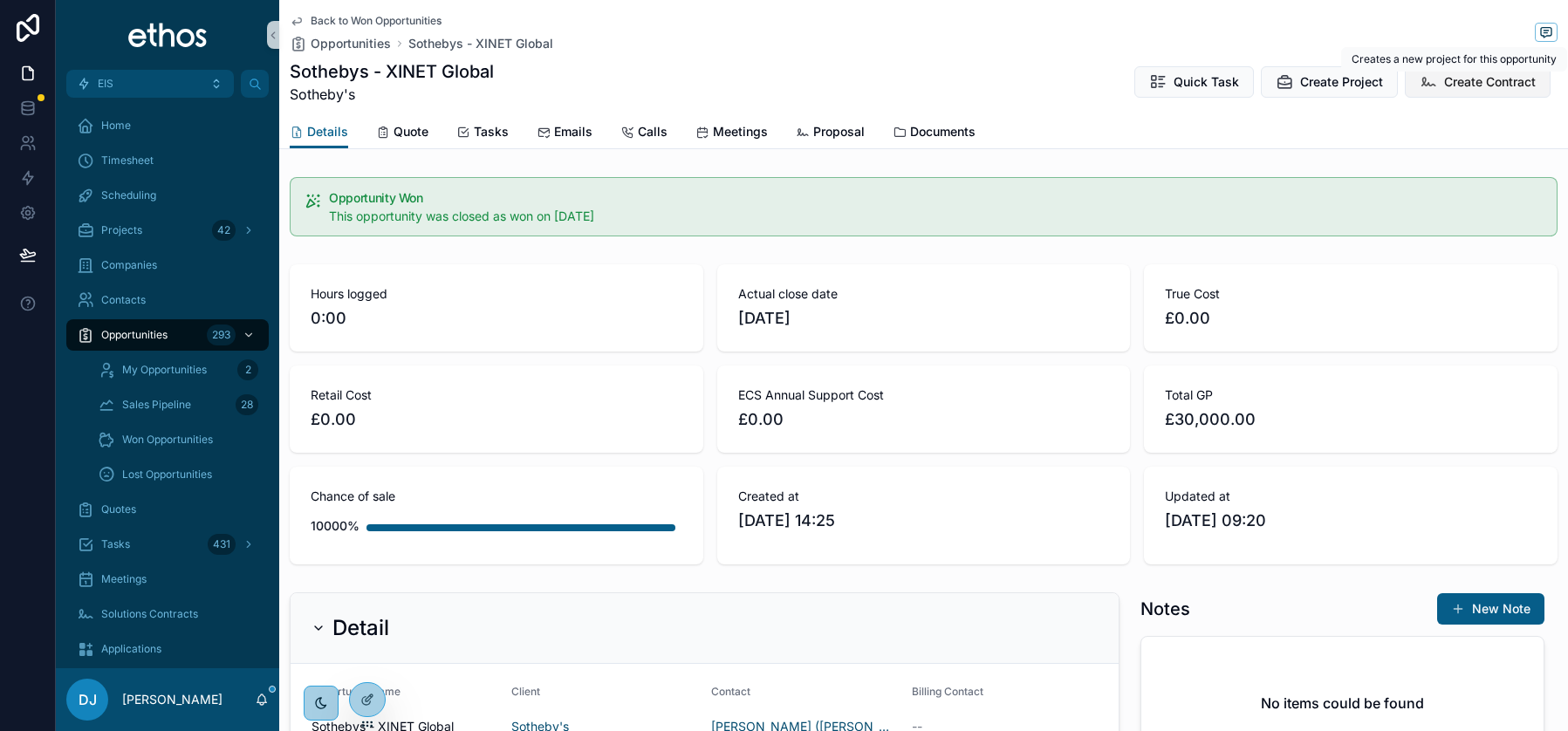
click at [1470, 81] on span "Create Contract" at bounding box center [1490, 81] width 92 height 18
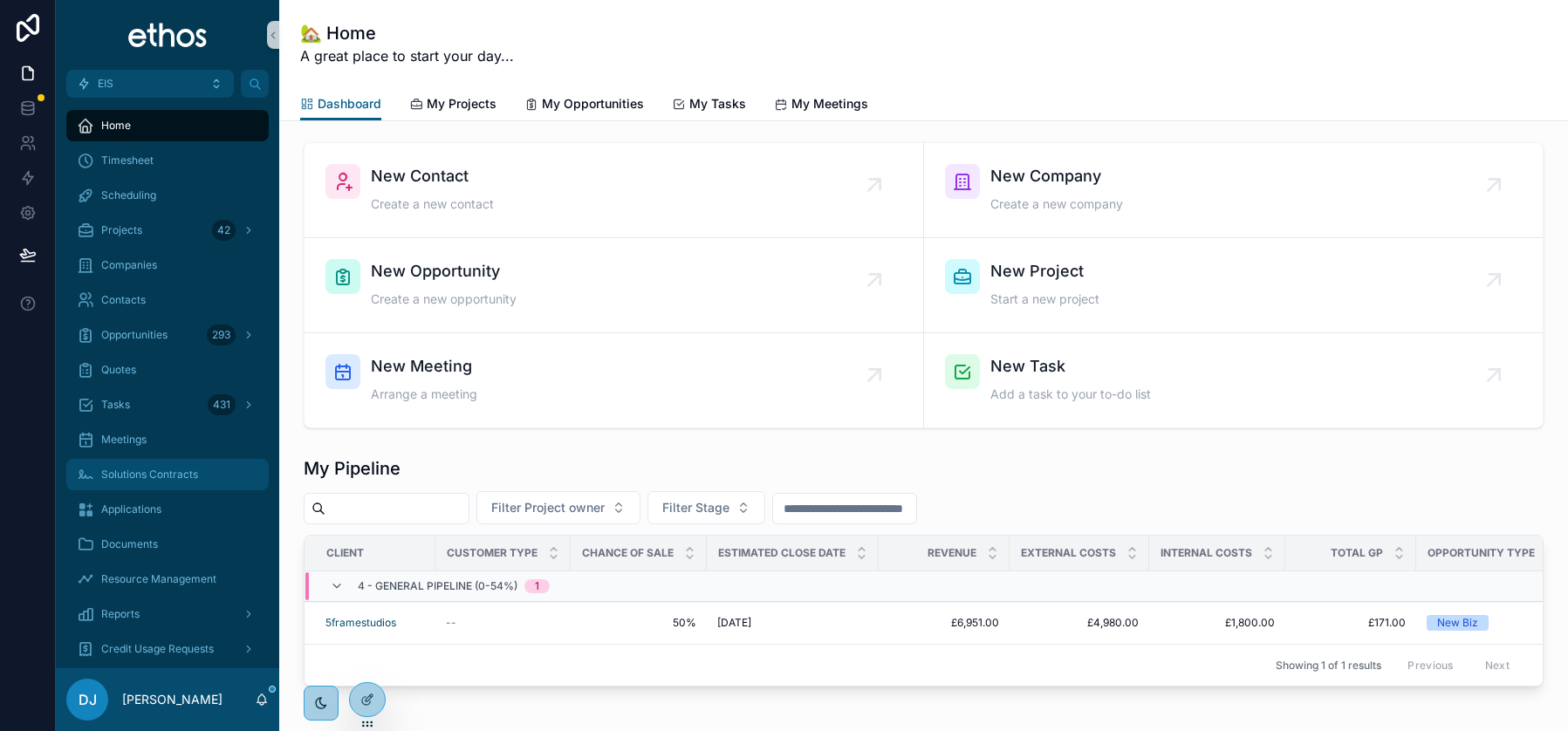
click at [138, 473] on span "Solutions Contracts" at bounding box center [150, 474] width 97 height 14
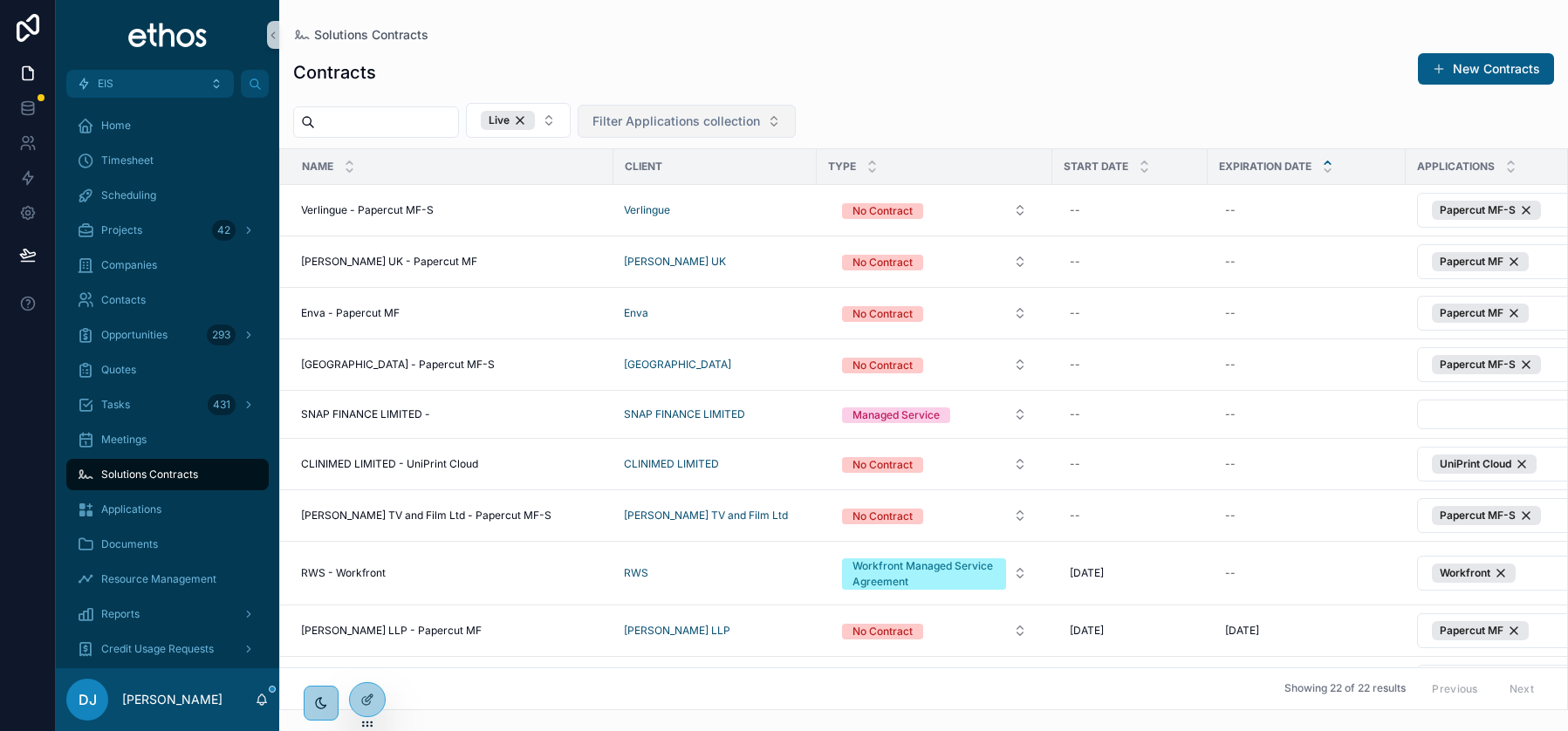
click at [692, 124] on span "Filter Applications collection" at bounding box center [676, 121] width 167 height 18
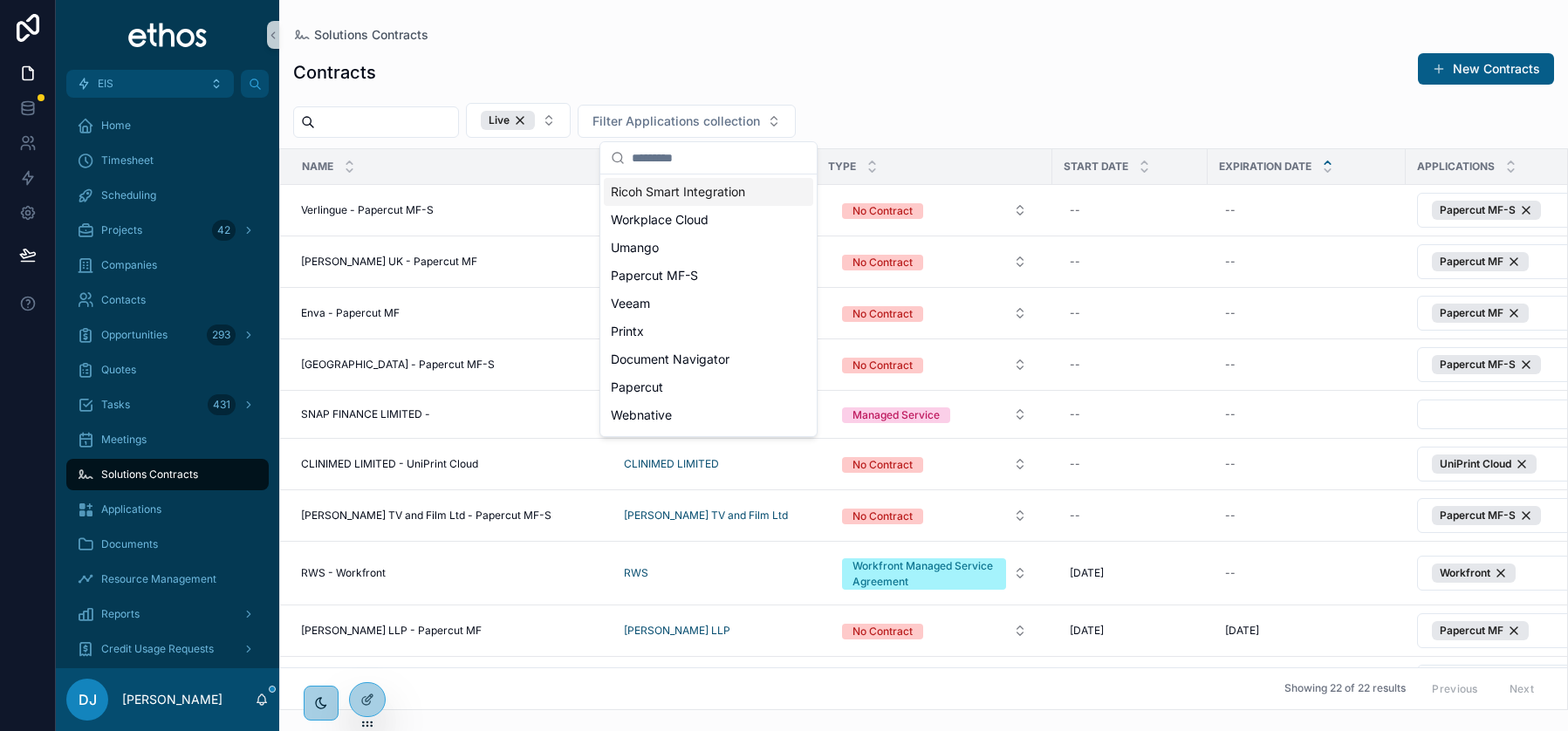
click at [689, 156] on input "scrollable content" at bounding box center [719, 158] width 175 height 32
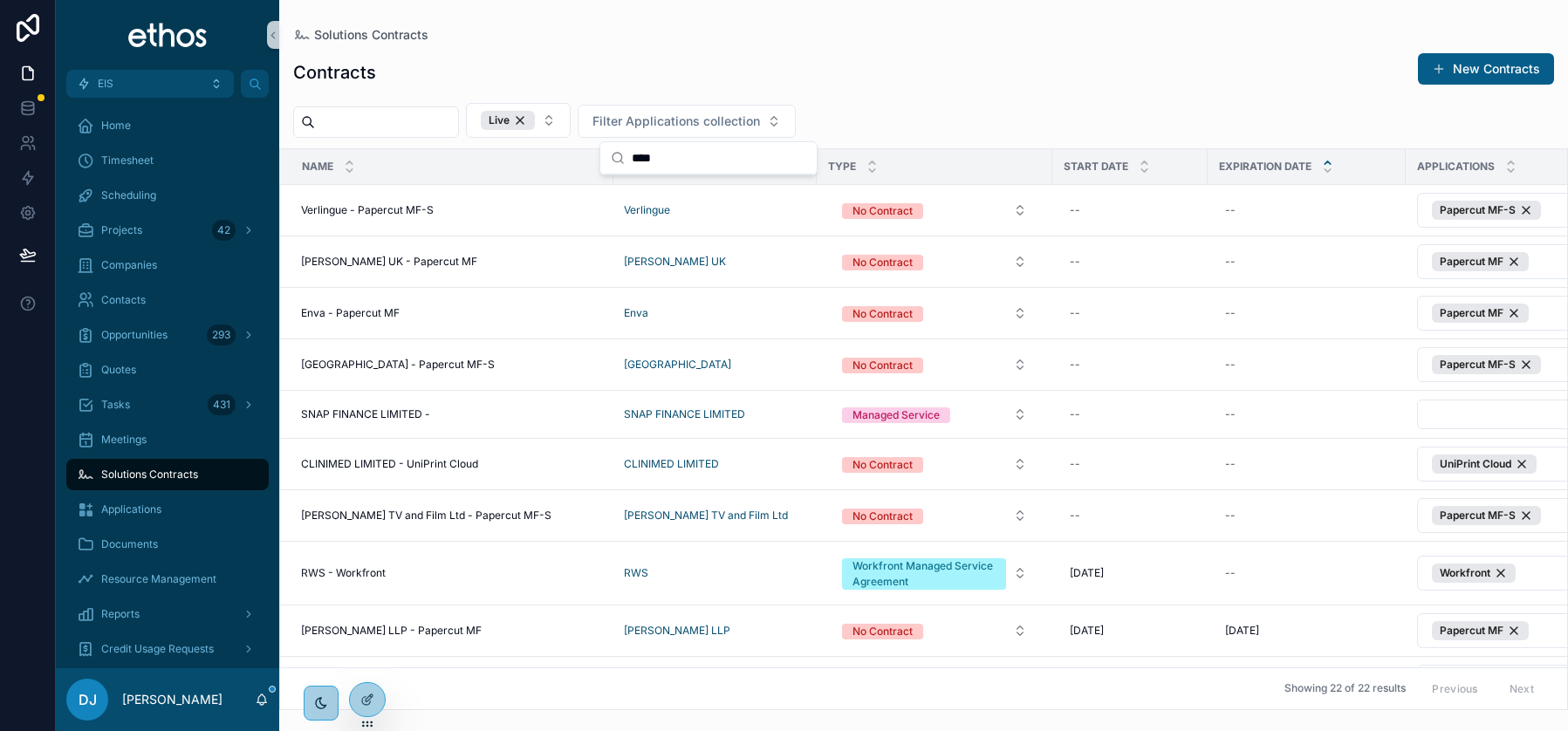
click at [688, 164] on input "****" at bounding box center [719, 158] width 175 height 32
type input "*"
click at [704, 60] on div "Contracts New Contracts" at bounding box center [923, 72] width 1261 height 40
click at [710, 124] on span "Filter Applications collection" at bounding box center [676, 121] width 167 height 18
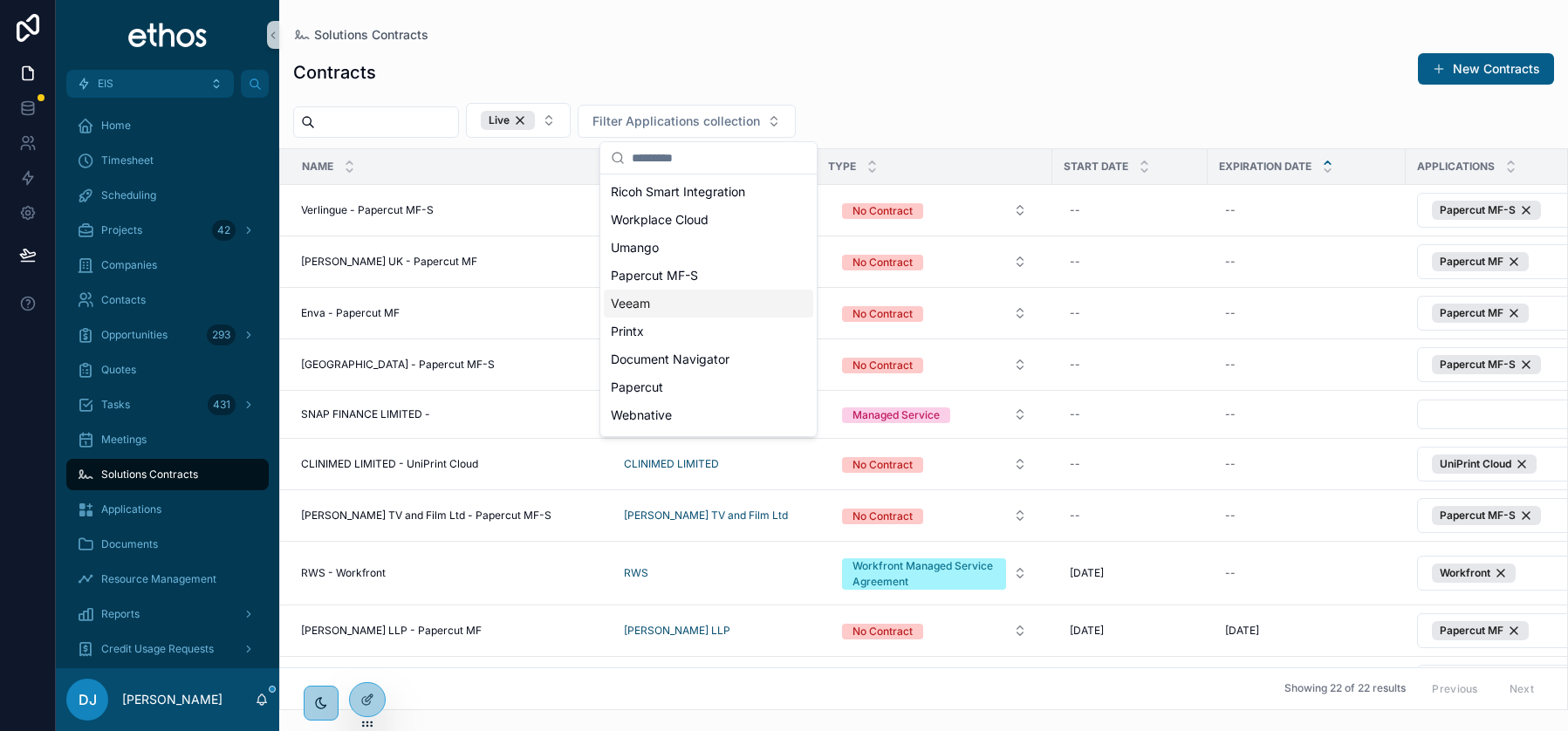
click at [652, 303] on div "Veeam" at bounding box center [708, 304] width 209 height 28
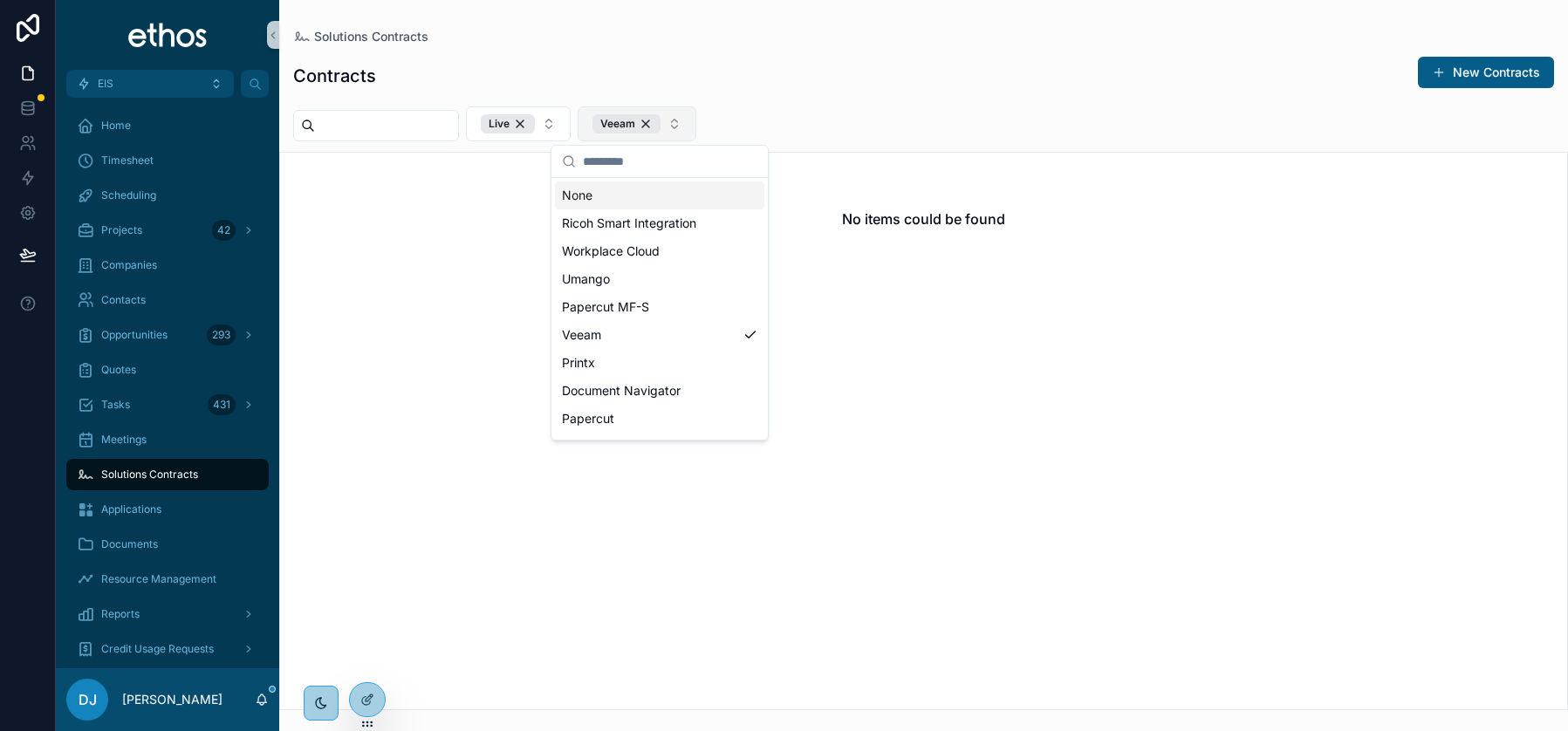
click at [696, 119] on button "Veeam" at bounding box center [636, 123] width 119 height 35
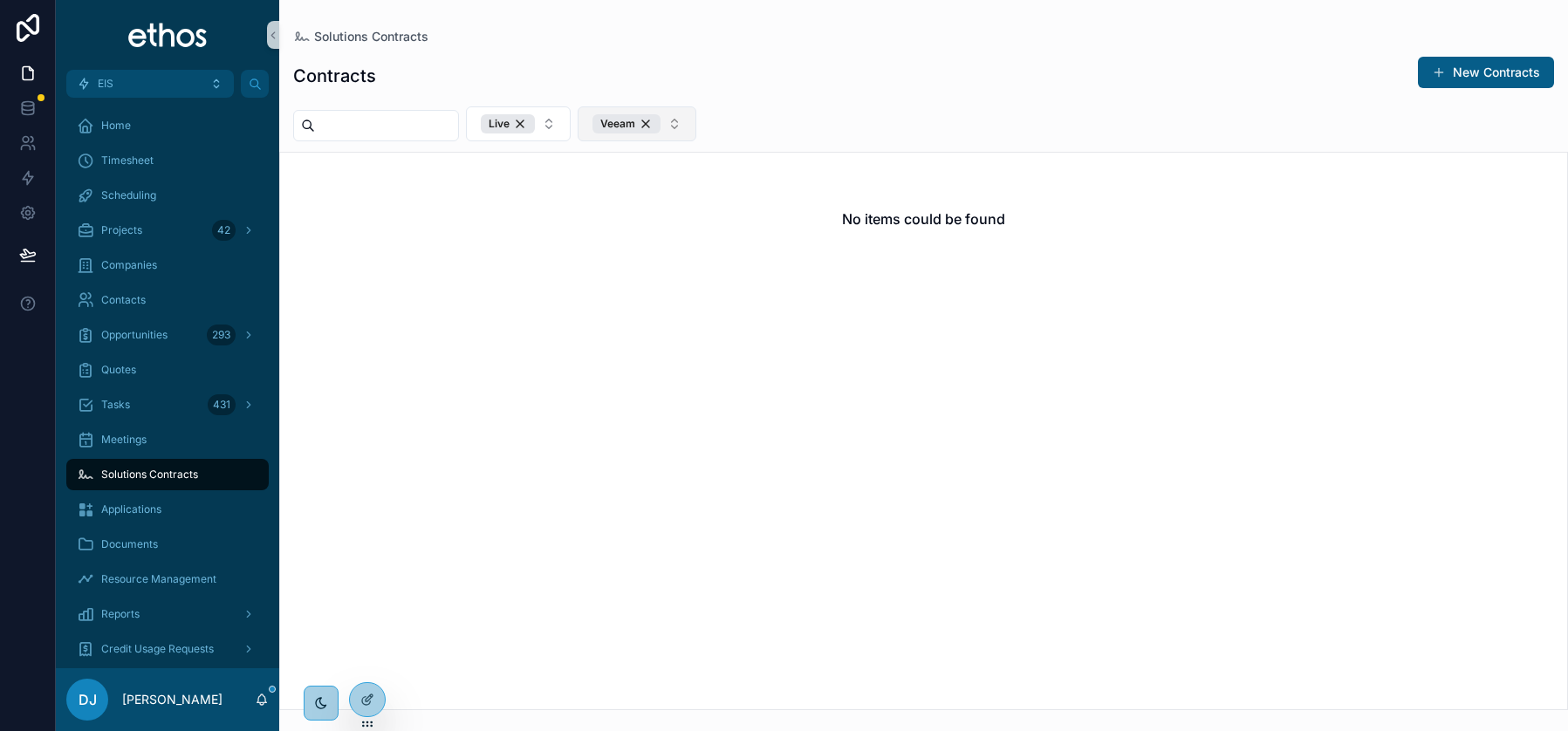
click at [696, 119] on button "Veeam" at bounding box center [636, 123] width 119 height 35
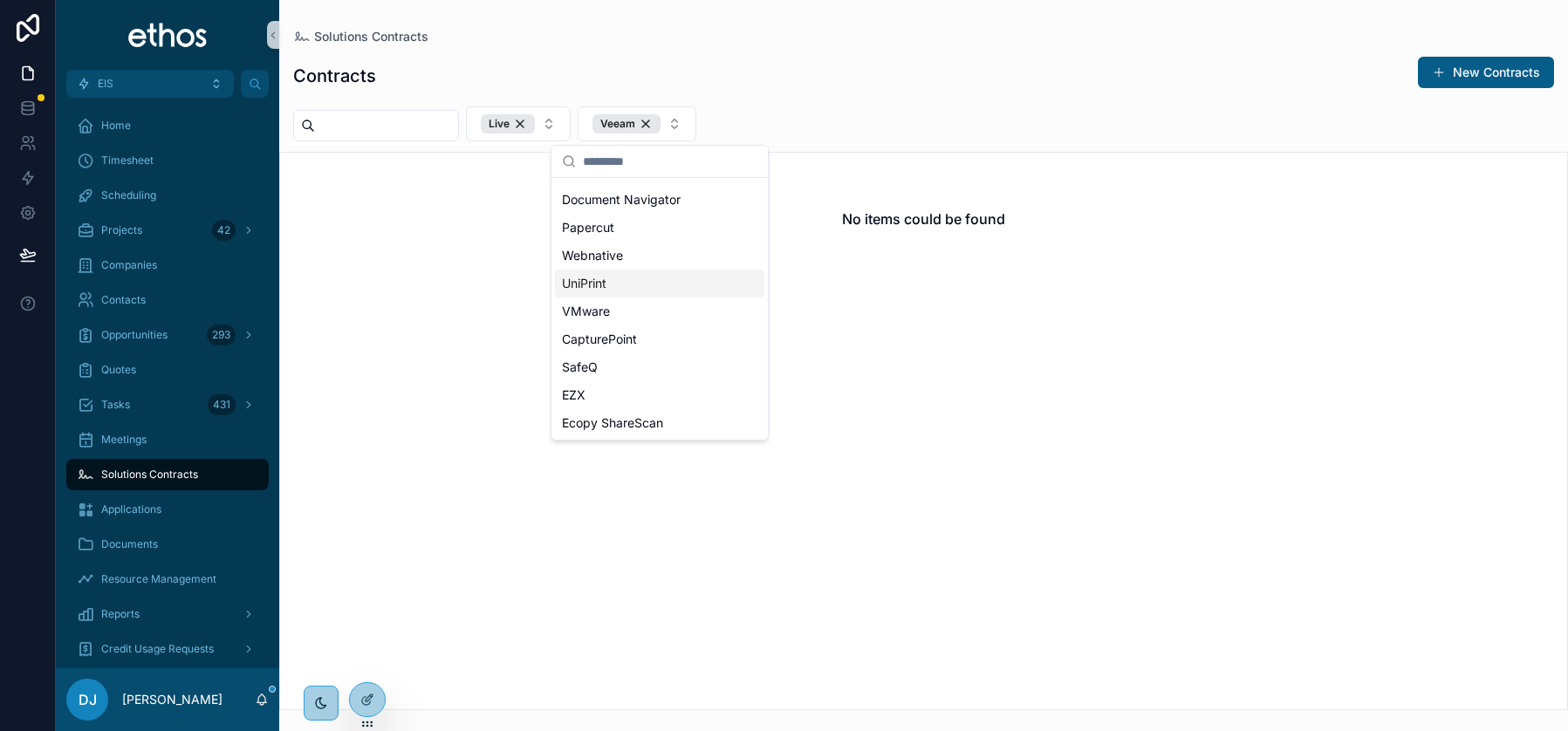
scroll to position [192, 0]
click at [605, 315] on span "VMware" at bounding box center [585, 310] width 48 height 18
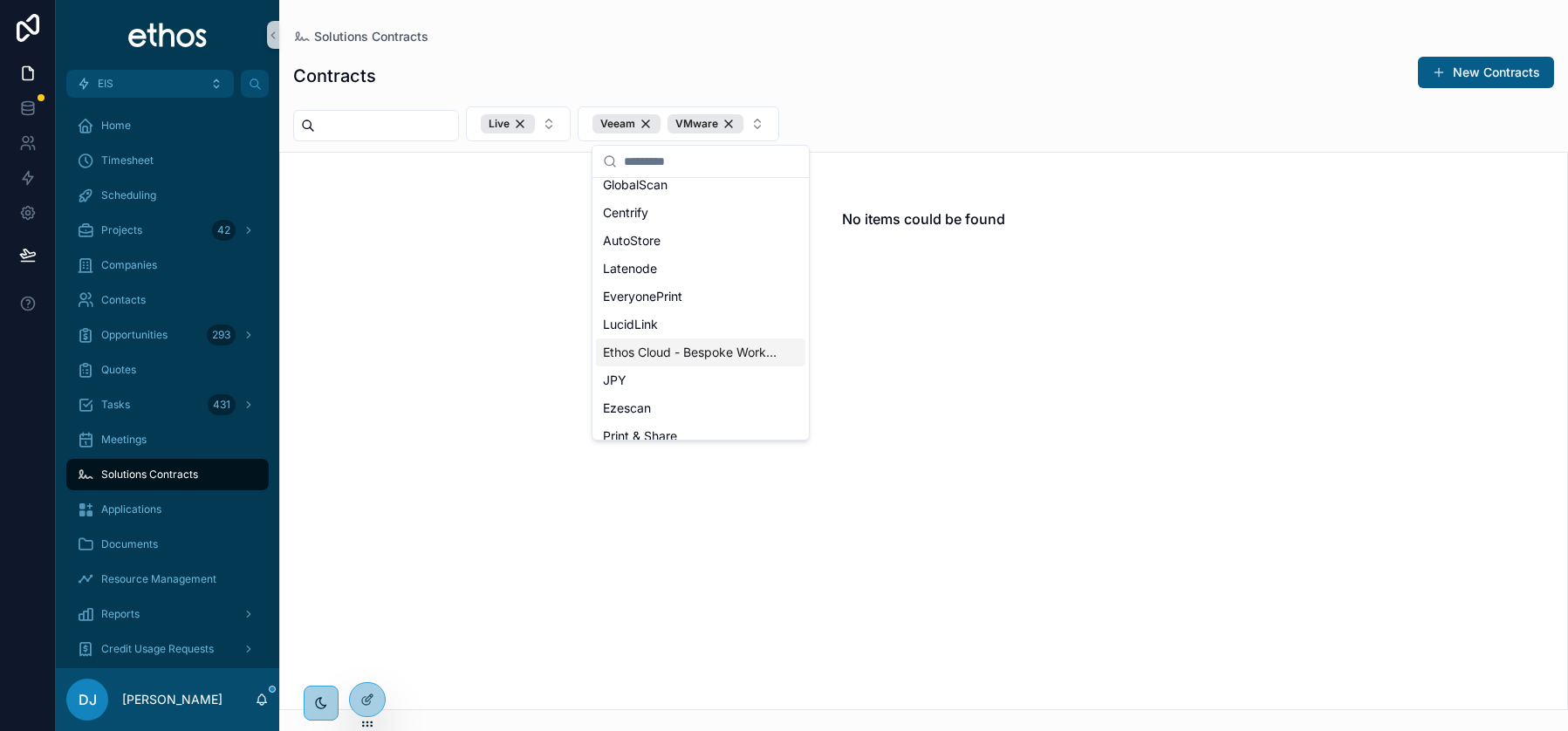
scroll to position [884, 0]
click at [633, 368] on div "JPY" at bounding box center [701, 373] width 209 height 28
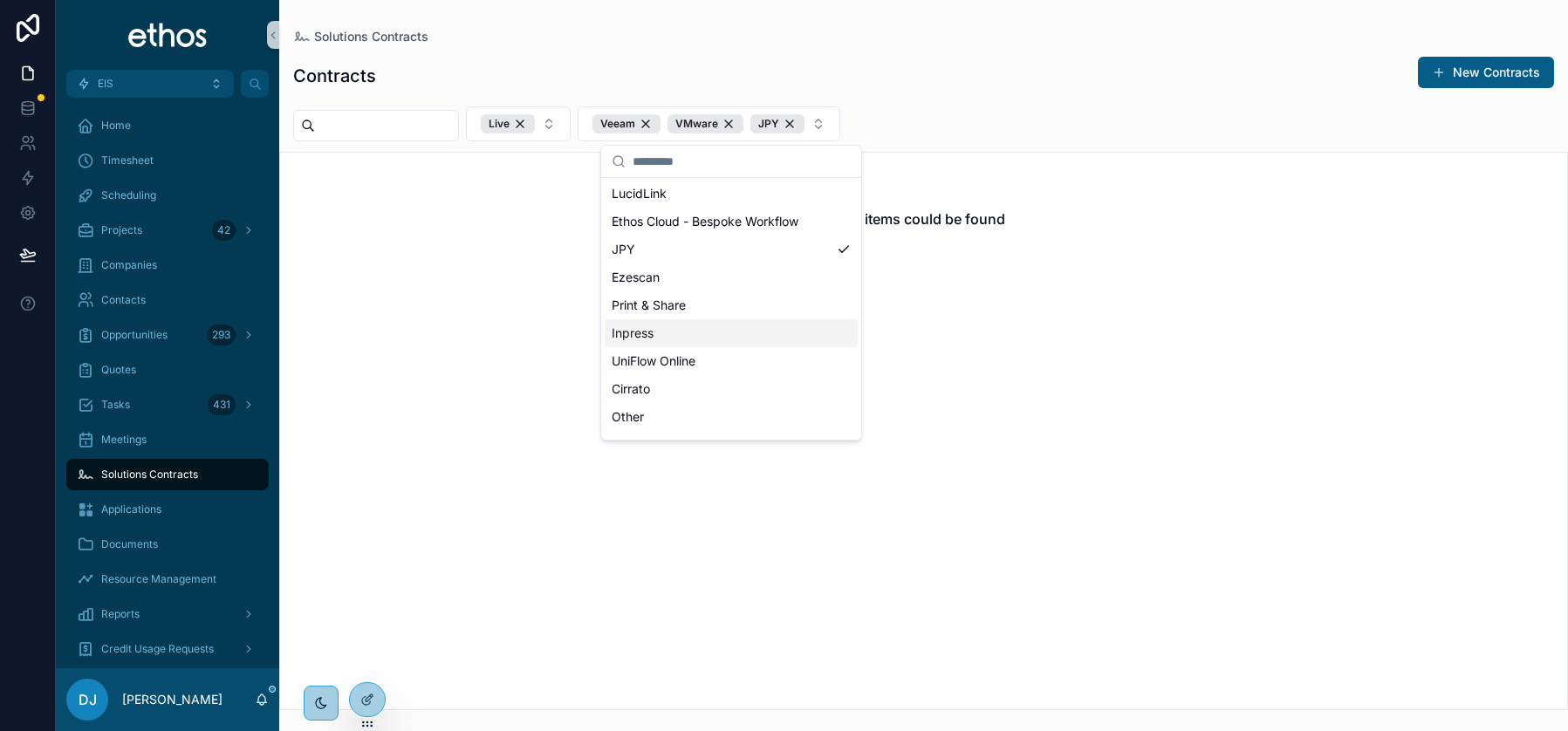
scroll to position [1017, 0]
click at [656, 323] on div "Inpress" at bounding box center [731, 323] width 253 height 28
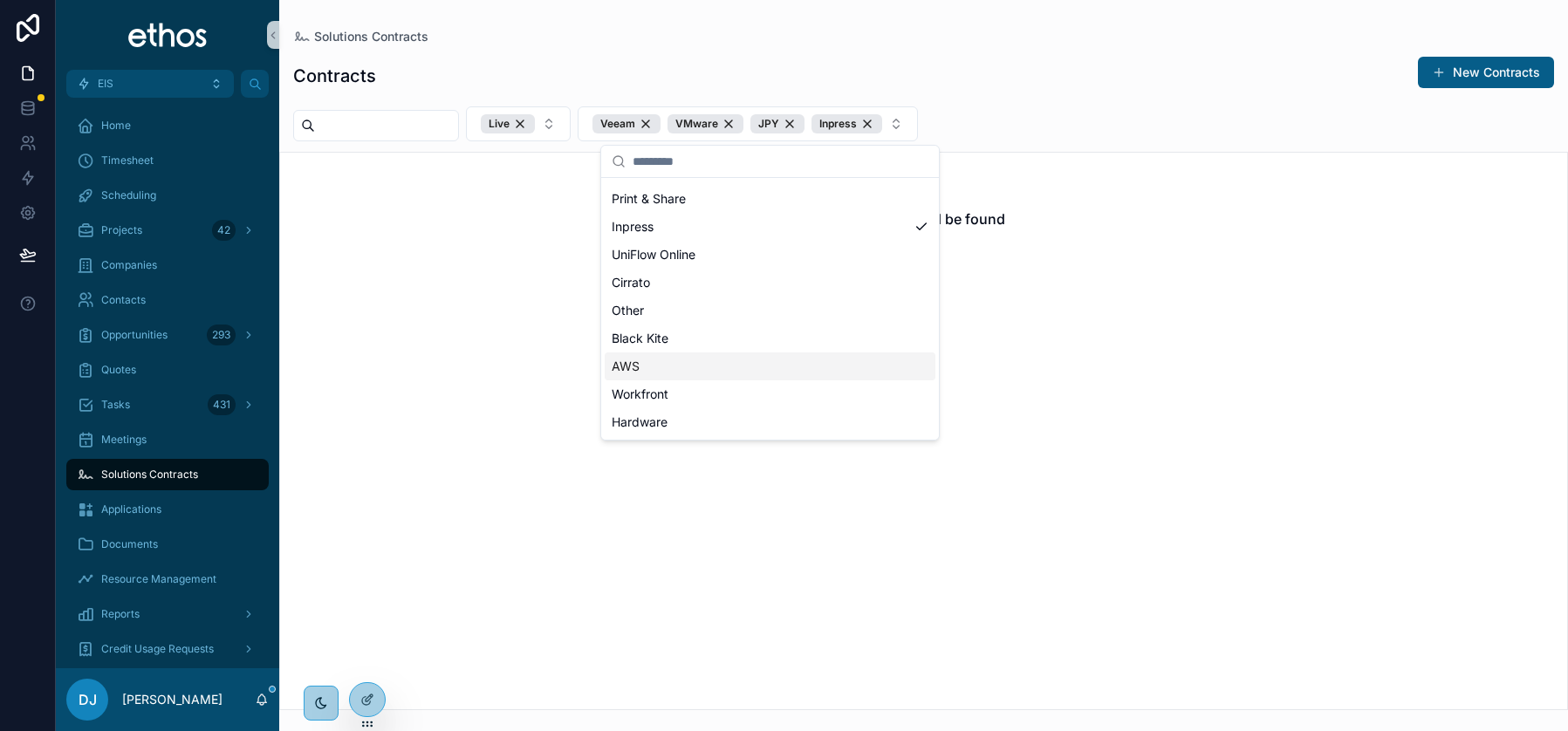
drag, startPoint x: 647, startPoint y: 365, endPoint x: 658, endPoint y: 381, distance: 19.4
click at [647, 365] on div "AWS" at bounding box center [770, 366] width 331 height 28
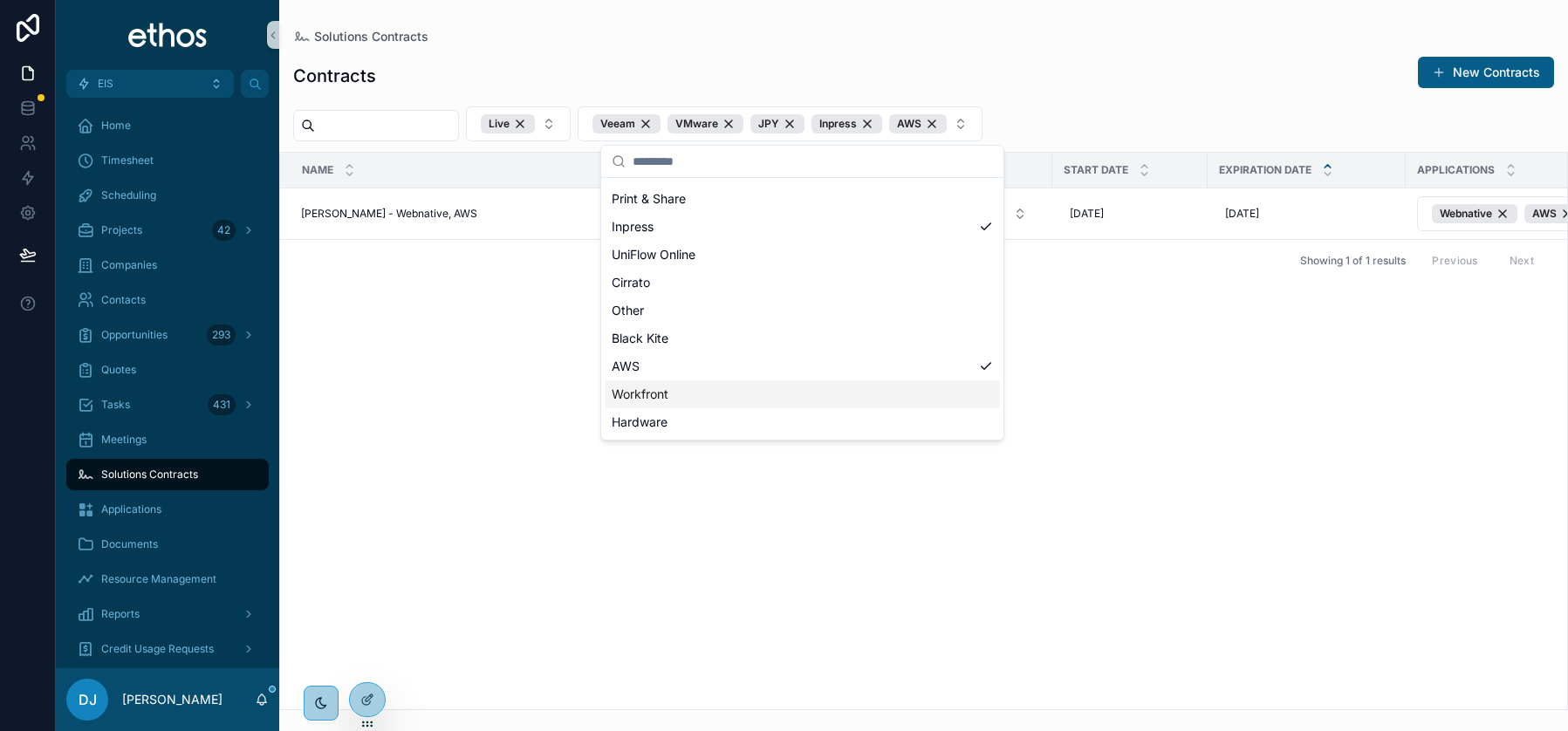
click at [651, 393] on span "Workfront" at bounding box center [640, 394] width 57 height 18
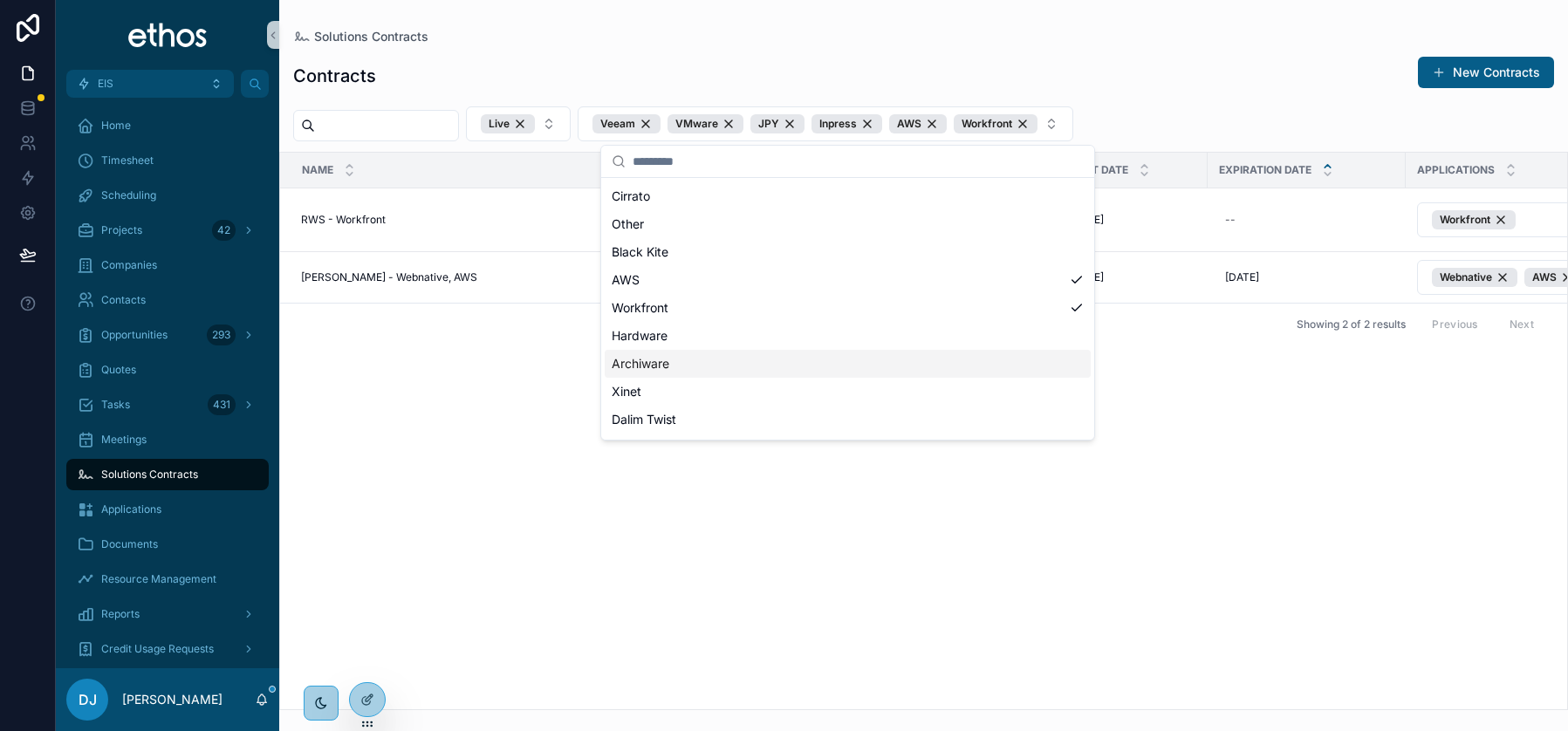
scroll to position [1220, 0]
click at [653, 346] on span "Archiware" at bounding box center [641, 344] width 58 height 18
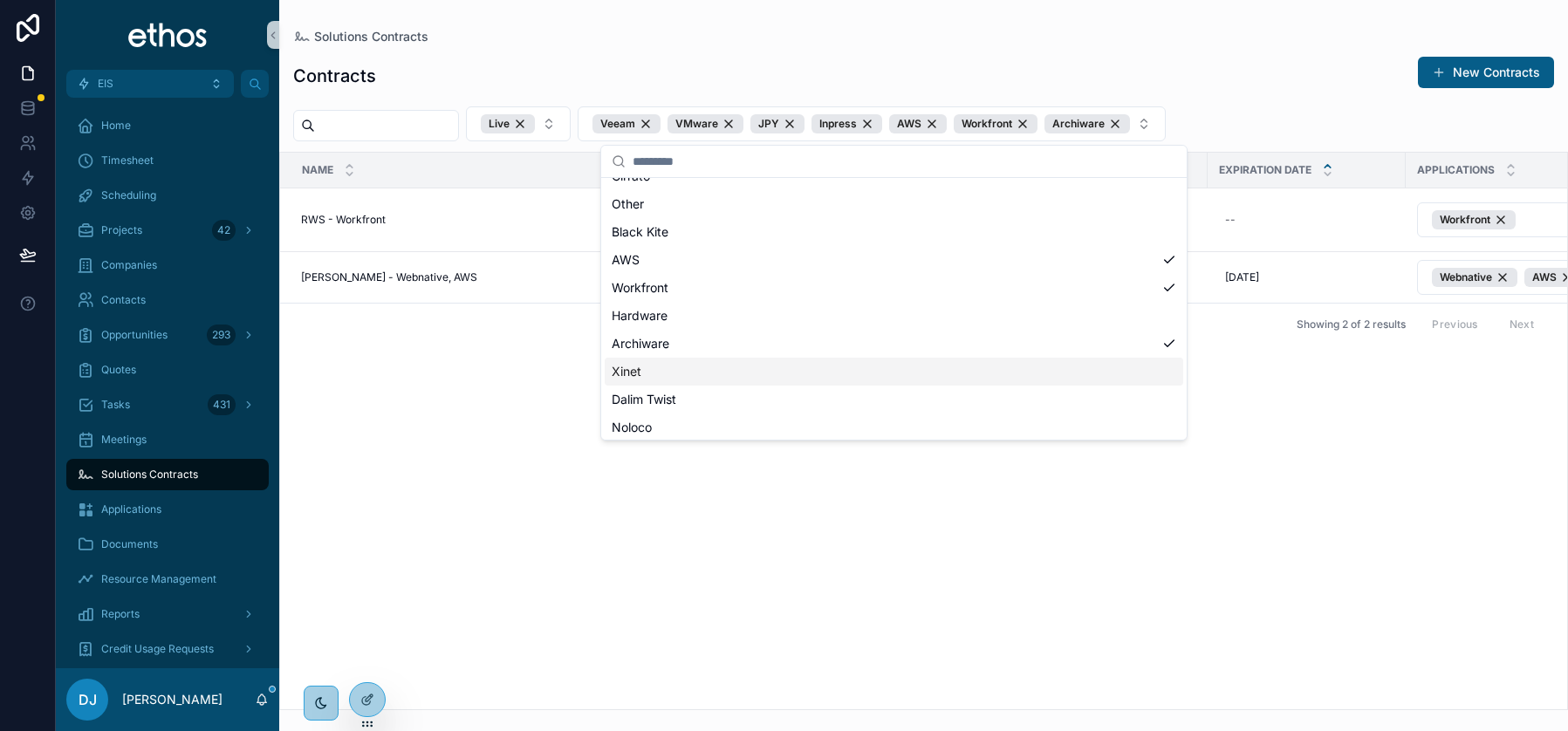
click at [646, 372] on div "Xinet" at bounding box center [893, 372] width 578 height 28
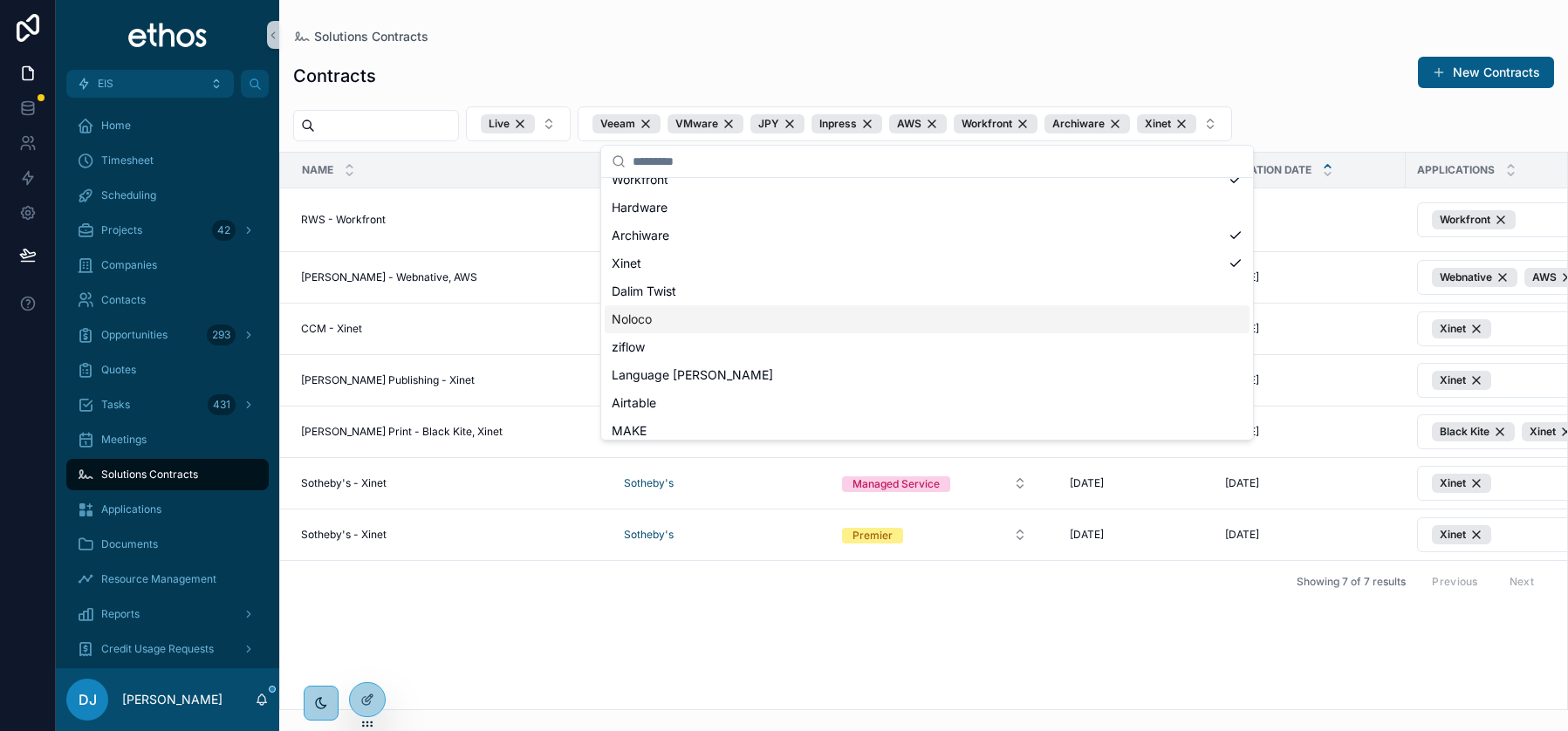
scroll to position [1337, 0]
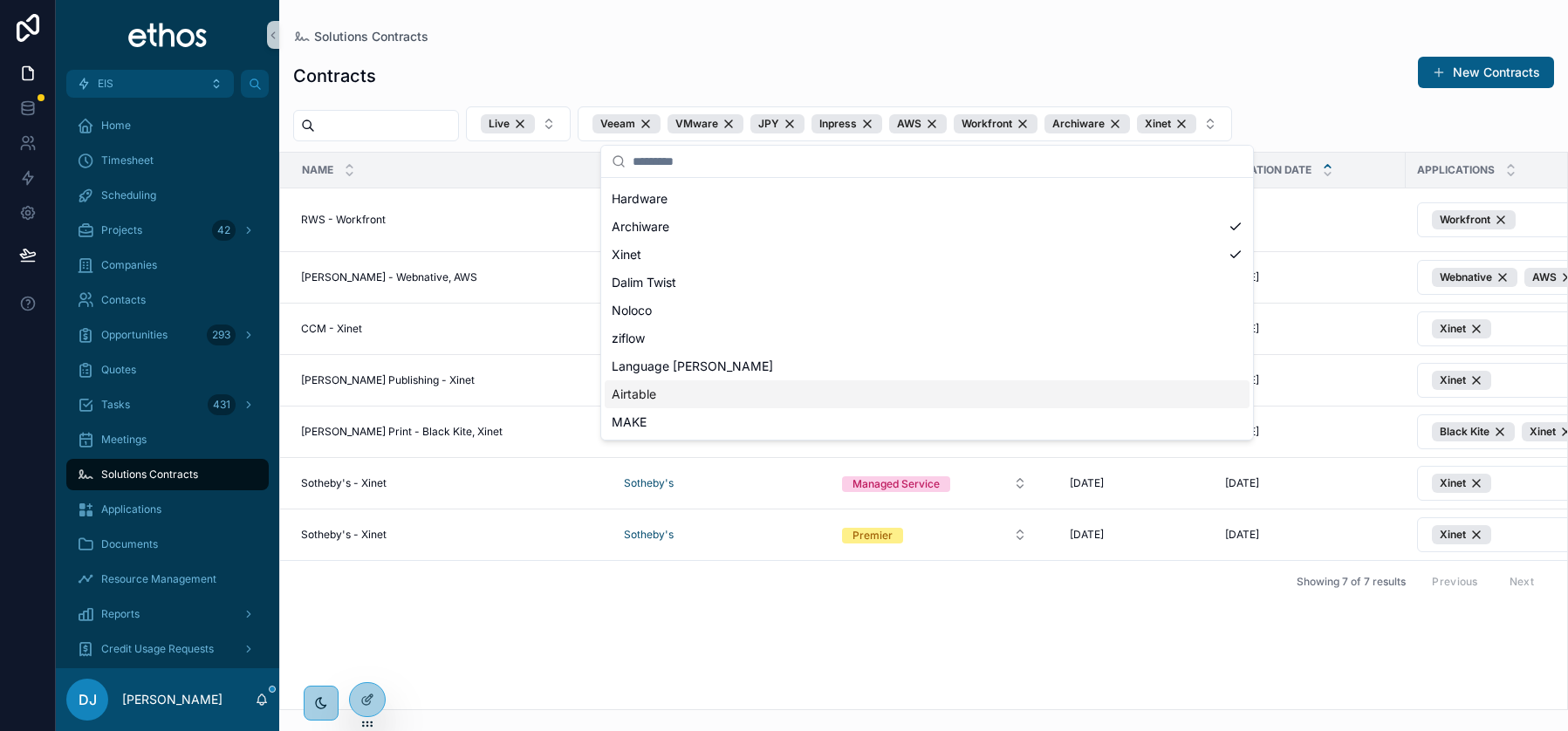
click at [637, 393] on span "Airtable" at bounding box center [634, 394] width 45 height 18
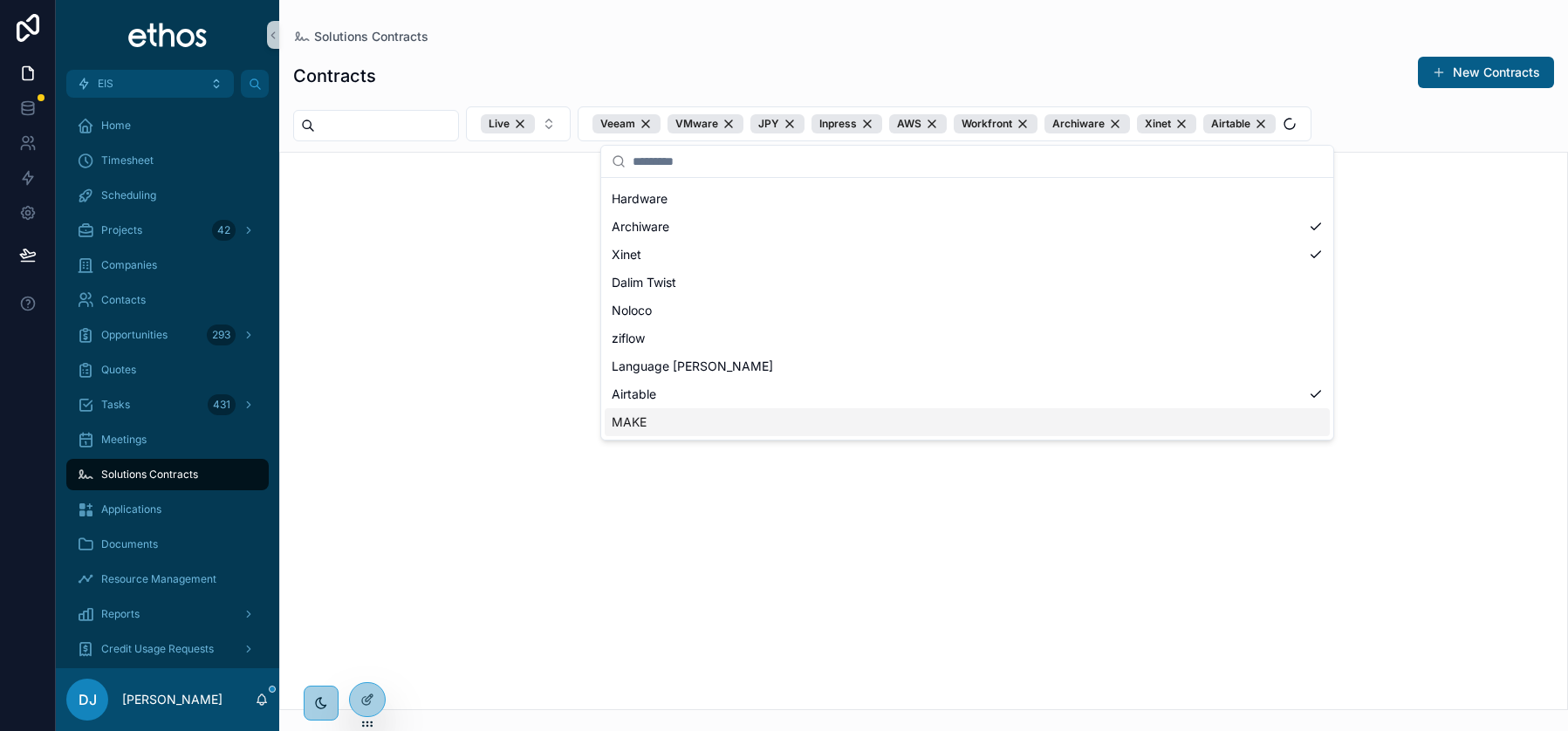
click at [638, 421] on span "MAKE" at bounding box center [629, 423] width 35 height 18
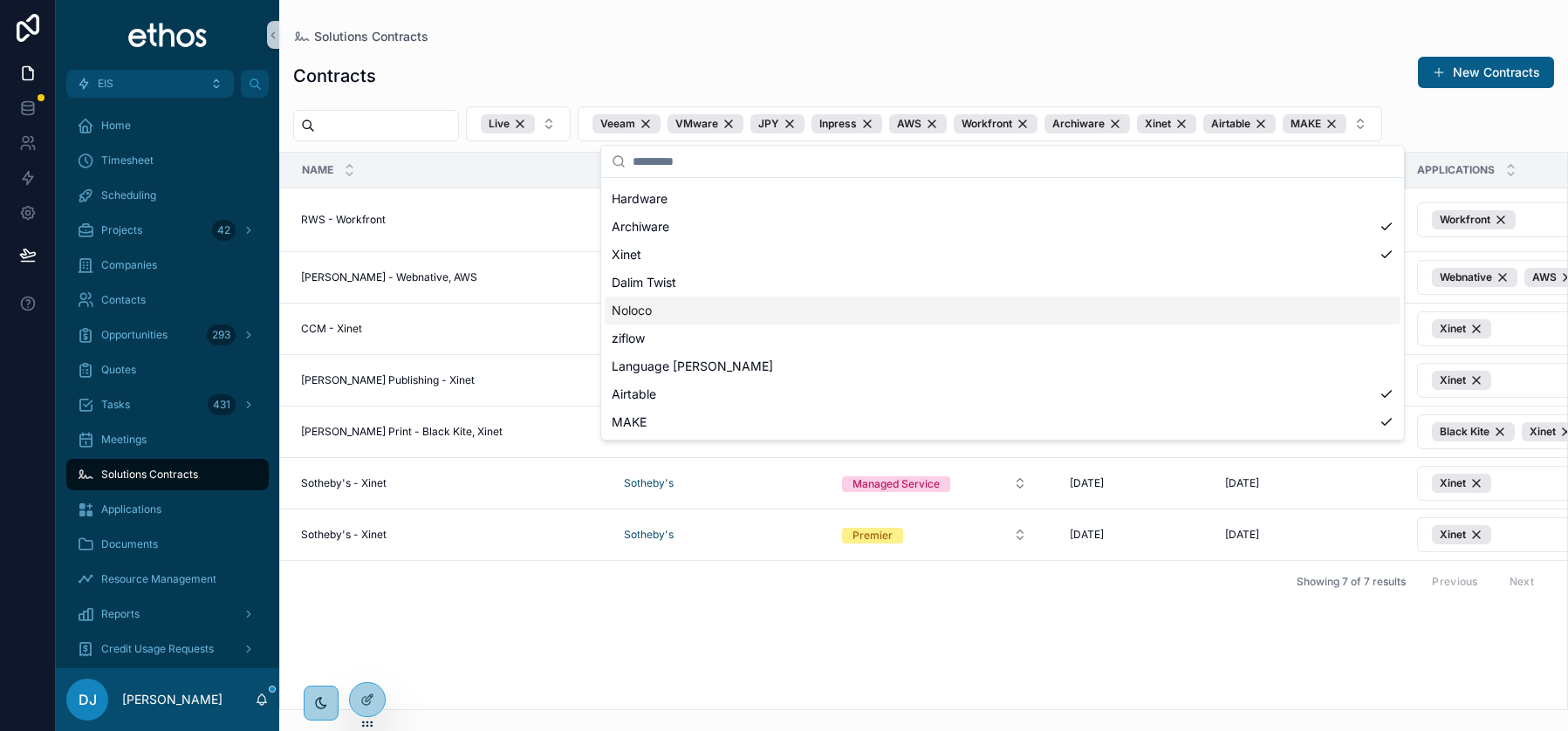
click at [651, 309] on span "Noloco" at bounding box center [632, 310] width 40 height 18
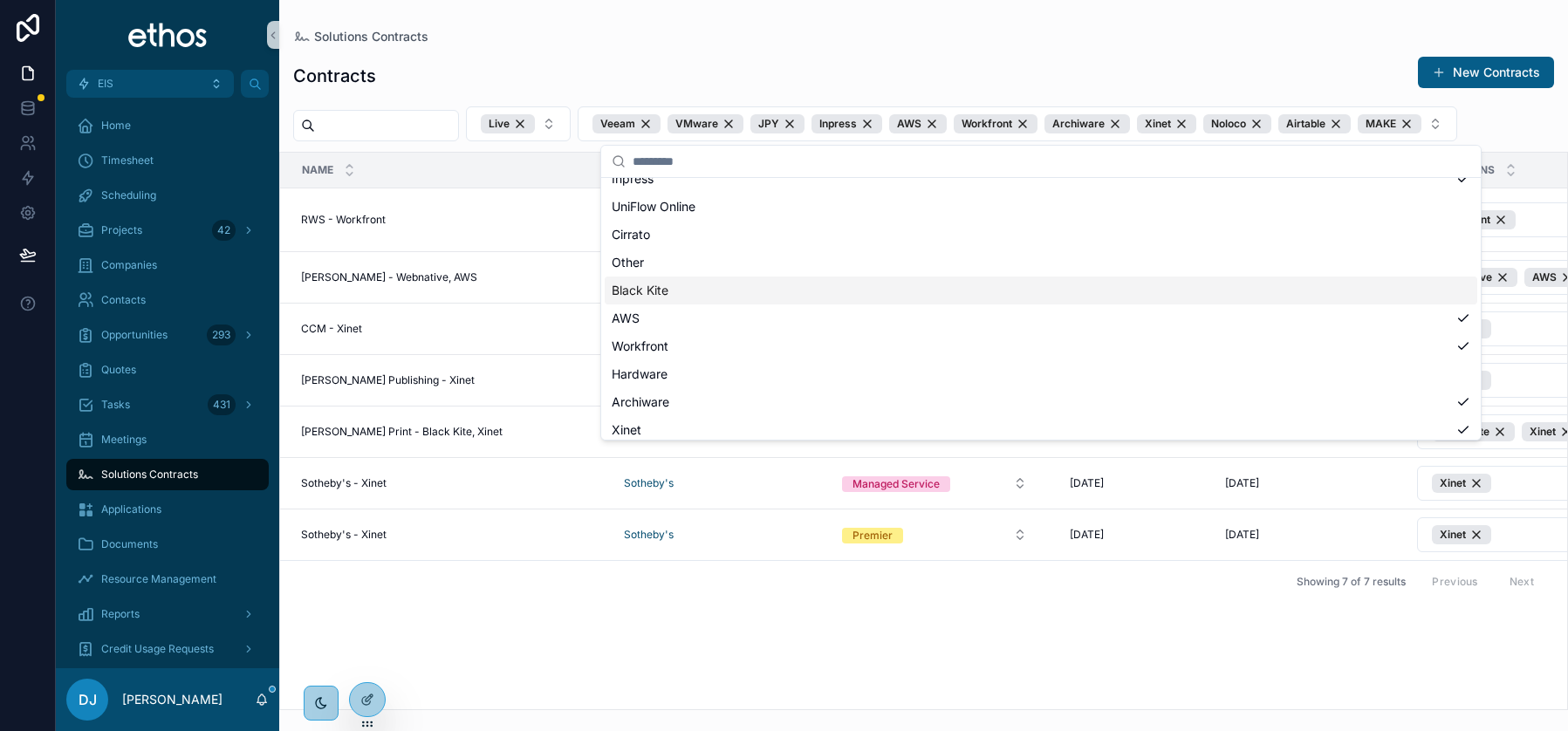
scroll to position [1124, 0]
click at [639, 299] on span "Other" at bounding box center [628, 301] width 33 height 18
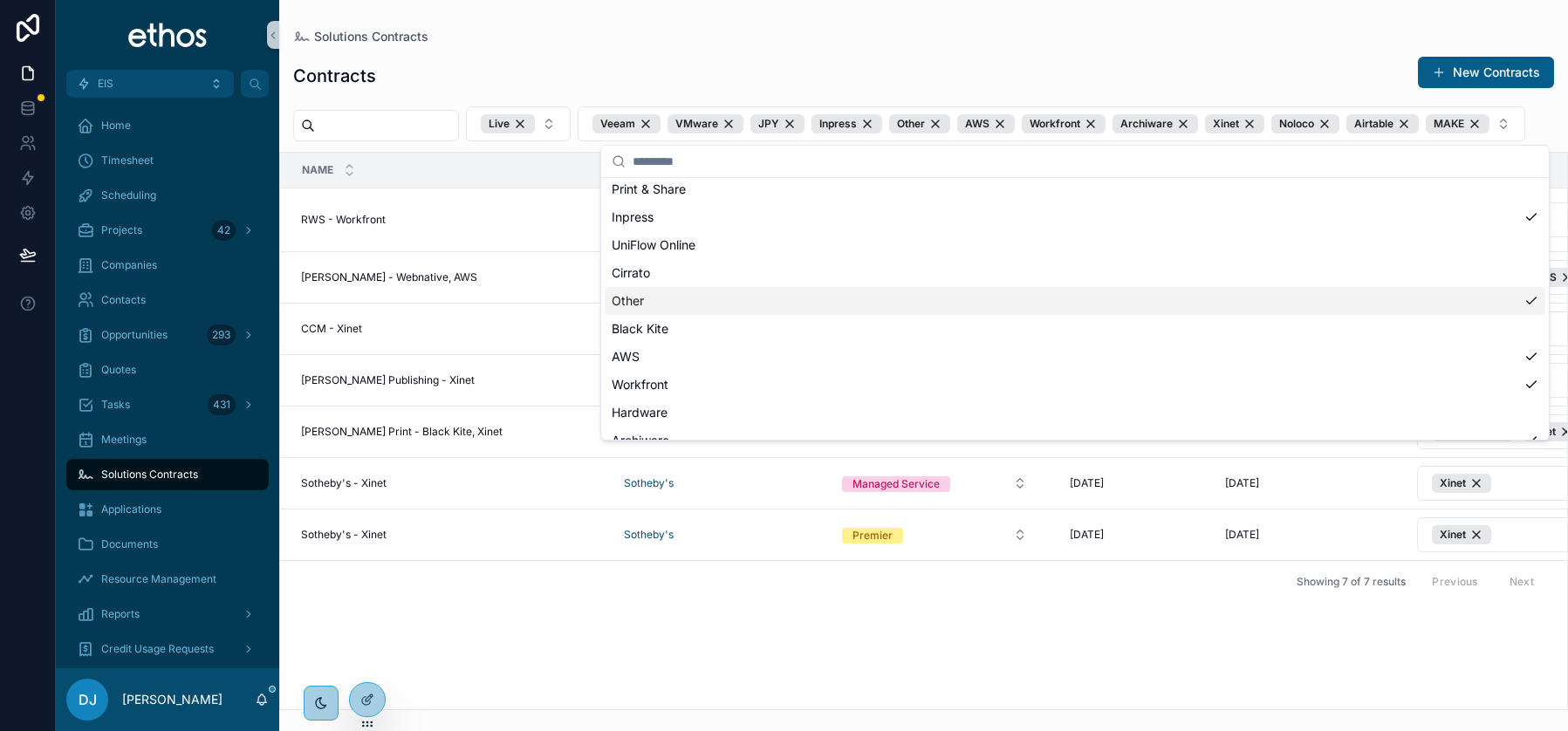
click at [641, 294] on span "Other" at bounding box center [628, 301] width 33 height 18
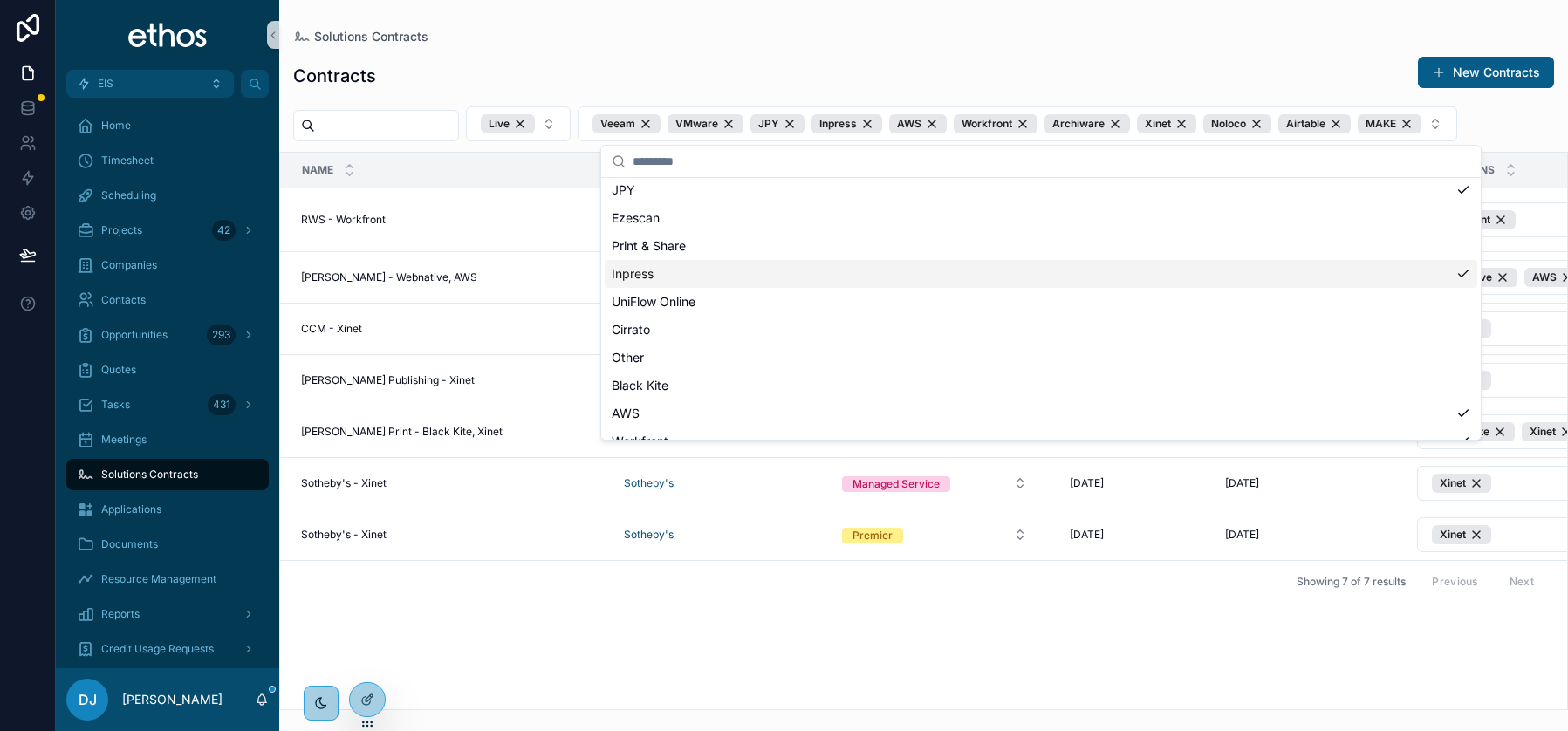
scroll to position [1047, 0]
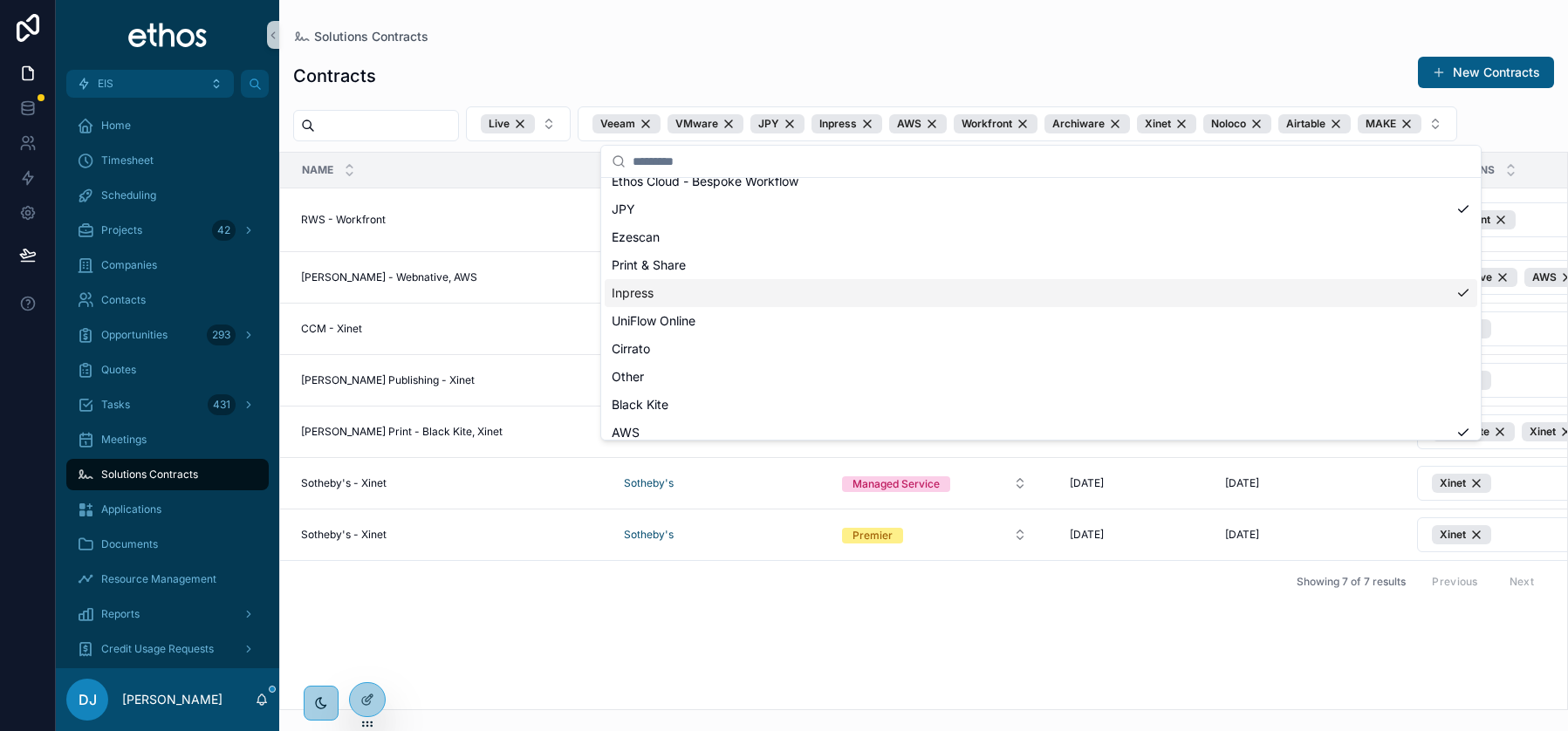
click at [649, 291] on span "Inpress" at bounding box center [633, 293] width 42 height 18
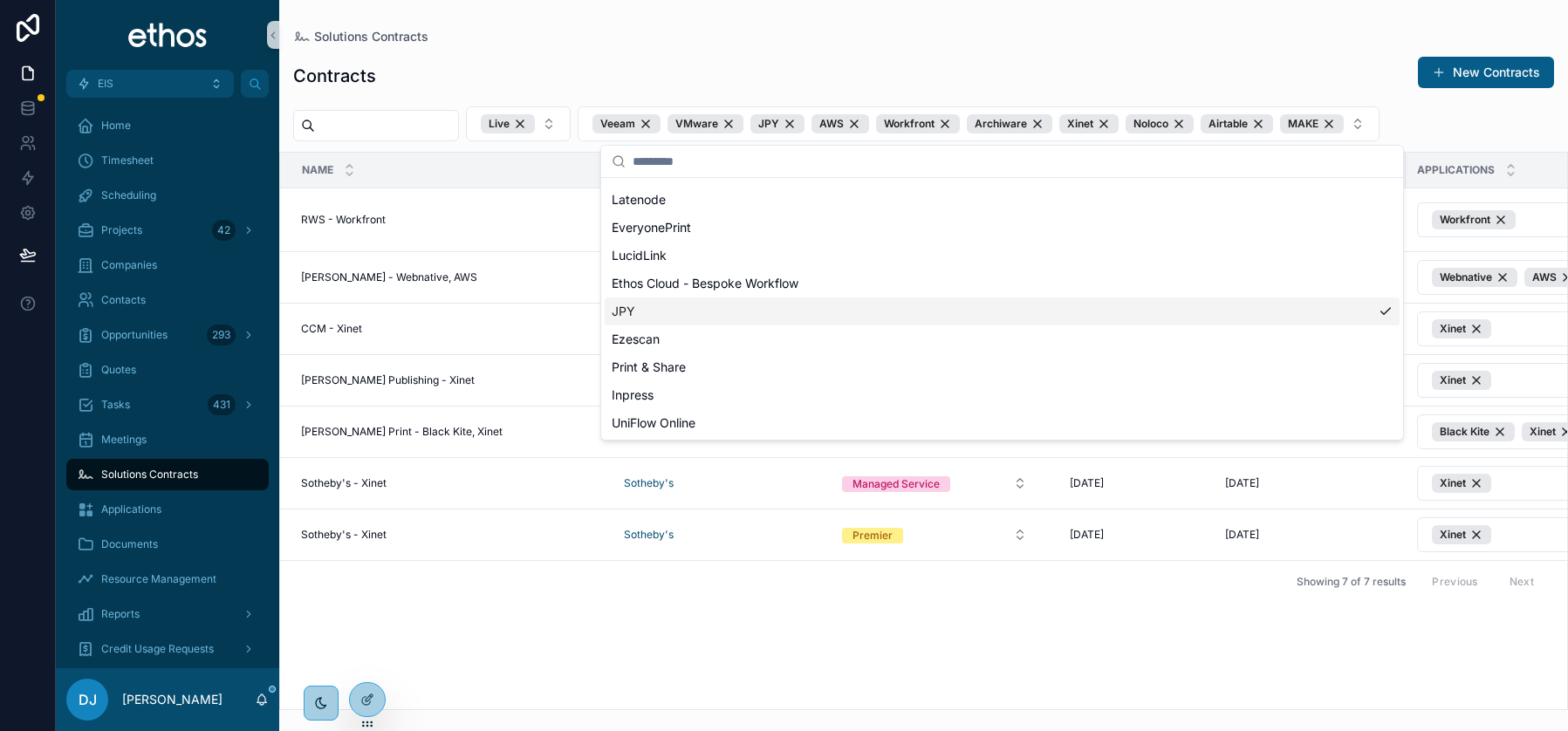
scroll to position [919, 0]
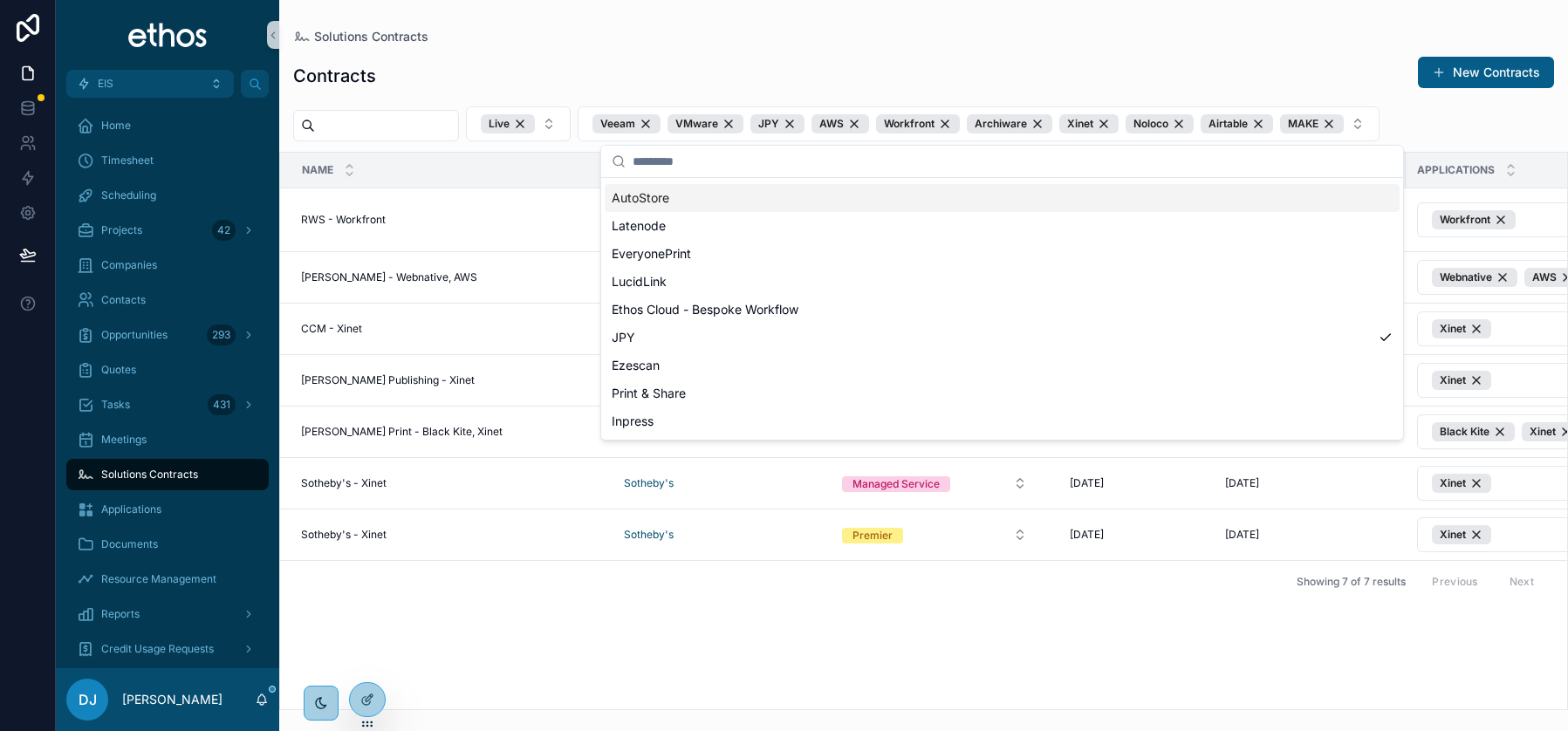
click at [654, 63] on div "Contracts New Contracts" at bounding box center [923, 76] width 1261 height 40
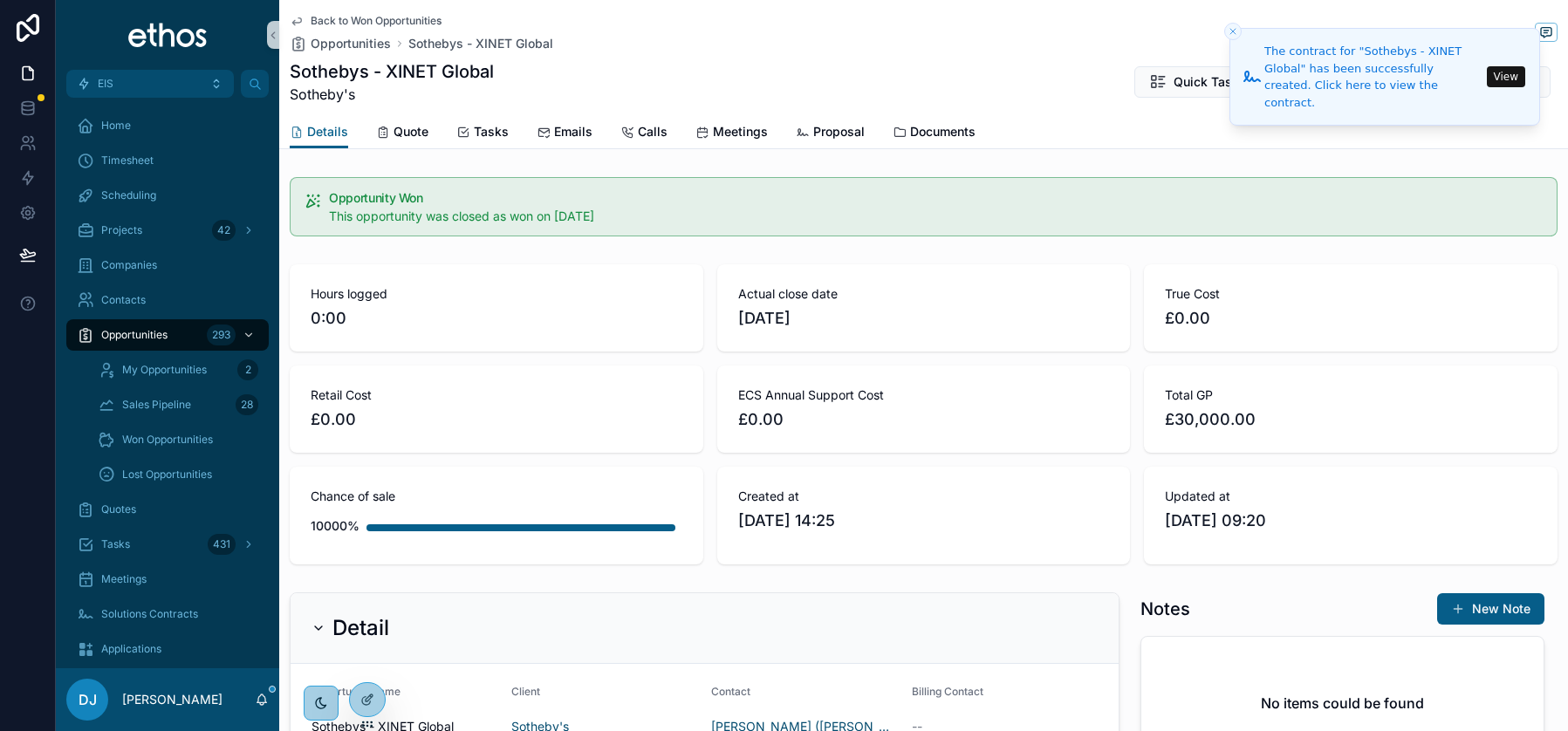
click at [1048, 27] on div "Back to Won Opportunities Opportunities Sothebys - XINET Global" at bounding box center [923, 33] width 1268 height 38
click at [1232, 33] on icon "Close toast" at bounding box center [1233, 31] width 10 height 10
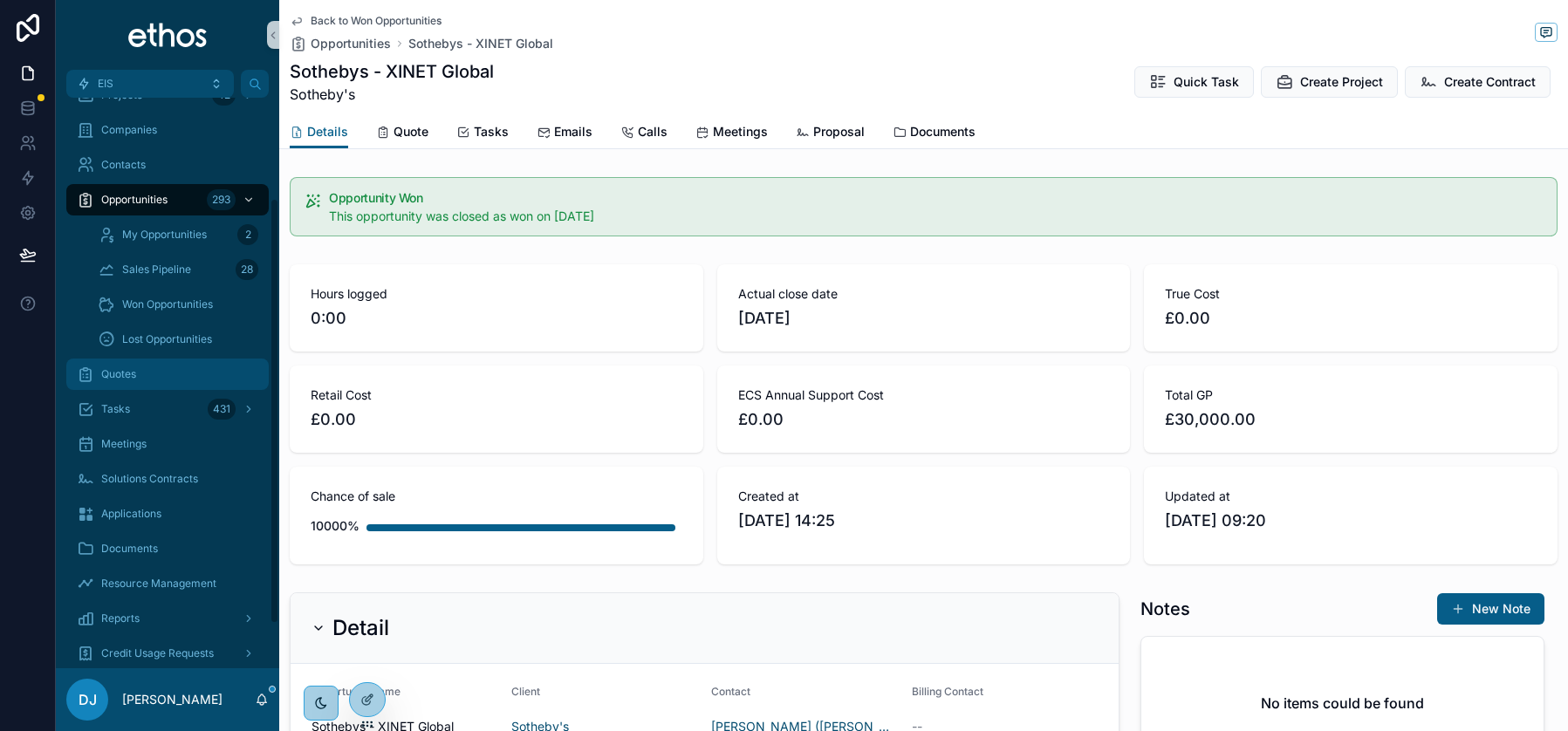
scroll to position [138, 0]
click at [162, 478] on span "Solutions Contracts" at bounding box center [150, 476] width 97 height 14
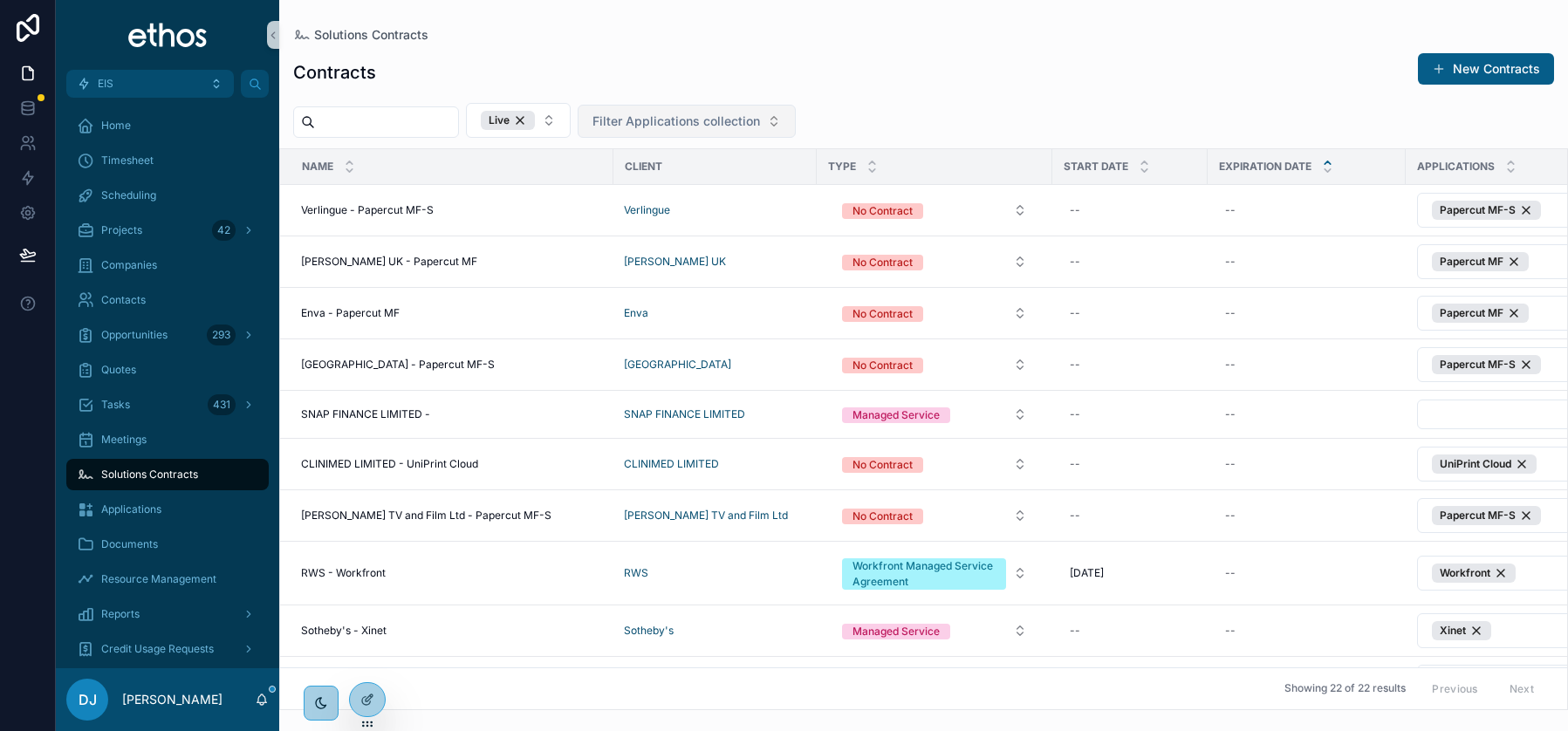
click at [740, 122] on span "Filter Applications collection" at bounding box center [676, 121] width 167 height 18
type input "****"
click at [639, 186] on span "Xinet" at bounding box center [626, 192] width 30 height 18
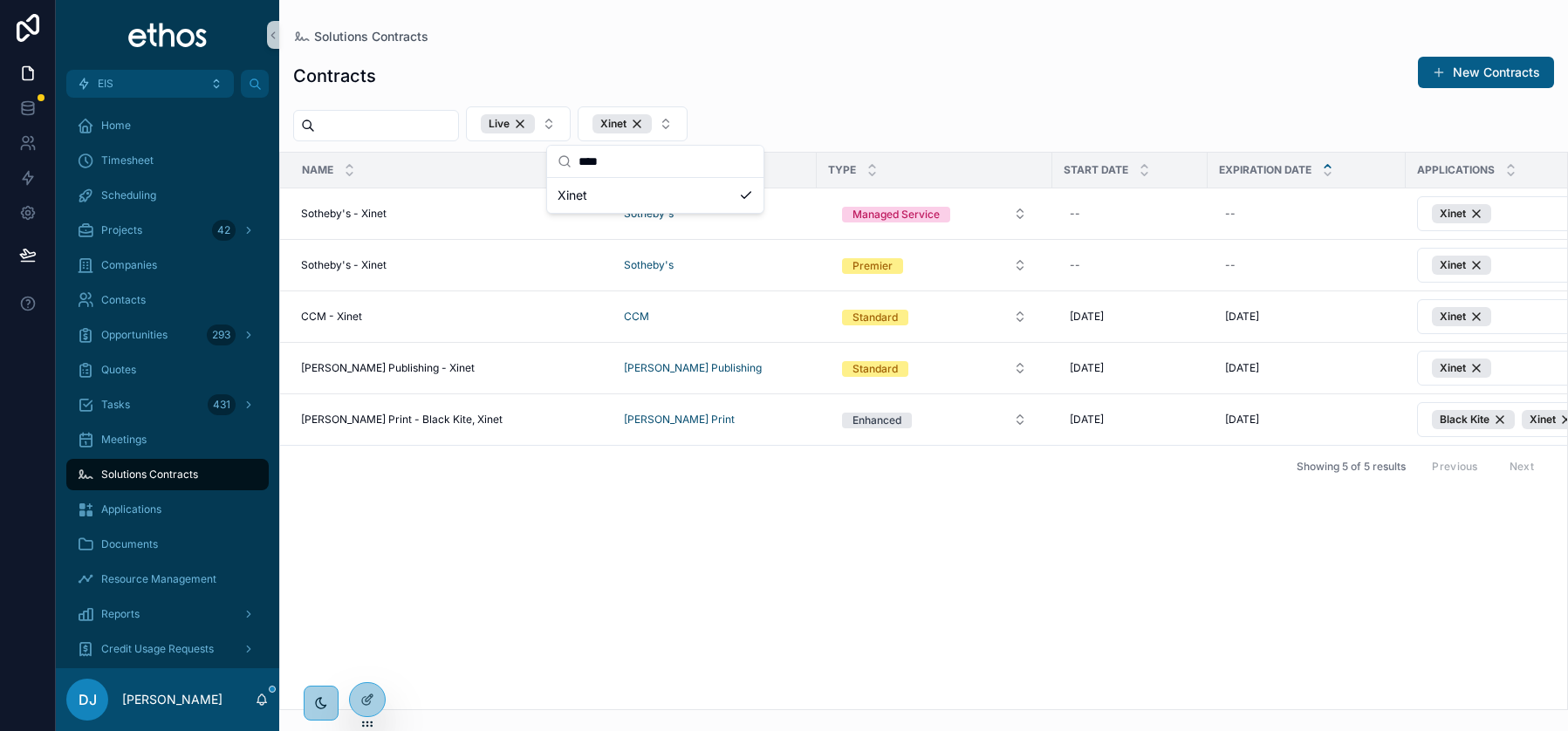
click at [816, 63] on div "Contracts New Contracts" at bounding box center [923, 76] width 1261 height 40
click at [1143, 214] on div "--" at bounding box center [1130, 214] width 135 height 28
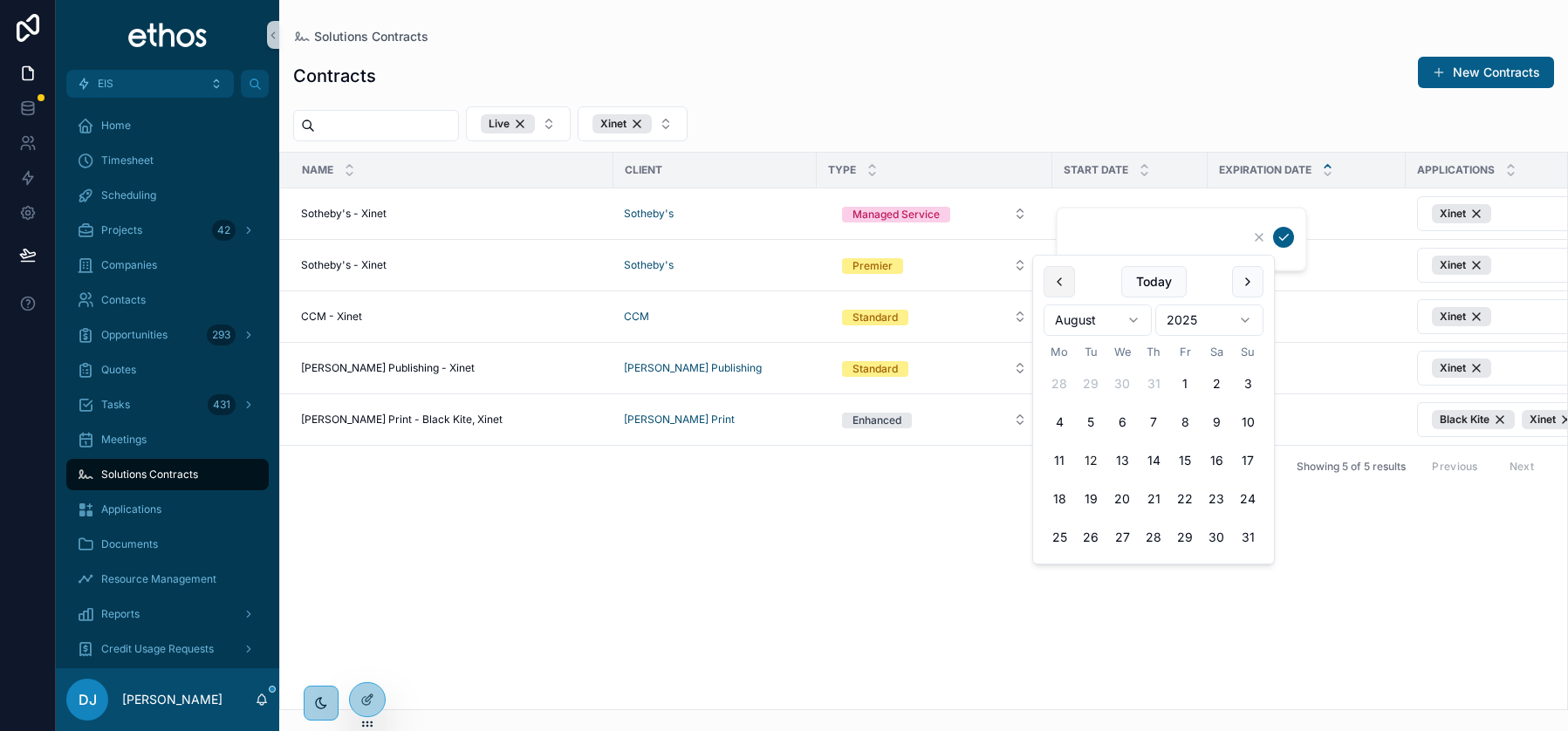
click at [1052, 283] on button "scrollable content" at bounding box center [1060, 282] width 32 height 32
click at [1054, 281] on button "scrollable content" at bounding box center [1060, 282] width 32 height 32
click at [1245, 277] on button "scrollable content" at bounding box center [1249, 282] width 32 height 32
click at [1092, 382] on button "1" at bounding box center [1092, 384] width 32 height 32
type input "**********"
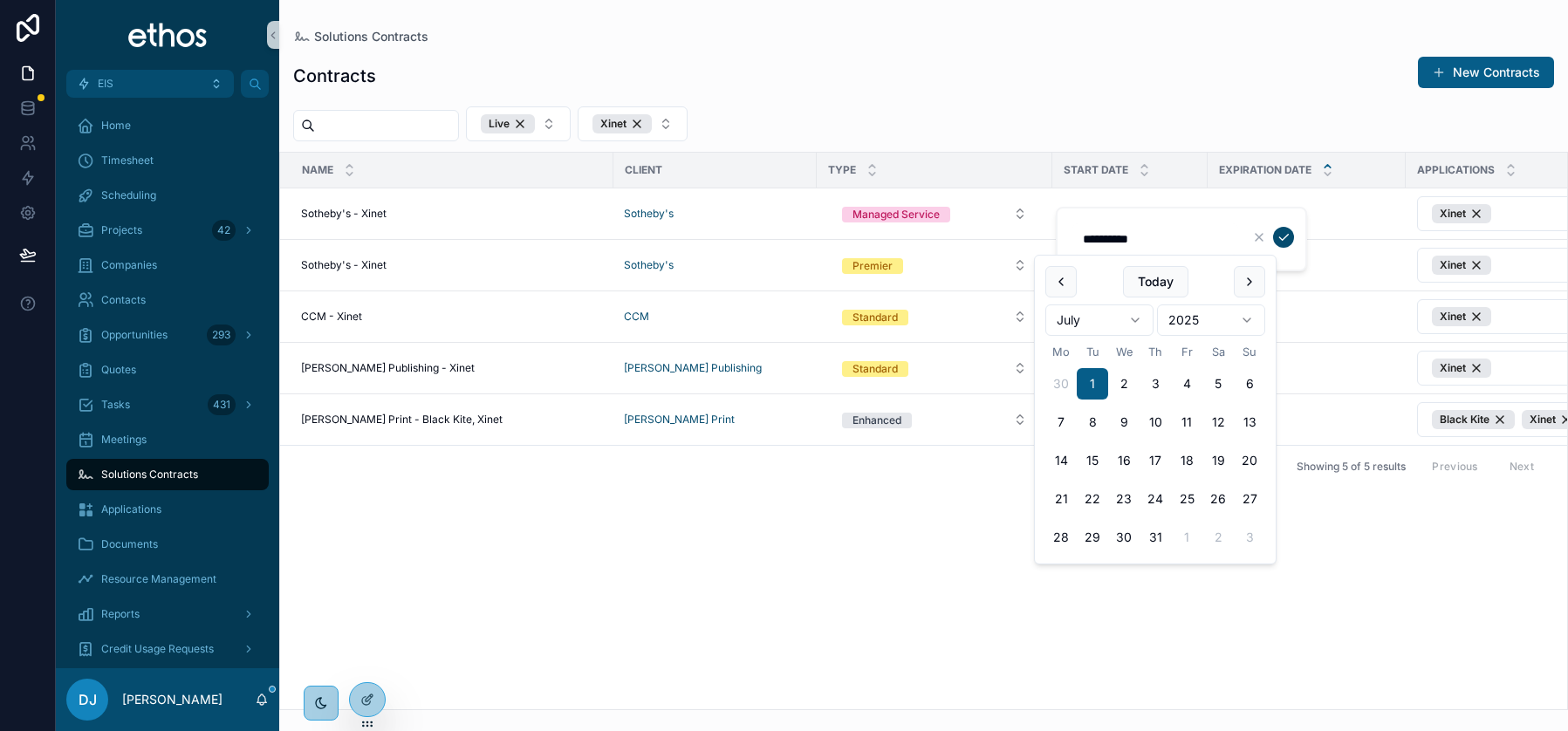
click at [1283, 236] on icon "scrollable content" at bounding box center [1283, 236] width 14 height 14
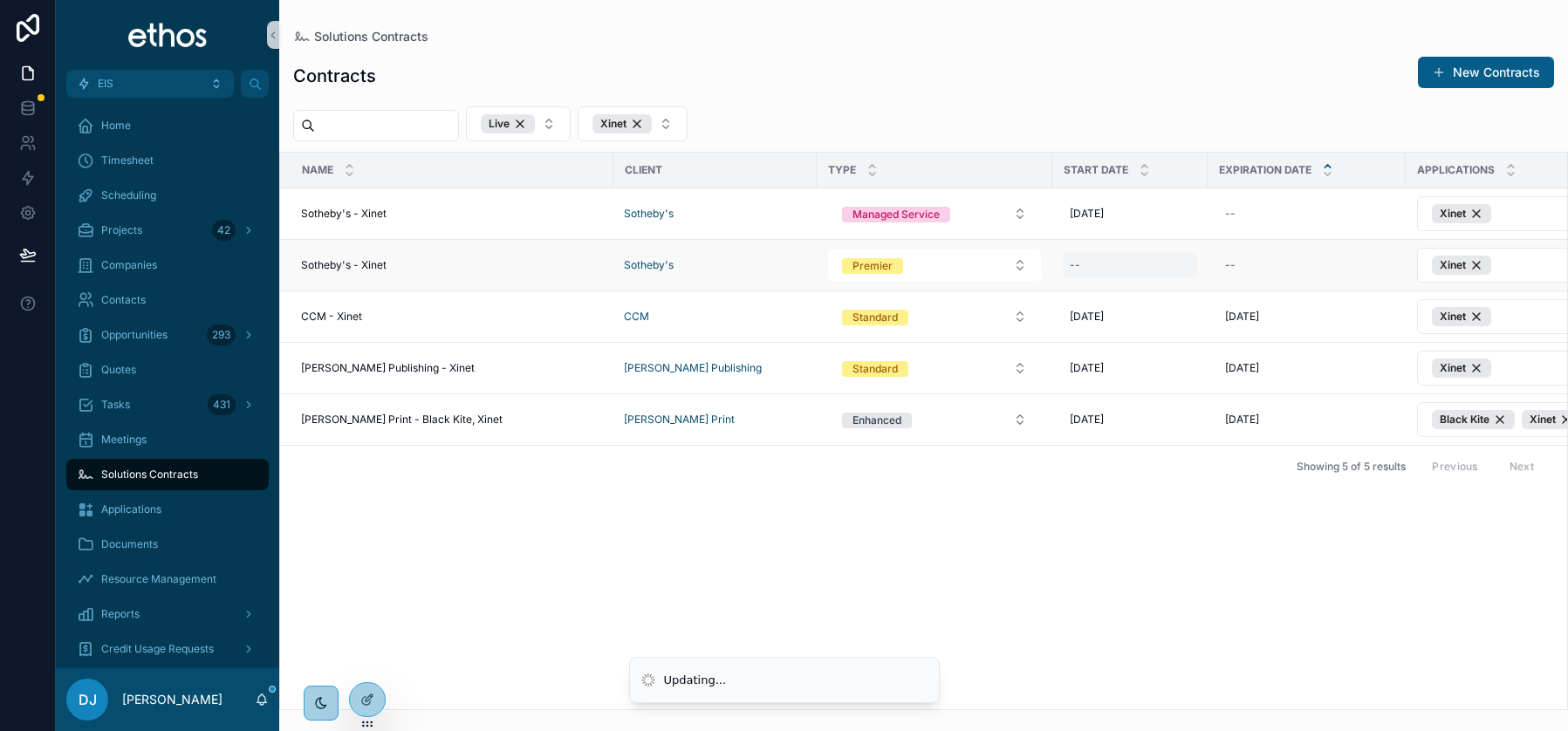
click at [1108, 269] on div "--" at bounding box center [1130, 265] width 135 height 28
click at [1099, 255] on div "--" at bounding box center [1130, 265] width 135 height 28
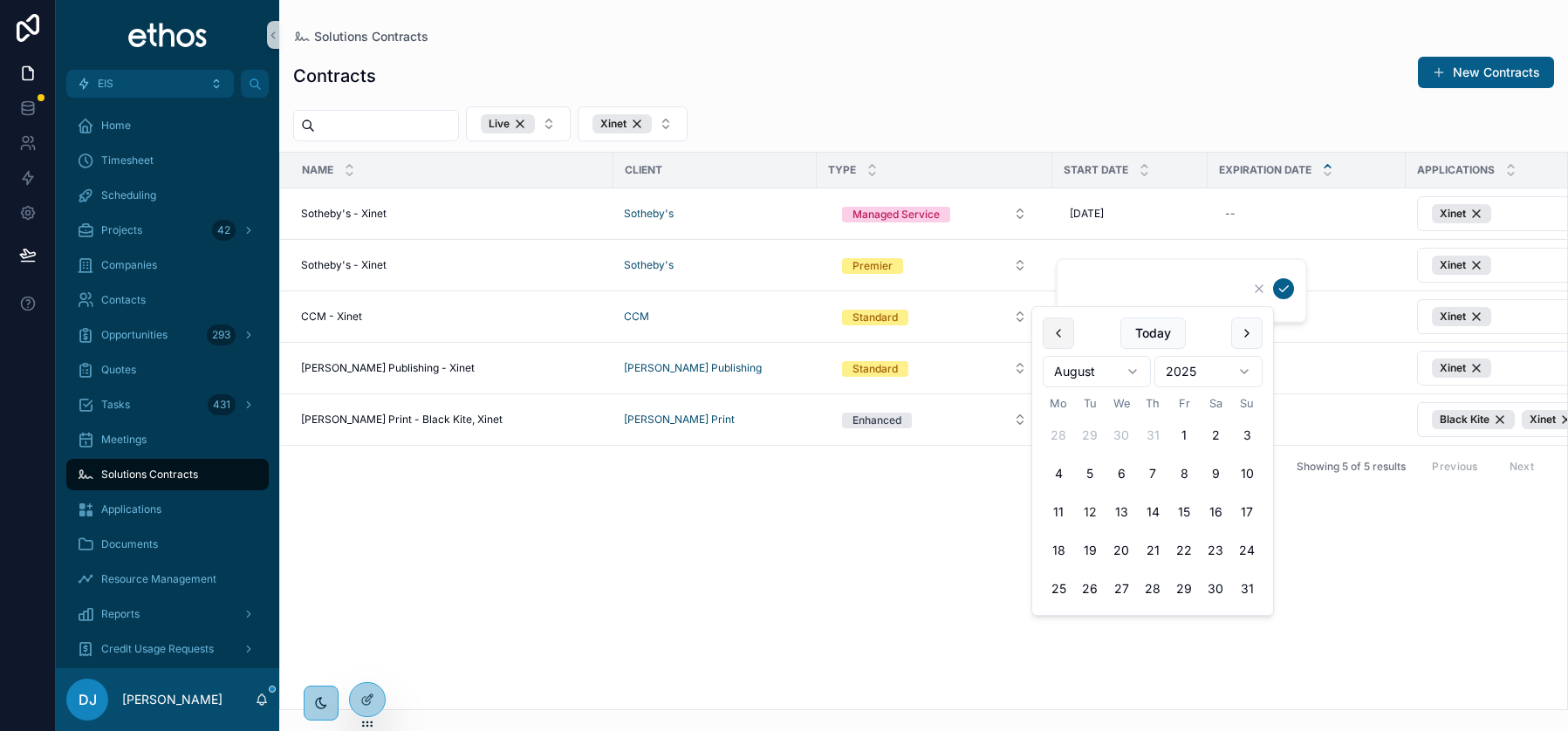
click at [1058, 326] on button "scrollable content" at bounding box center [1059, 334] width 32 height 32
click at [1091, 432] on button "1" at bounding box center [1090, 436] width 32 height 32
type input "**********"
click at [1283, 286] on icon "scrollable content" at bounding box center [1283, 289] width 14 height 14
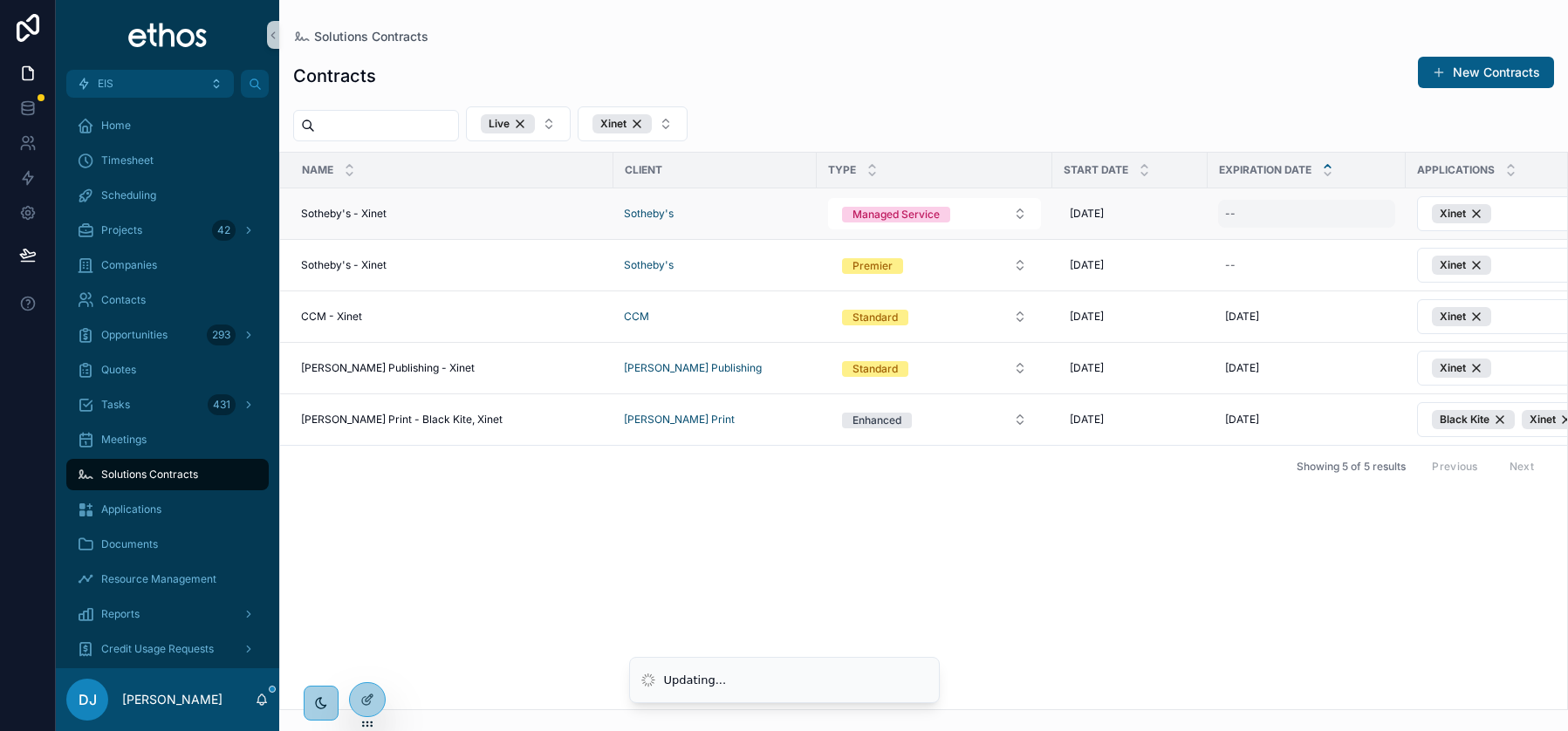
click at [1262, 217] on div "--" at bounding box center [1306, 214] width 178 height 28
click at [1260, 219] on div "--" at bounding box center [1306, 214] width 178 height 28
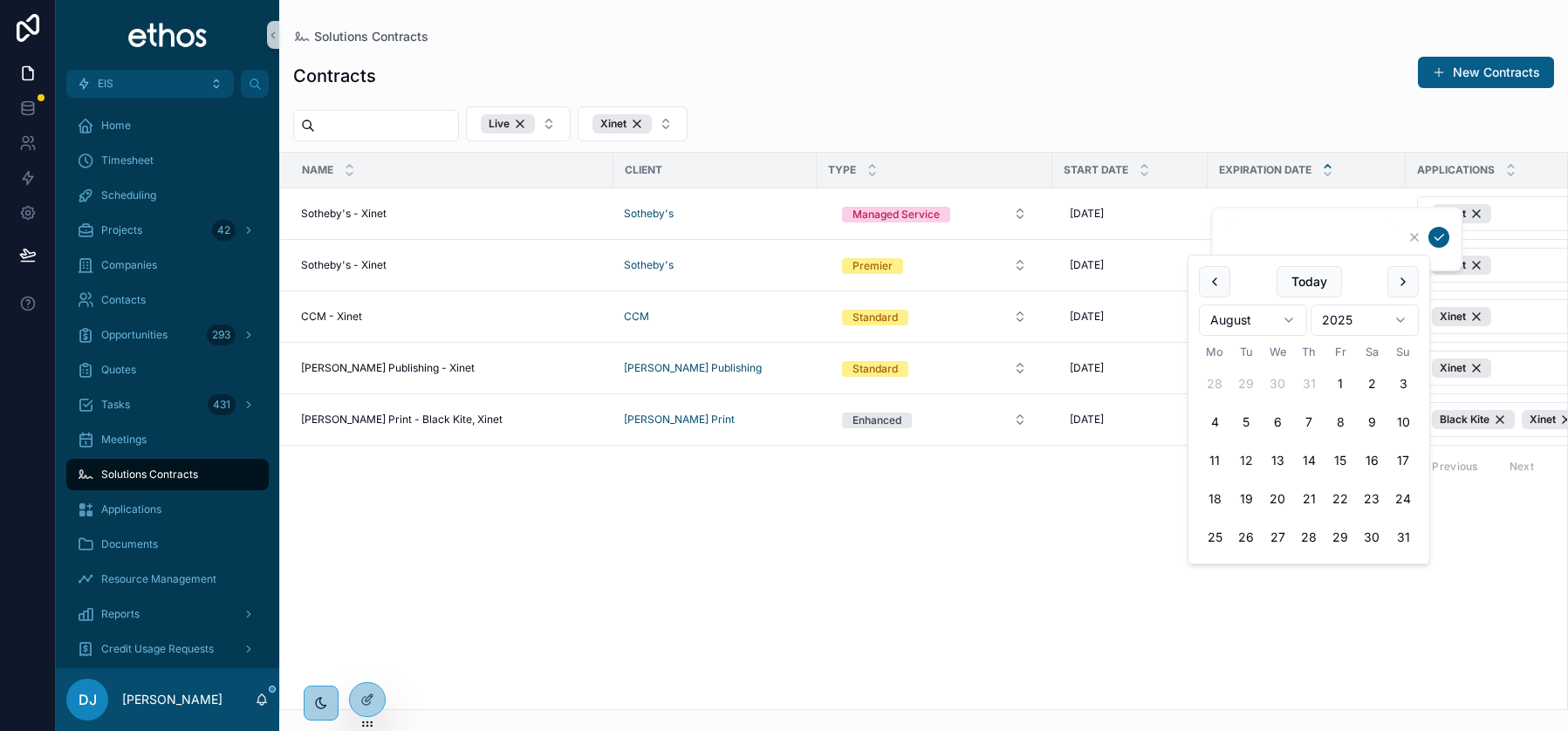
click at [1360, 321] on html "EIS Home Timesheet Scheduling Projects 42 Companies Contacts Opportunities 293 …" at bounding box center [784, 366] width 1568 height 731
click at [1362, 322] on html "EIS Home Timesheet Scheduling Projects 42 Companies Contacts Opportunities 293 …" at bounding box center [784, 366] width 1568 height 731
click at [1276, 318] on html "EIS Home Timesheet Scheduling Projects 42 Companies Contacts Opportunities 293 …" at bounding box center [784, 366] width 1568 height 731
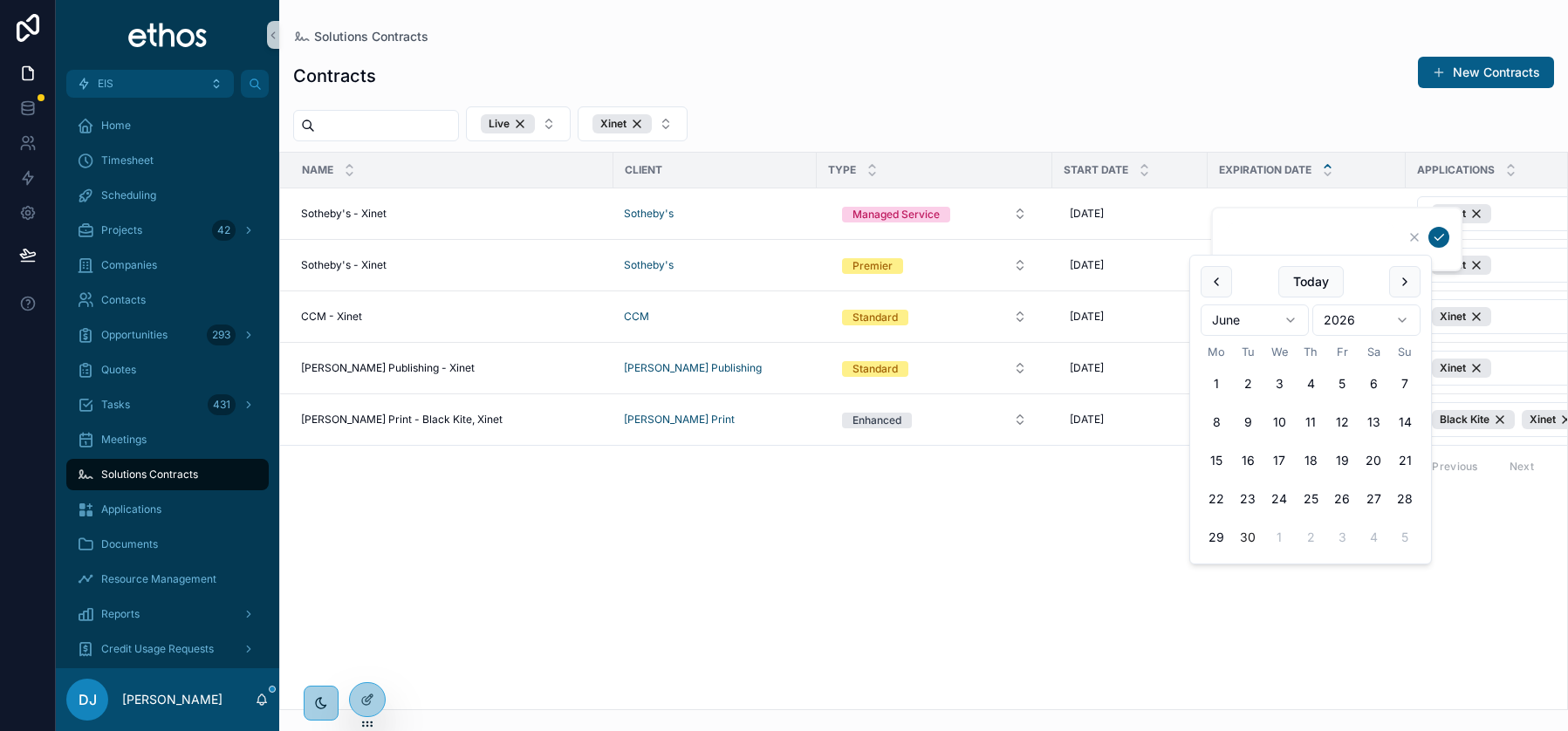
click at [1248, 533] on button "30" at bounding box center [1247, 538] width 32 height 32
type input "**********"
click at [1440, 231] on icon "scrollable content" at bounding box center [1438, 236] width 14 height 14
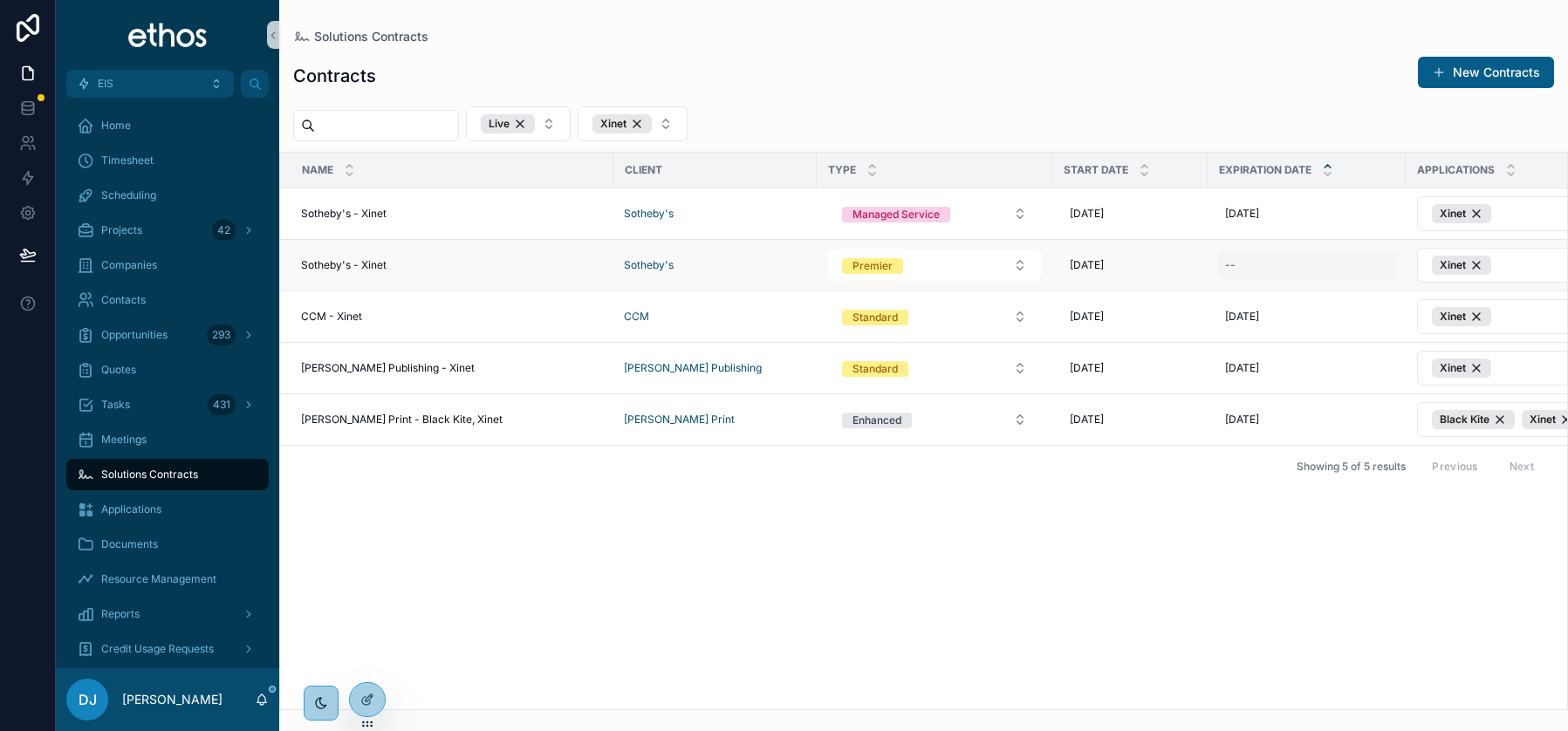
click at [1272, 256] on div "--" at bounding box center [1306, 265] width 178 height 28
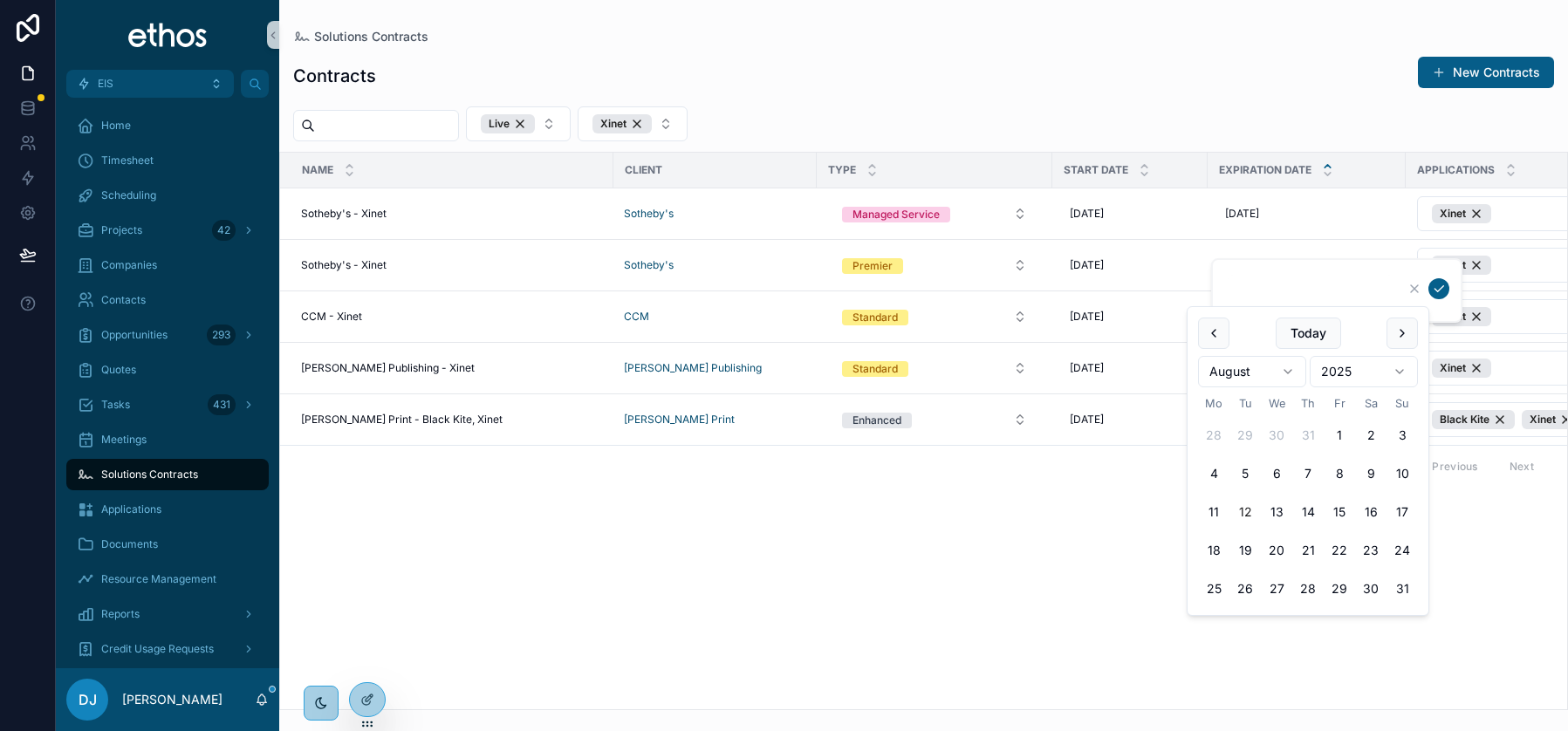
click at [1382, 364] on html "EIS Home Timesheet Scheduling Projects 42 Companies Contacts Opportunities 293 …" at bounding box center [784, 366] width 1568 height 731
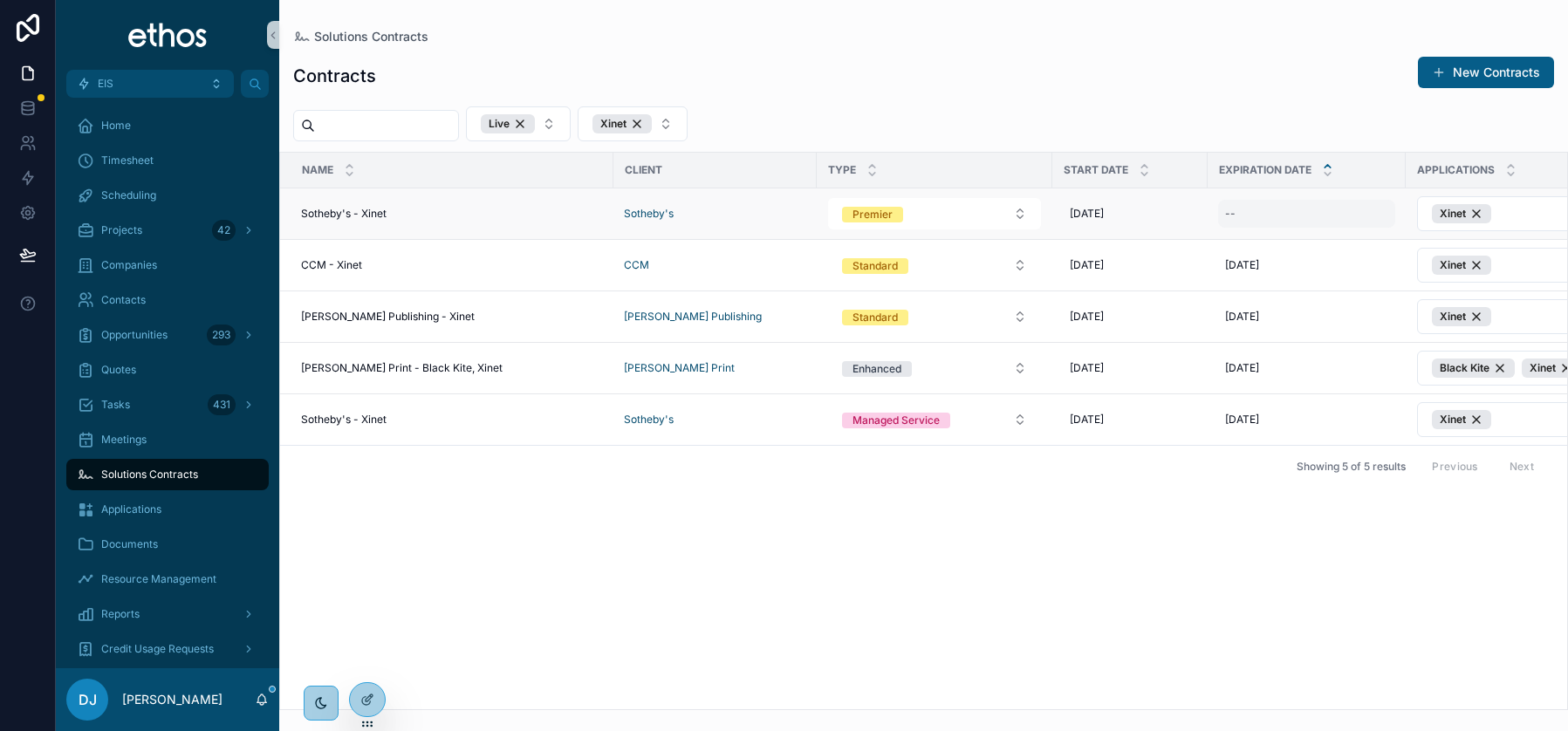
click at [1283, 205] on div "--" at bounding box center [1306, 214] width 178 height 28
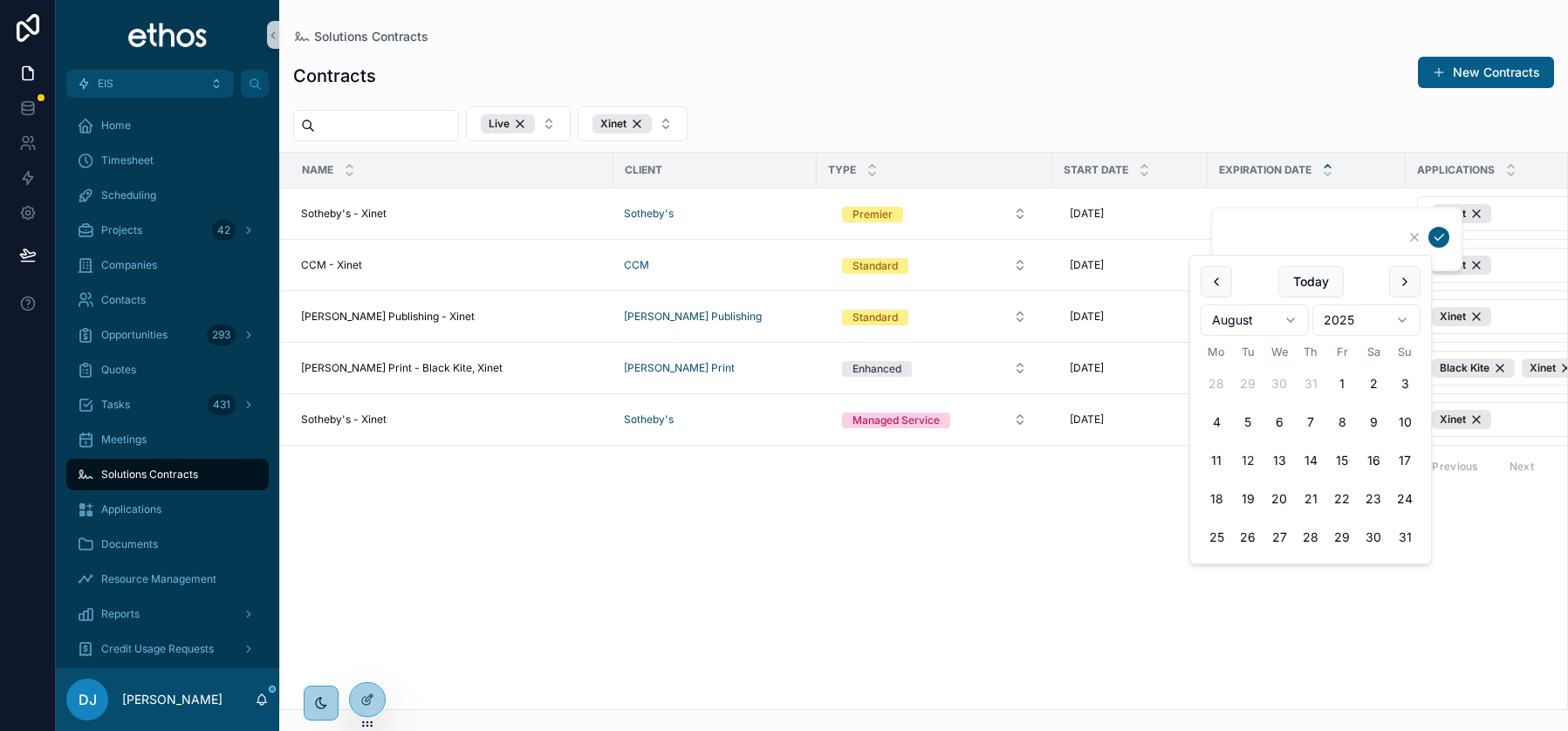
click at [1357, 317] on html "EIS Home Timesheet Scheduling Projects 42 Companies Contacts Opportunities 293 …" at bounding box center [784, 366] width 1568 height 731
click at [1366, 309] on html "EIS Home Timesheet Scheduling Projects 42 Companies Contacts Opportunities 293 …" at bounding box center [784, 366] width 1568 height 731
click at [1254, 313] on html "EIS Home Timesheet Scheduling Projects 42 Companies Contacts Opportunities 293 …" at bounding box center [784, 366] width 1568 height 731
click at [1245, 538] on button "30" at bounding box center [1247, 538] width 32 height 32
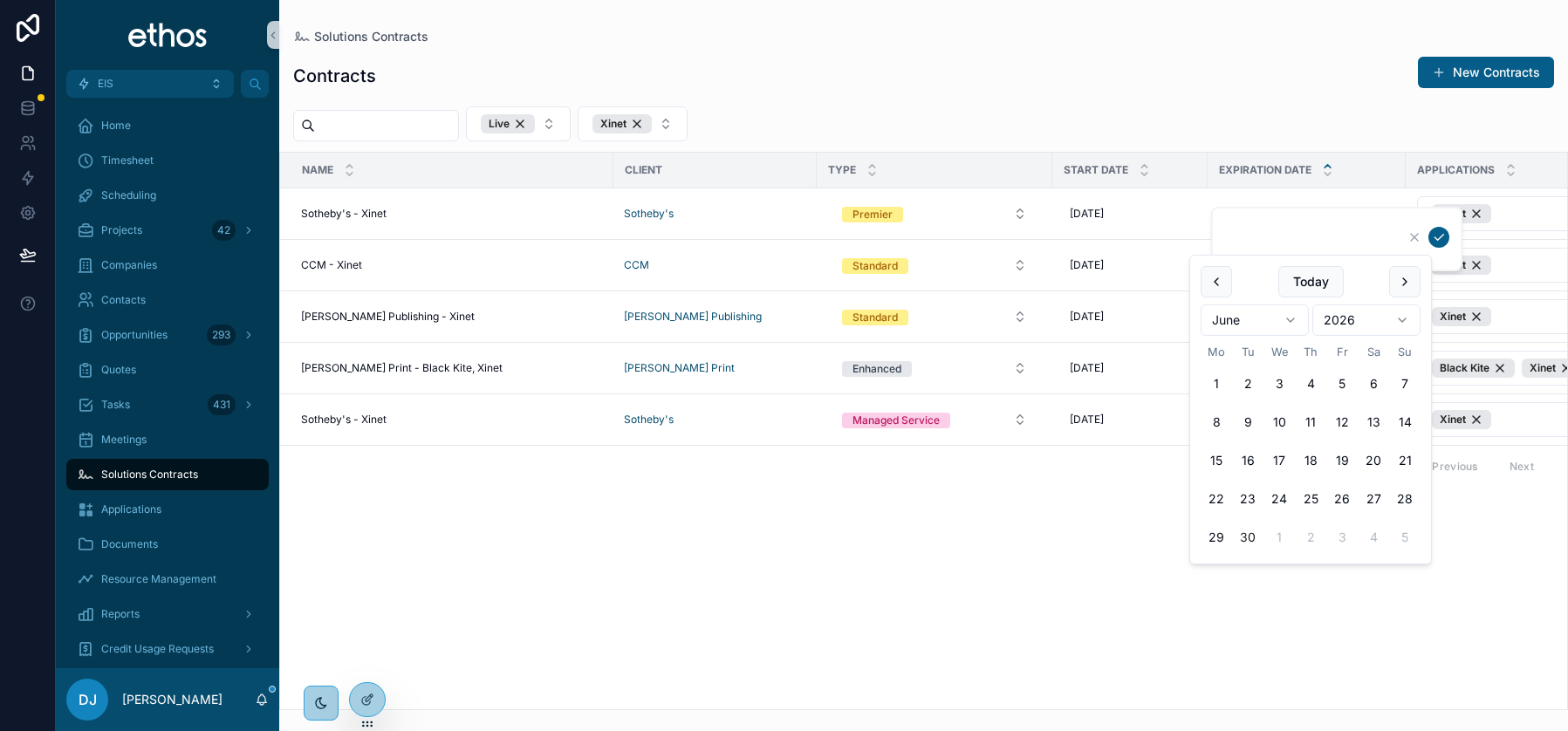
type input "**********"
click at [1440, 235] on icon "scrollable content" at bounding box center [1438, 236] width 14 height 14
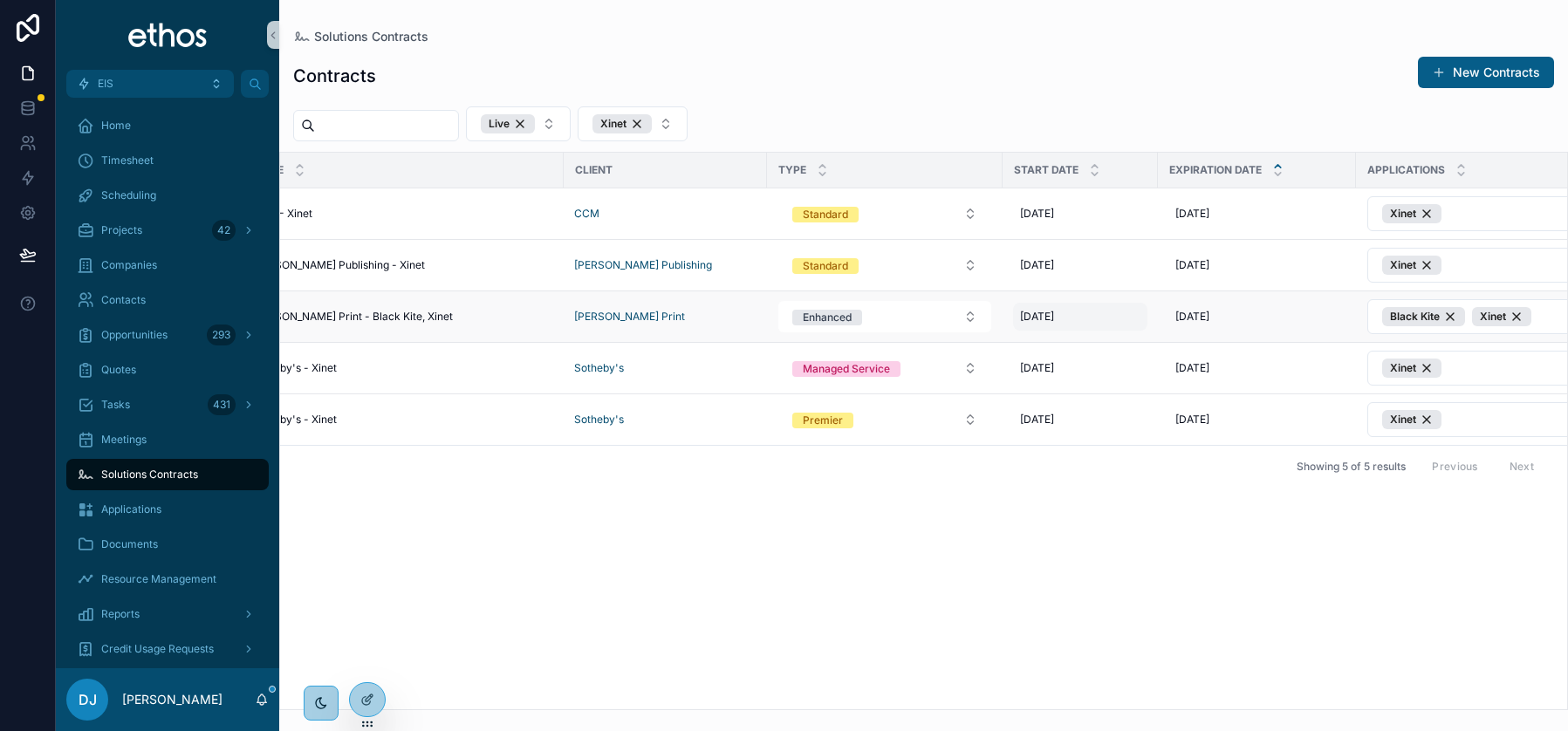
scroll to position [0, 0]
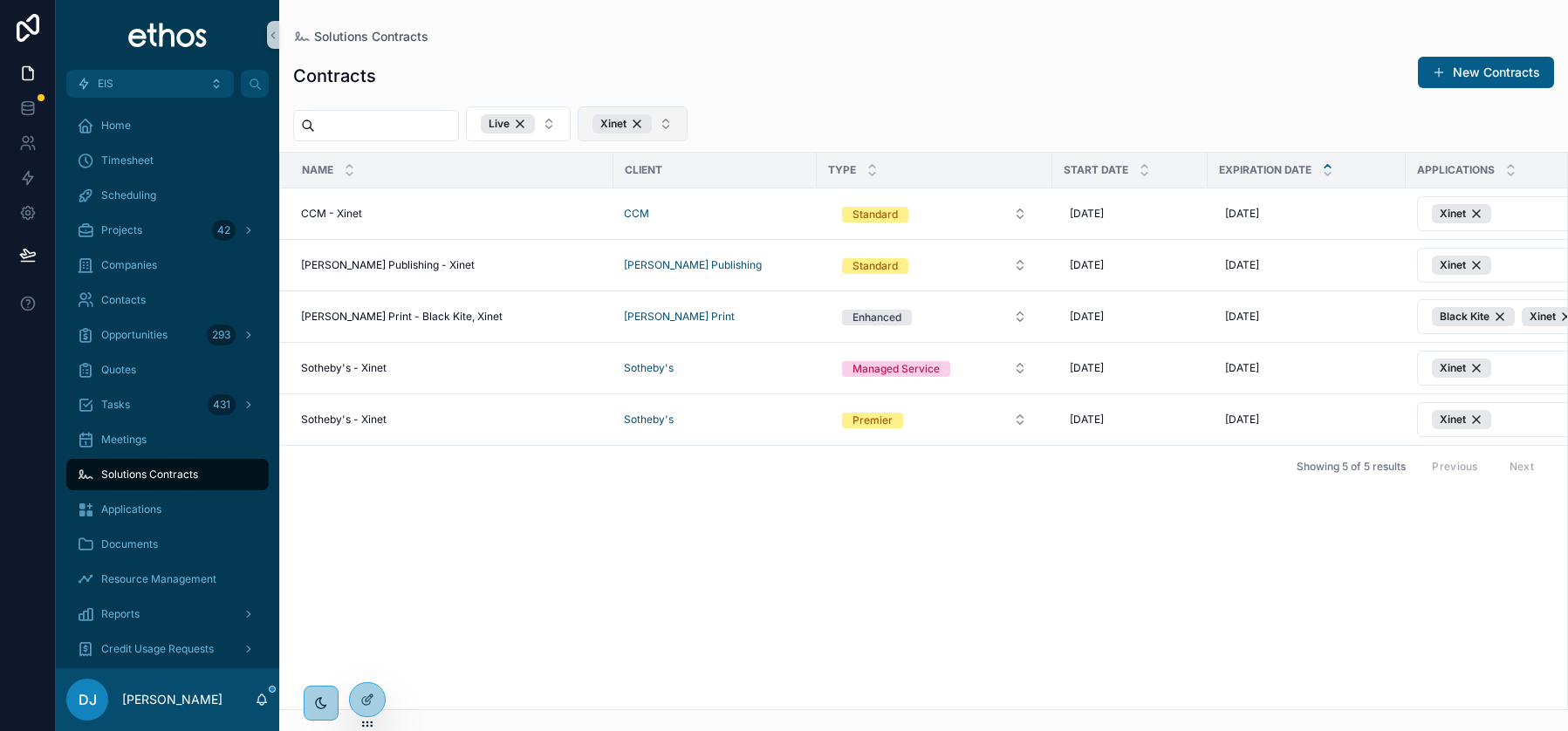
click at [688, 119] on button "Xinet" at bounding box center [633, 123] width 110 height 35
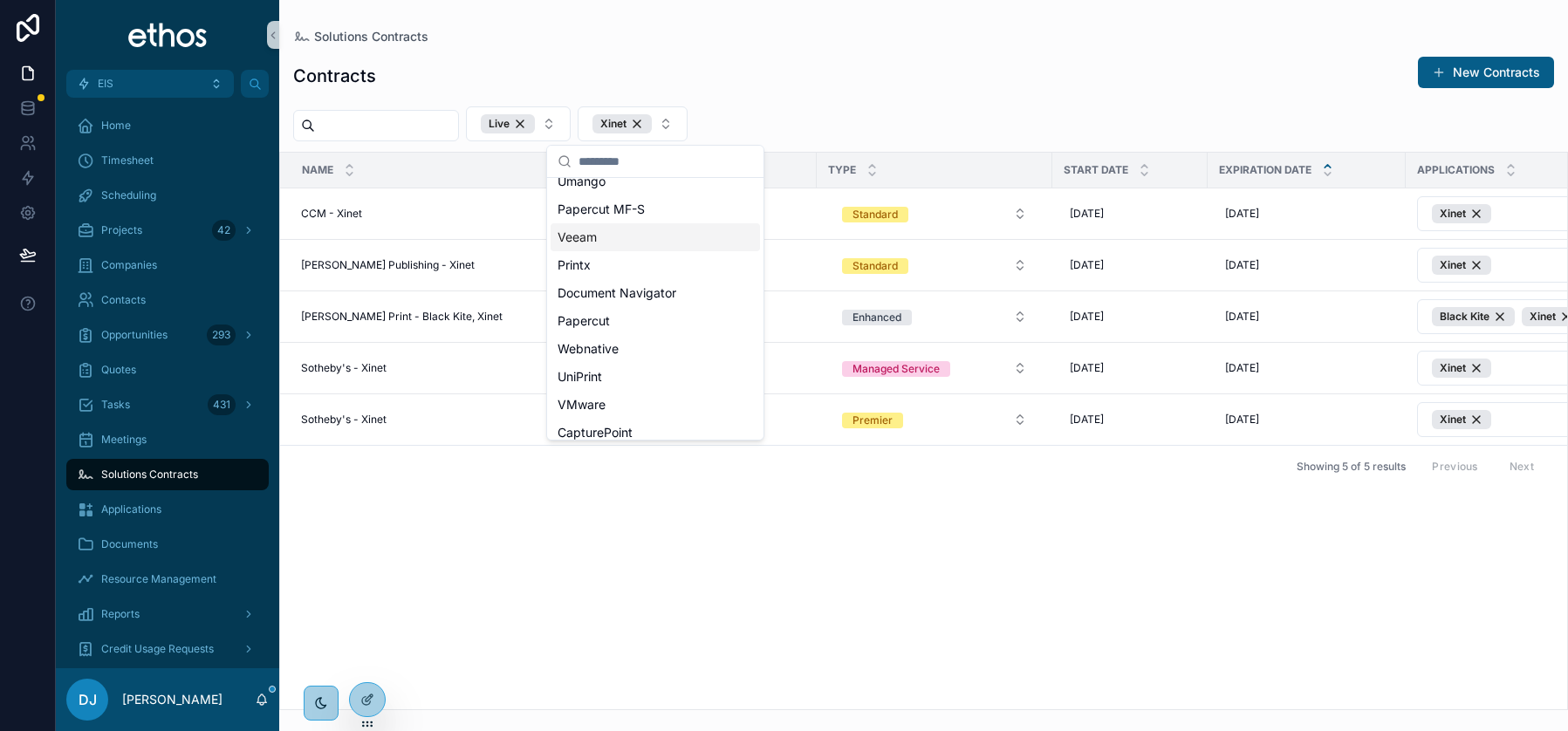
scroll to position [109, 0]
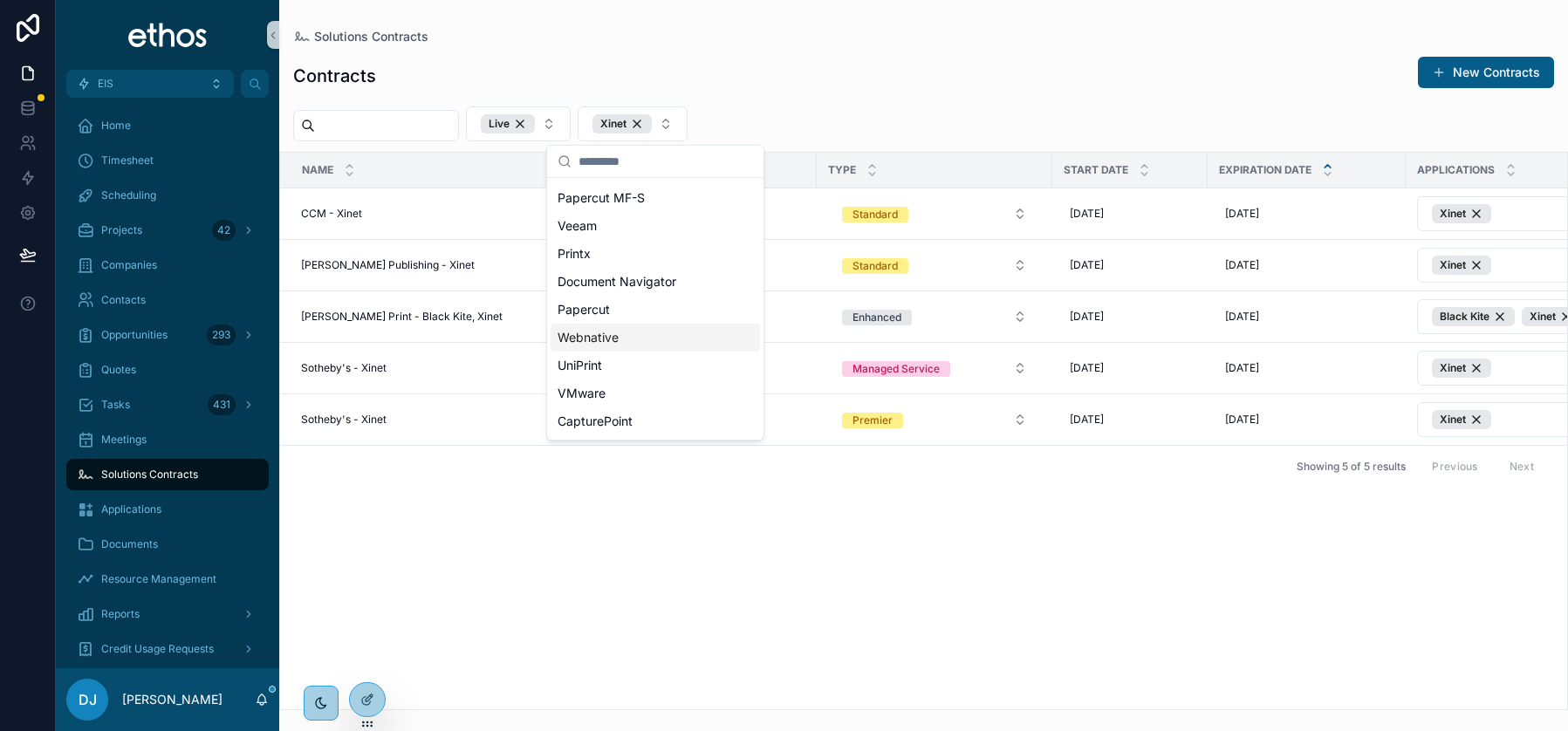
click at [612, 336] on span "Webnative" at bounding box center [588, 337] width 61 height 18
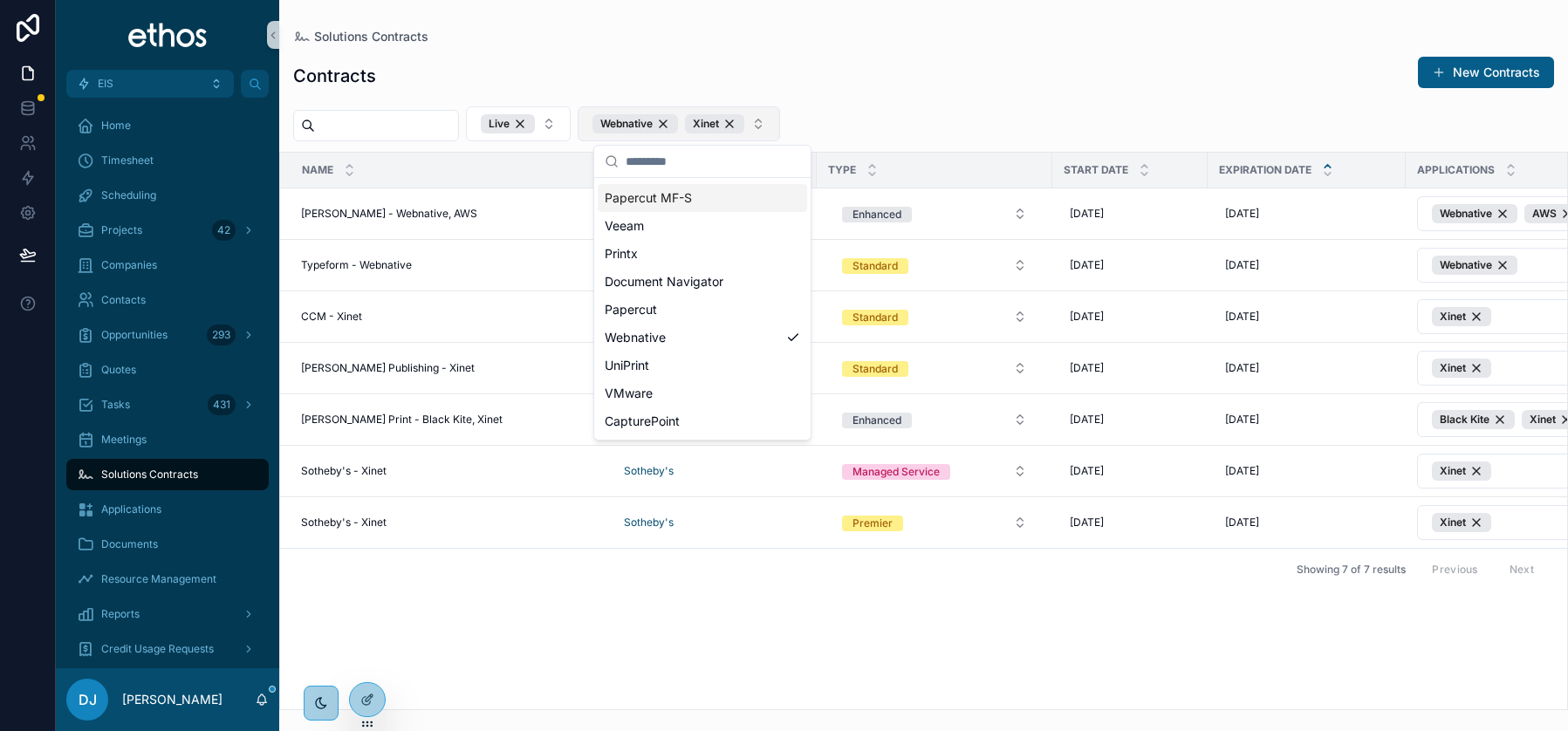
click at [780, 122] on button "Webnative Xinet" at bounding box center [678, 123] width 203 height 35
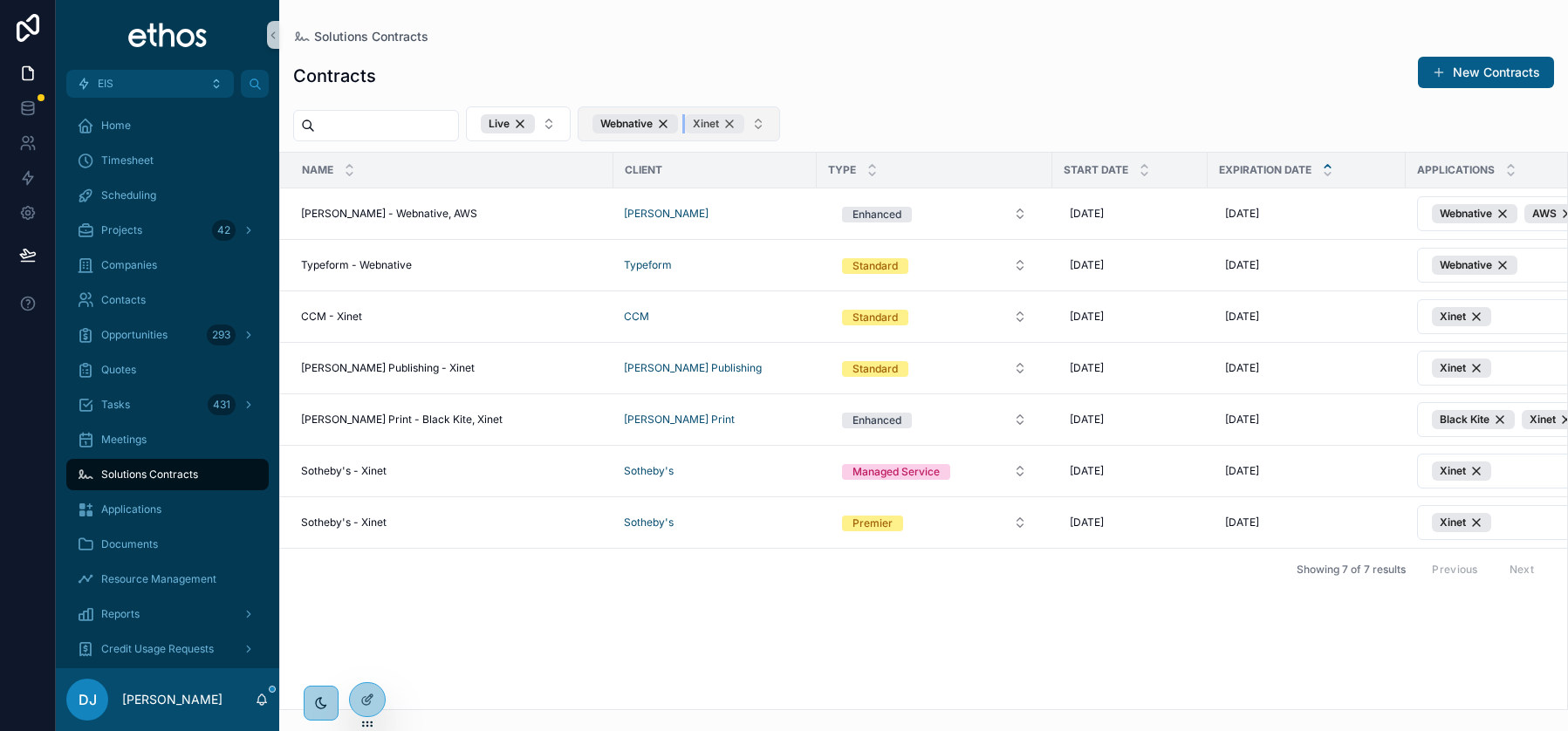
click at [744, 122] on div "Xinet" at bounding box center [714, 123] width 59 height 20
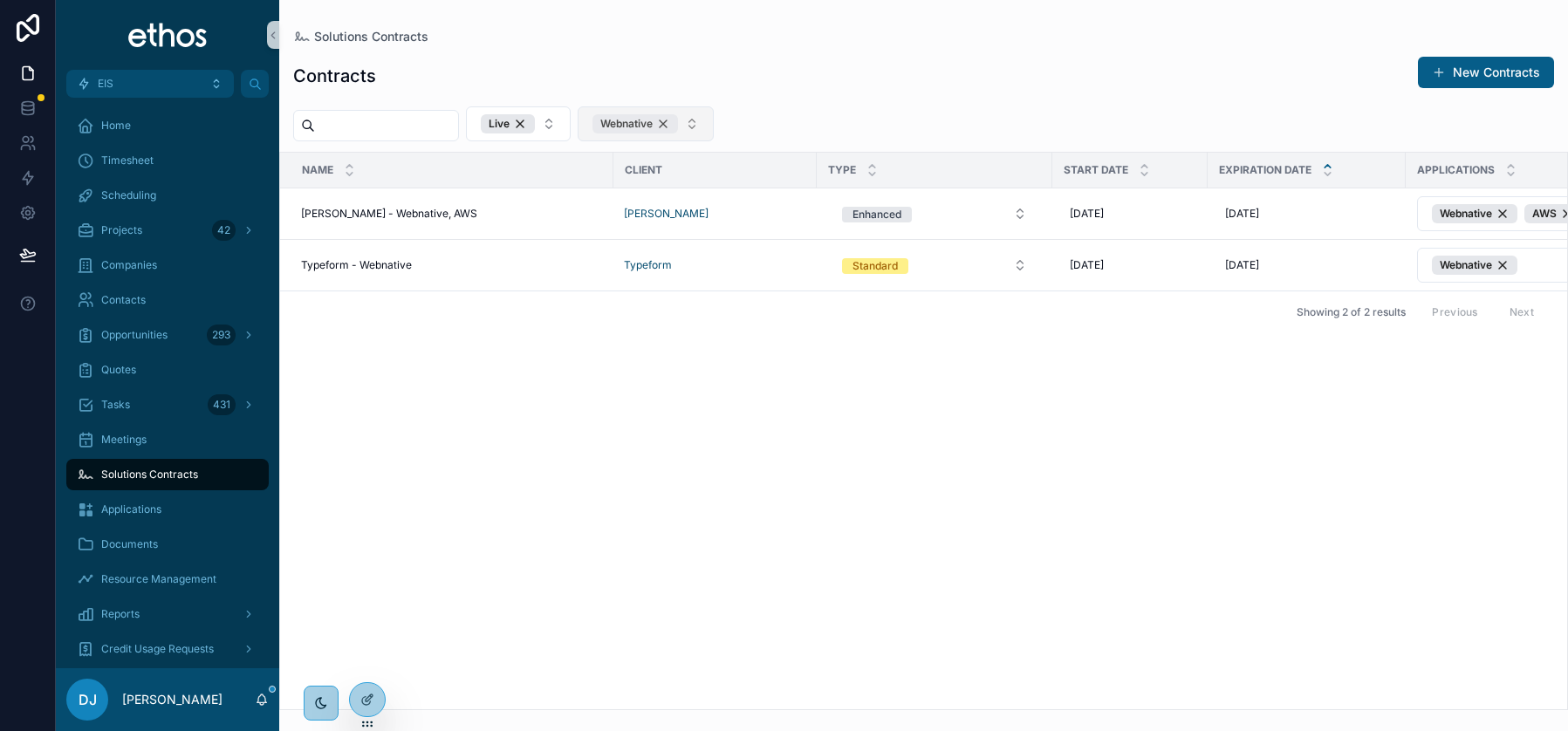
click at [677, 122] on div "Webnative" at bounding box center [635, 123] width 86 height 20
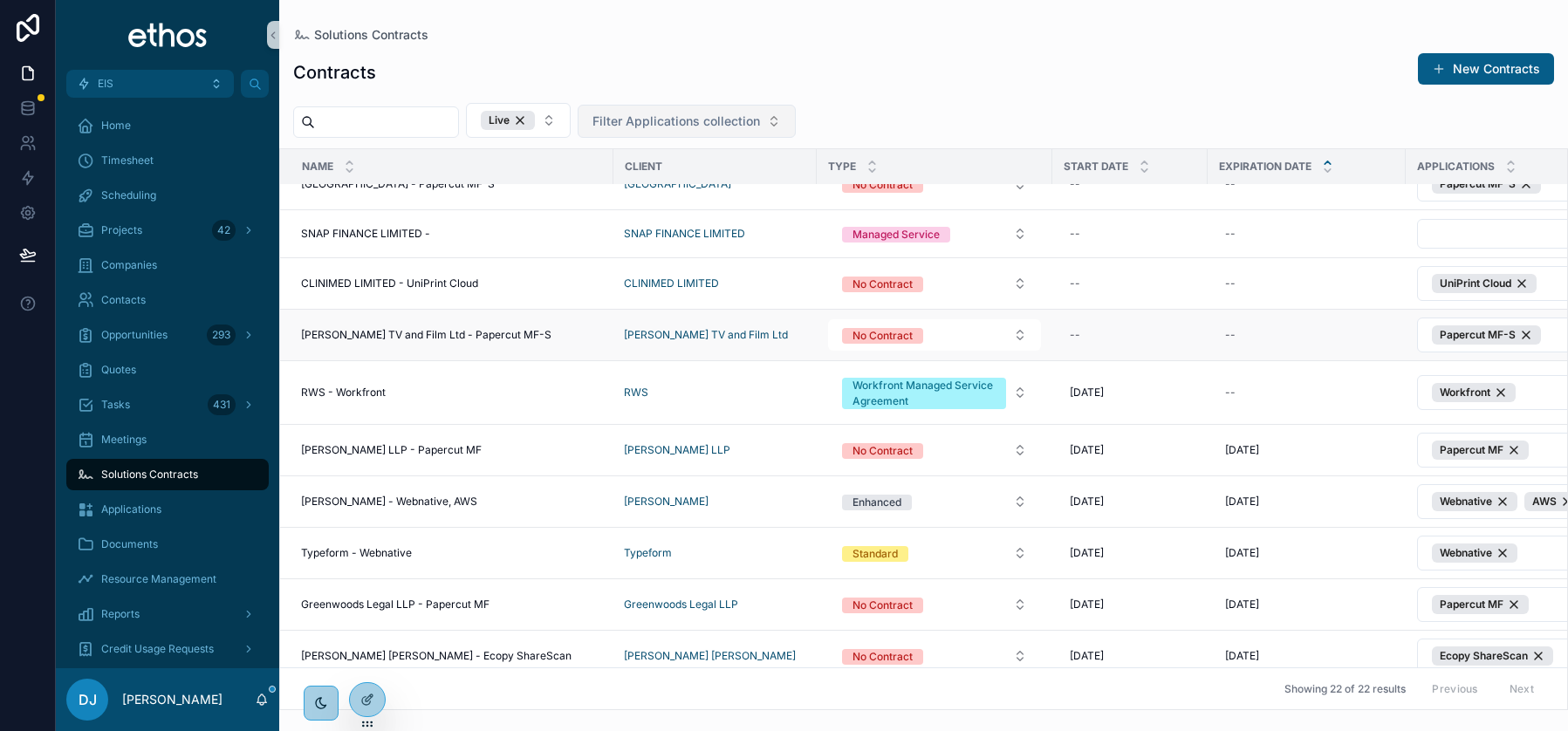
scroll to position [162, 0]
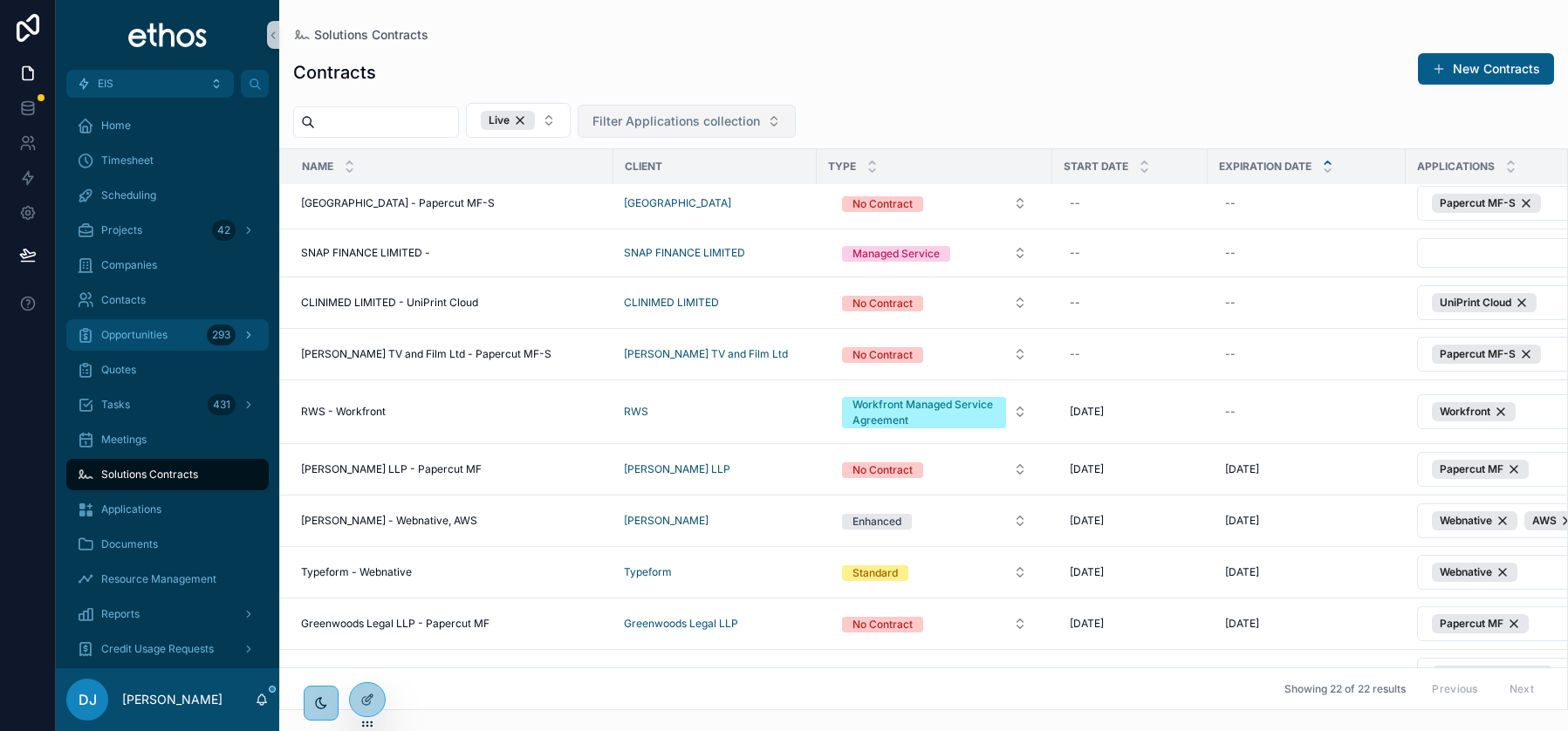
click at [145, 335] on span "Opportunities" at bounding box center [134, 335] width 66 height 14
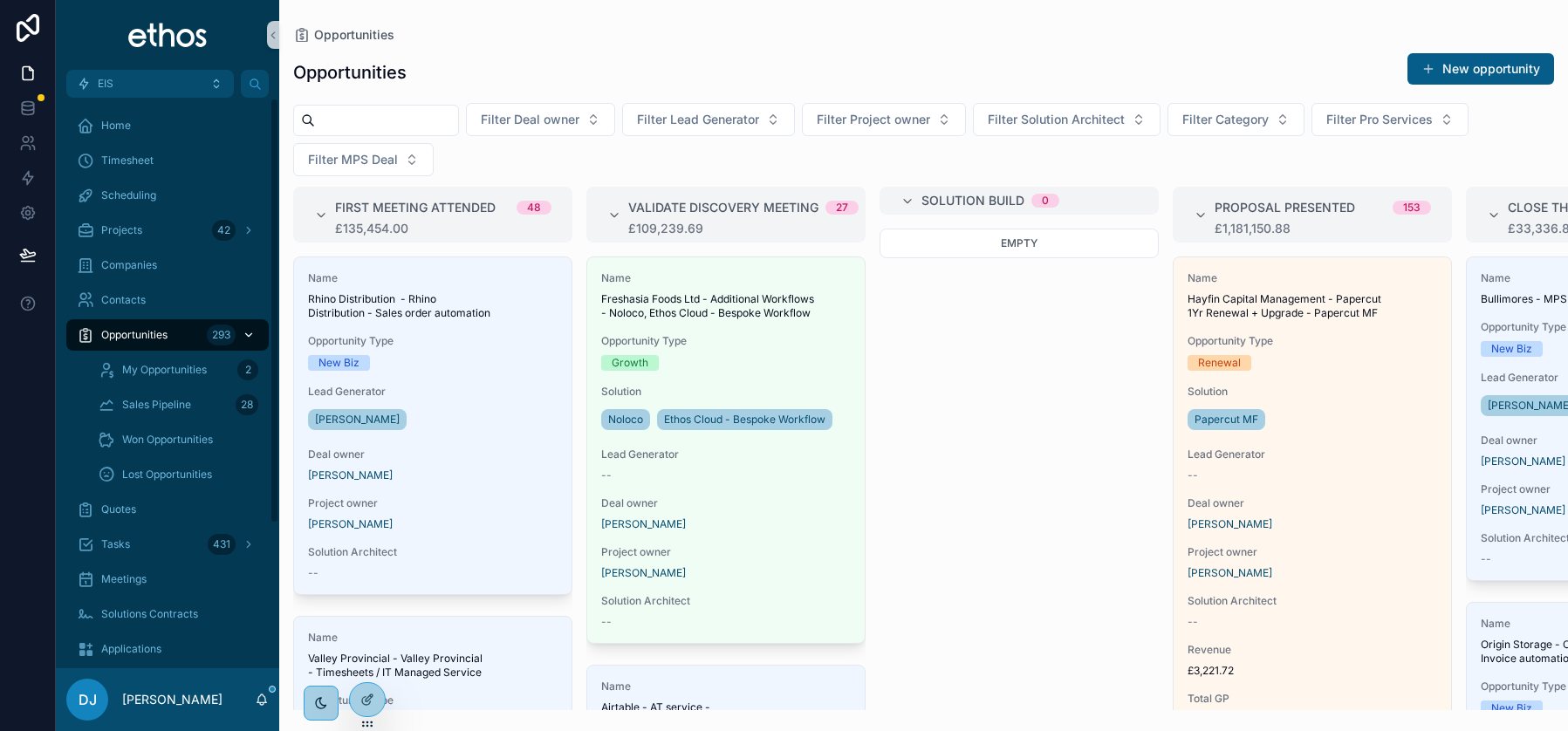
click at [145, 334] on span "Opportunities" at bounding box center [134, 335] width 66 height 14
click at [154, 438] on span "Won Opportunities" at bounding box center [167, 439] width 91 height 14
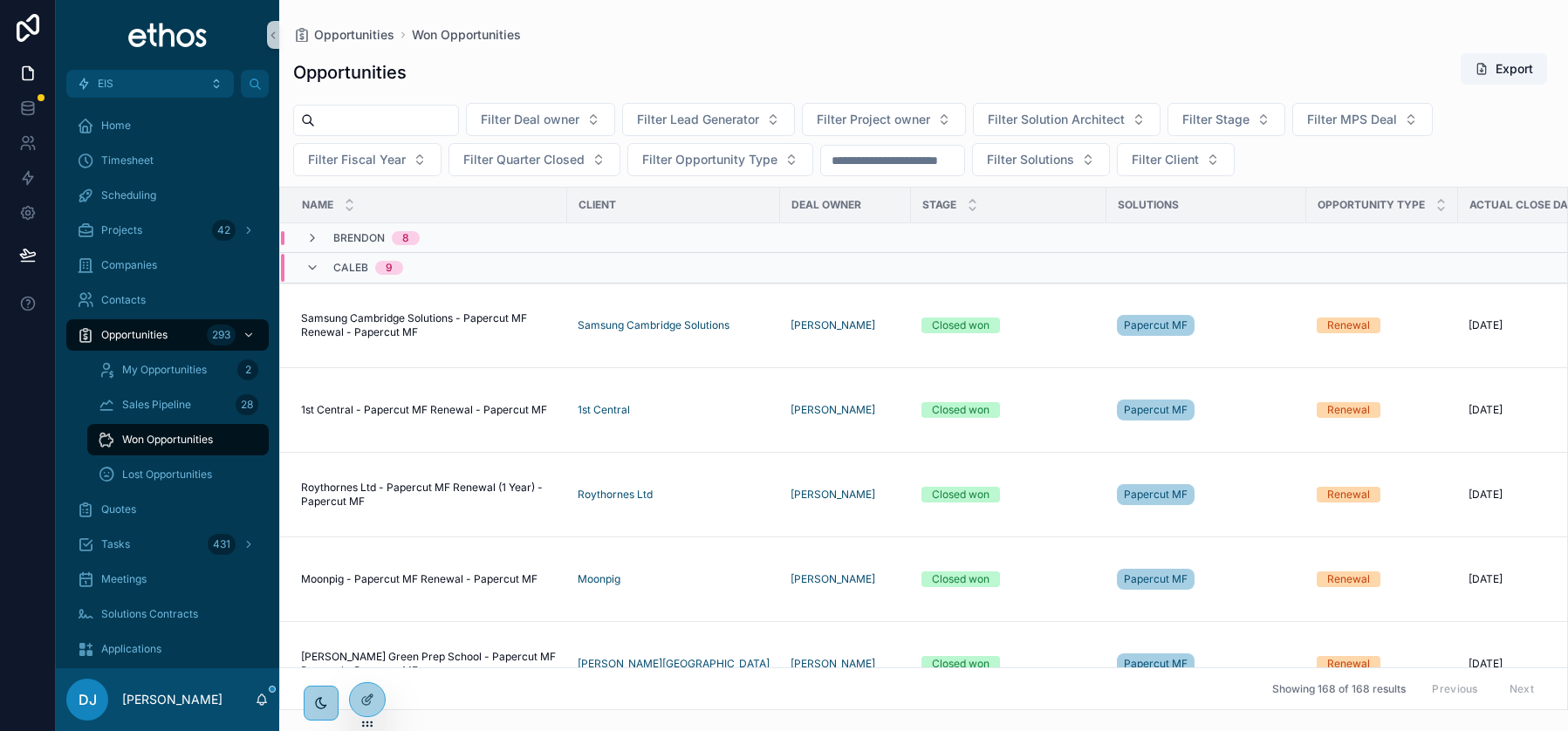
click at [159, 436] on span "Won Opportunities" at bounding box center [167, 439] width 91 height 14
click at [576, 117] on span "Filter Deal owner" at bounding box center [530, 120] width 99 height 18
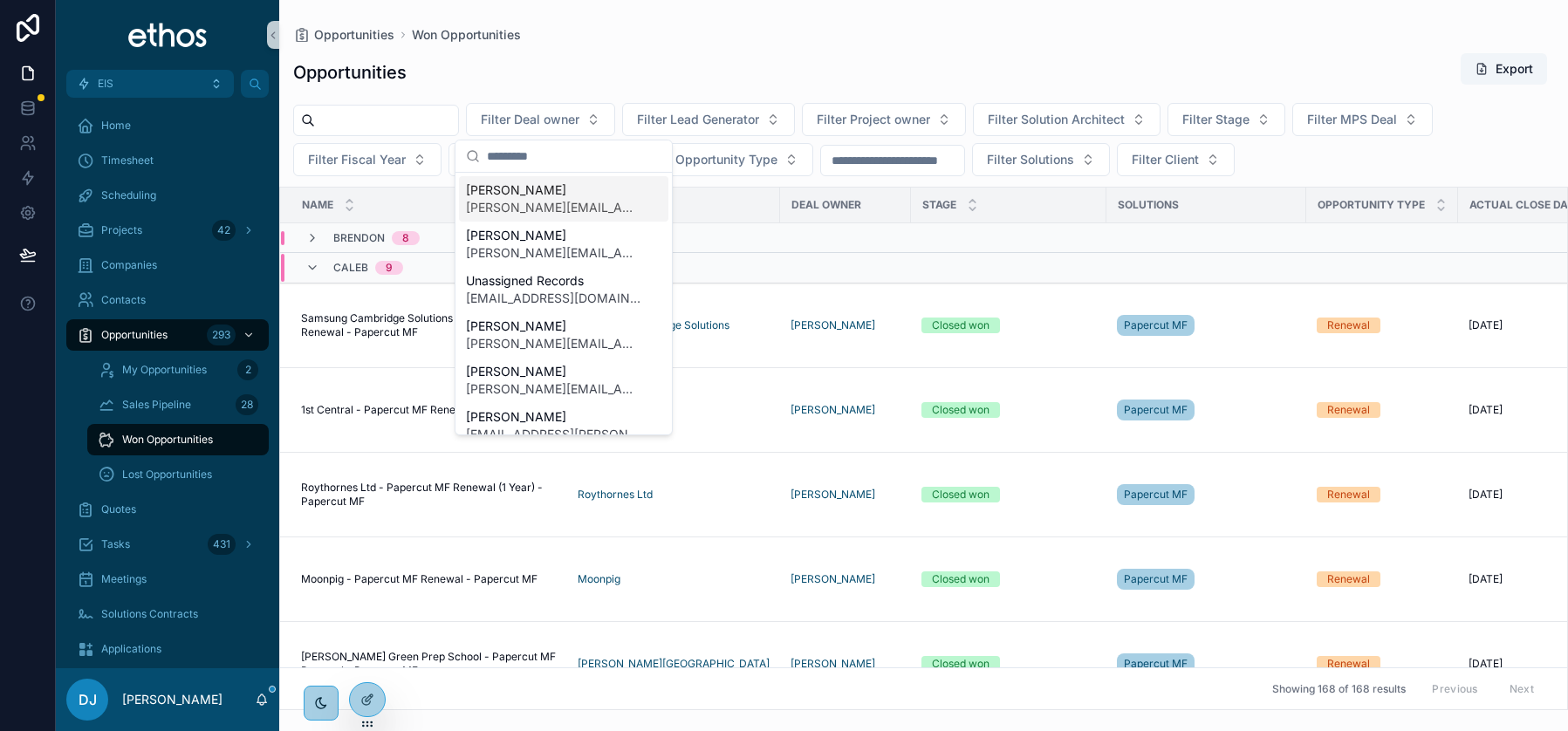
click at [558, 153] on input "scrollable content" at bounding box center [574, 156] width 175 height 32
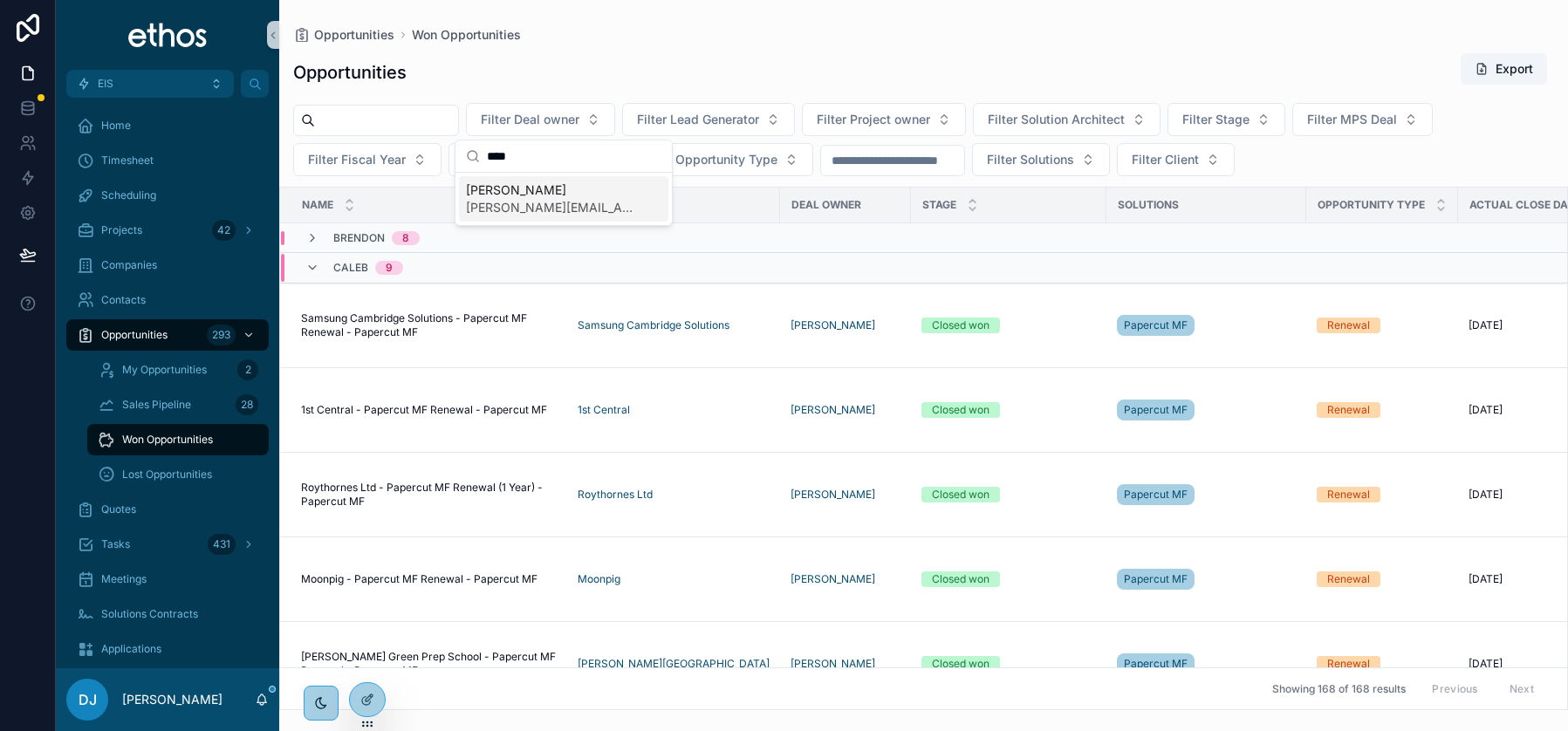
type input "****"
click at [544, 194] on span "[PERSON_NAME]" at bounding box center [553, 190] width 175 height 18
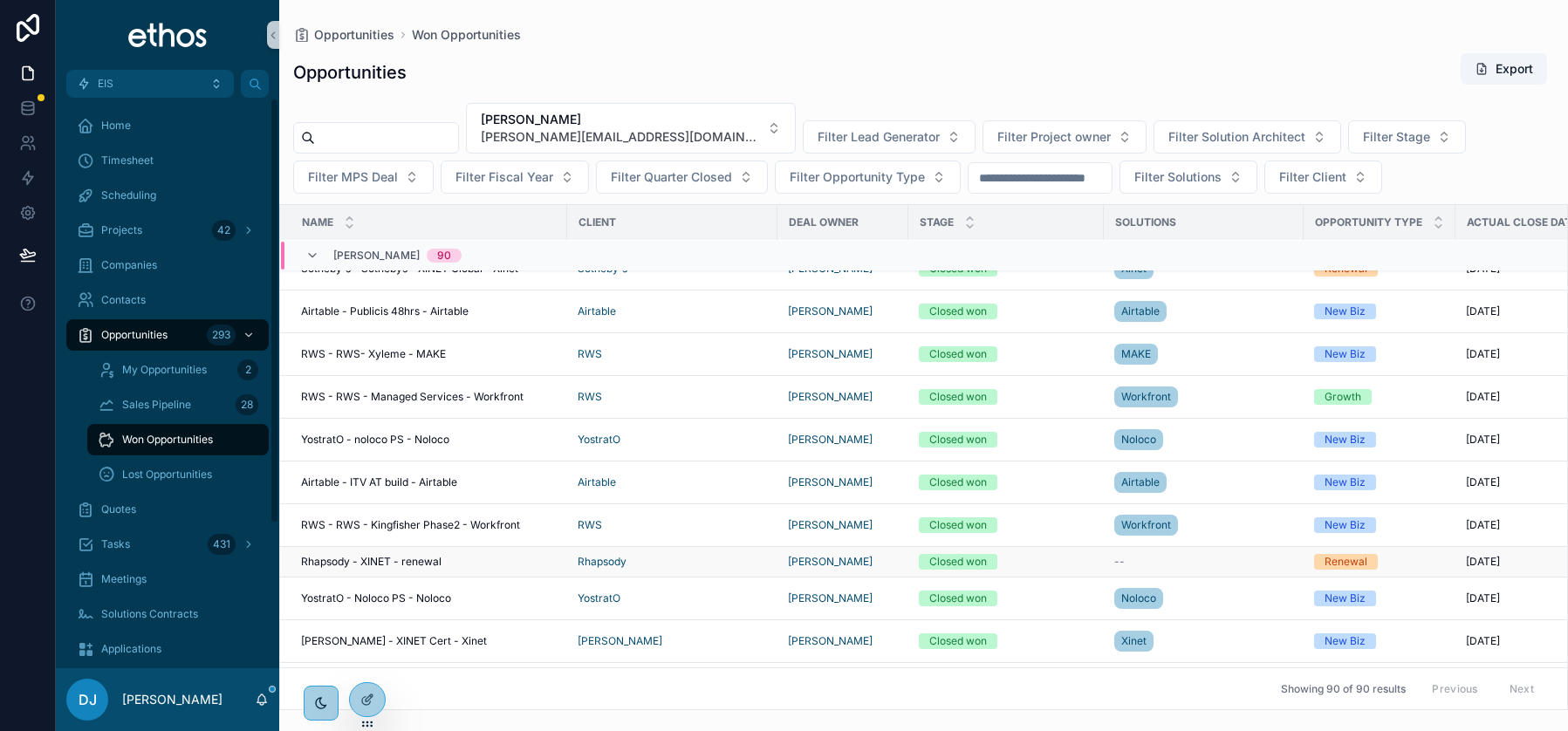
scroll to position [67, 0]
click at [362, 557] on span "Rhapsody - XINET - renewal" at bounding box center [371, 561] width 140 height 14
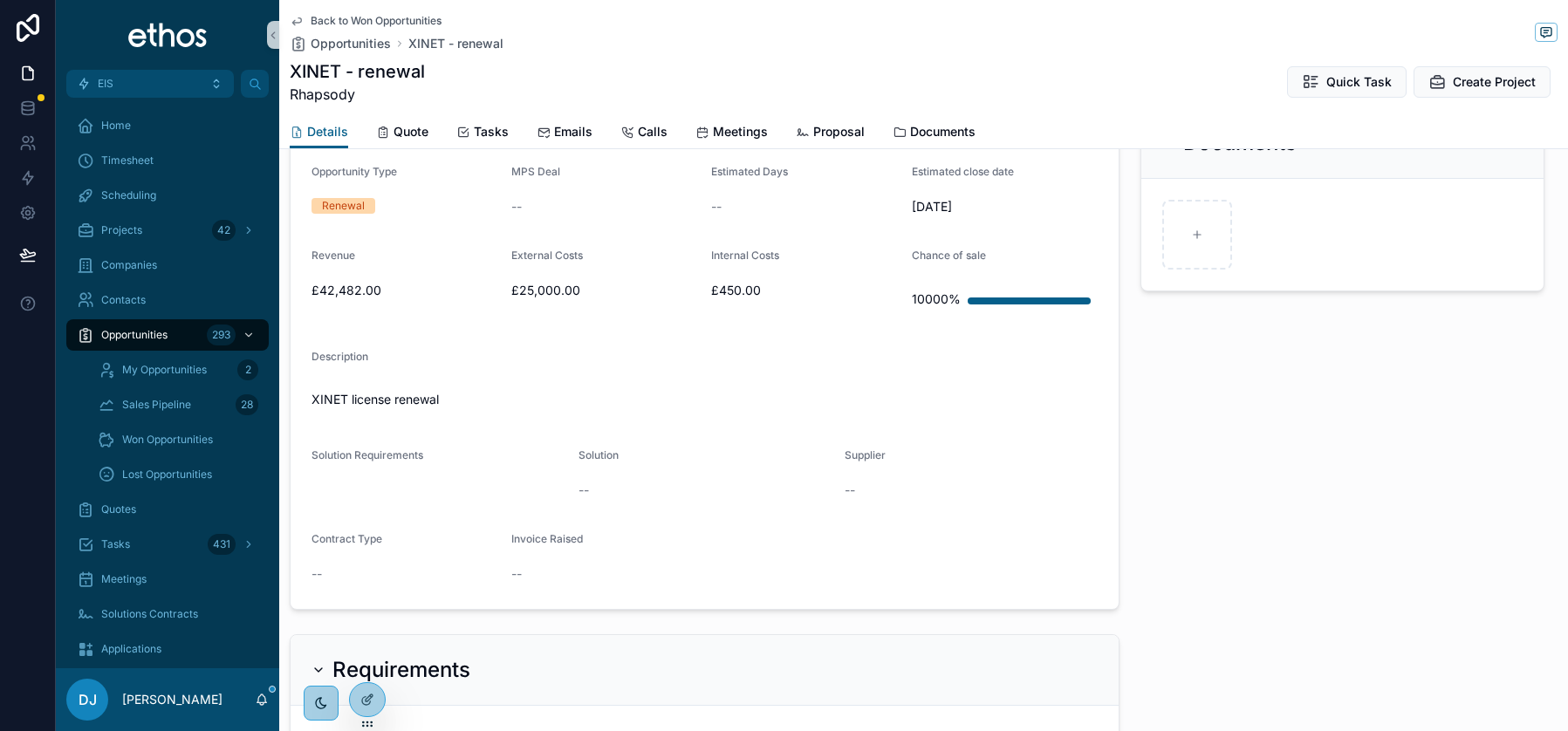
scroll to position [691, 0]
click at [321, 569] on span "--" at bounding box center [316, 571] width 10 height 18
click at [321, 569] on span "--" at bounding box center [316, 571] width 10 height 18
click at [322, 573] on div "--" at bounding box center [404, 571] width 186 height 18
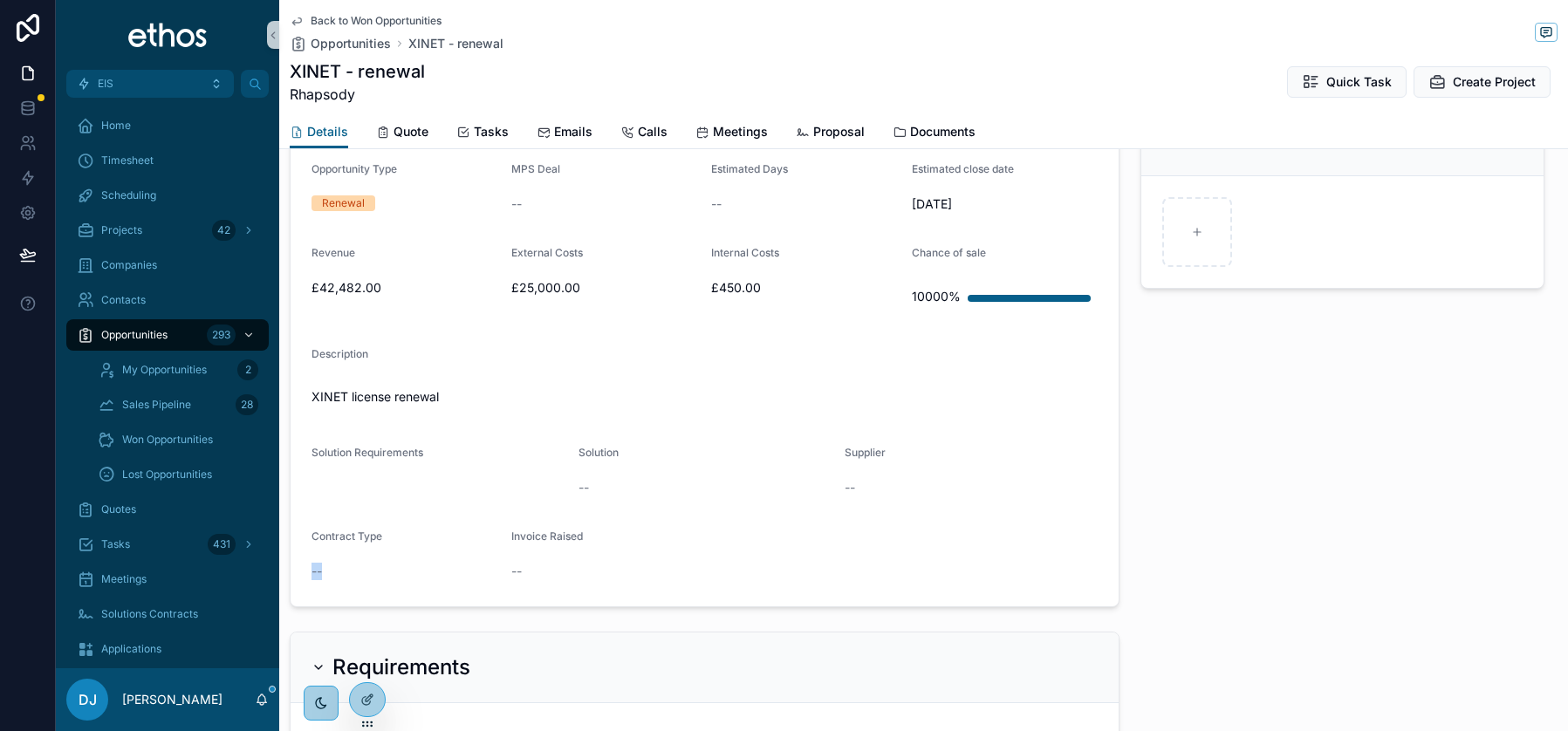
click at [322, 573] on div "--" at bounding box center [404, 571] width 186 height 18
click at [323, 573] on div "--" at bounding box center [404, 571] width 186 height 18
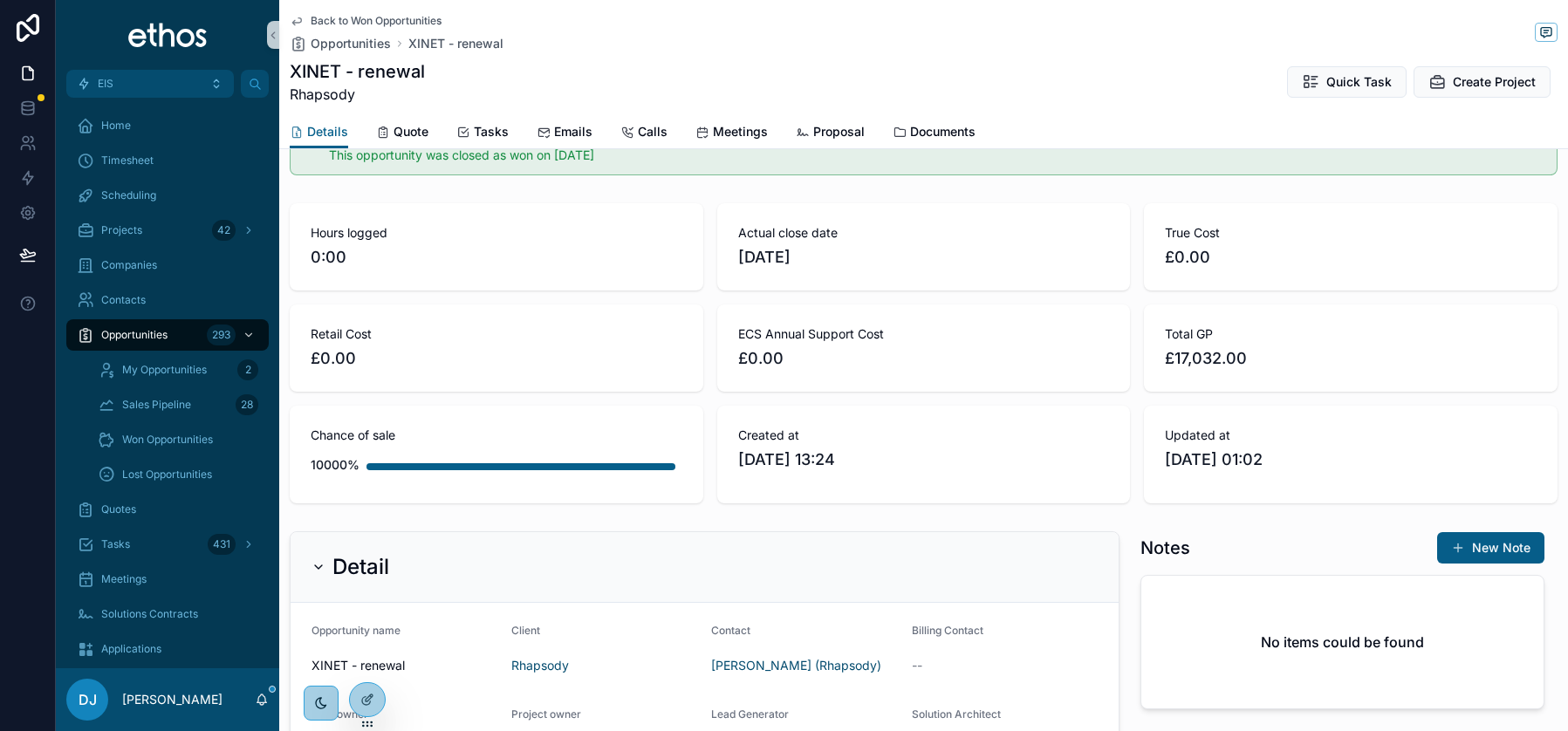
scroll to position [0, 0]
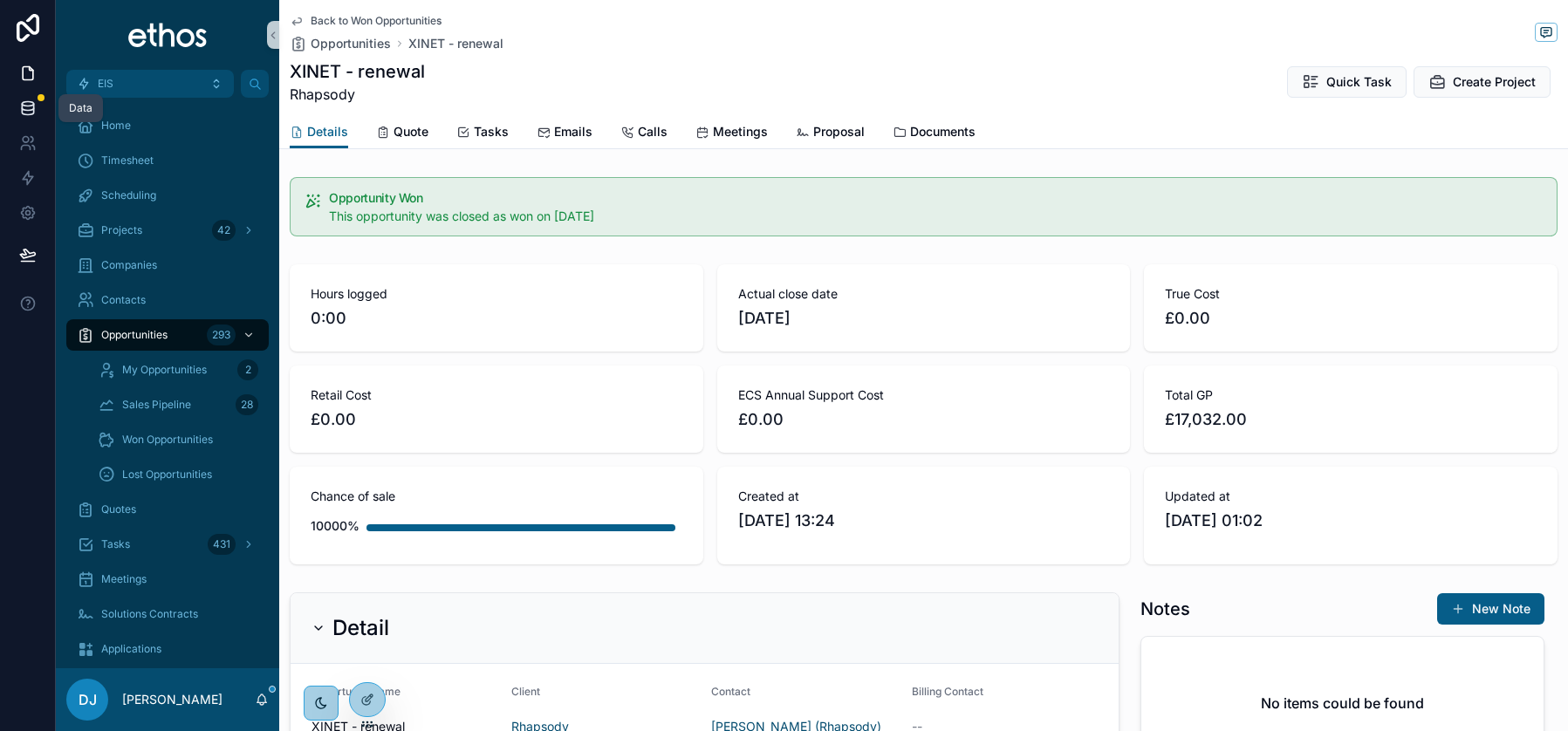
click at [26, 107] on icon at bounding box center [28, 108] width 18 height 18
